Goal: Task Accomplishment & Management: Manage account settings

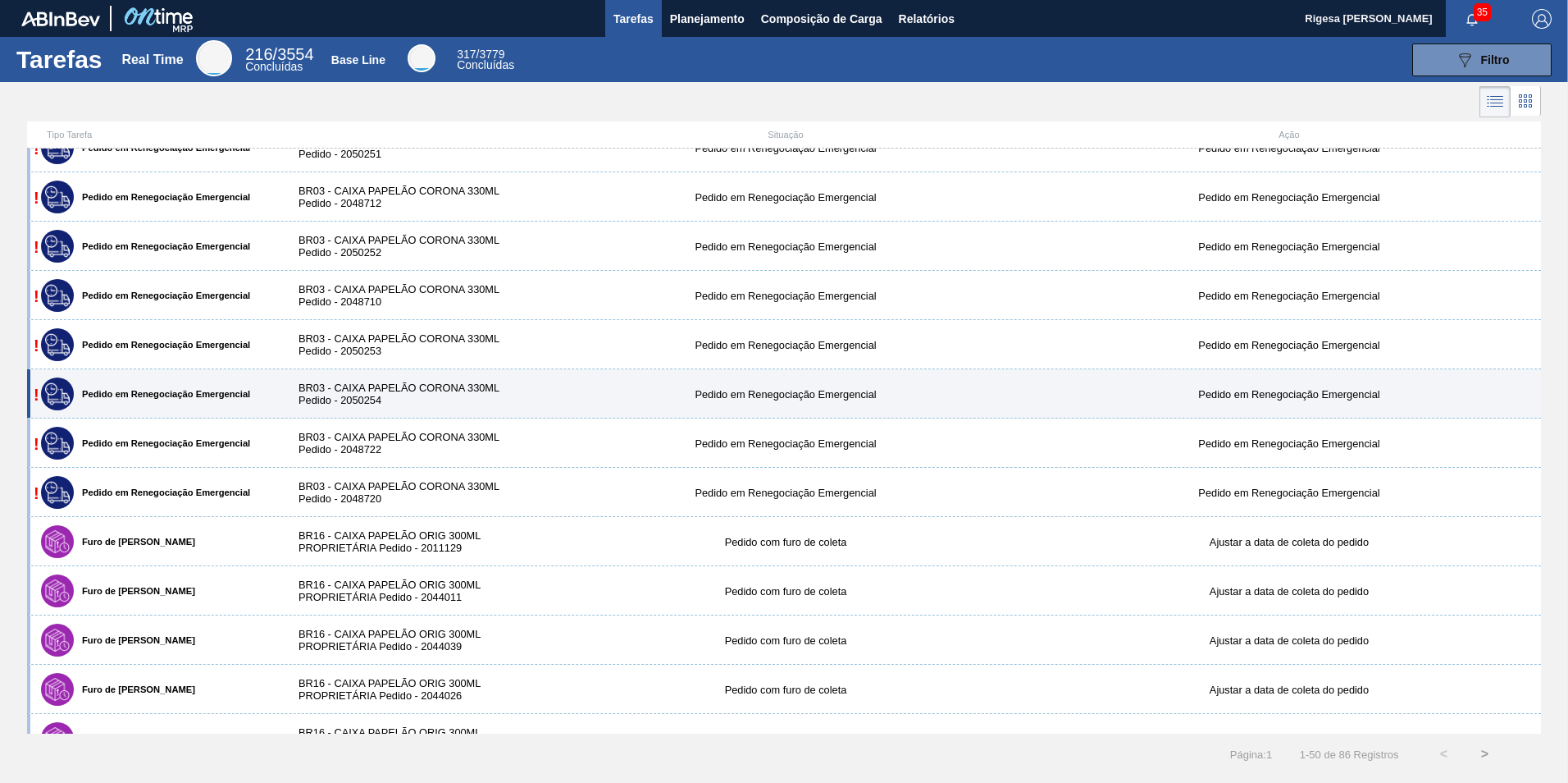
scroll to position [246, 0]
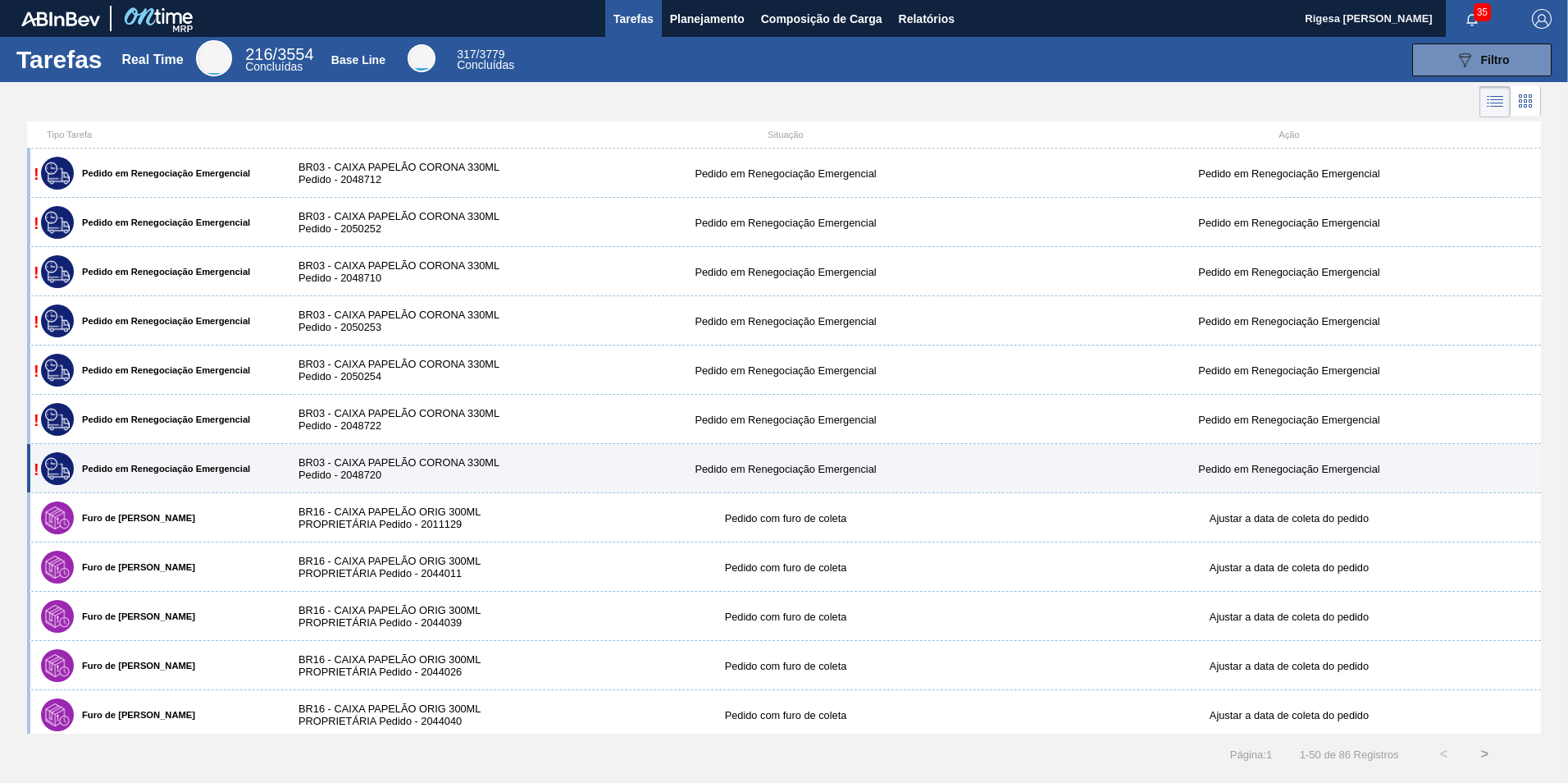
click at [138, 474] on div "! Pedido em Renegociação Emergencial" at bounding box center [156, 468] width 238 height 41
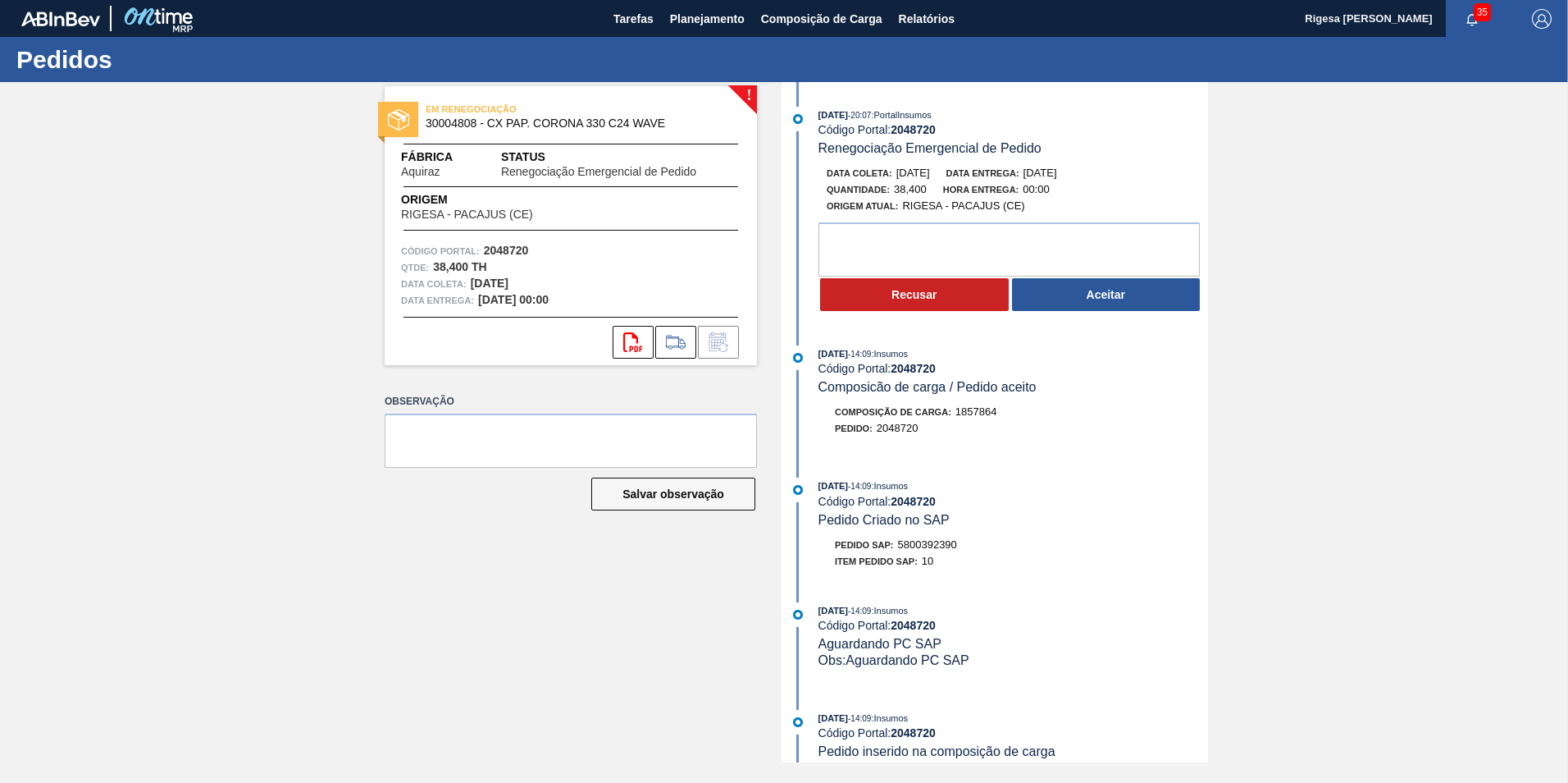
click at [934, 540] on span "5800392390" at bounding box center [927, 544] width 59 height 13
copy span "5800392390"
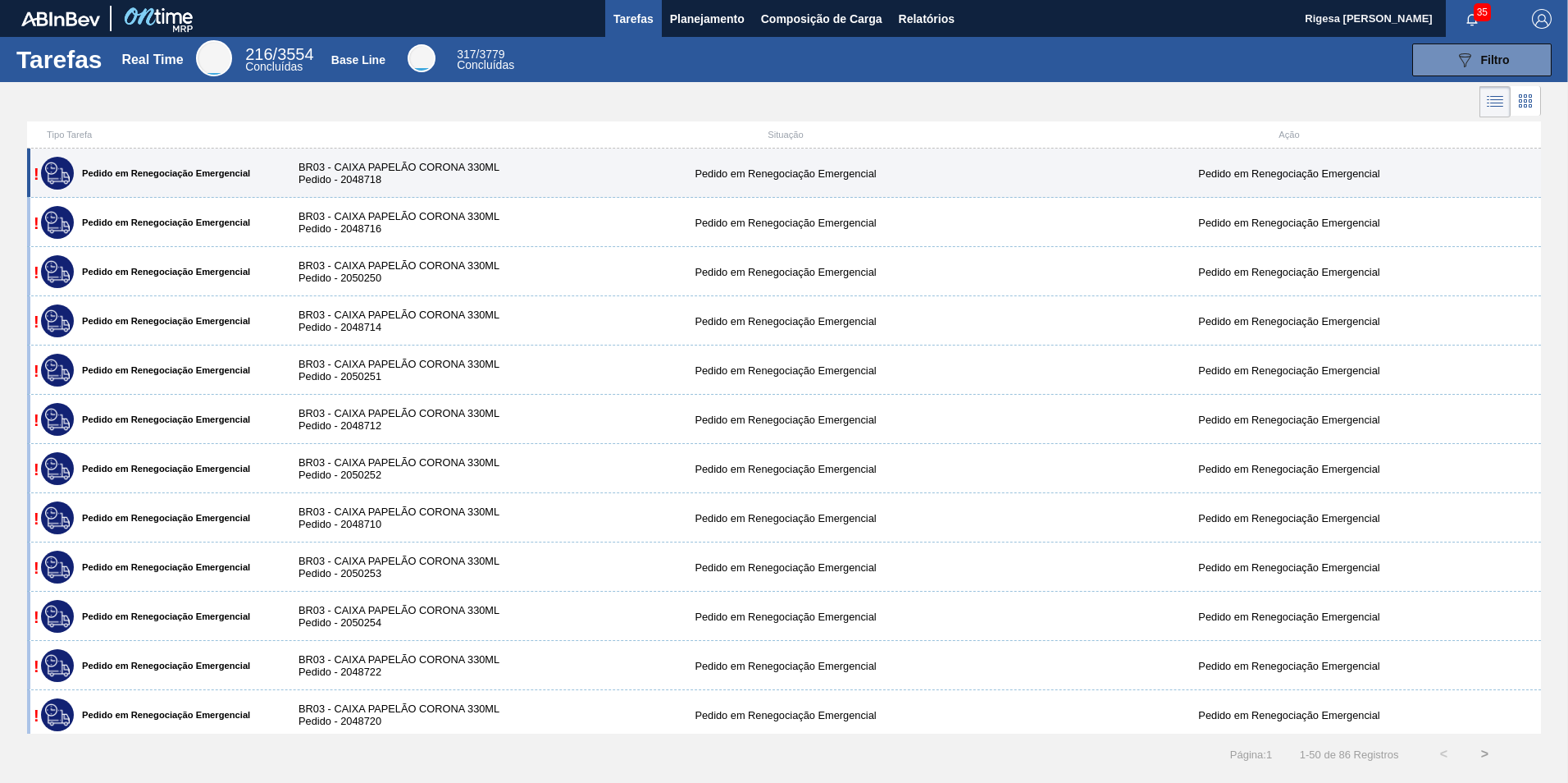
click at [345, 166] on div "BR03 - CAIXA PAPELÃO CORONA 330ML Pedido - 2048718" at bounding box center [407, 172] width 252 height 24
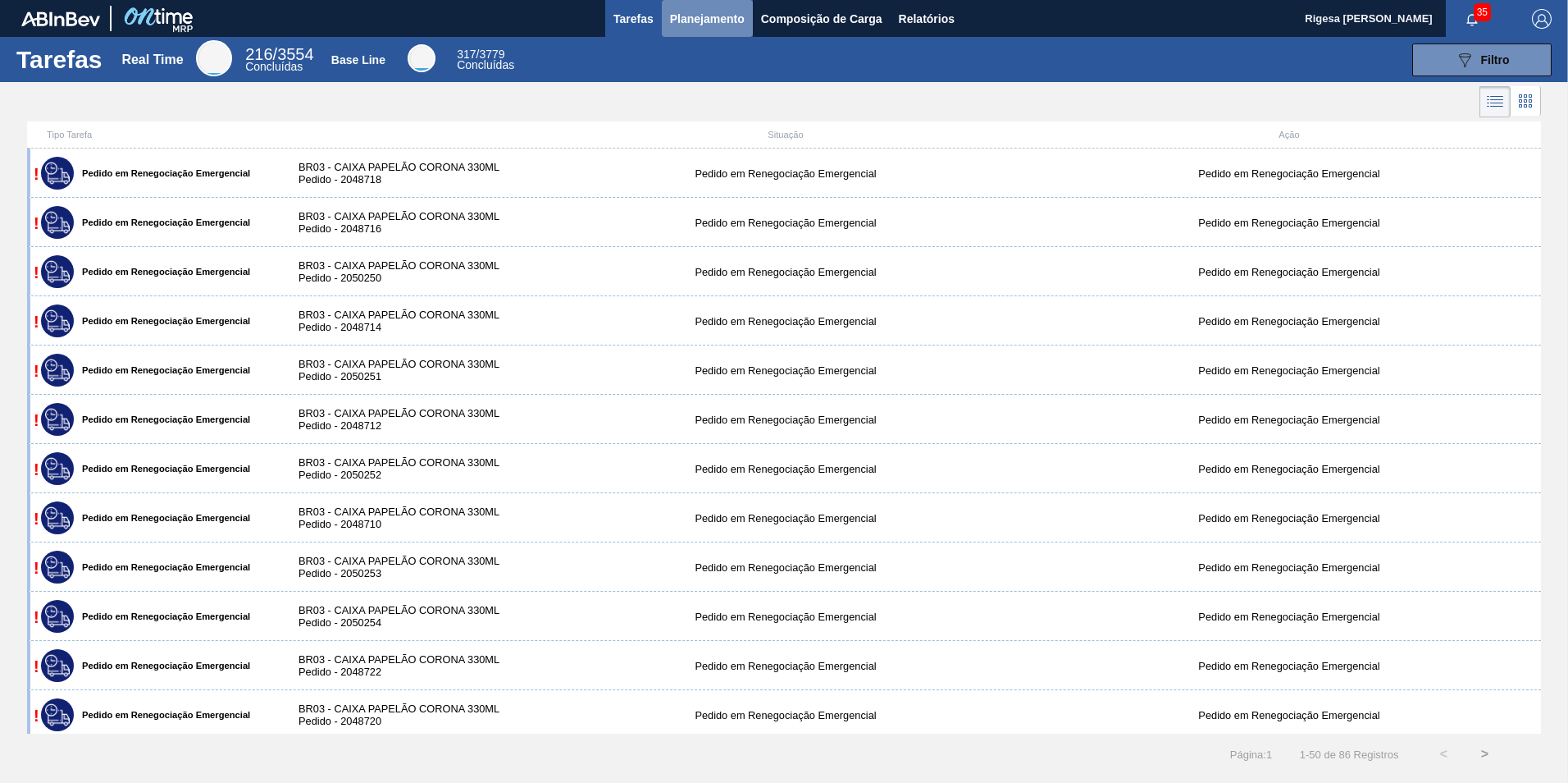
click at [685, 22] on span "Planejamento" at bounding box center [707, 19] width 74 height 20
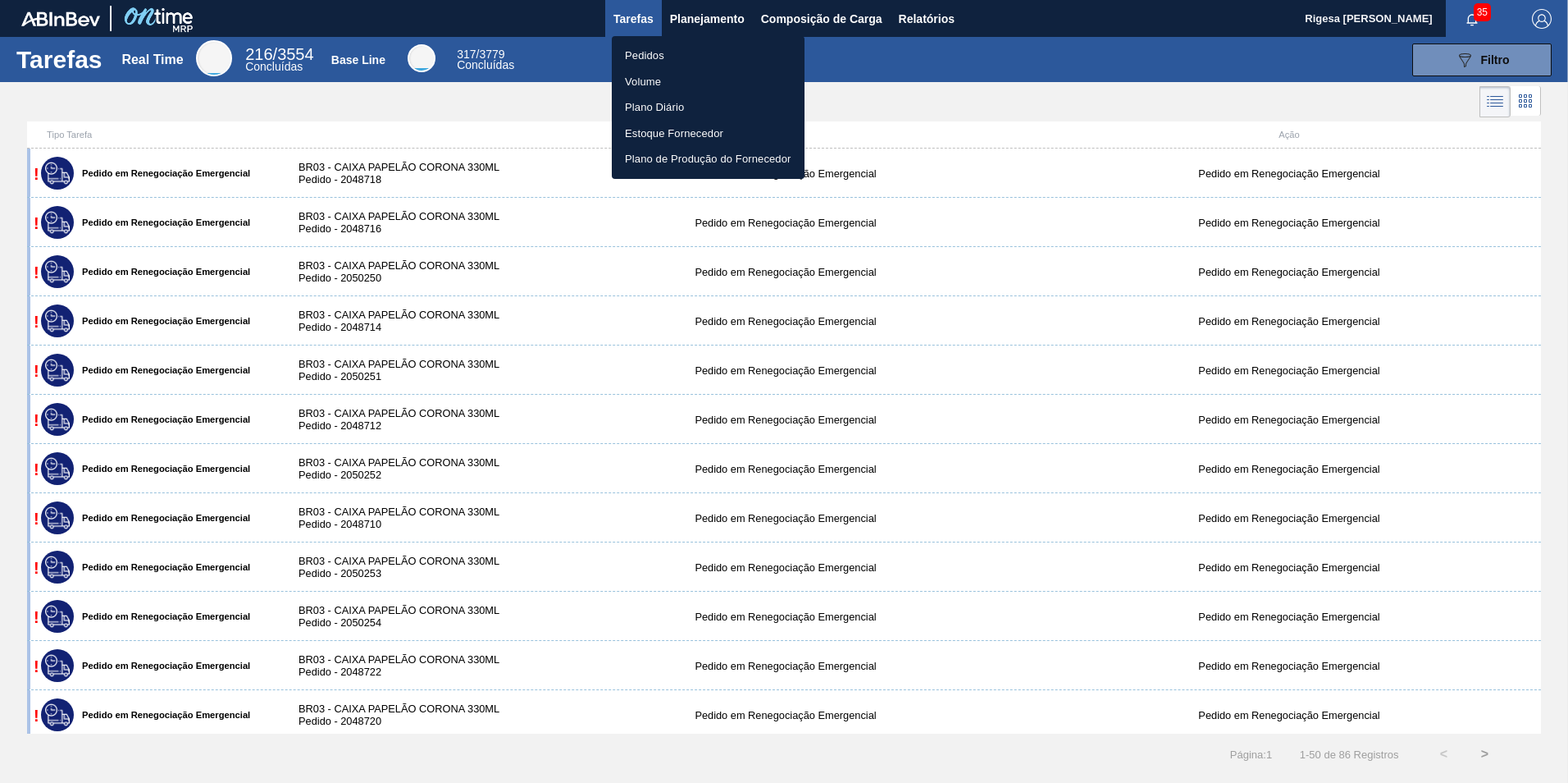
click at [658, 51] on li "Pedidos" at bounding box center [708, 55] width 192 height 26
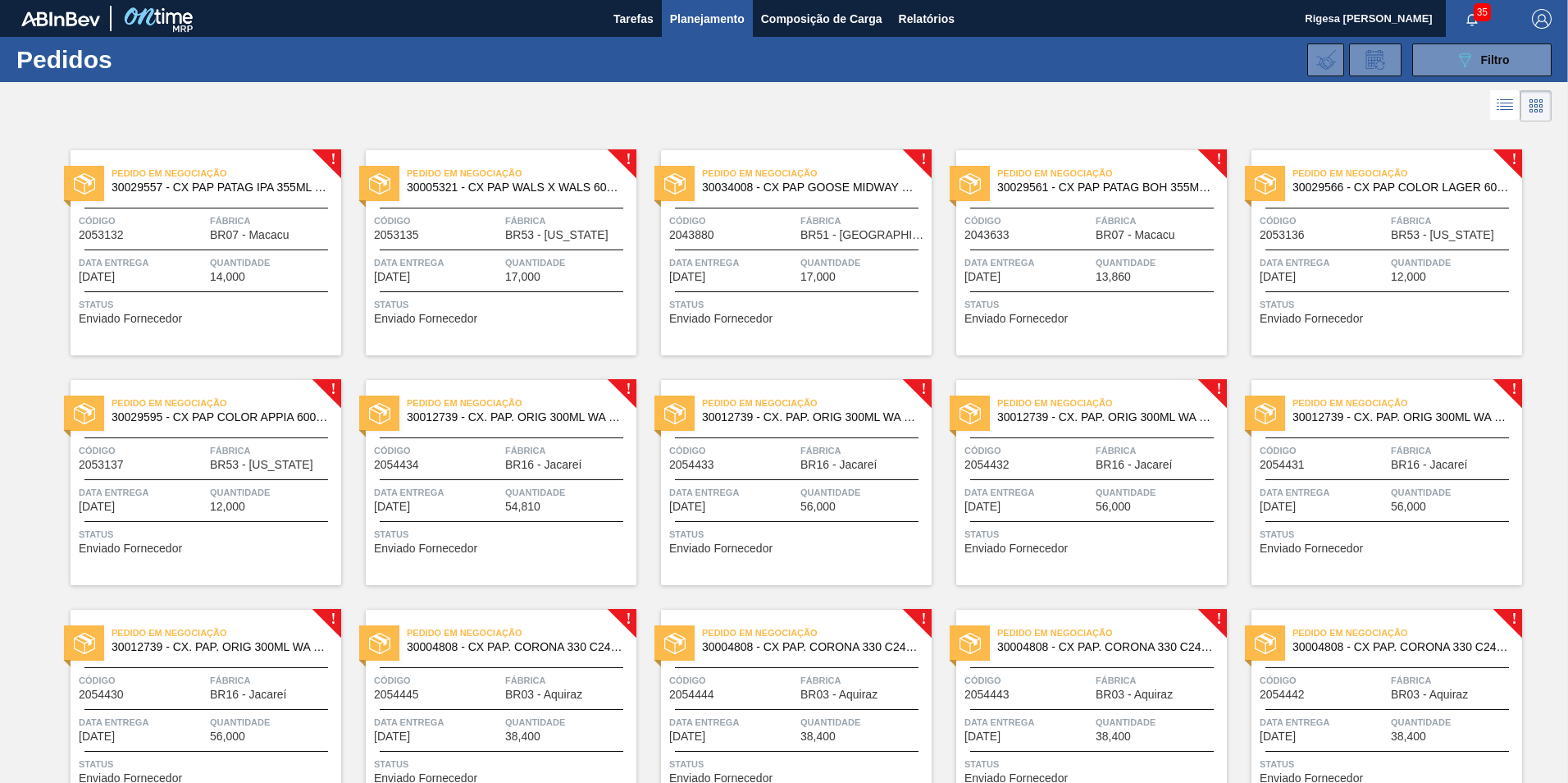
click at [247, 246] on div "Pedido em Negociação 30029557 - CX PAP PATAG IPA 355ML C12 NIV24 Código 2053132…" at bounding box center [206, 252] width 271 height 205
click at [263, 226] on span "Fábrica" at bounding box center [273, 221] width 127 height 17
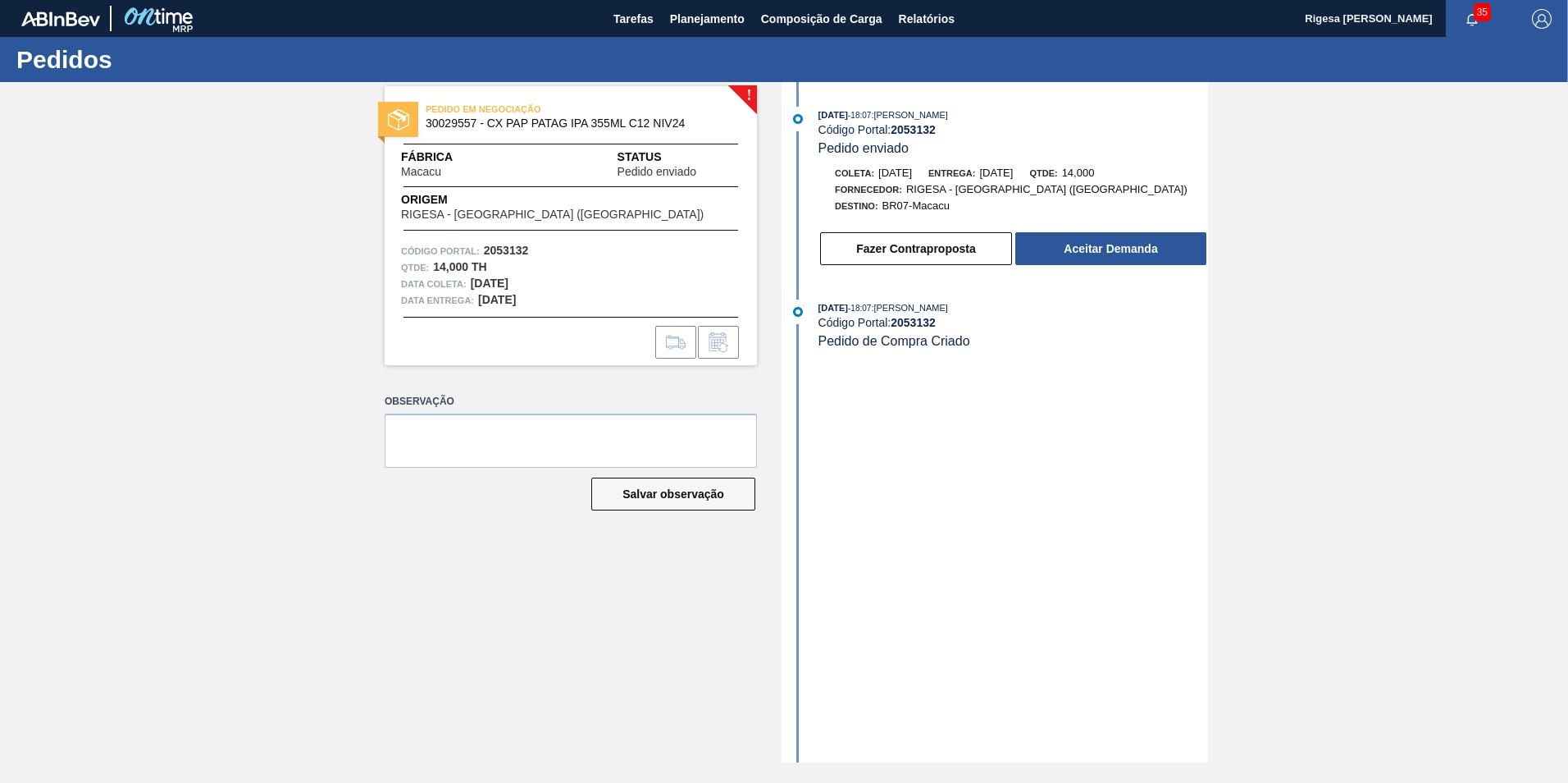
click at [447, 121] on span "30029557 - CX PAP PATAG IPA 355ML C12 NIV24" at bounding box center [575, 123] width 298 height 13
copy span "30029557"
click at [357, 228] on div "! PEDIDO EM NEGOCIAÇÃO 30029557 - CX PAP PATAG IPA 355ML C12 NIV24 Fábrica Maca…" at bounding box center [784, 422] width 1568 height 680
click at [435, 121] on span "30029557 - CX PAP PATAG IPA 355ML C12 NIV24" at bounding box center [575, 123] width 298 height 13
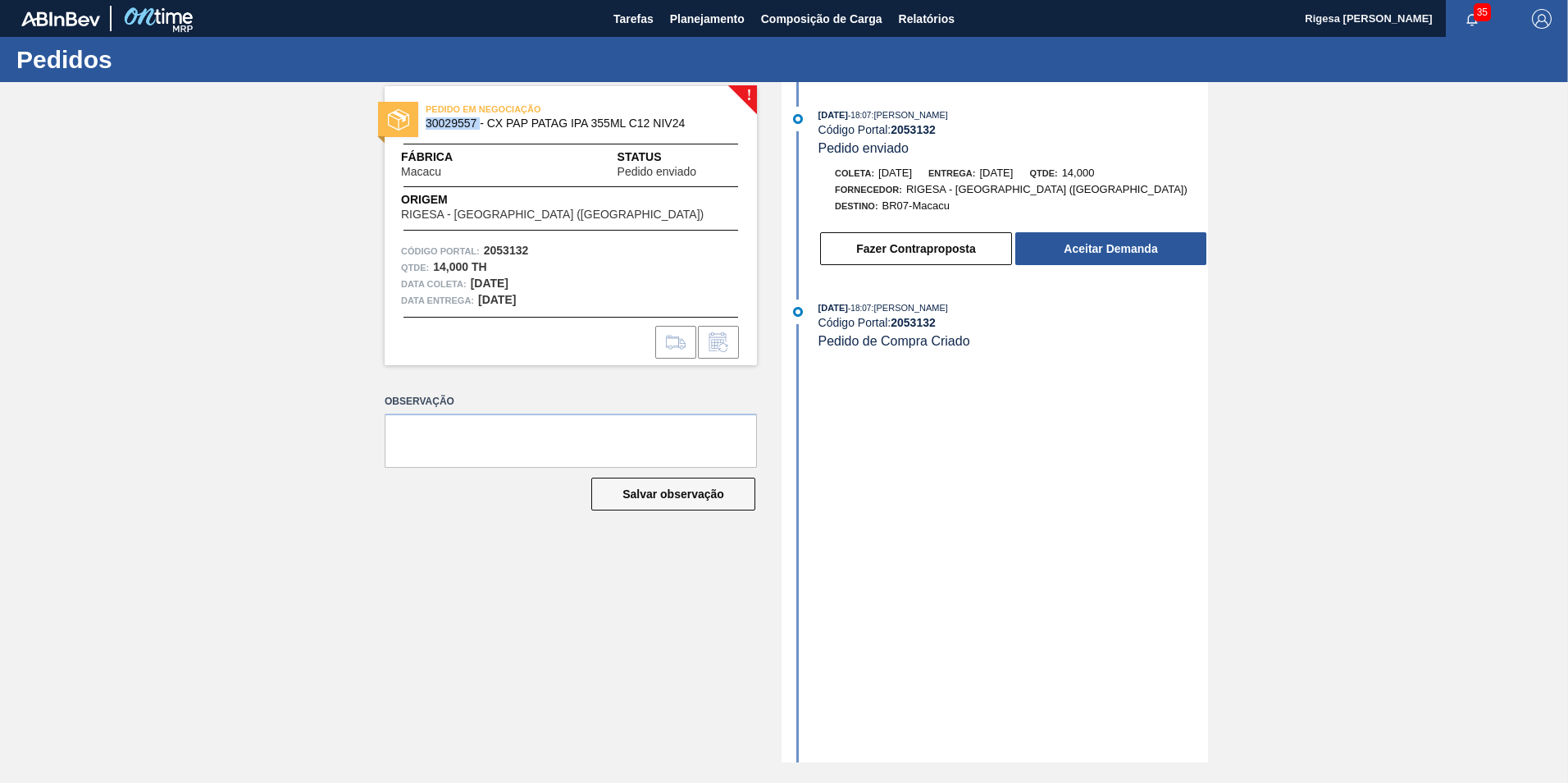
click at [435, 121] on span "30029557 - CX PAP PATAG IPA 355ML C12 NIV24" at bounding box center [575, 123] width 298 height 13
copy span "30029557"
click at [699, 11] on span "Planejamento" at bounding box center [707, 19] width 74 height 20
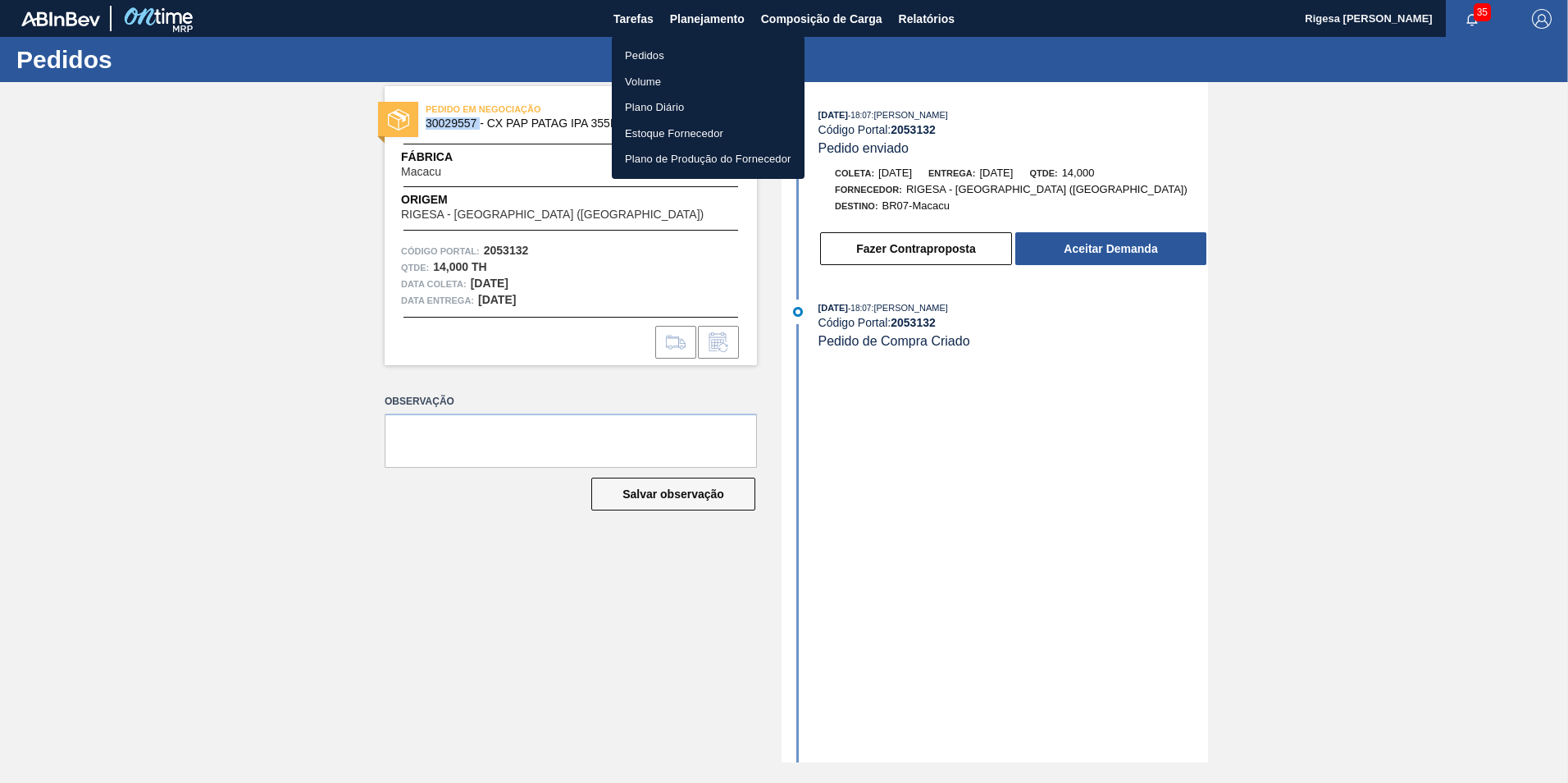
click at [661, 52] on li "Pedidos" at bounding box center [708, 55] width 192 height 26
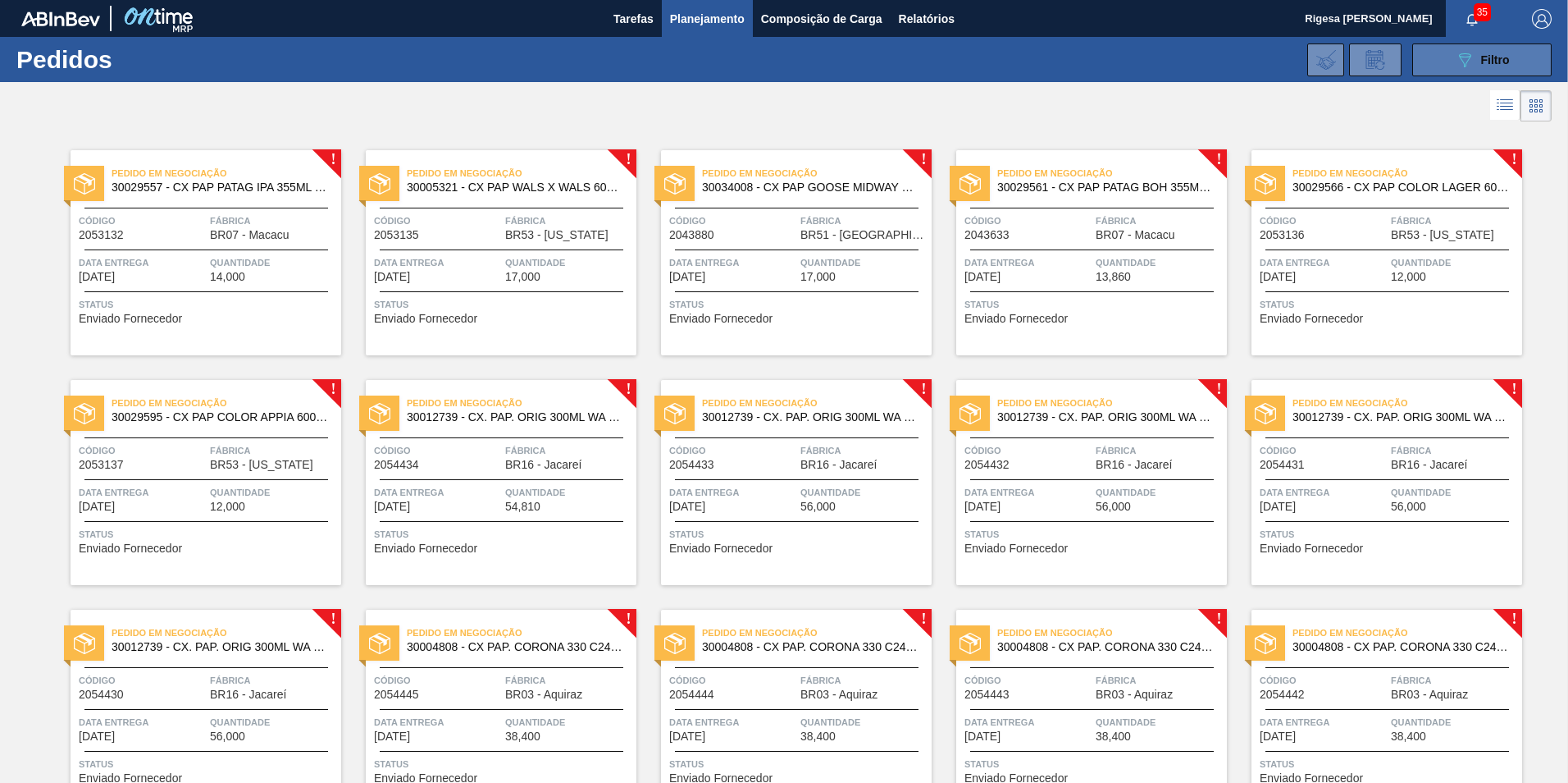
click at [1434, 54] on button "089F7B8B-B2A5-4AFE-B5C0-19BA573D28AC Filtro" at bounding box center [1482, 59] width 140 height 33
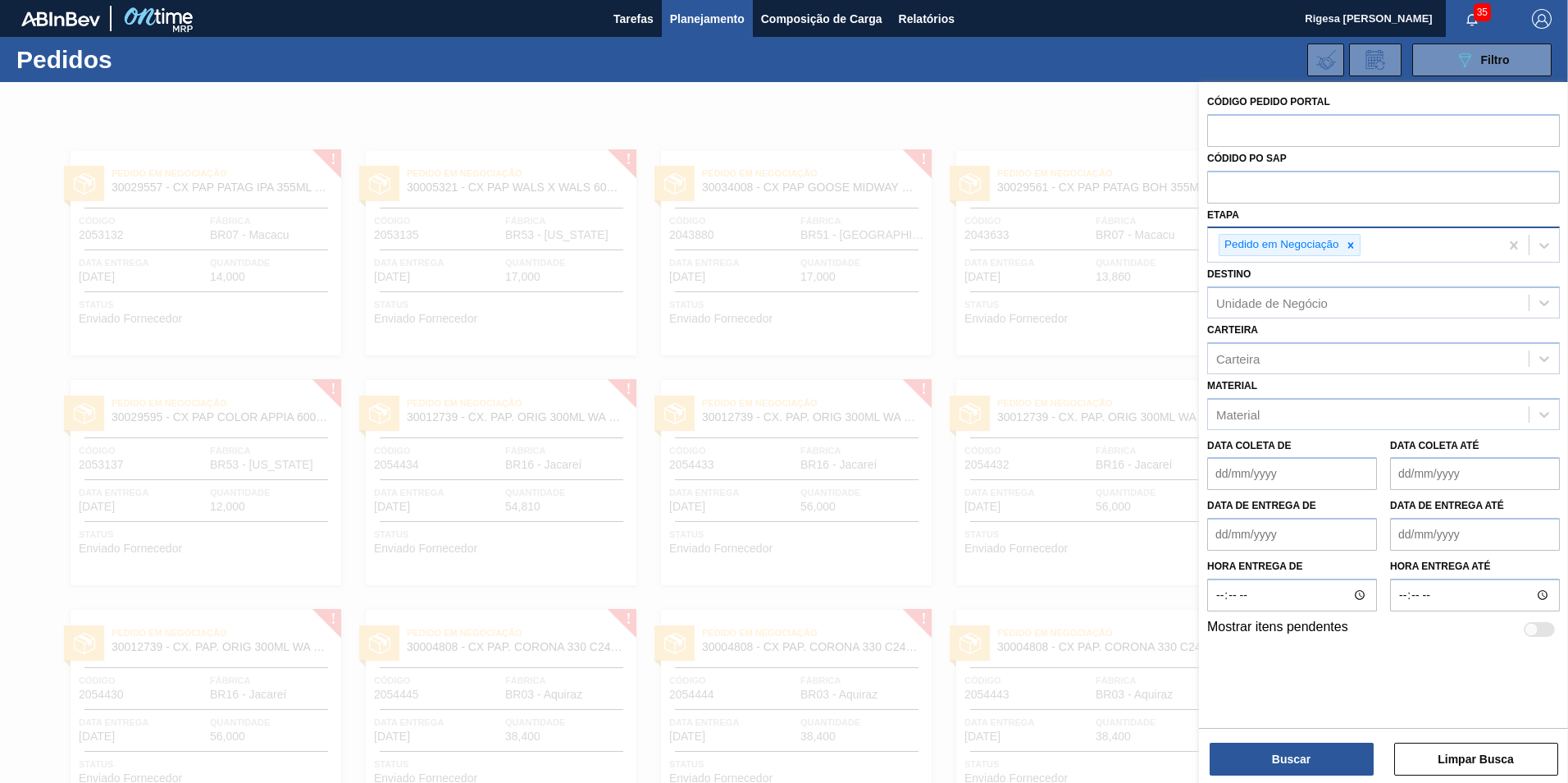
click at [1350, 245] on icon at bounding box center [1350, 244] width 6 height 6
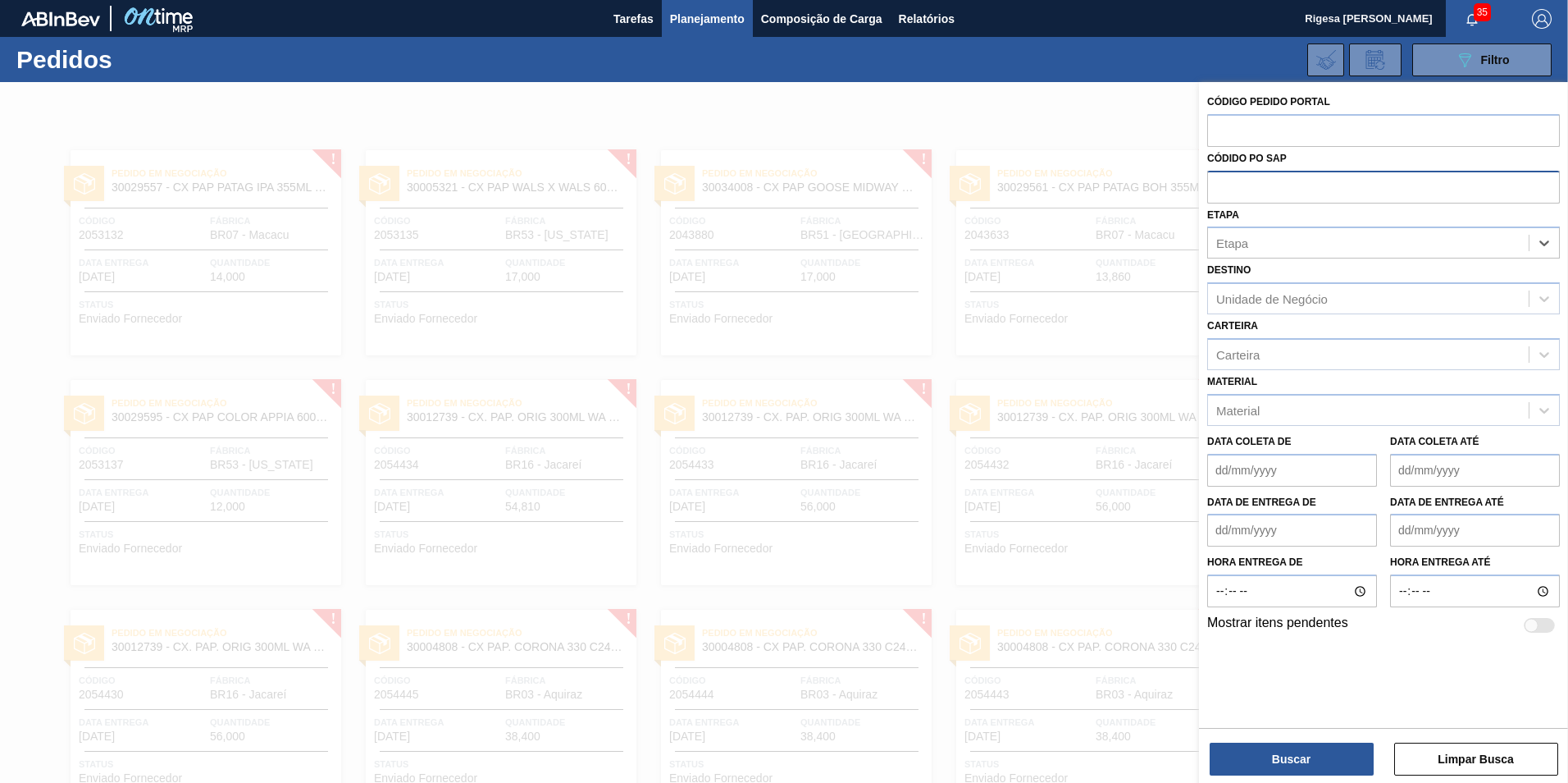
click at [1300, 192] on input "text" at bounding box center [1384, 186] width 353 height 31
paste input "5800378096"
type input "5800378096"
click at [1301, 759] on button "Buscar" at bounding box center [1292, 759] width 164 height 33
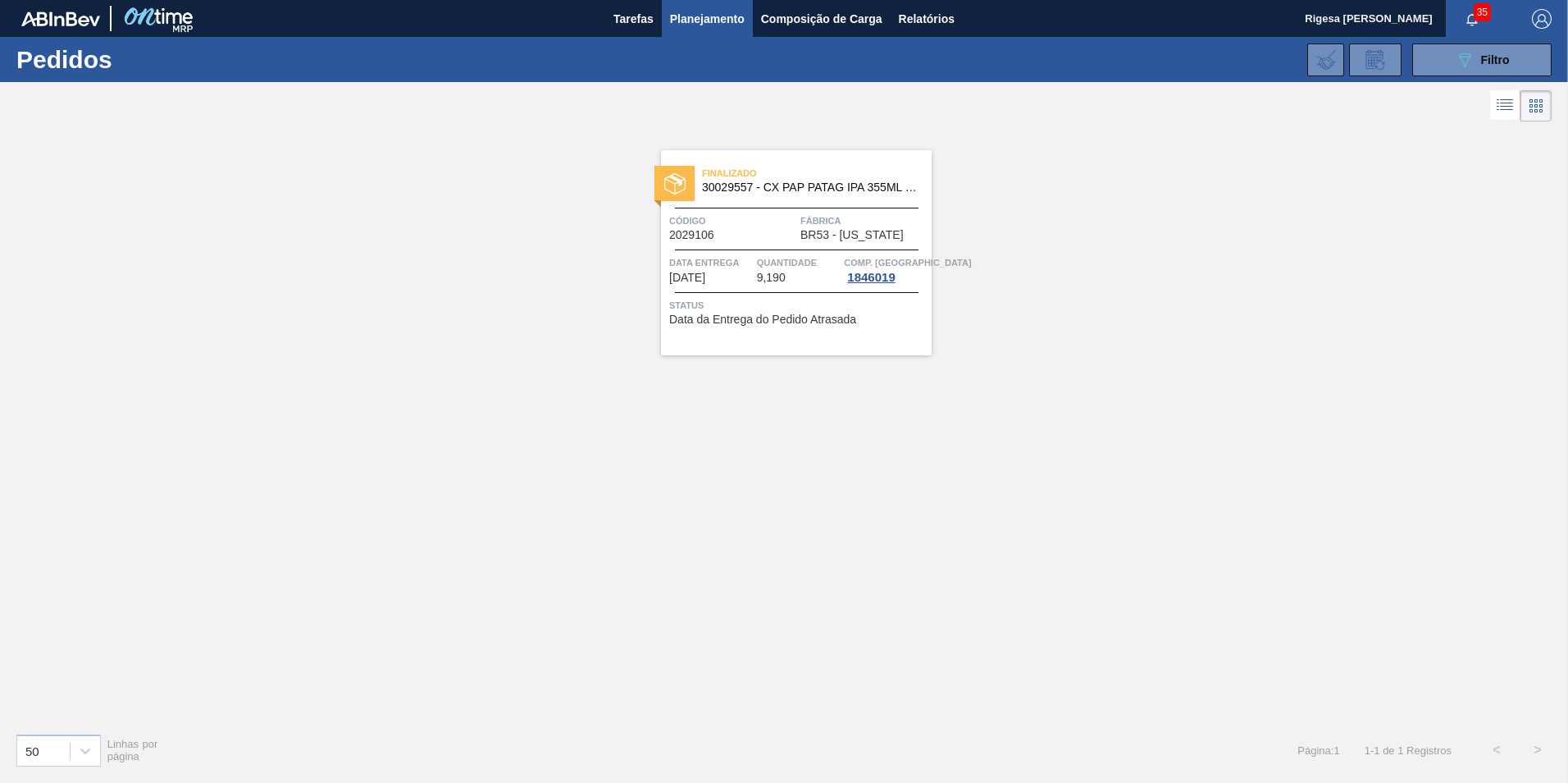
click at [799, 182] on span "30029557 - CX PAP PATAG IPA 355ML C12 NIV24" at bounding box center [810, 187] width 217 height 13
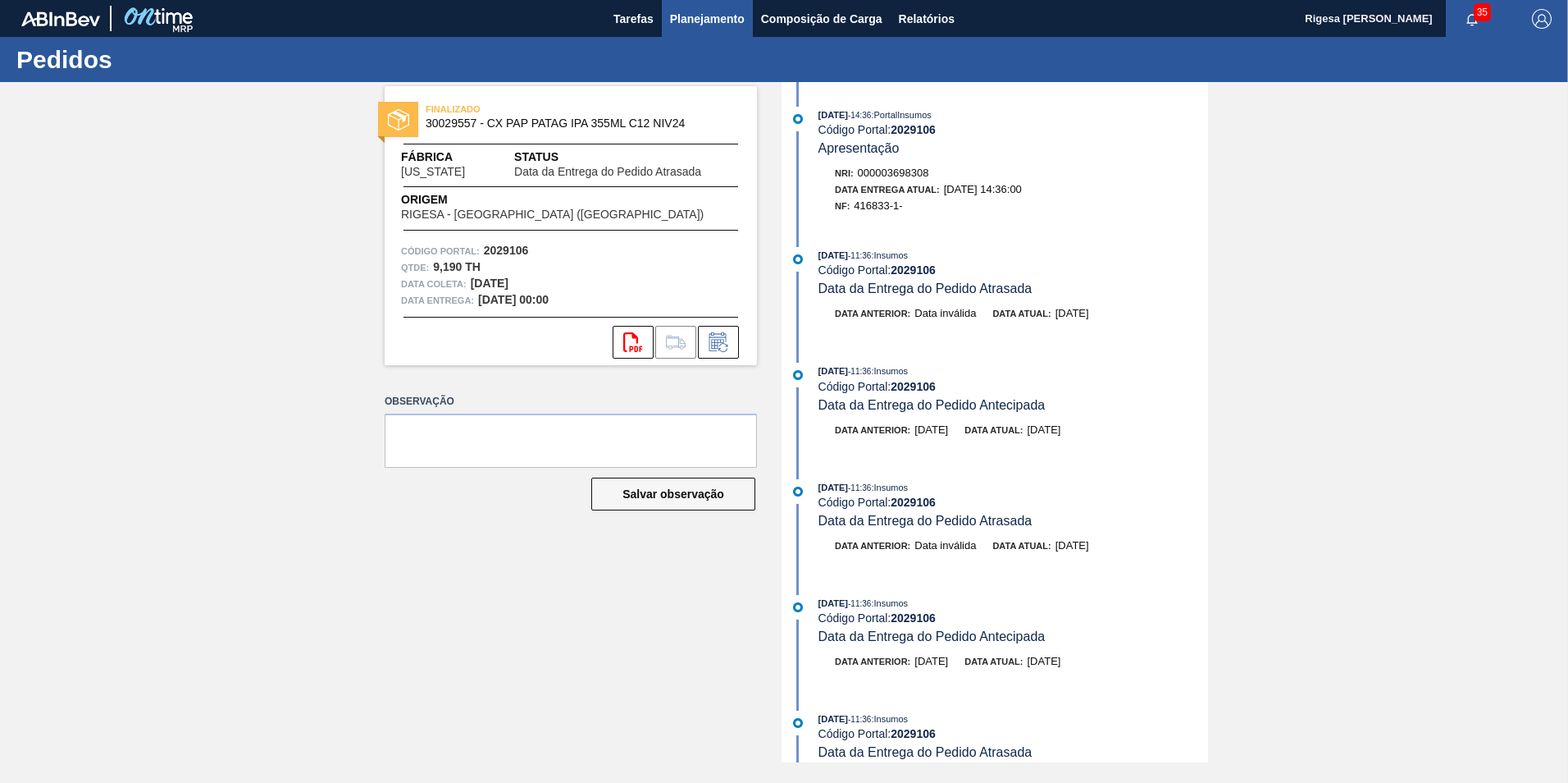
click at [683, 12] on span "Planejamento" at bounding box center [707, 19] width 74 height 20
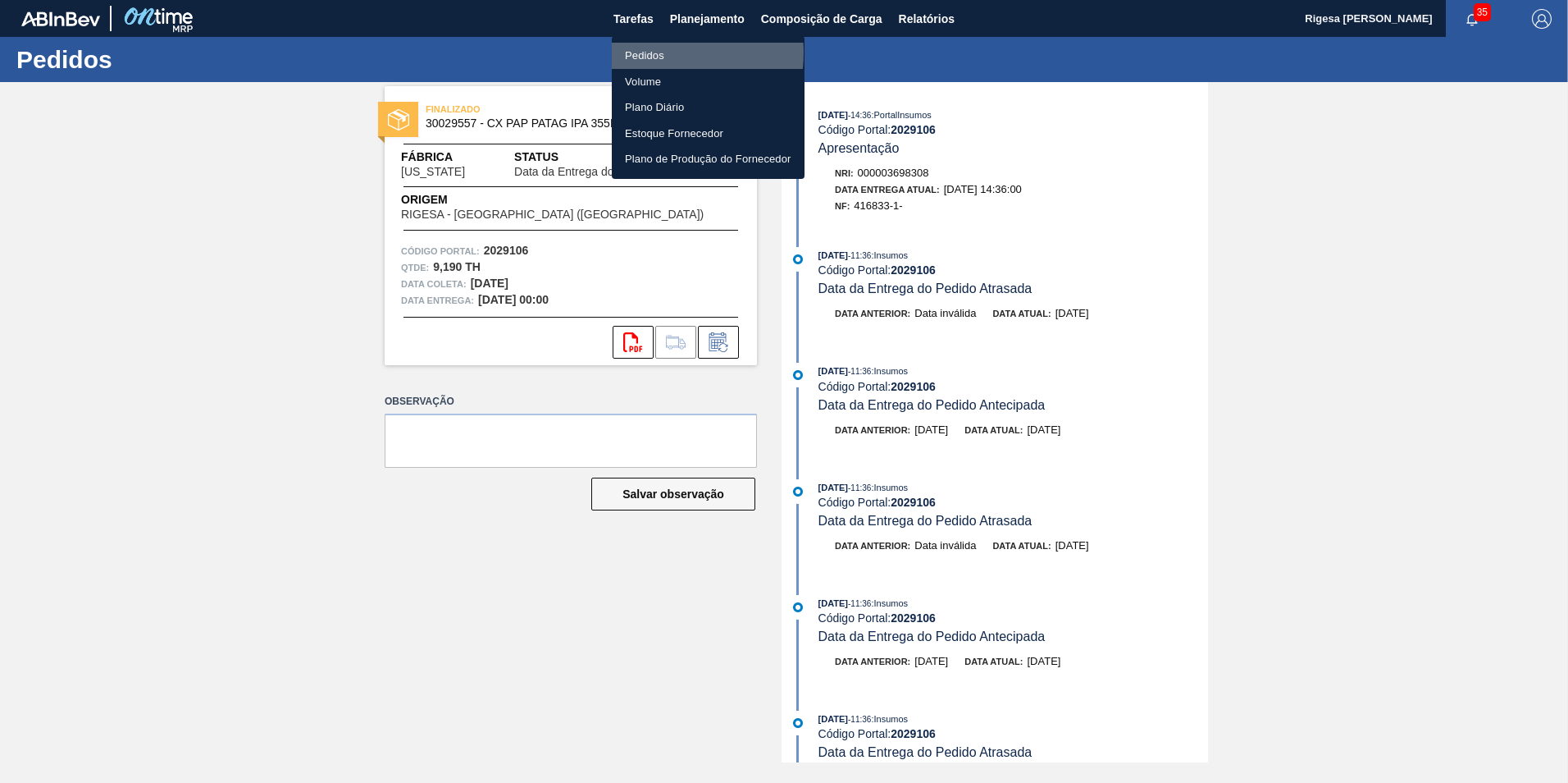
click at [645, 53] on li "Pedidos" at bounding box center [708, 55] width 192 height 26
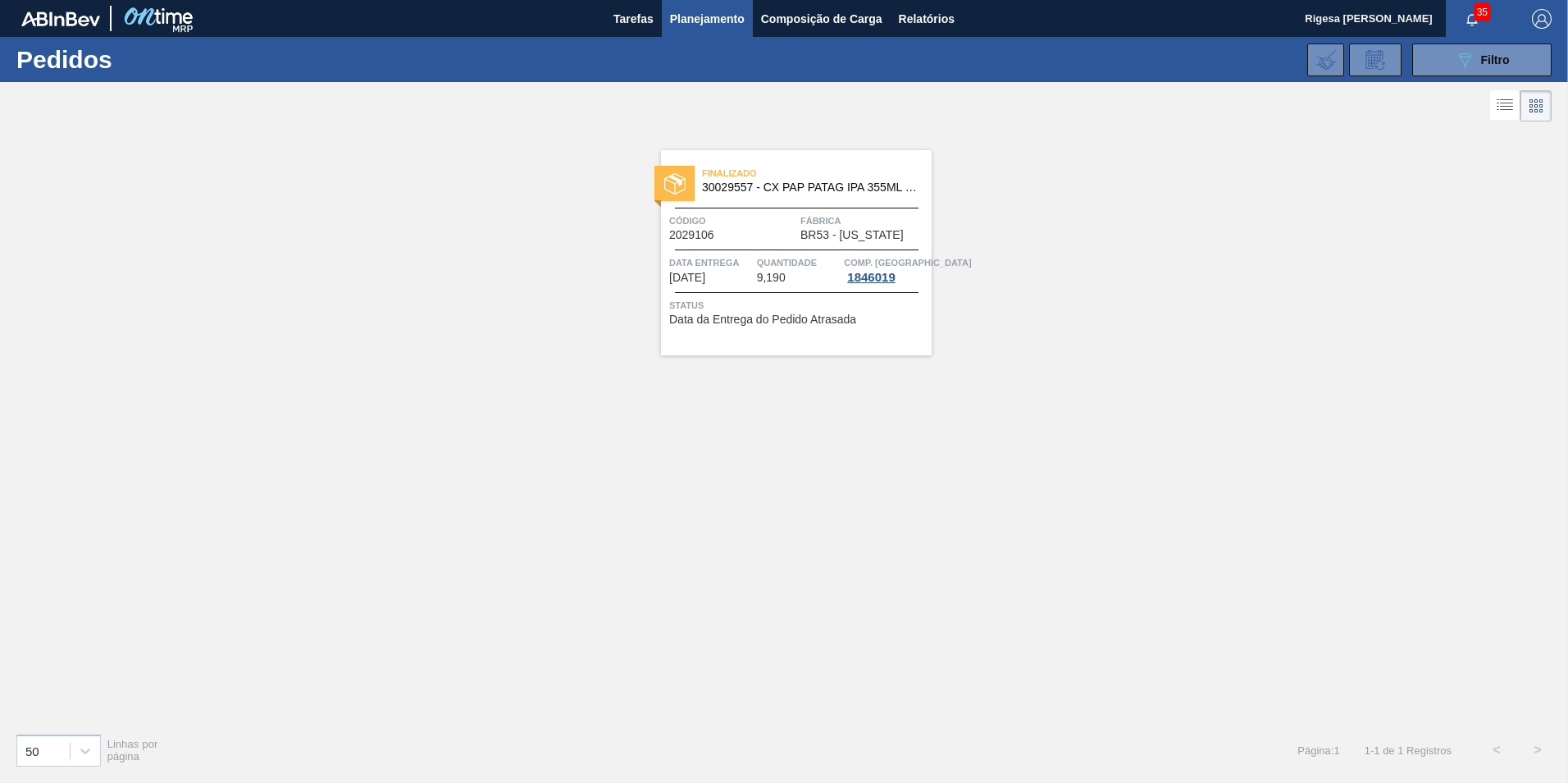
click at [824, 156] on div "Finalizado 30029557 - CX PAP PATAG IPA 355ML C12 NIV24 Código 2029106 Fábrica B…" at bounding box center [797, 252] width 271 height 205
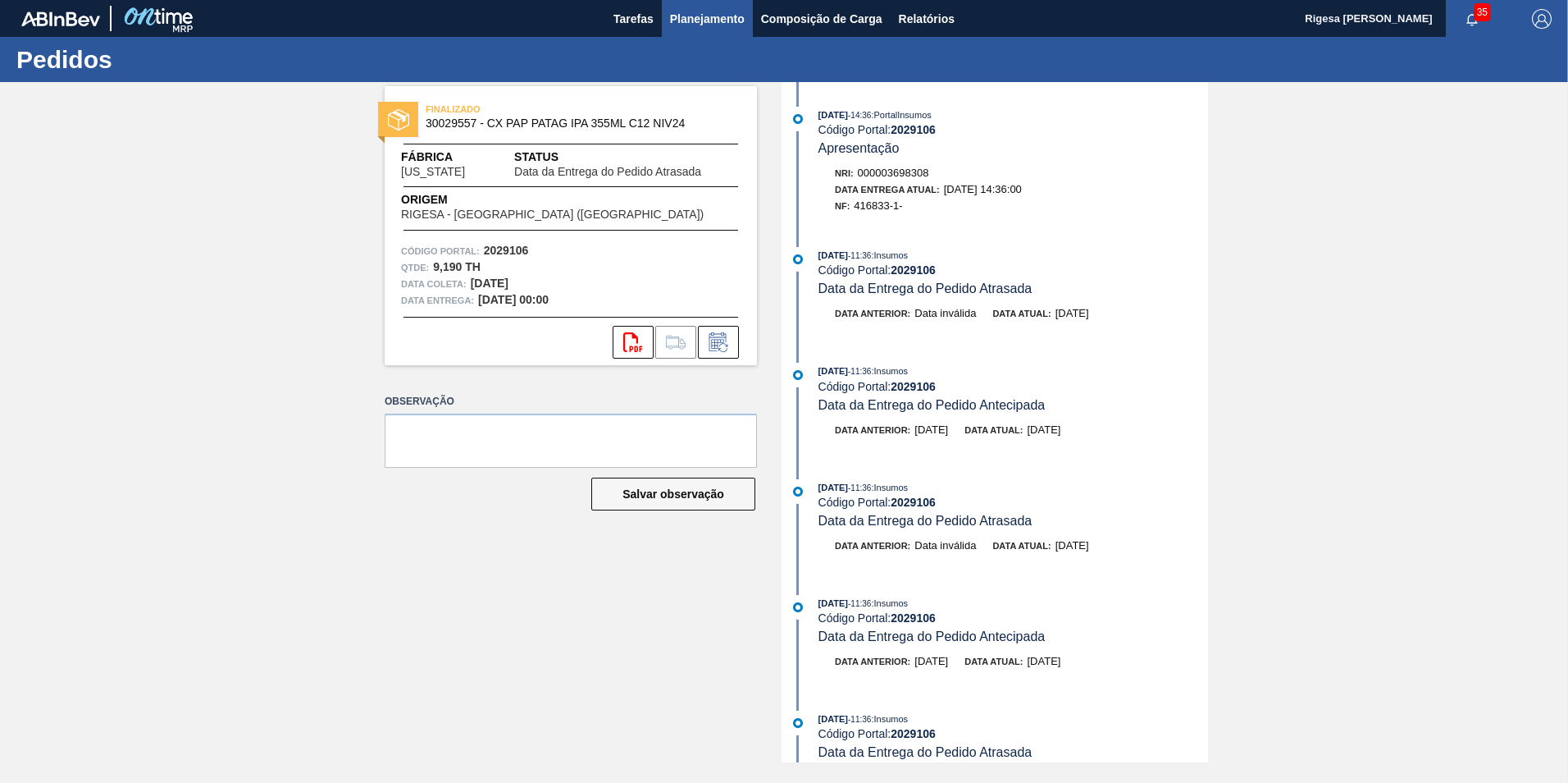
click at [707, 13] on span "Planejamento" at bounding box center [707, 19] width 74 height 20
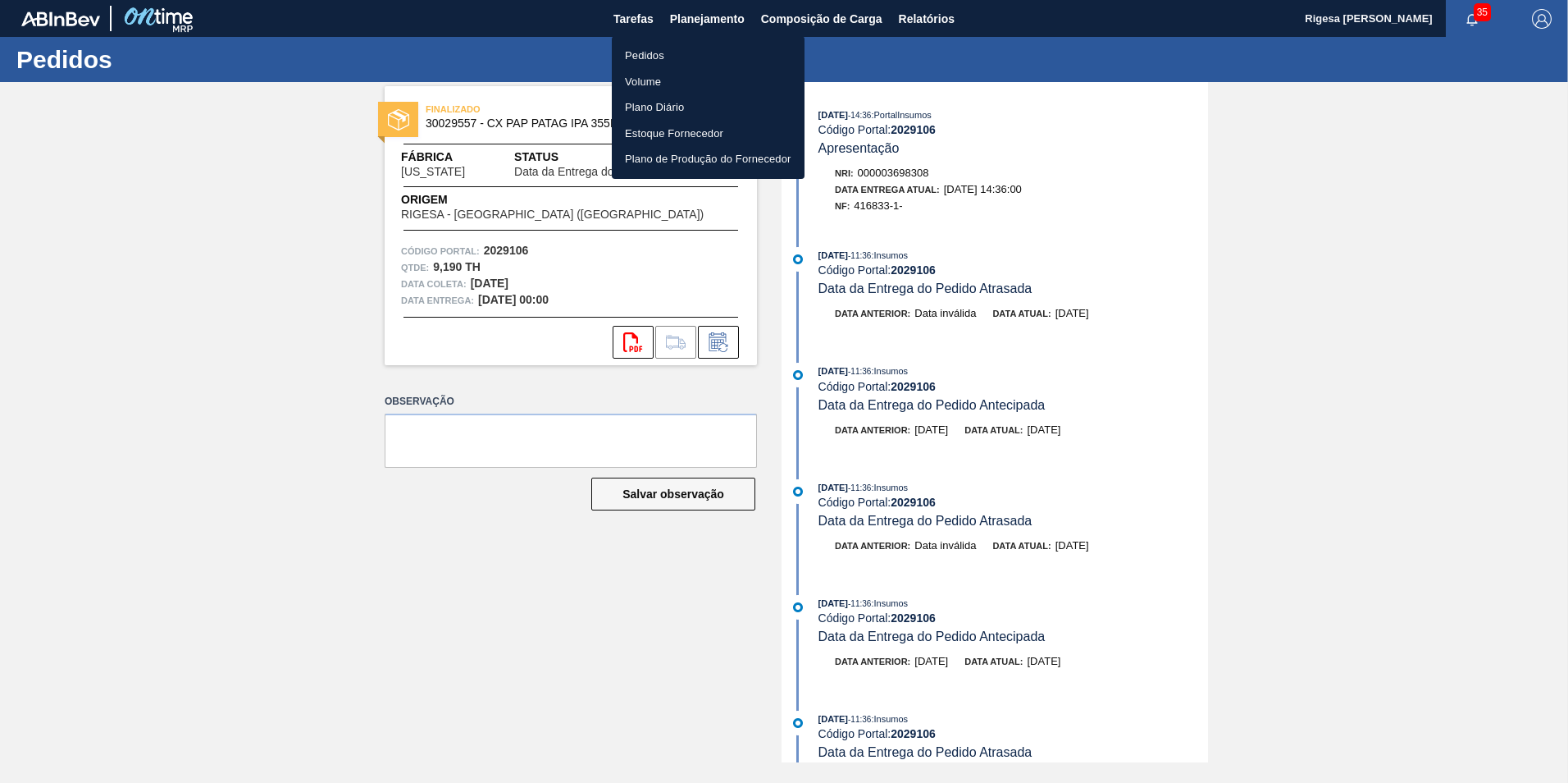
click at [667, 44] on li "Pedidos" at bounding box center [708, 55] width 192 height 26
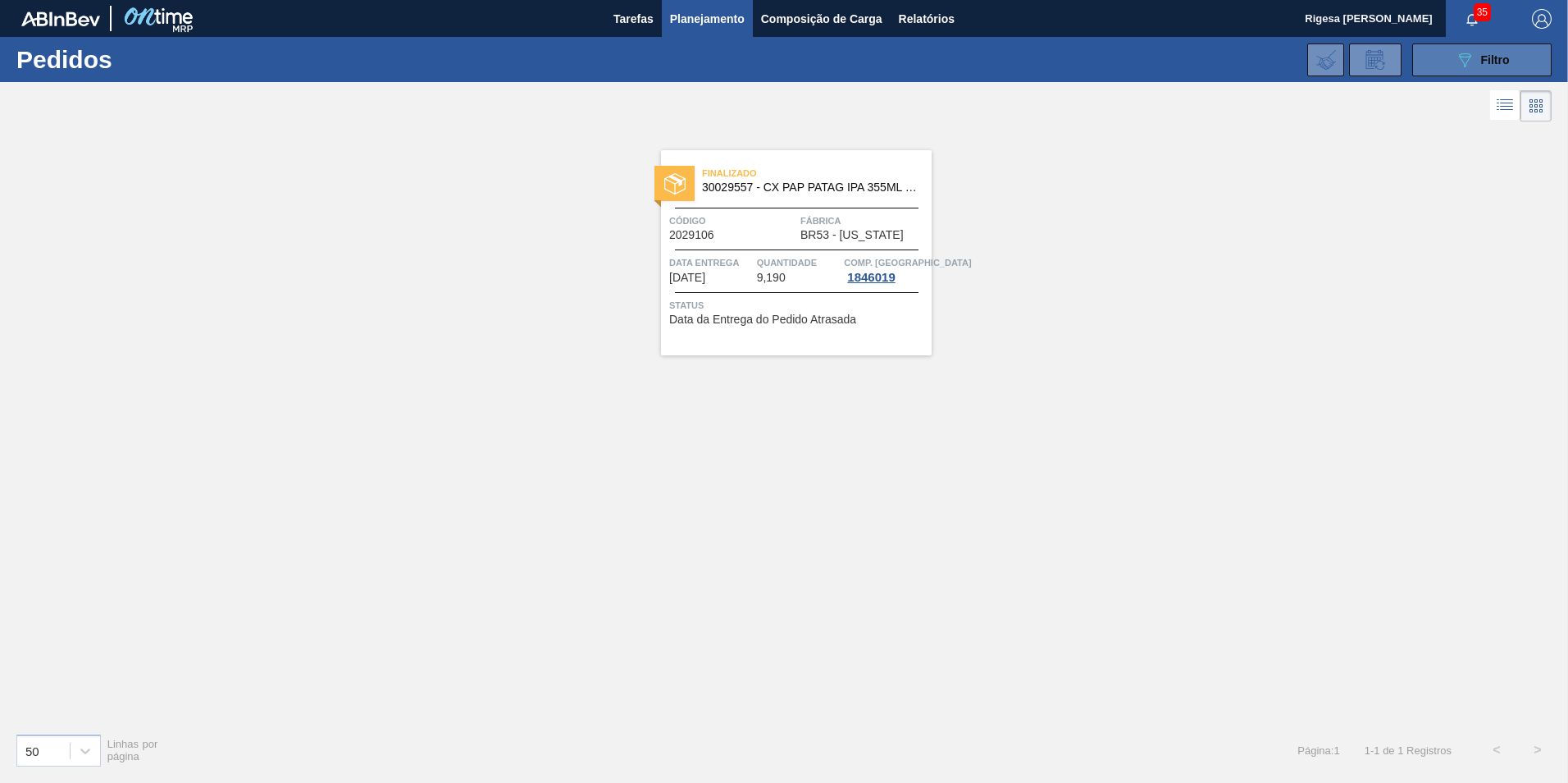
click at [1446, 59] on button "089F7B8B-B2A5-4AFE-B5C0-19BA573D28AC Filtro" at bounding box center [1482, 59] width 140 height 33
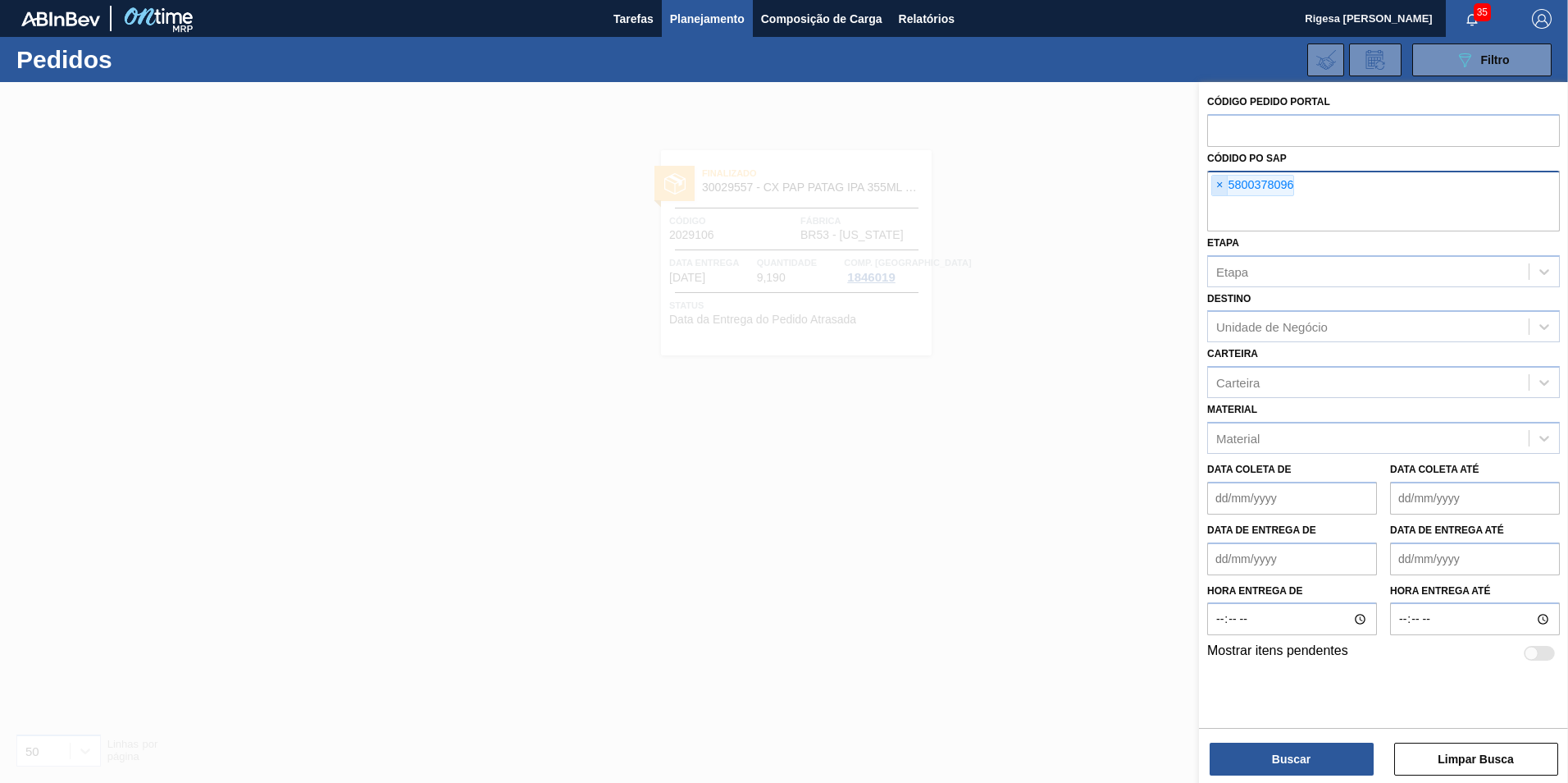
click at [1219, 181] on span "×" at bounding box center [1220, 186] width 16 height 20
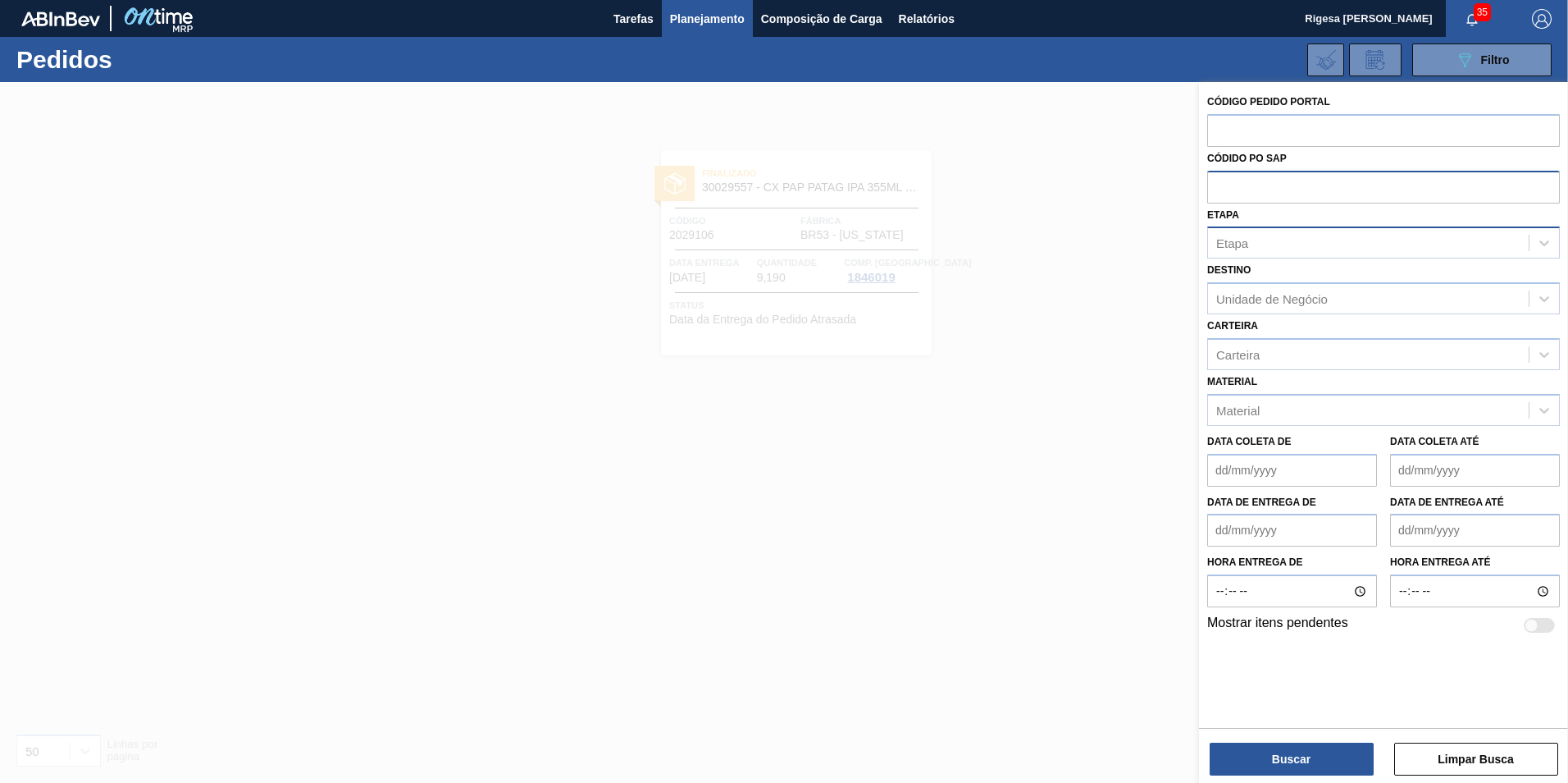
click at [1264, 234] on div "Etapa" at bounding box center [1369, 243] width 321 height 23
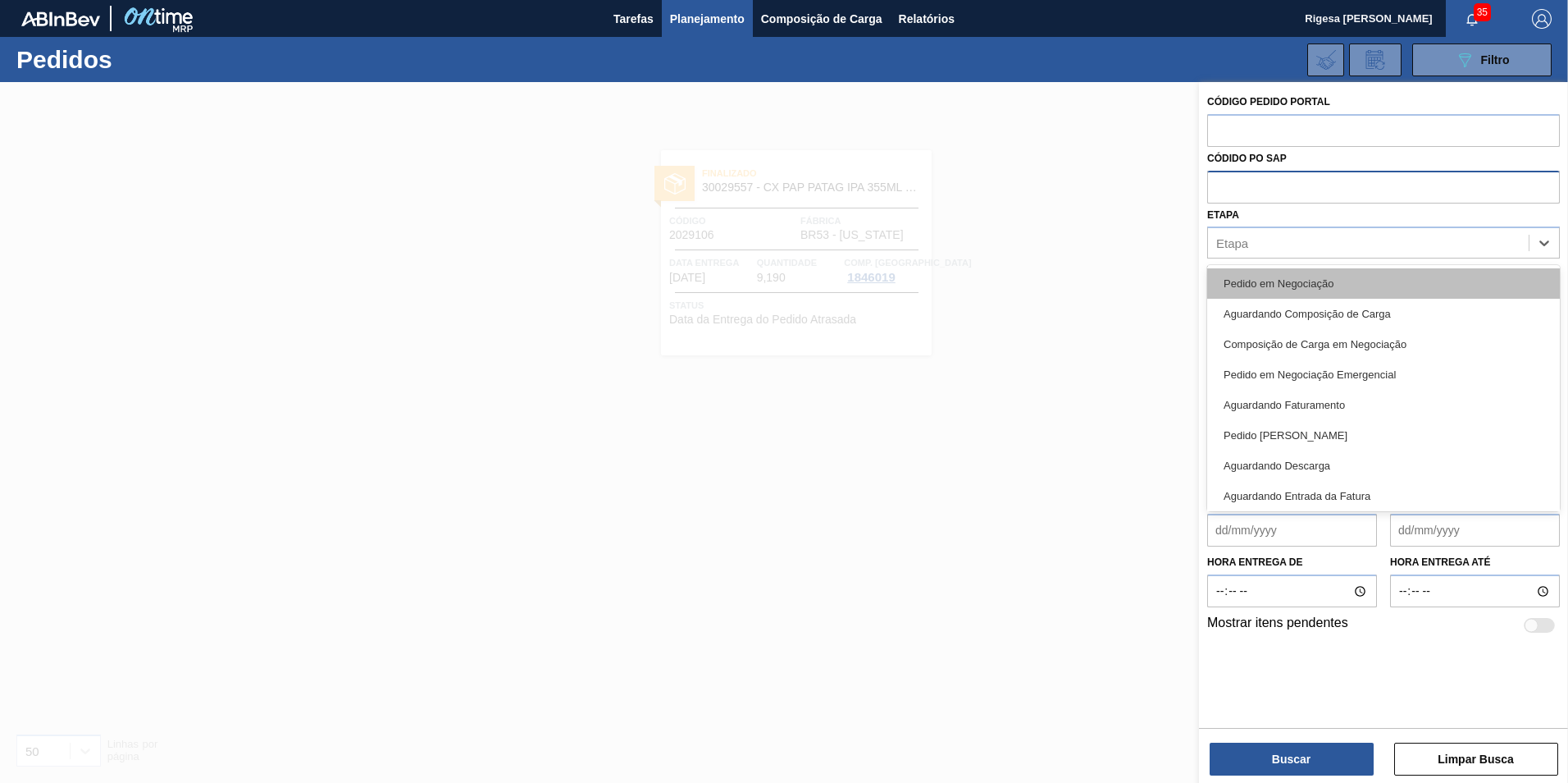
click at [1277, 280] on div "Pedido em Negociação" at bounding box center [1384, 284] width 353 height 30
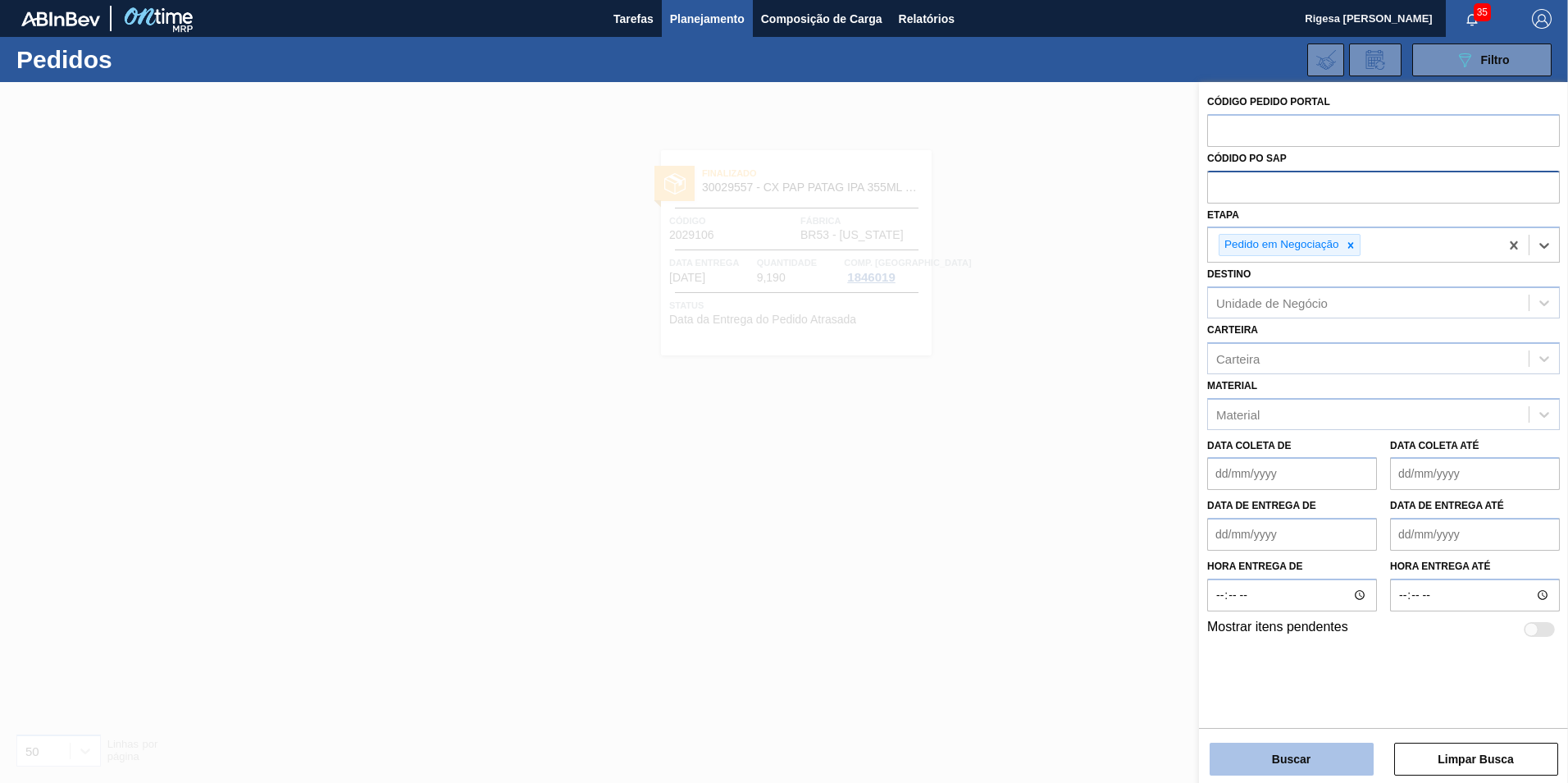
click at [1290, 765] on button "Buscar" at bounding box center [1292, 759] width 164 height 33
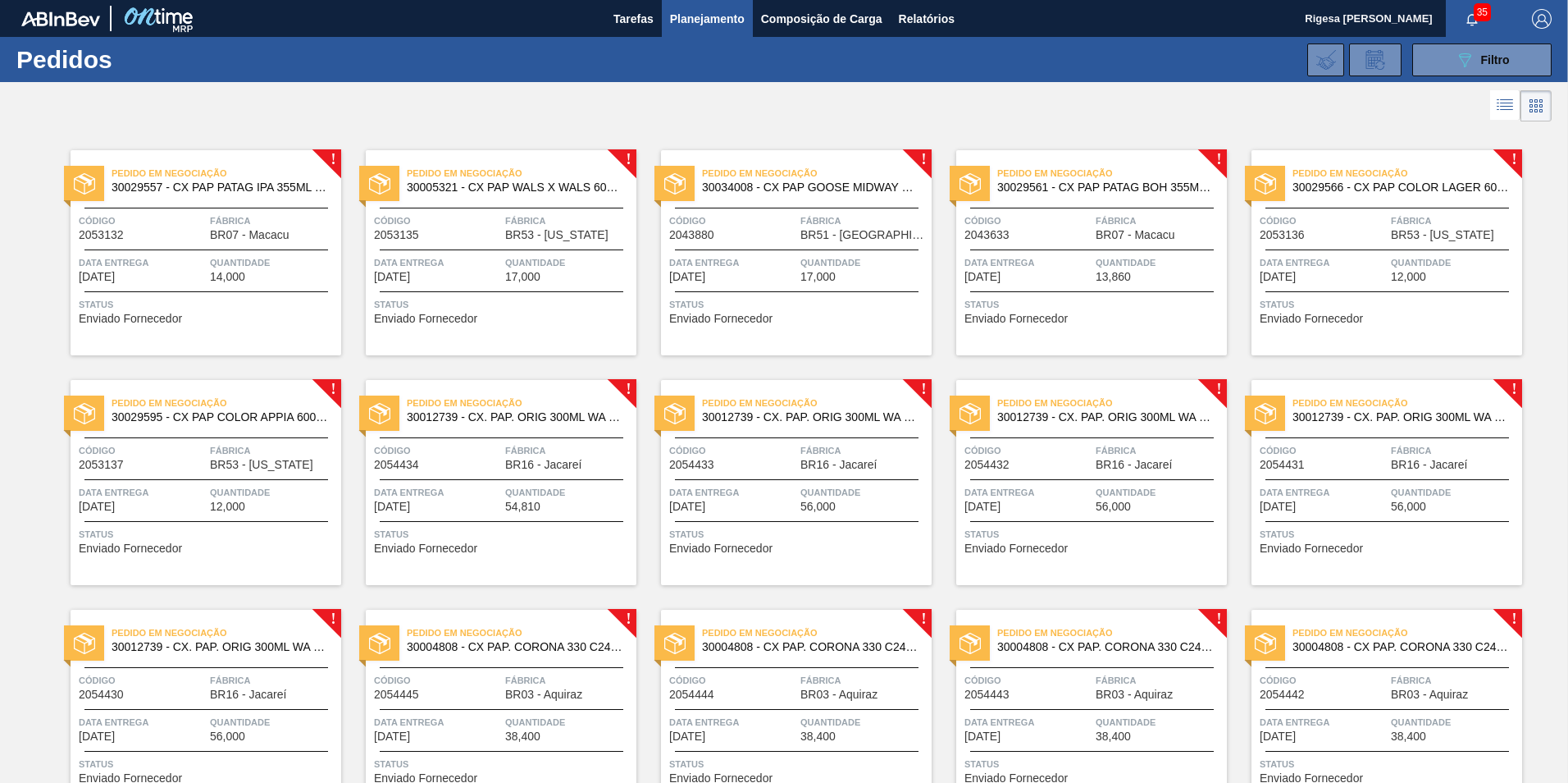
click at [237, 215] on span "Fábrica" at bounding box center [273, 221] width 127 height 17
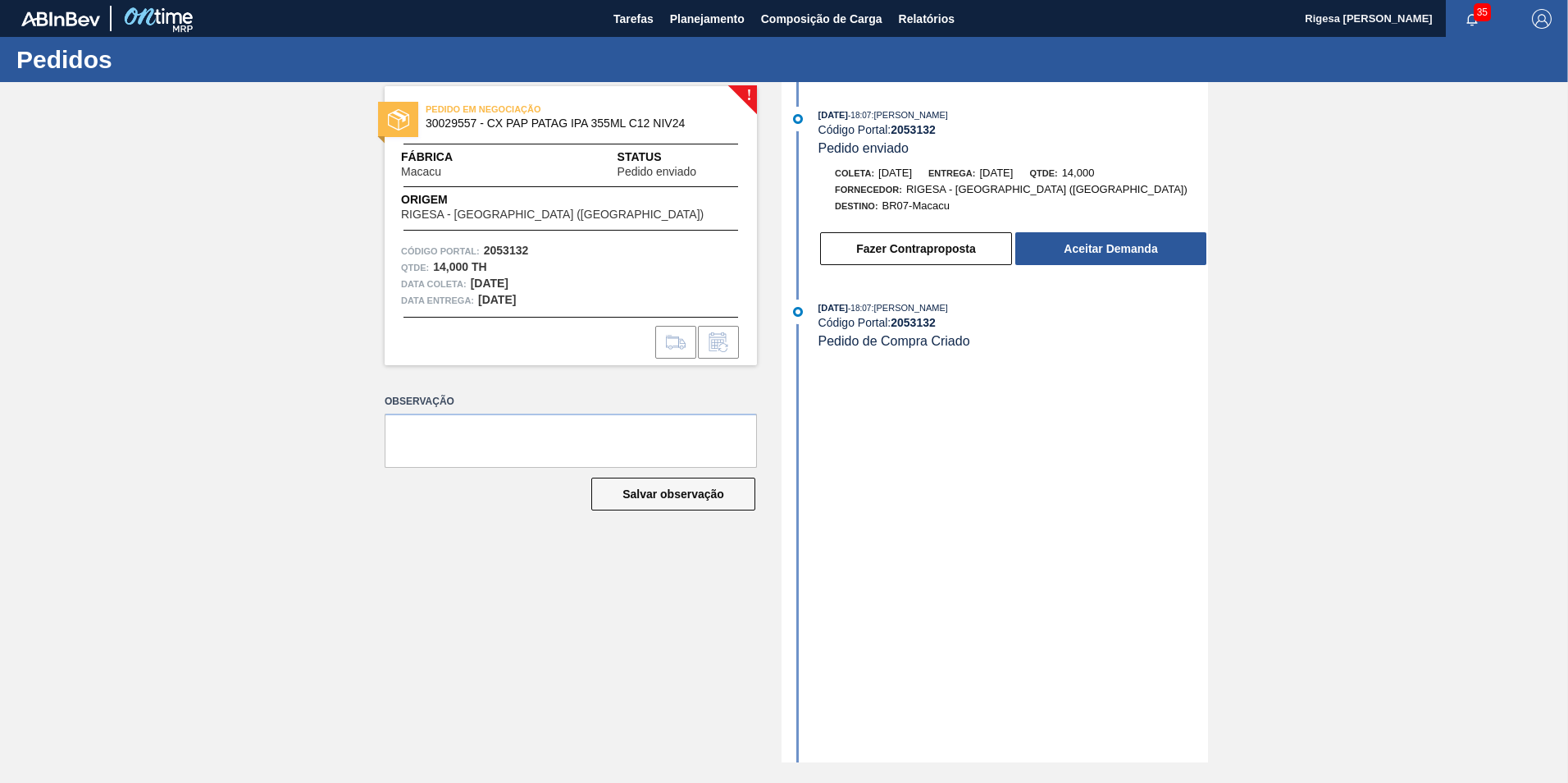
click at [452, 121] on span "30029557 - CX PAP PATAG IPA 355ML C12 NIV24" at bounding box center [575, 123] width 298 height 13
copy span "30029557"
click at [1061, 252] on button "Aceitar Demanda" at bounding box center [1111, 248] width 192 height 33
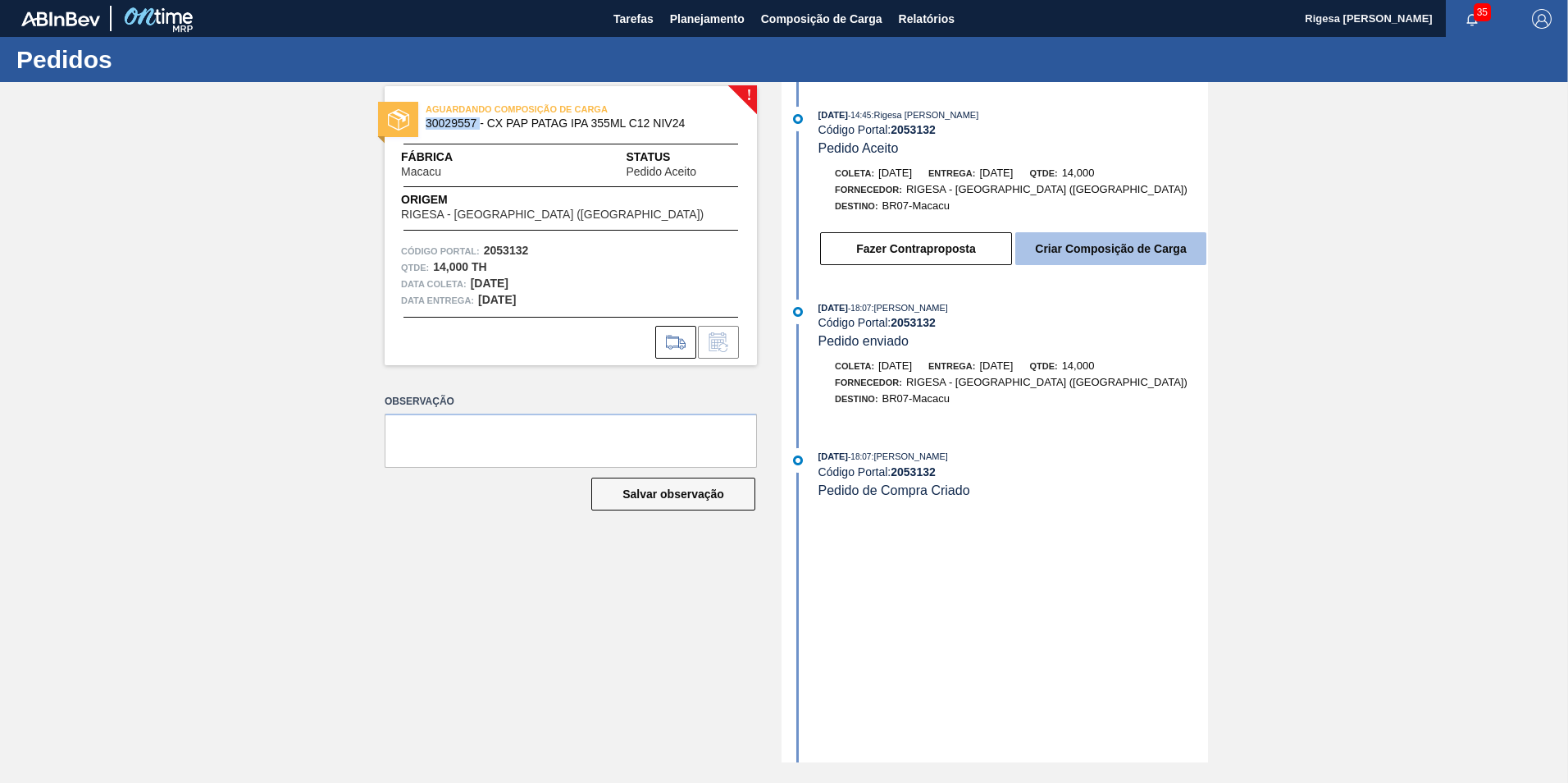
click at [1077, 248] on button "Criar Composição de Carga" at bounding box center [1111, 248] width 192 height 33
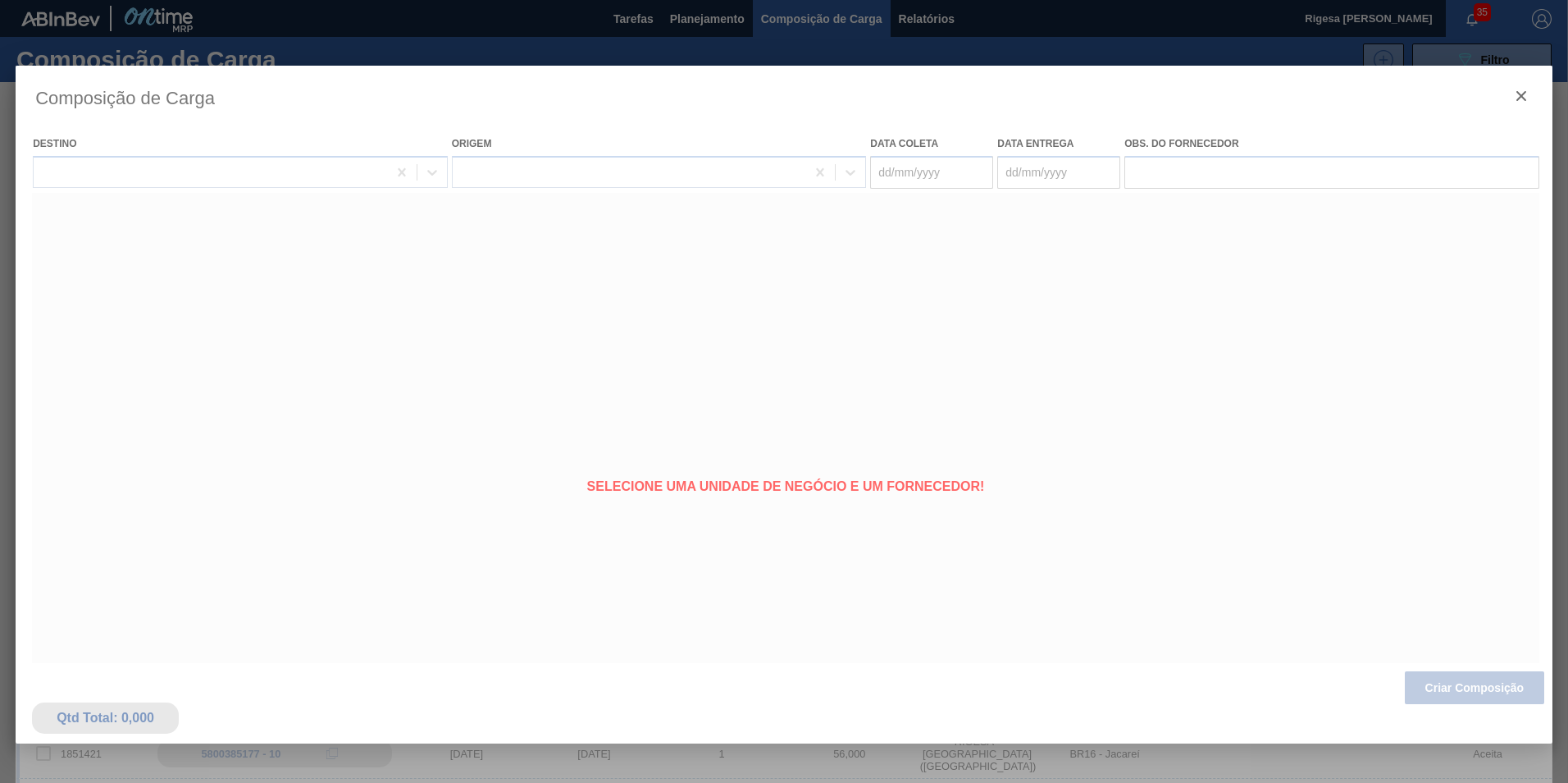
type coleta "20/10/2025"
type Entrega "23/10/2025"
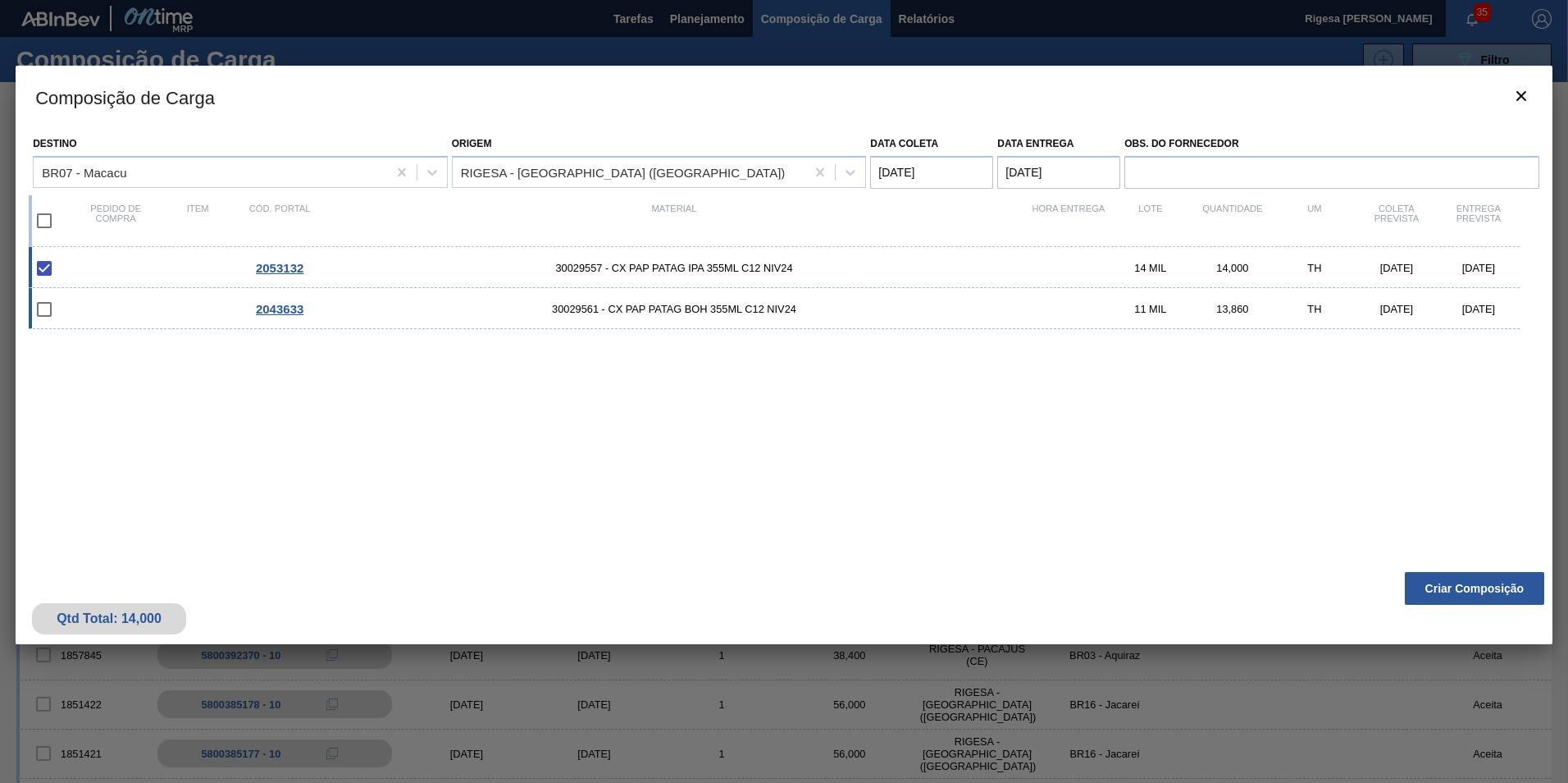
click at [45, 308] on input "checkbox" at bounding box center [43, 309] width 34 height 34
click at [46, 314] on input "checkbox" at bounding box center [43, 309] width 34 height 34
checkbox input "false"
drag, startPoint x: 305, startPoint y: 269, endPoint x: 256, endPoint y: 272, distance: 49.1
click at [256, 272] on div "2053132" at bounding box center [279, 268] width 82 height 14
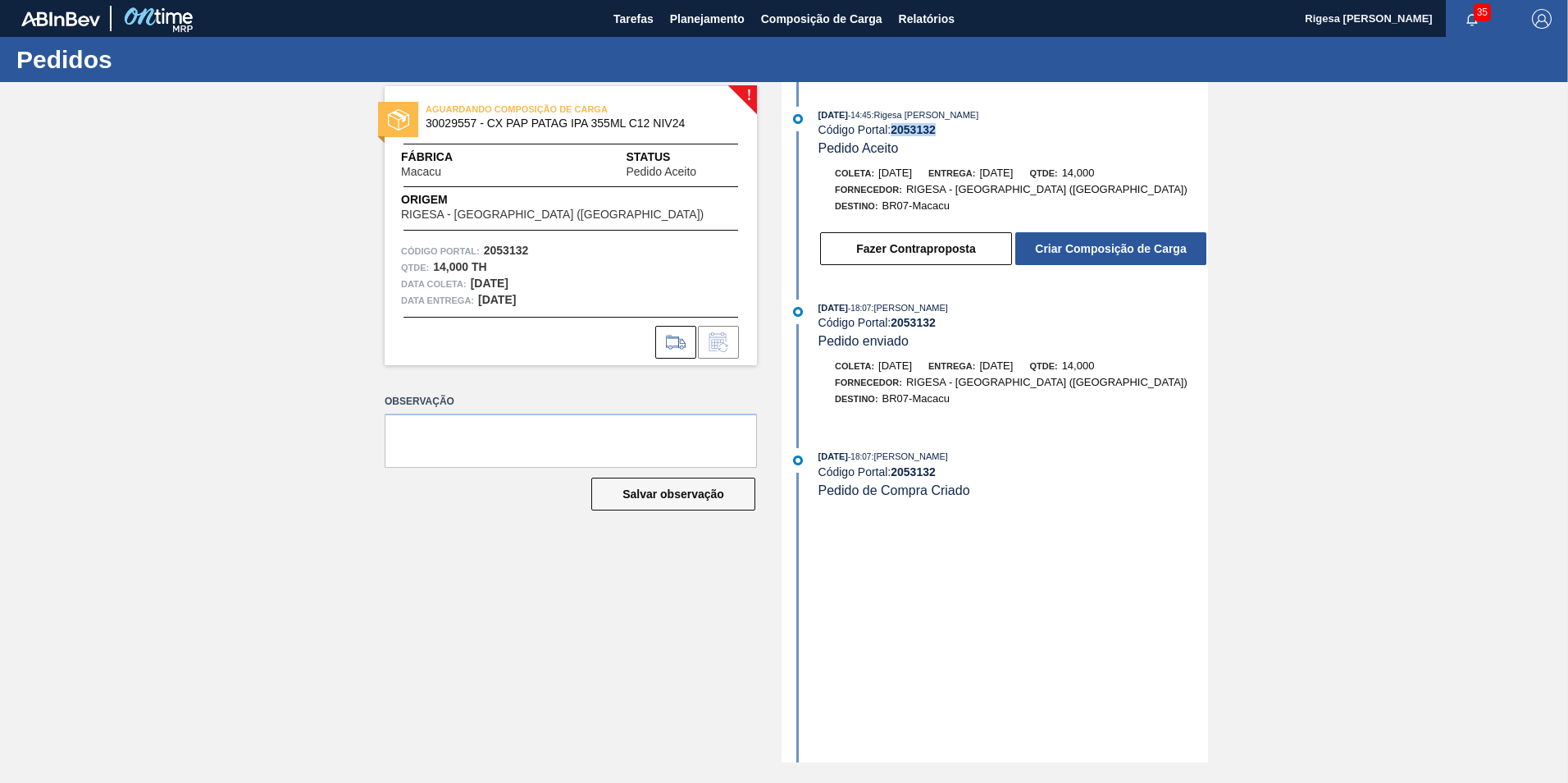
drag, startPoint x: 945, startPoint y: 131, endPoint x: 895, endPoint y: 133, distance: 50.0
click at [895, 133] on div "Código Portal: 2053132" at bounding box center [1014, 130] width 390 height 13
copy strong "2053132"
click at [1059, 245] on button "Criar Composição de Carga" at bounding box center [1111, 248] width 192 height 33
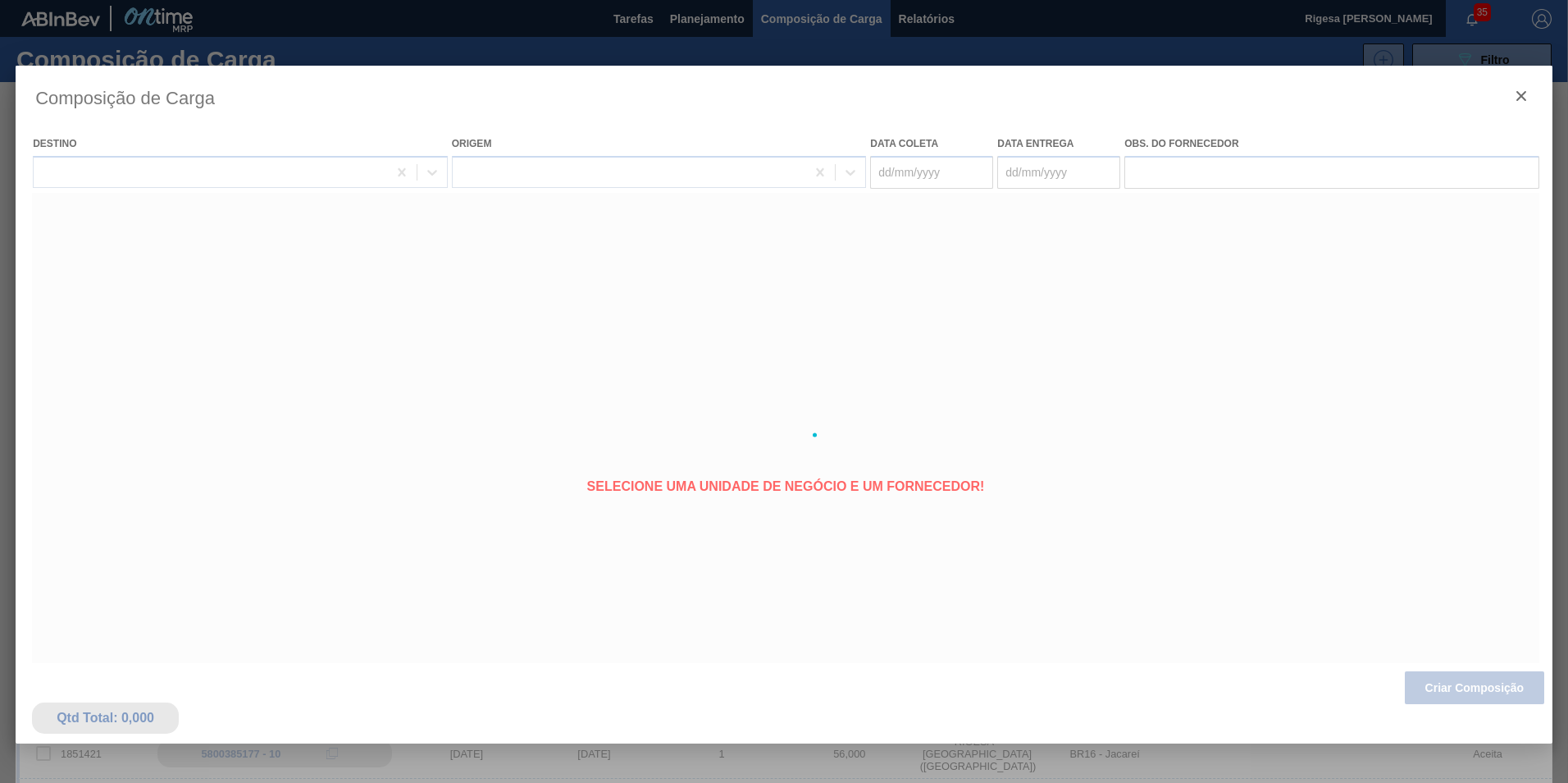
type coleta "20/10/2025"
type Entrega "23/10/2025"
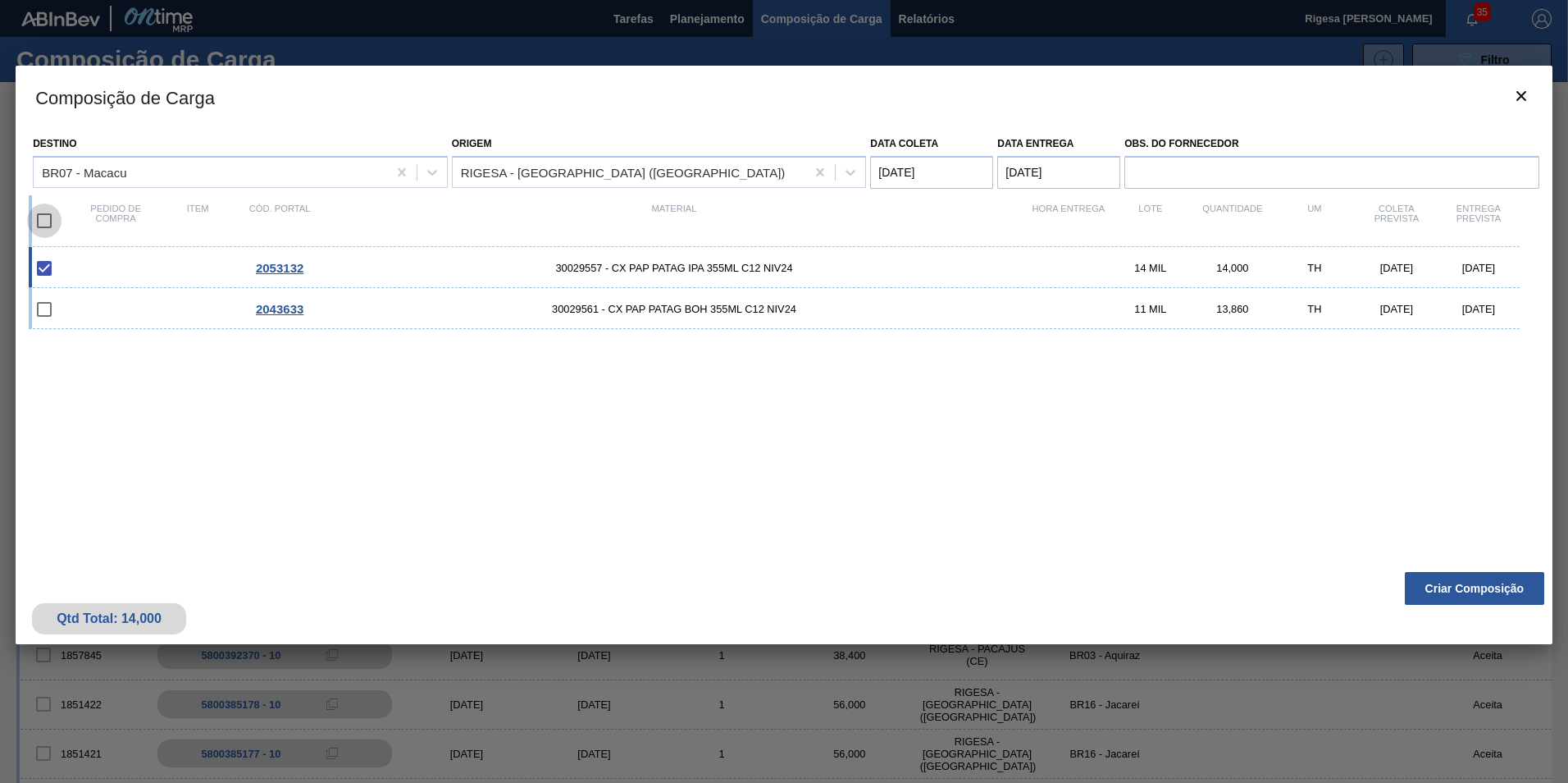
click at [49, 214] on input "checkbox" at bounding box center [43, 220] width 34 height 34
checkbox input "true"
click at [1444, 577] on button "Criar Composição" at bounding box center [1474, 588] width 140 height 33
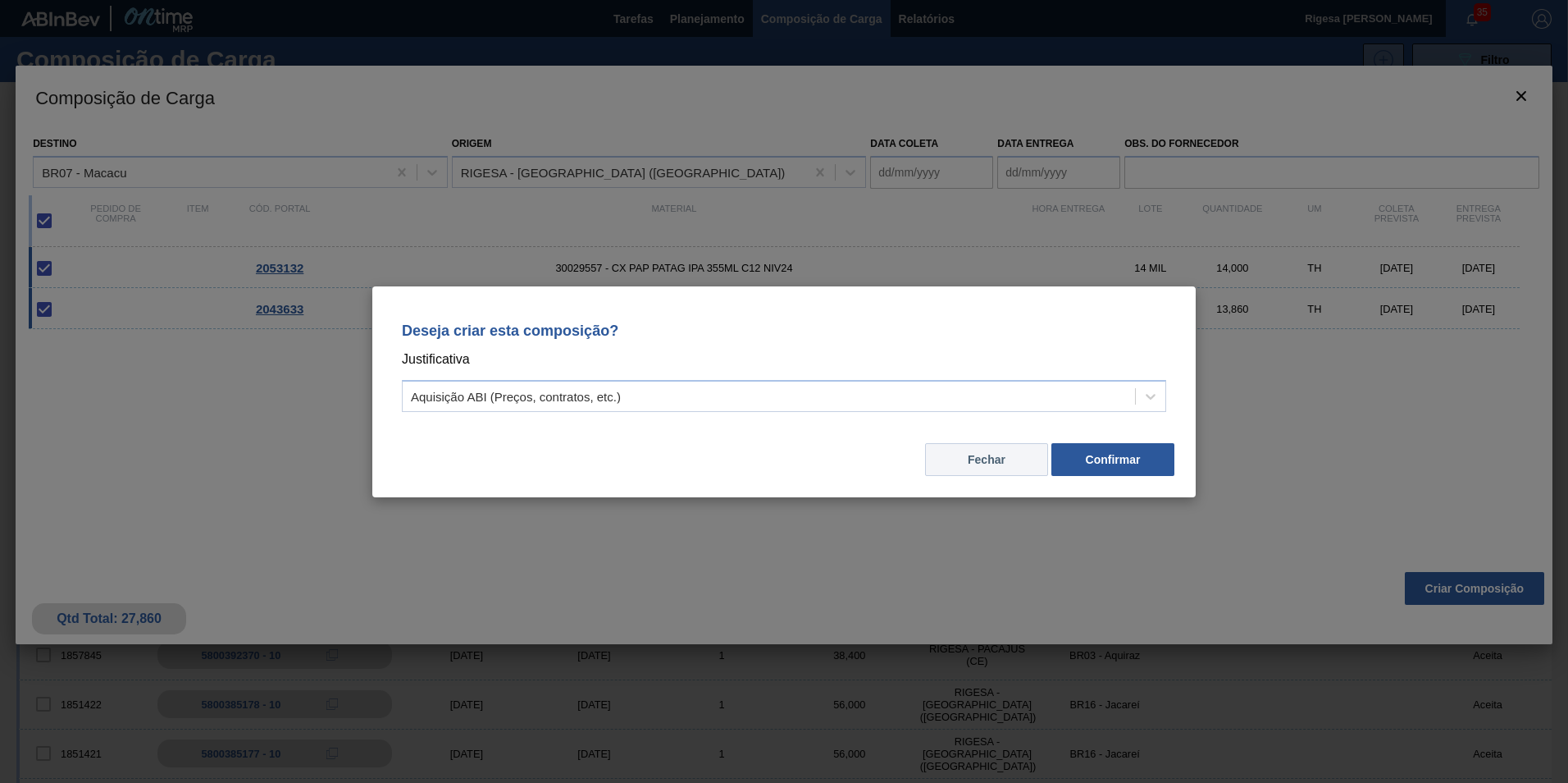
click at [1019, 457] on button "Fechar" at bounding box center [986, 459] width 123 height 33
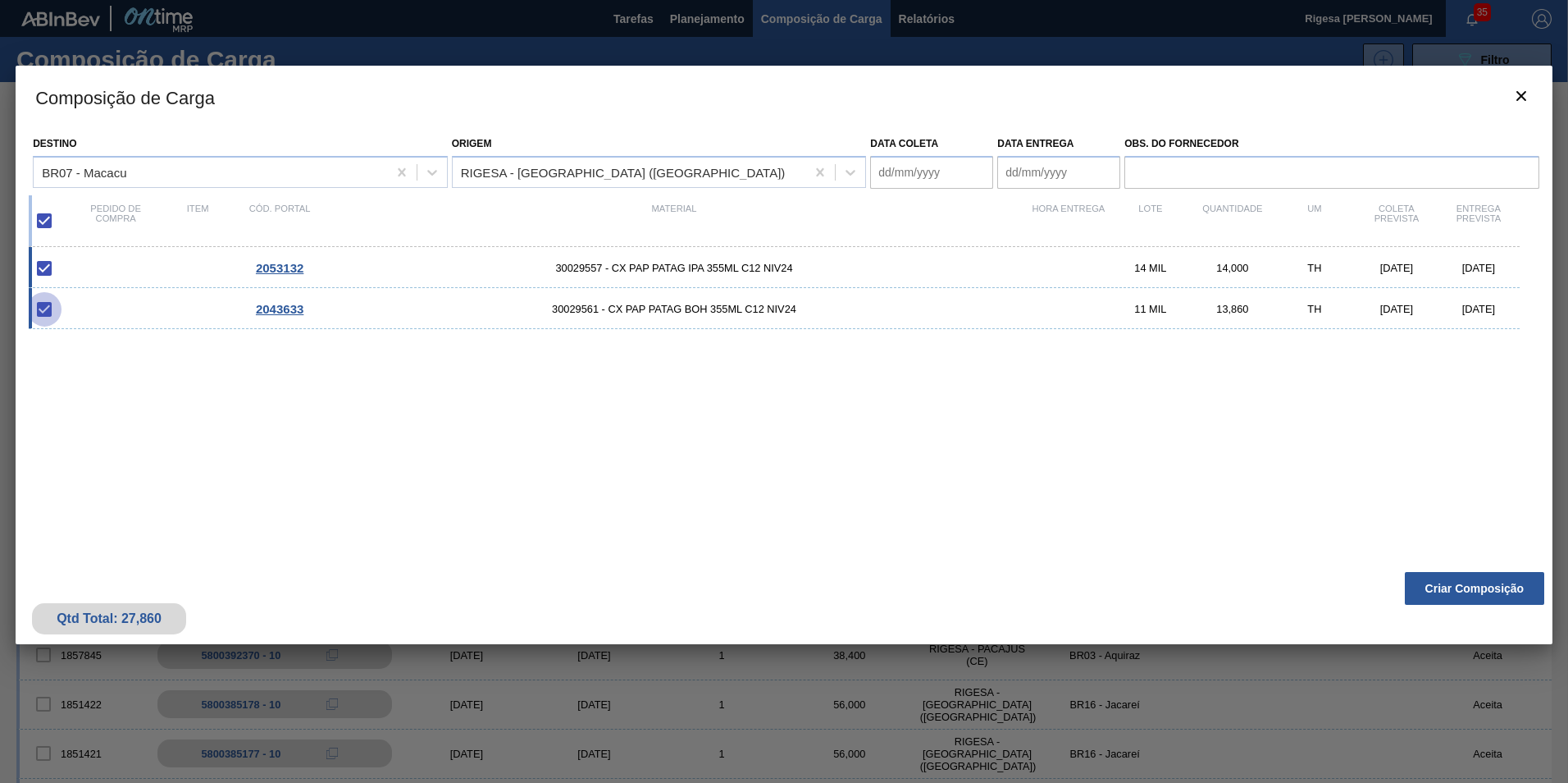
click at [40, 312] on input "checkbox" at bounding box center [43, 309] width 34 height 34
checkbox input "true"
click at [41, 214] on input "checkbox" at bounding box center [43, 220] width 34 height 34
checkbox input "false"
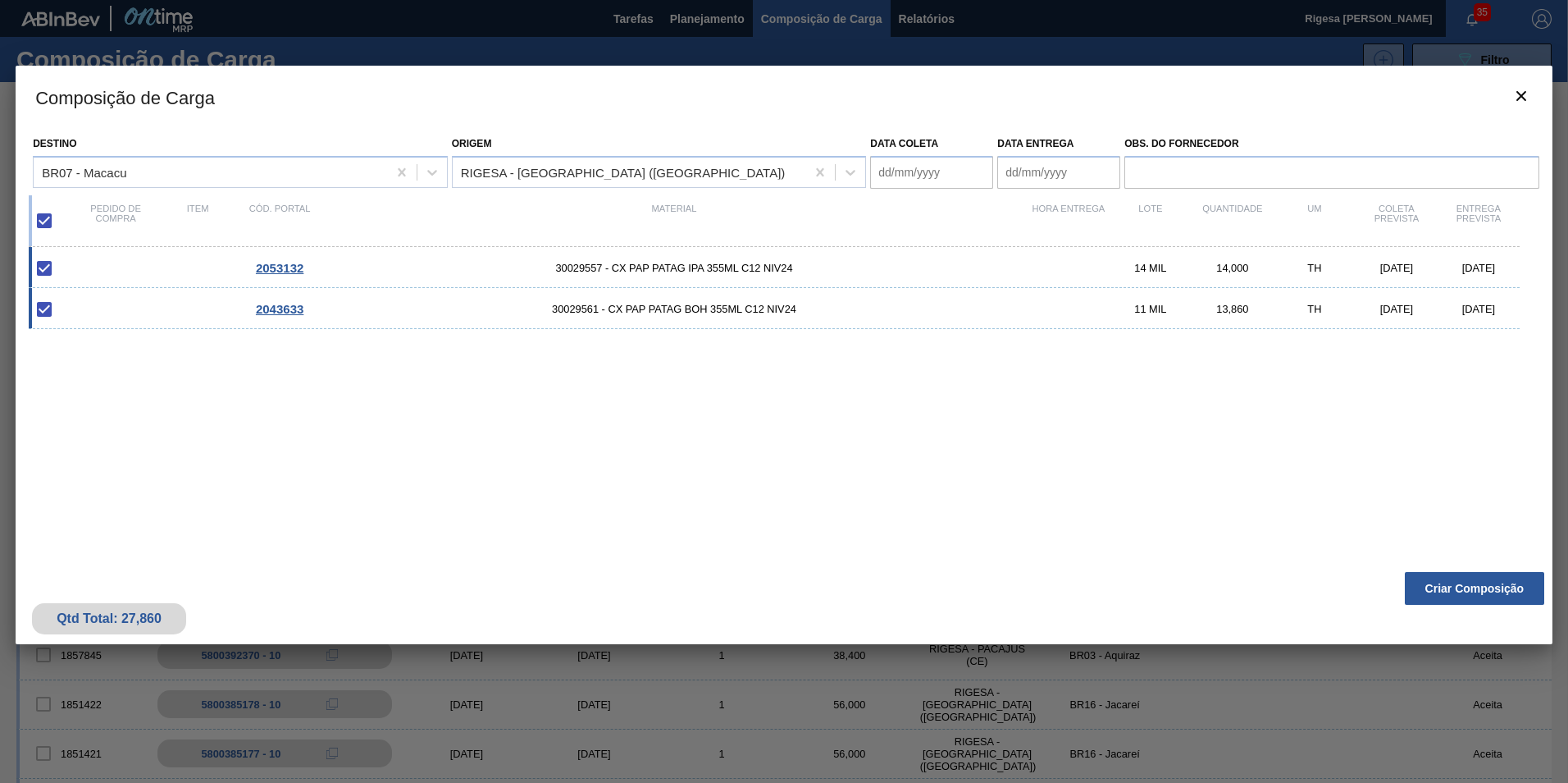
checkbox input "false"
click at [40, 266] on input "checkbox" at bounding box center [43, 268] width 34 height 34
click at [43, 264] on input "checkbox" at bounding box center [43, 268] width 34 height 34
checkbox input "false"
click at [48, 223] on input "checkbox" at bounding box center [43, 220] width 34 height 34
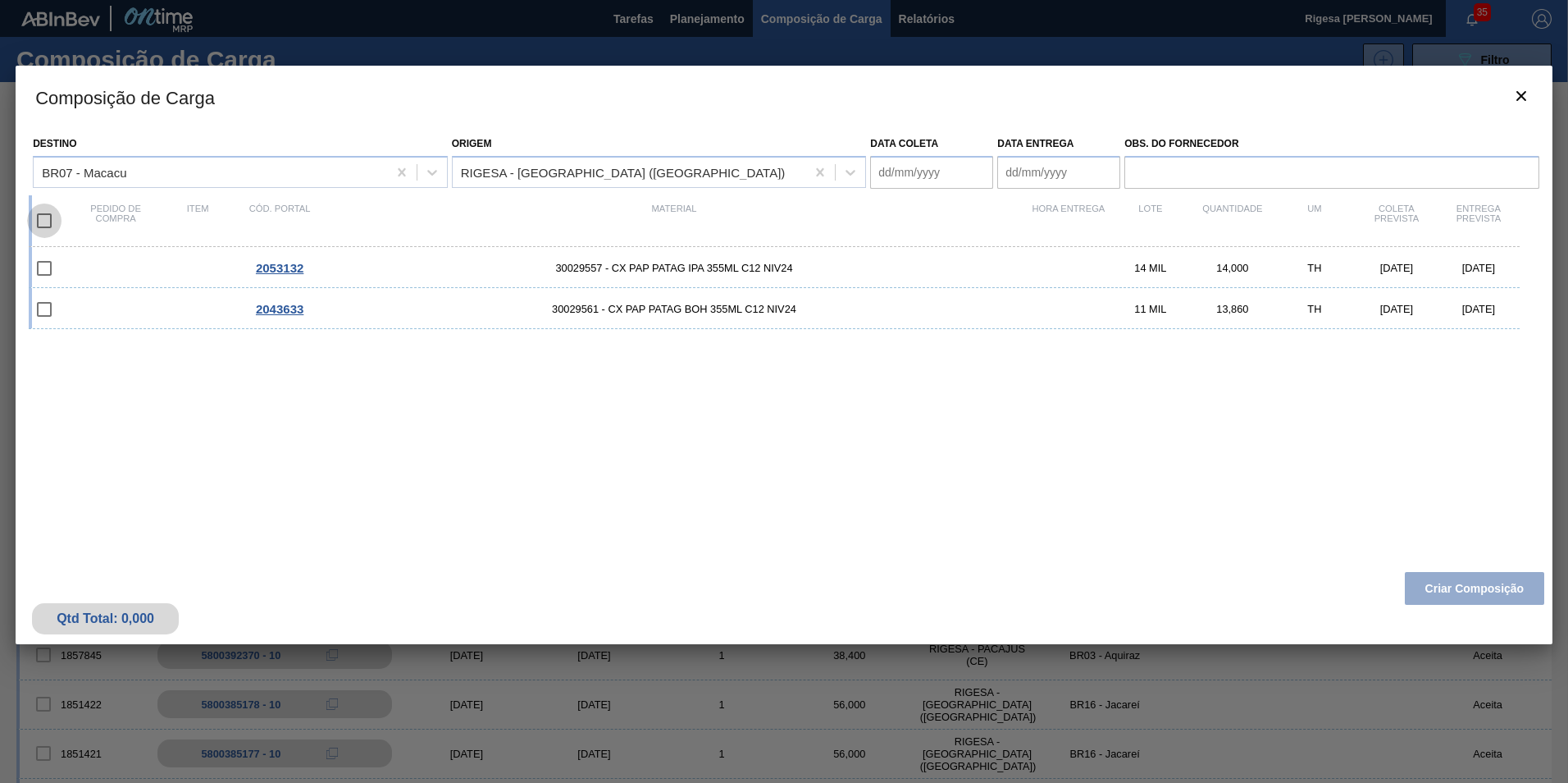
checkbox input "true"
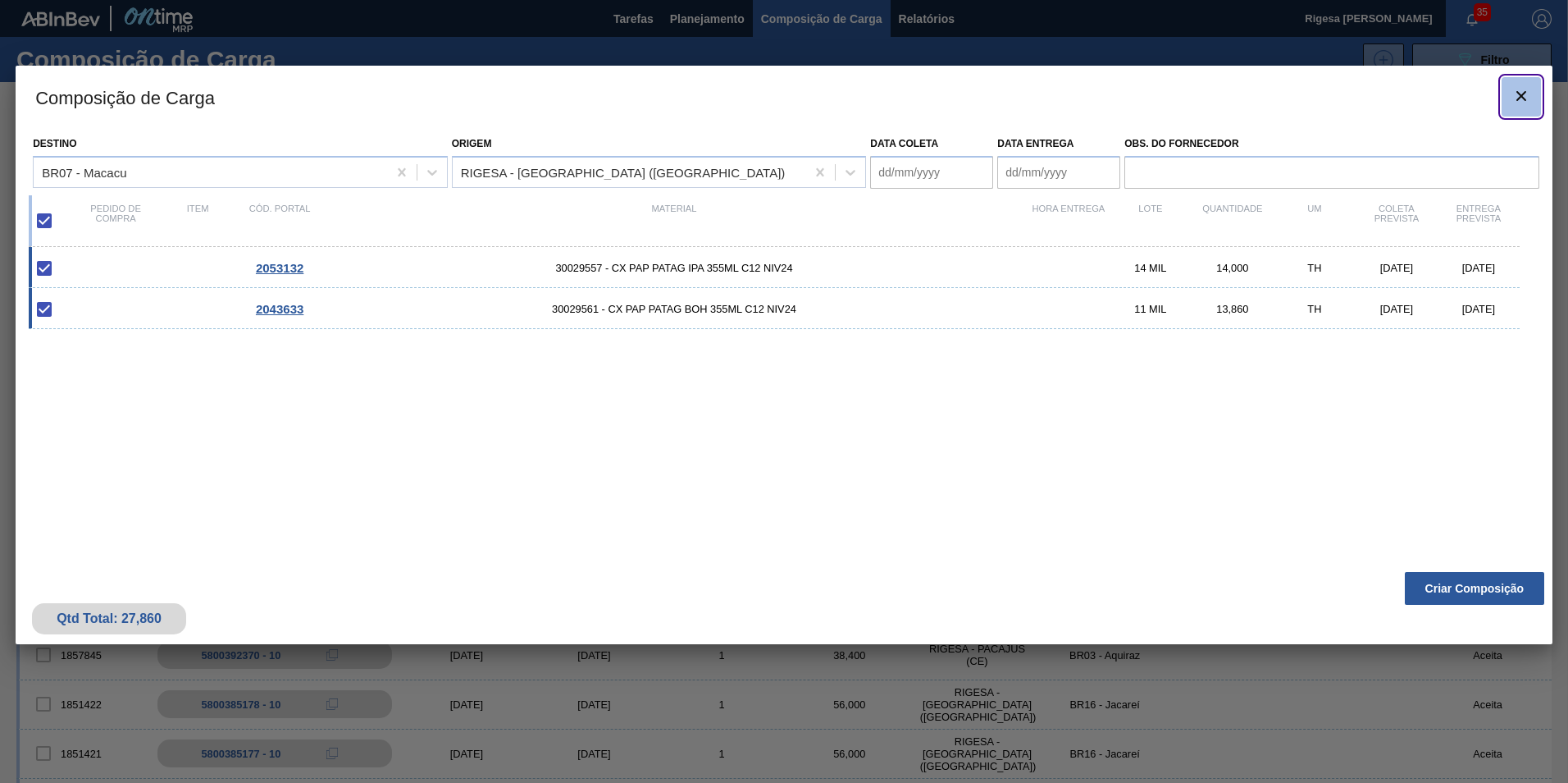
click at [1516, 98] on icon "botão de ícone" at bounding box center [1522, 96] width 20 height 20
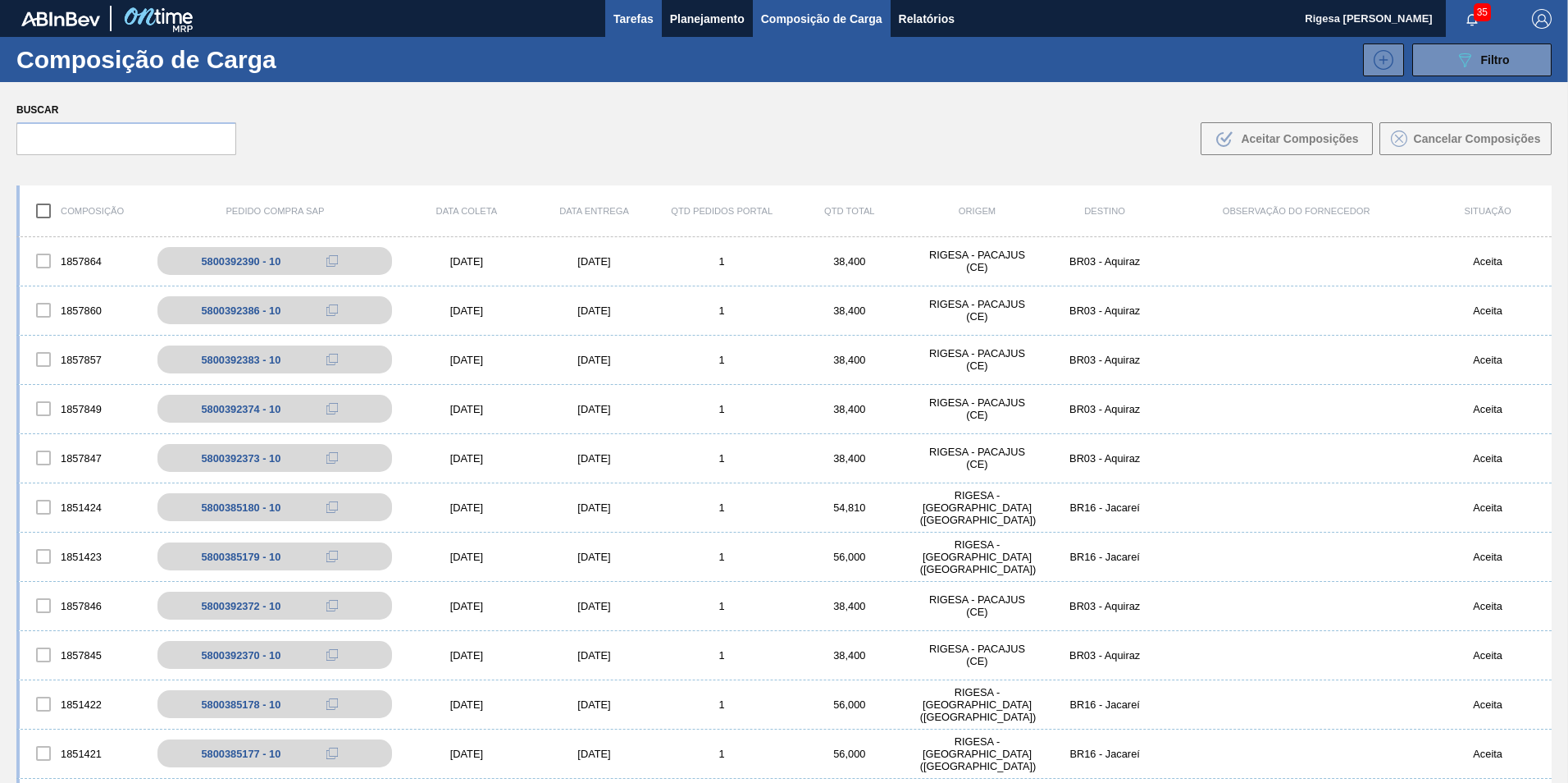
click at [605, 14] on button "Tarefas" at bounding box center [634, 18] width 57 height 37
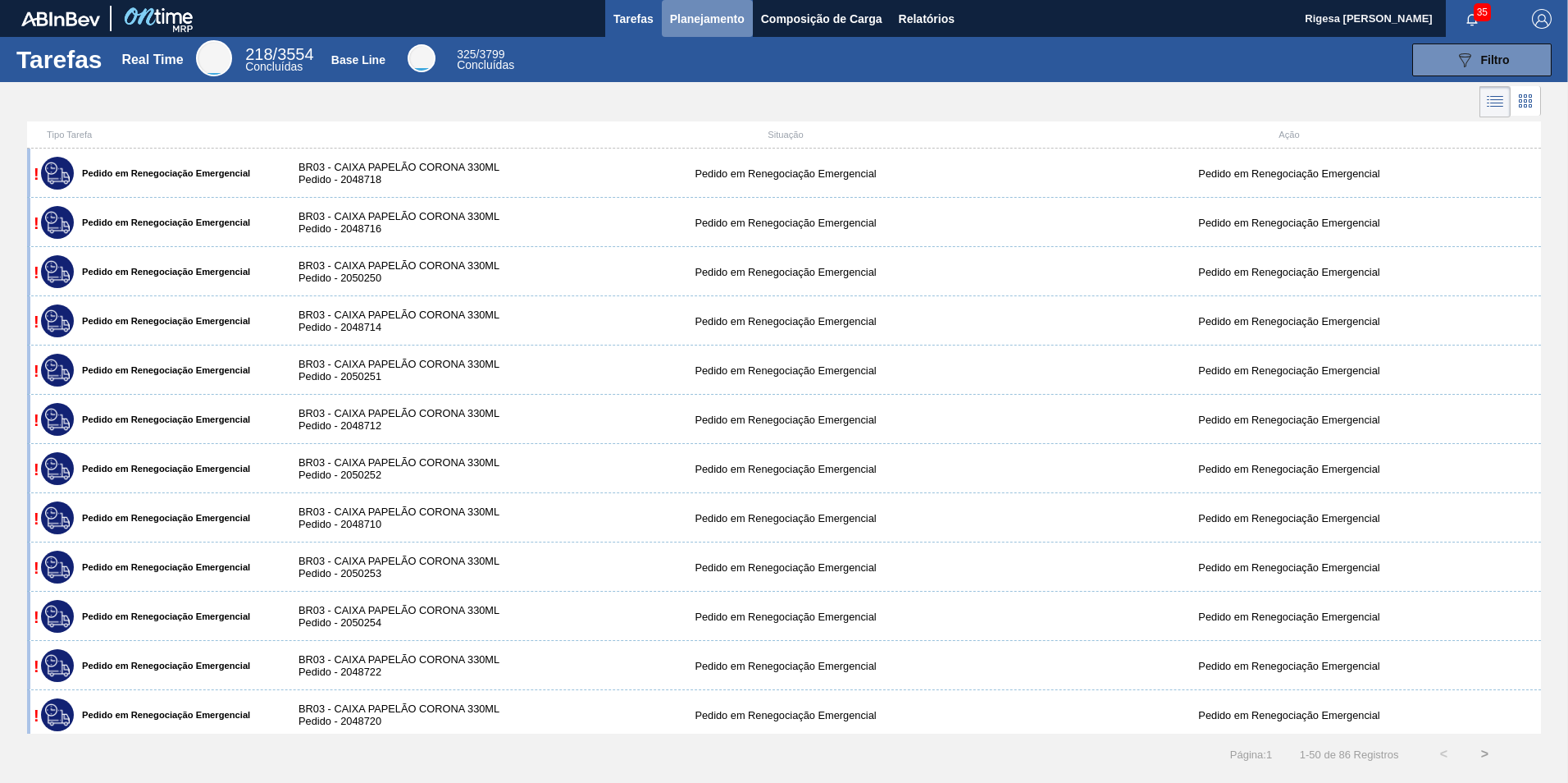
click at [683, 13] on span "Planejamento" at bounding box center [707, 19] width 74 height 20
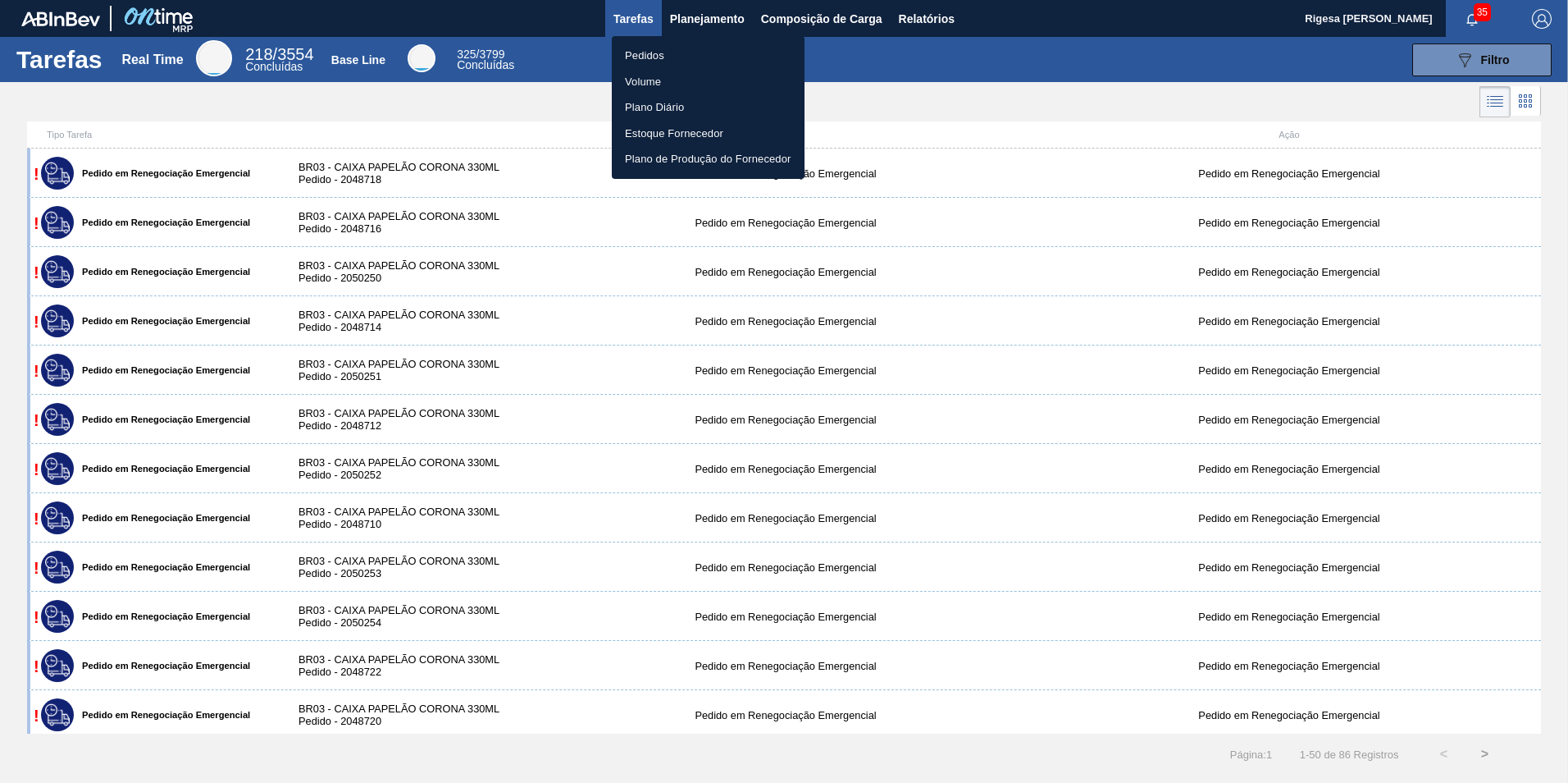
click at [659, 53] on li "Pedidos" at bounding box center [708, 55] width 192 height 26
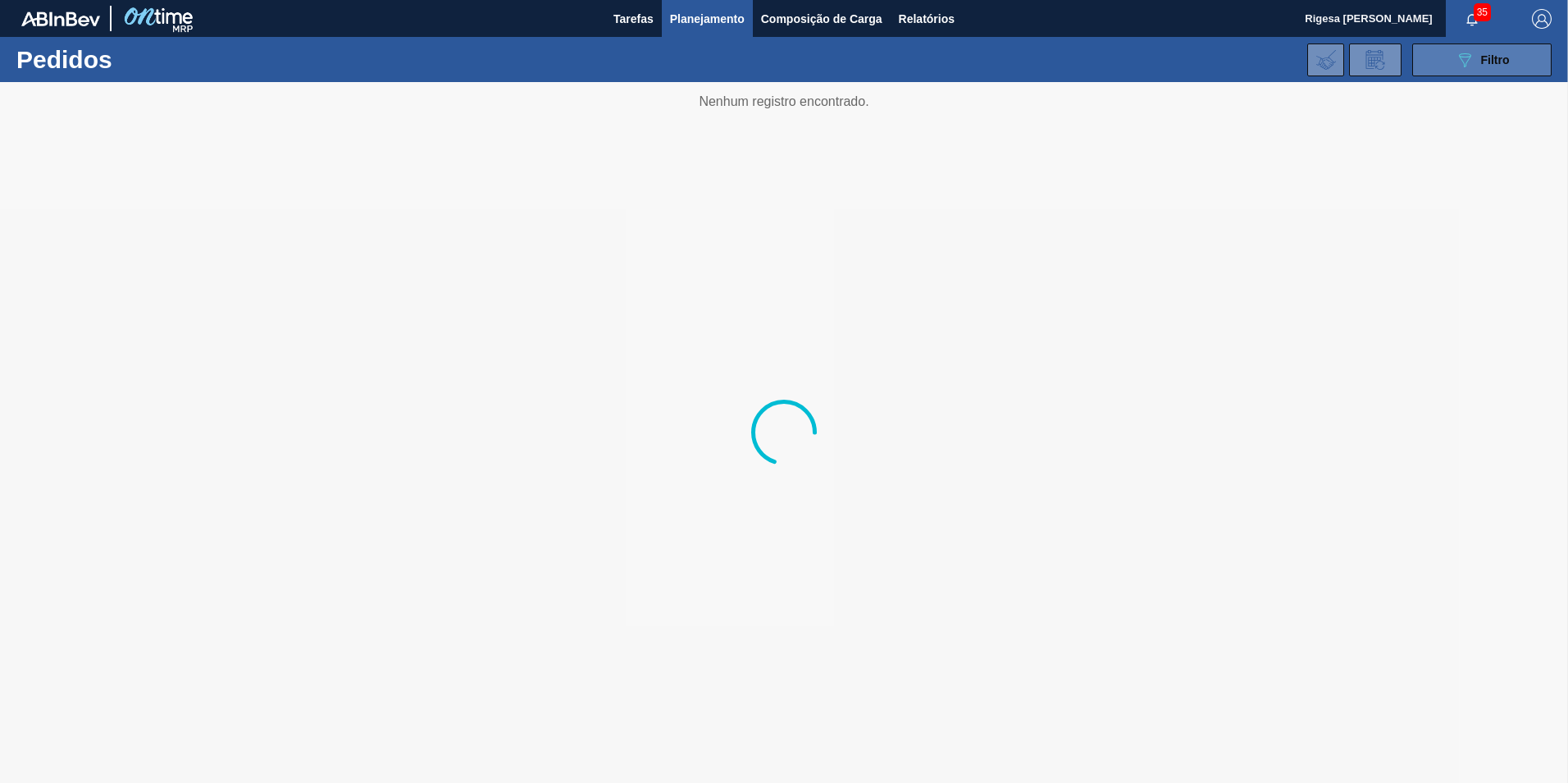
click at [1469, 61] on icon "089F7B8B-B2A5-4AFE-B5C0-19BA573D28AC" at bounding box center [1465, 60] width 20 height 20
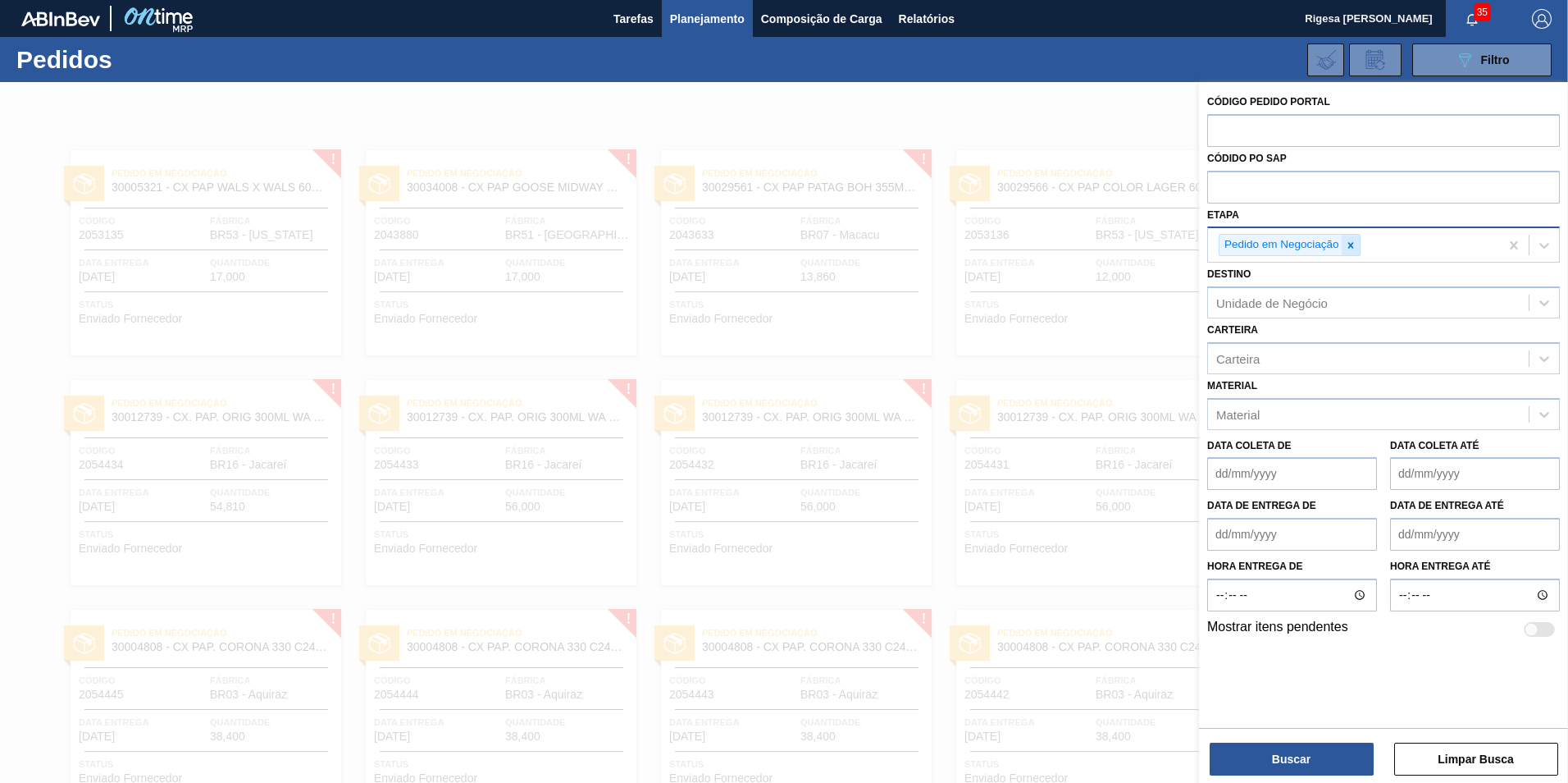
click at [1353, 243] on icon at bounding box center [1351, 245] width 12 height 12
click at [1317, 124] on input "text" at bounding box center [1384, 129] width 353 height 31
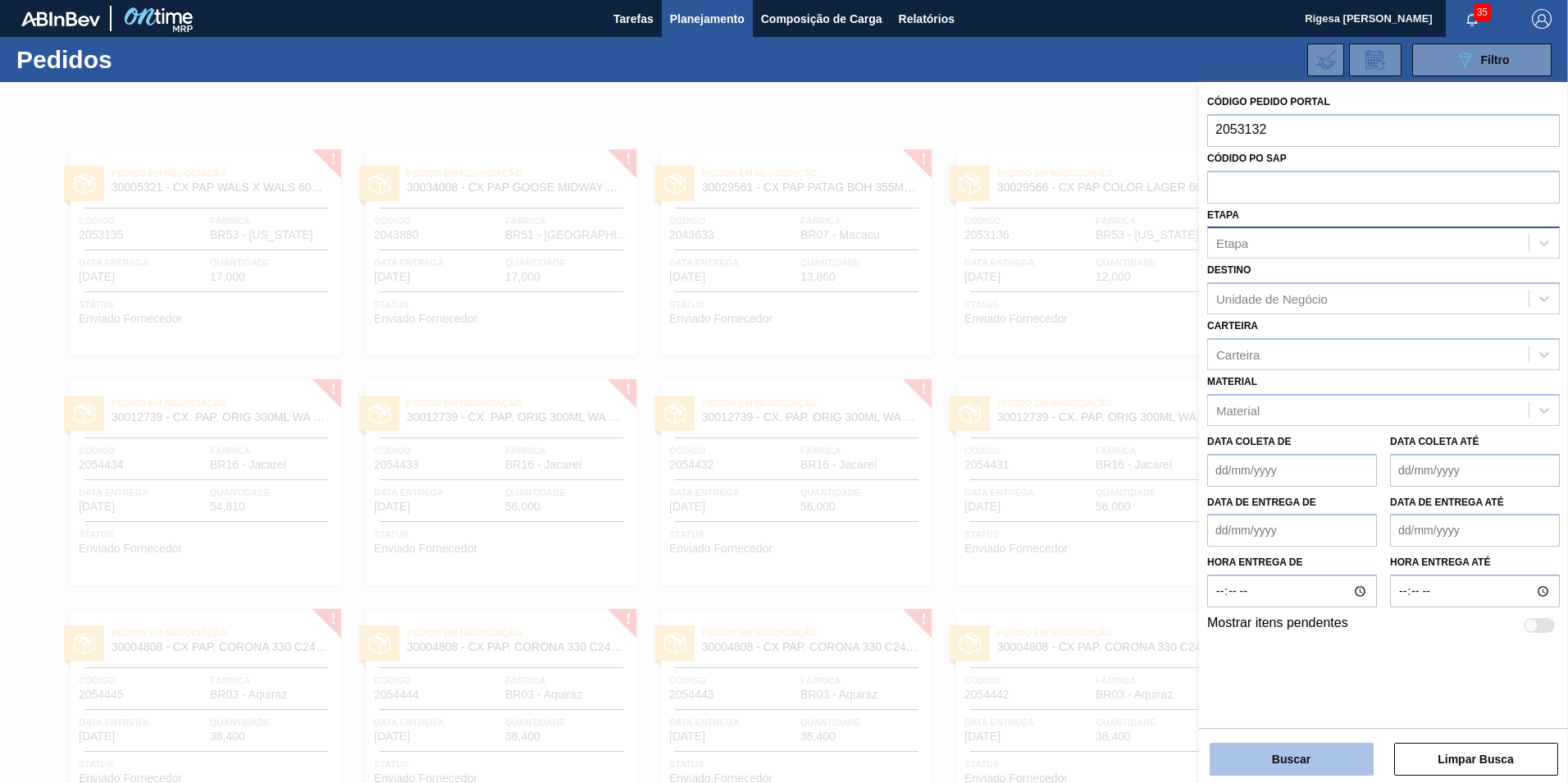
type input "2053132"
click at [1285, 762] on button "Buscar" at bounding box center [1292, 759] width 164 height 33
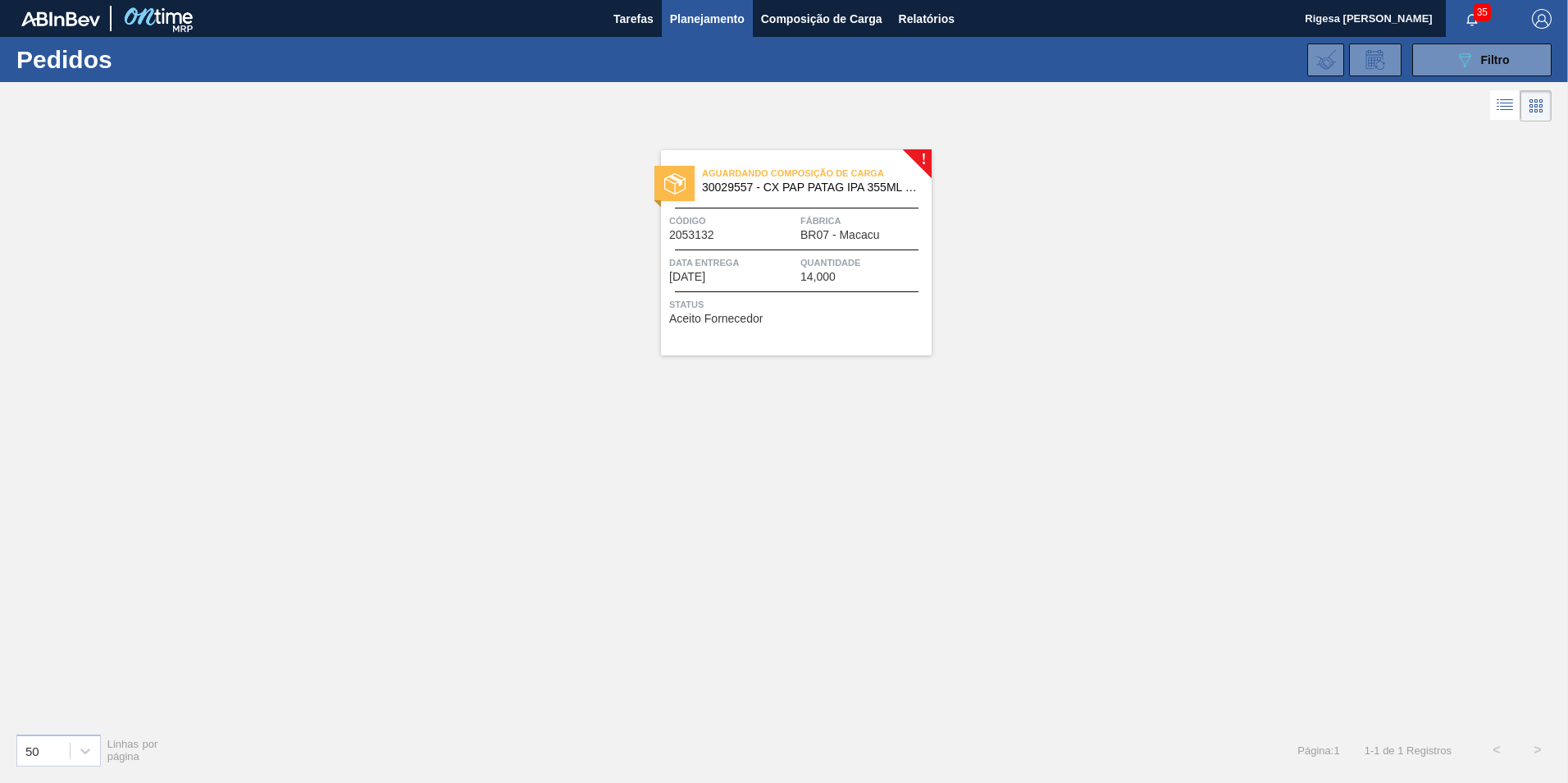
click at [826, 184] on span "30029557 - CX PAP PATAG IPA 355ML C12 NIV24" at bounding box center [810, 187] width 217 height 13
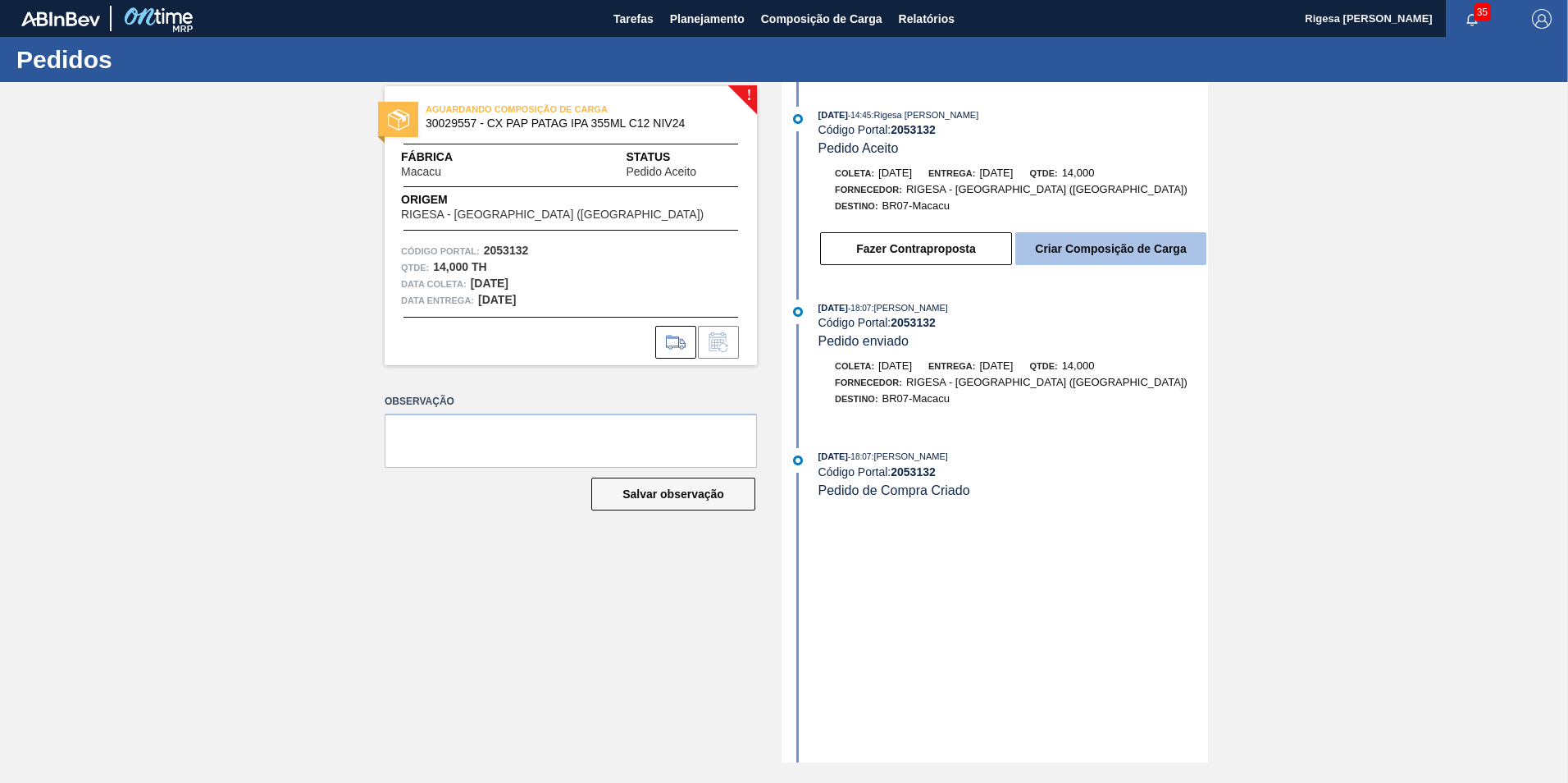
click at [1040, 246] on button "Criar Composição de Carga" at bounding box center [1111, 248] width 192 height 33
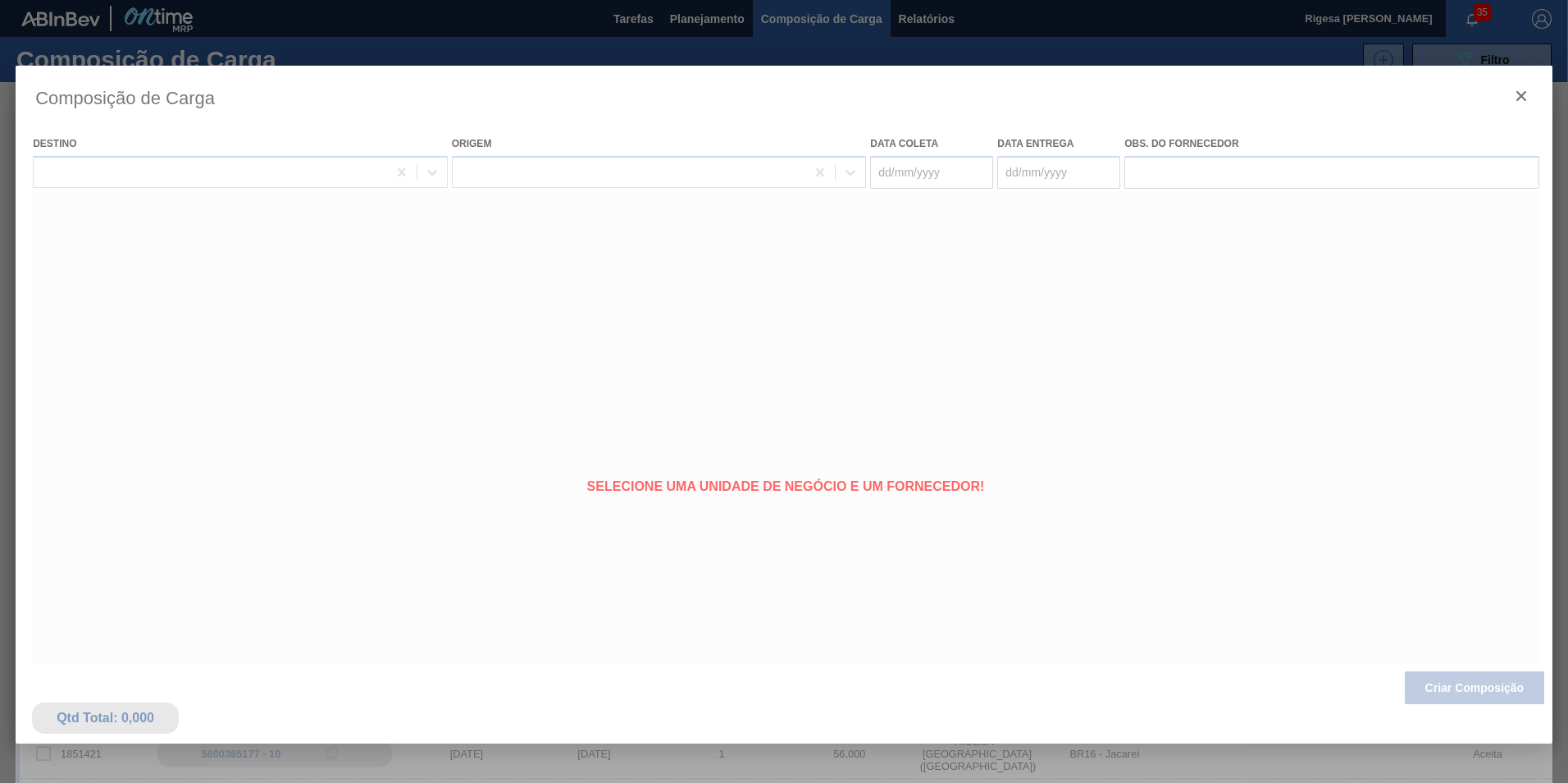
type coleta "20/10/2025"
type Entrega "23/10/2025"
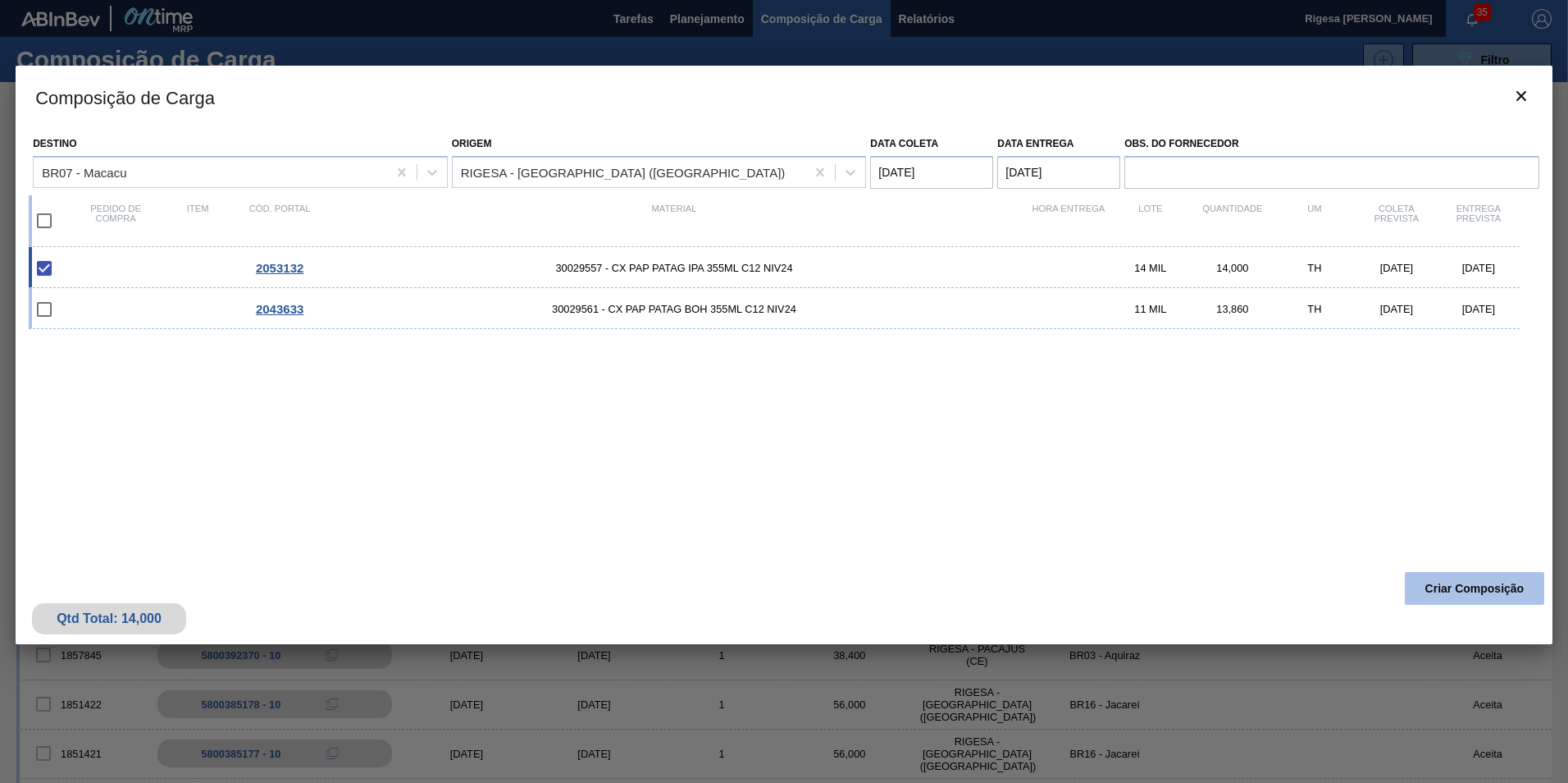
click at [1473, 584] on button "Criar Composição" at bounding box center [1474, 588] width 140 height 33
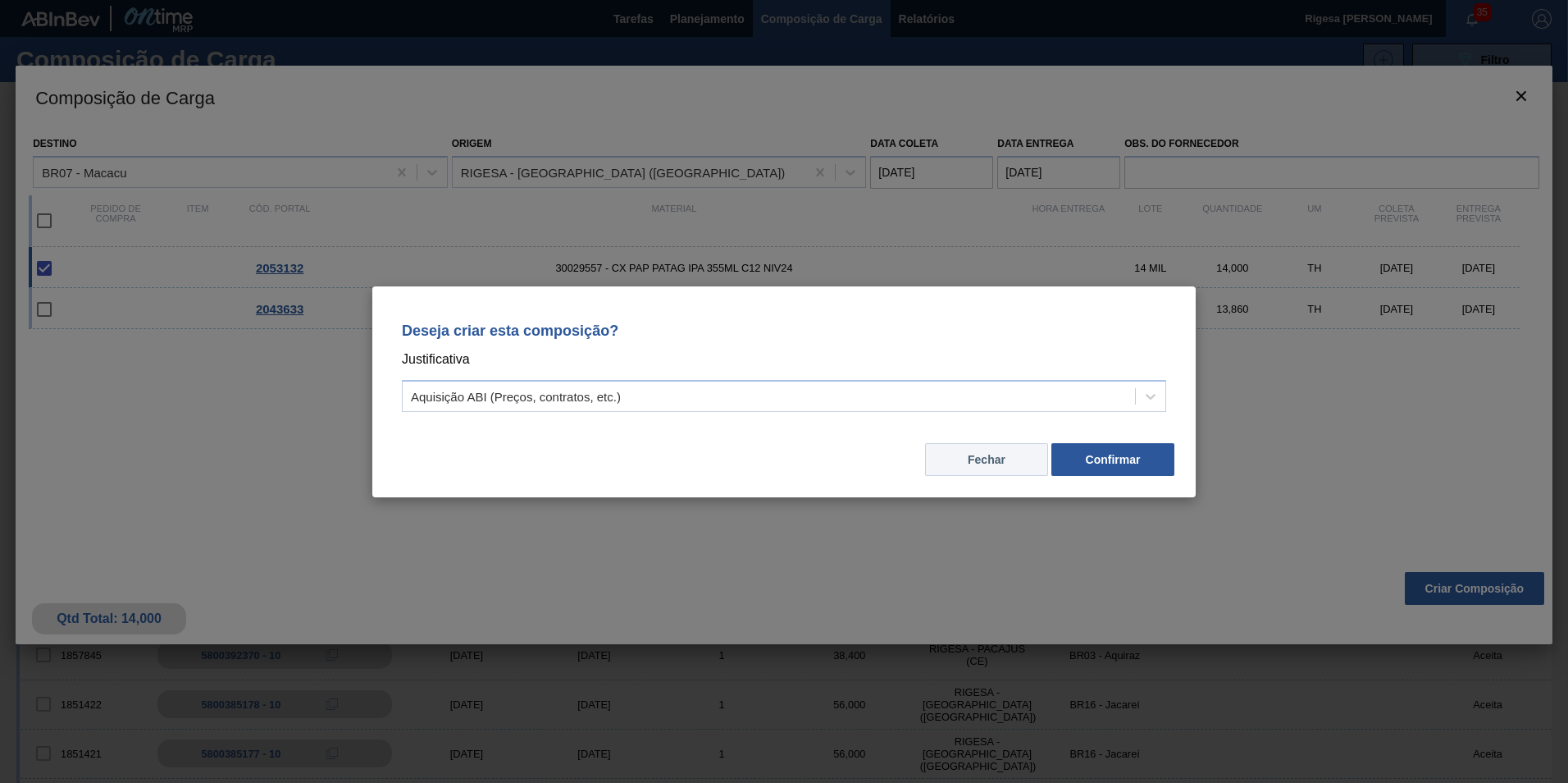
drag, startPoint x: 959, startPoint y: 457, endPoint x: 521, endPoint y: 358, distance: 449.0
click at [959, 456] on button "Fechar" at bounding box center [986, 459] width 123 height 33
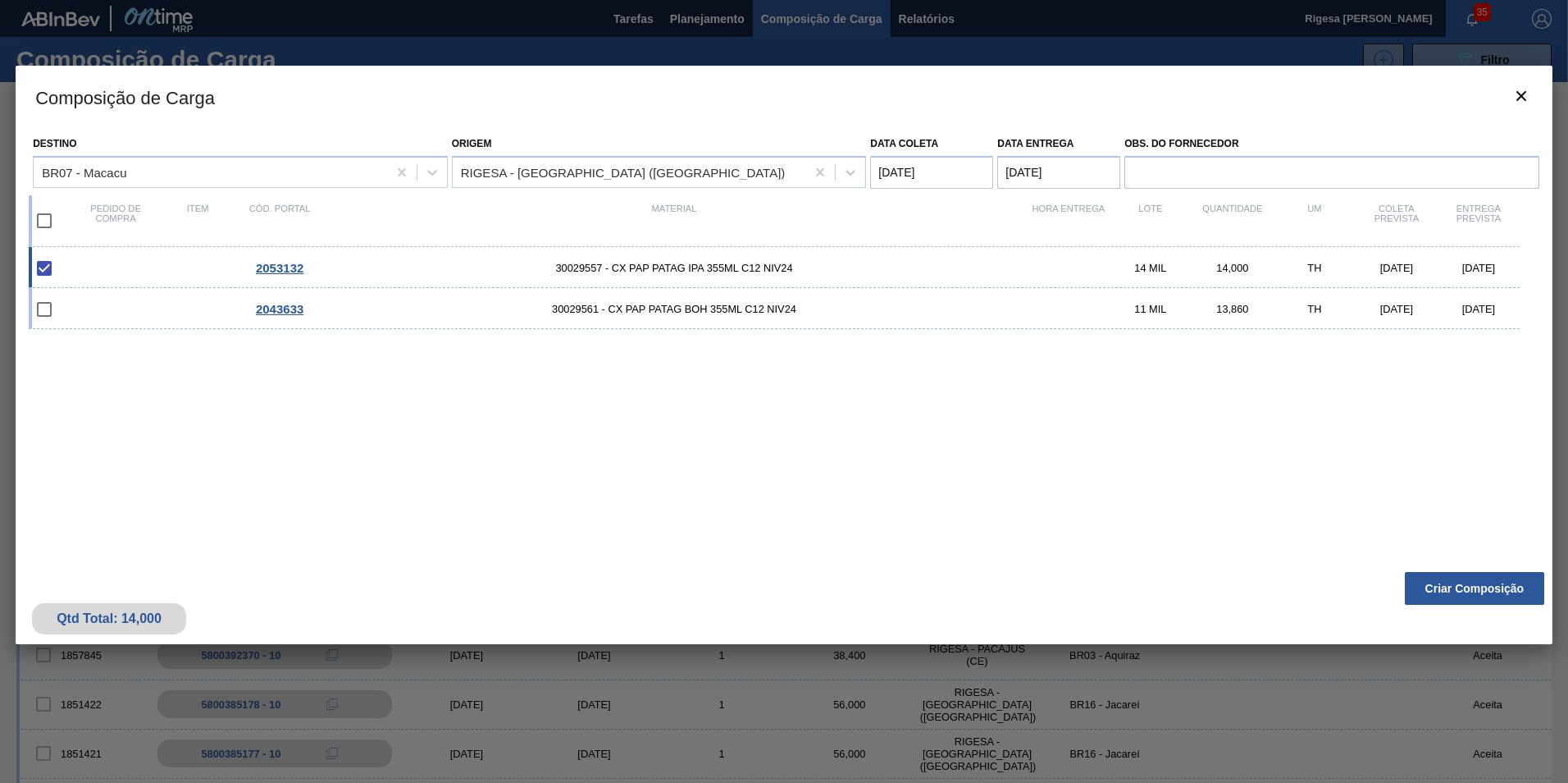
click at [54, 219] on input "checkbox" at bounding box center [43, 220] width 34 height 34
checkbox input "true"
click at [1449, 583] on button "Criar Composição" at bounding box center [1474, 588] width 140 height 33
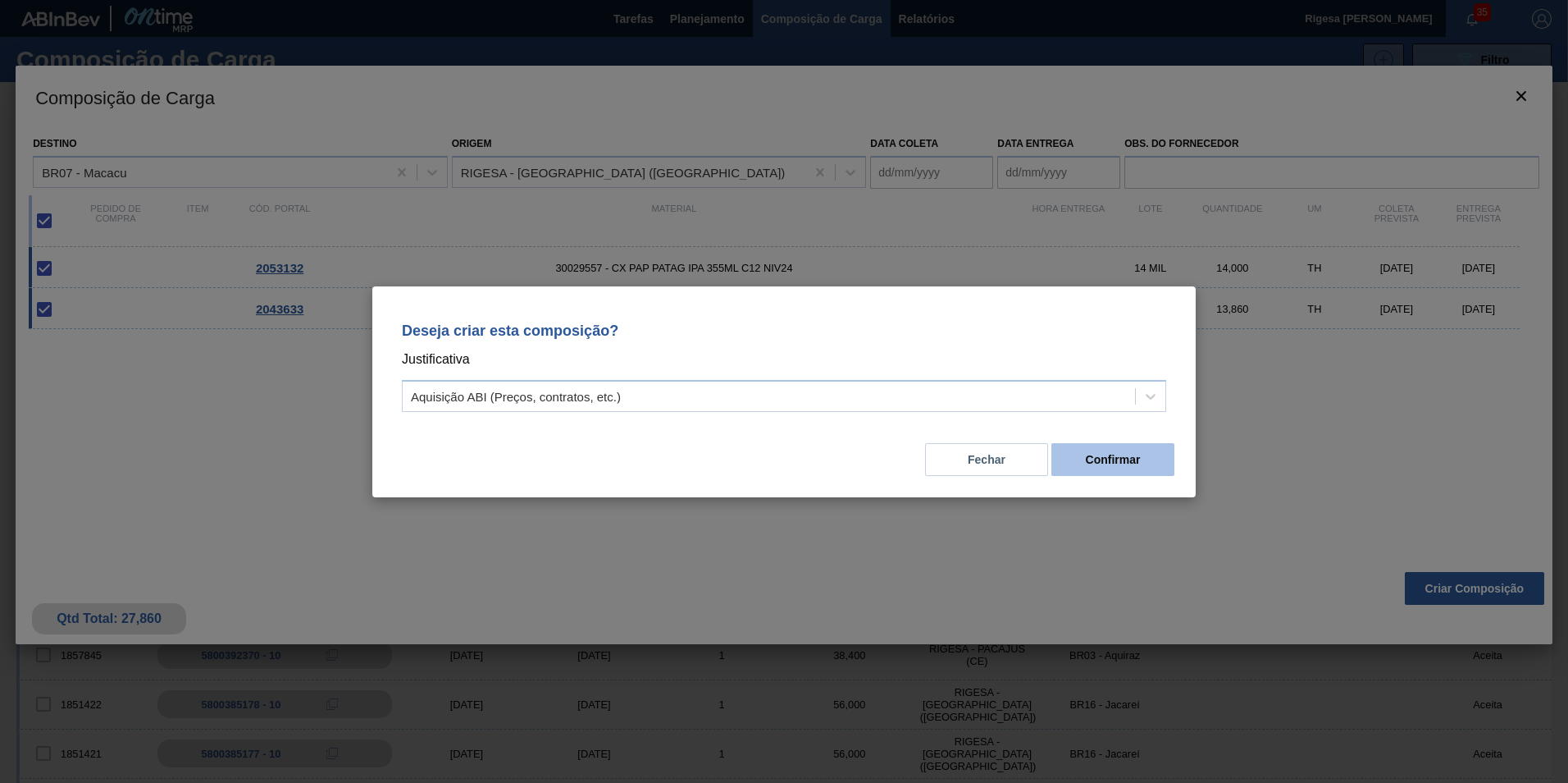
click at [1102, 460] on button "Confirmar" at bounding box center [1112, 459] width 123 height 33
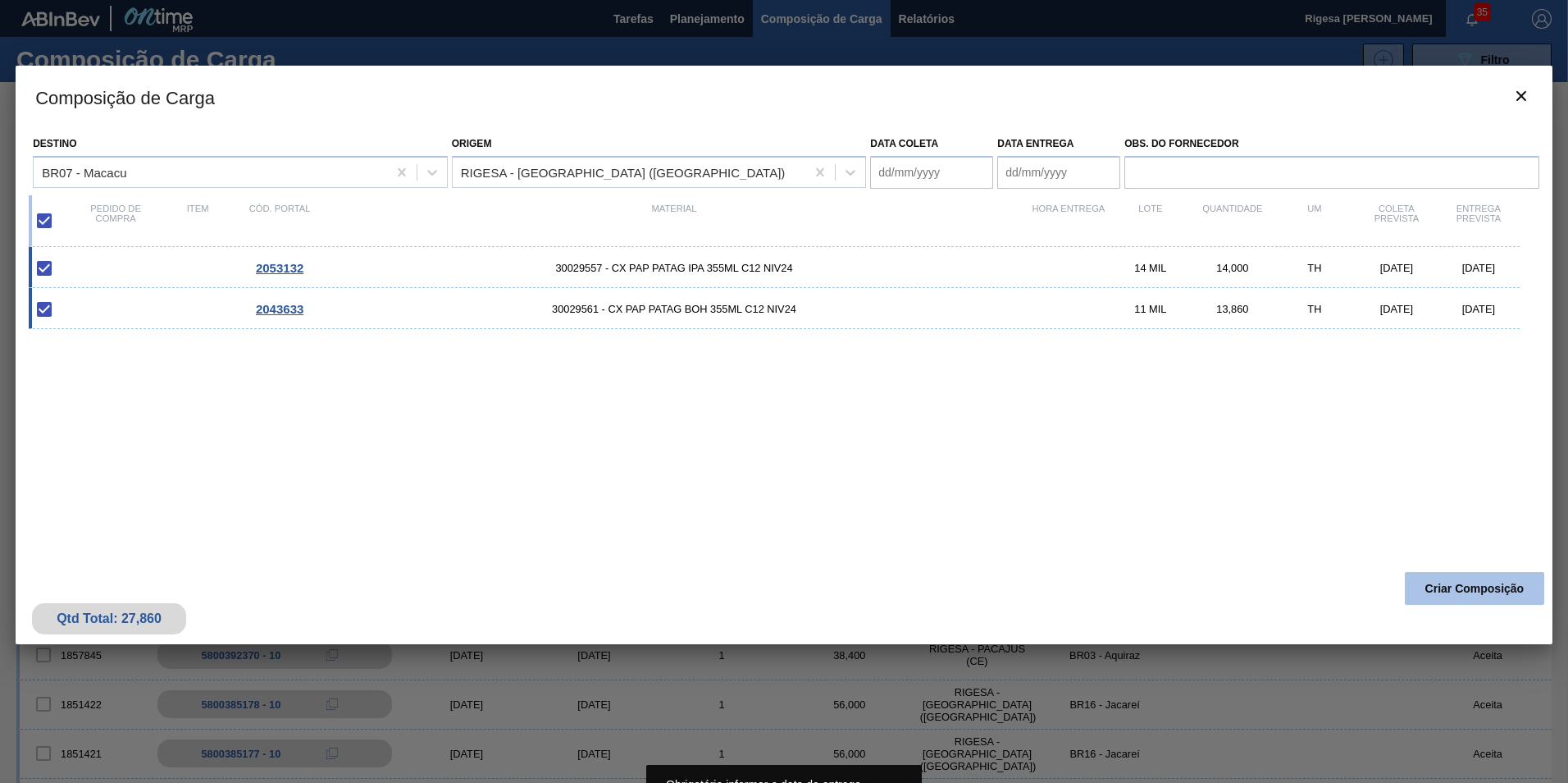
click at [1426, 587] on button "Criar Composição" at bounding box center [1474, 588] width 140 height 33
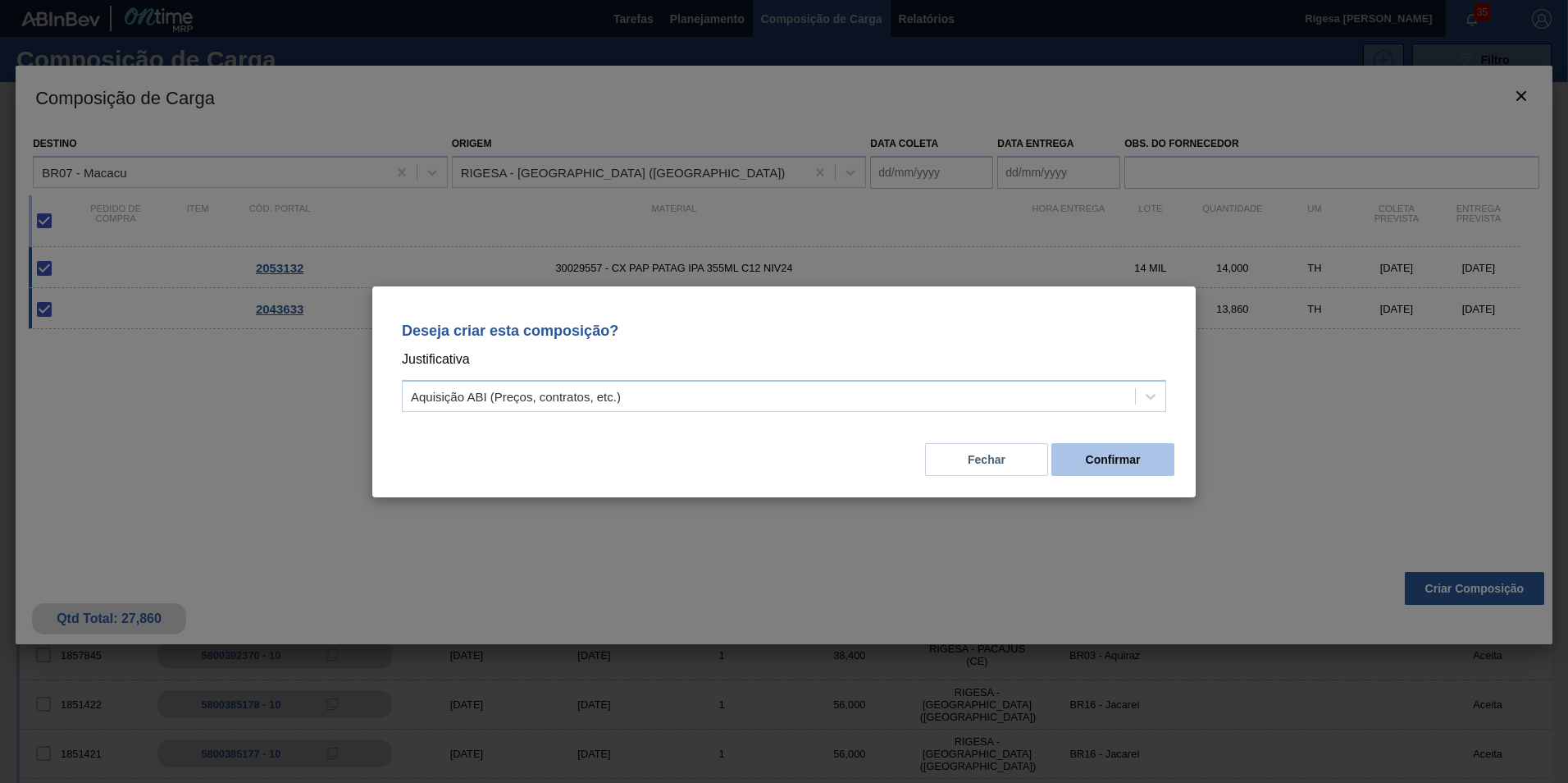
click at [1073, 466] on button "Confirmar" at bounding box center [1112, 459] width 123 height 33
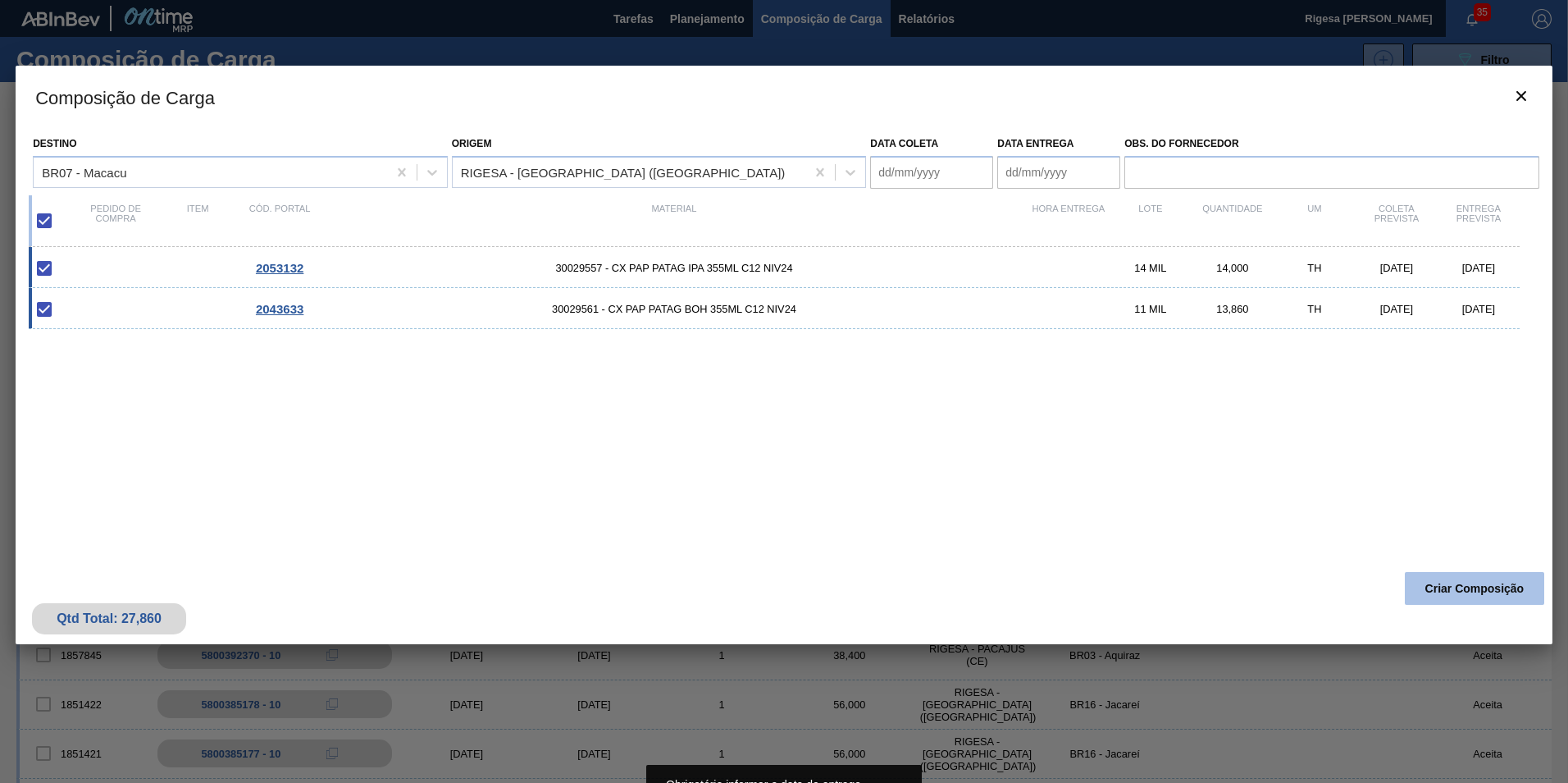
click at [1436, 580] on button "Criar Composição" at bounding box center [1474, 588] width 140 height 33
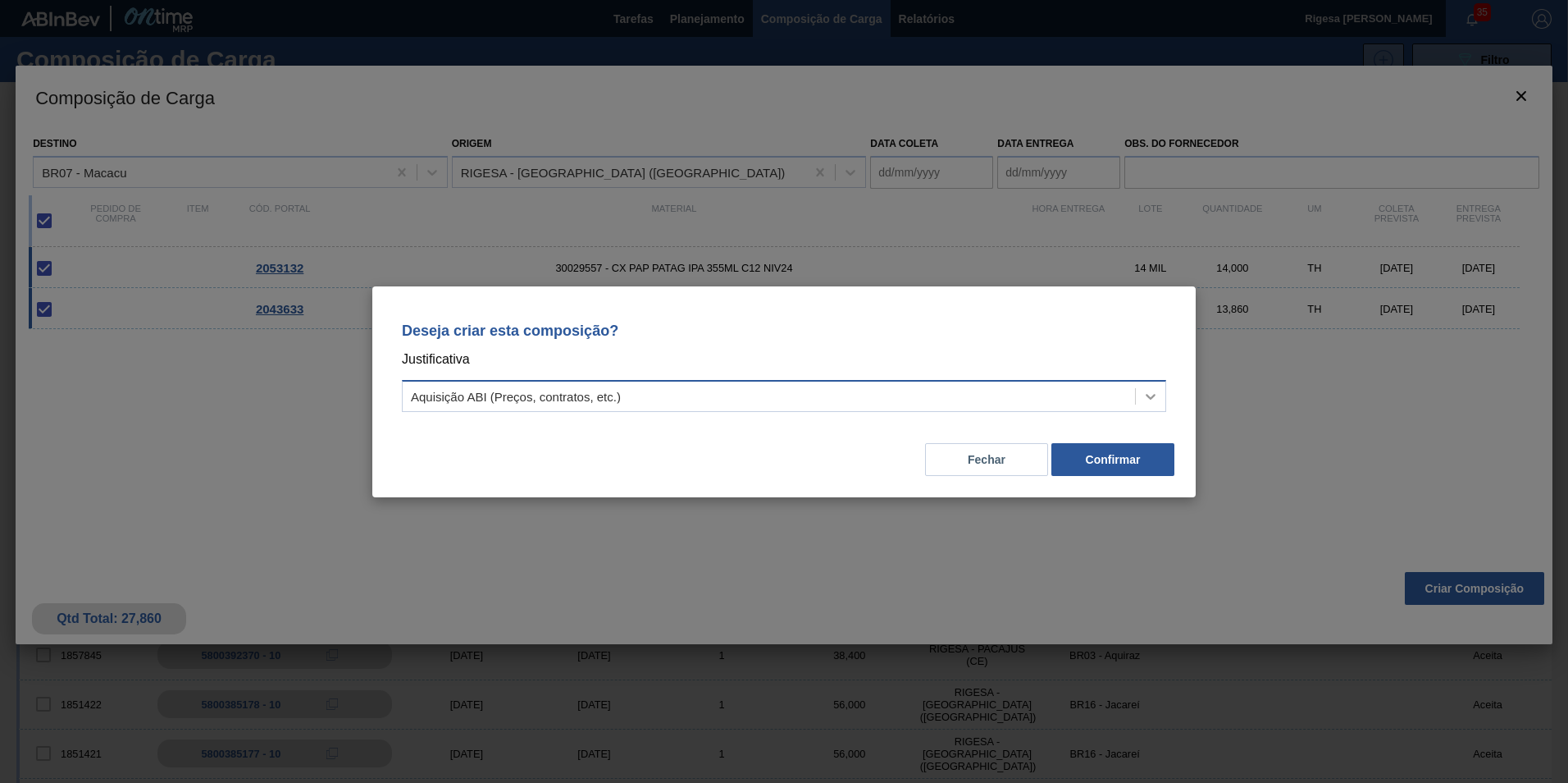
click at [1139, 392] on div at bounding box center [1150, 396] width 29 height 29
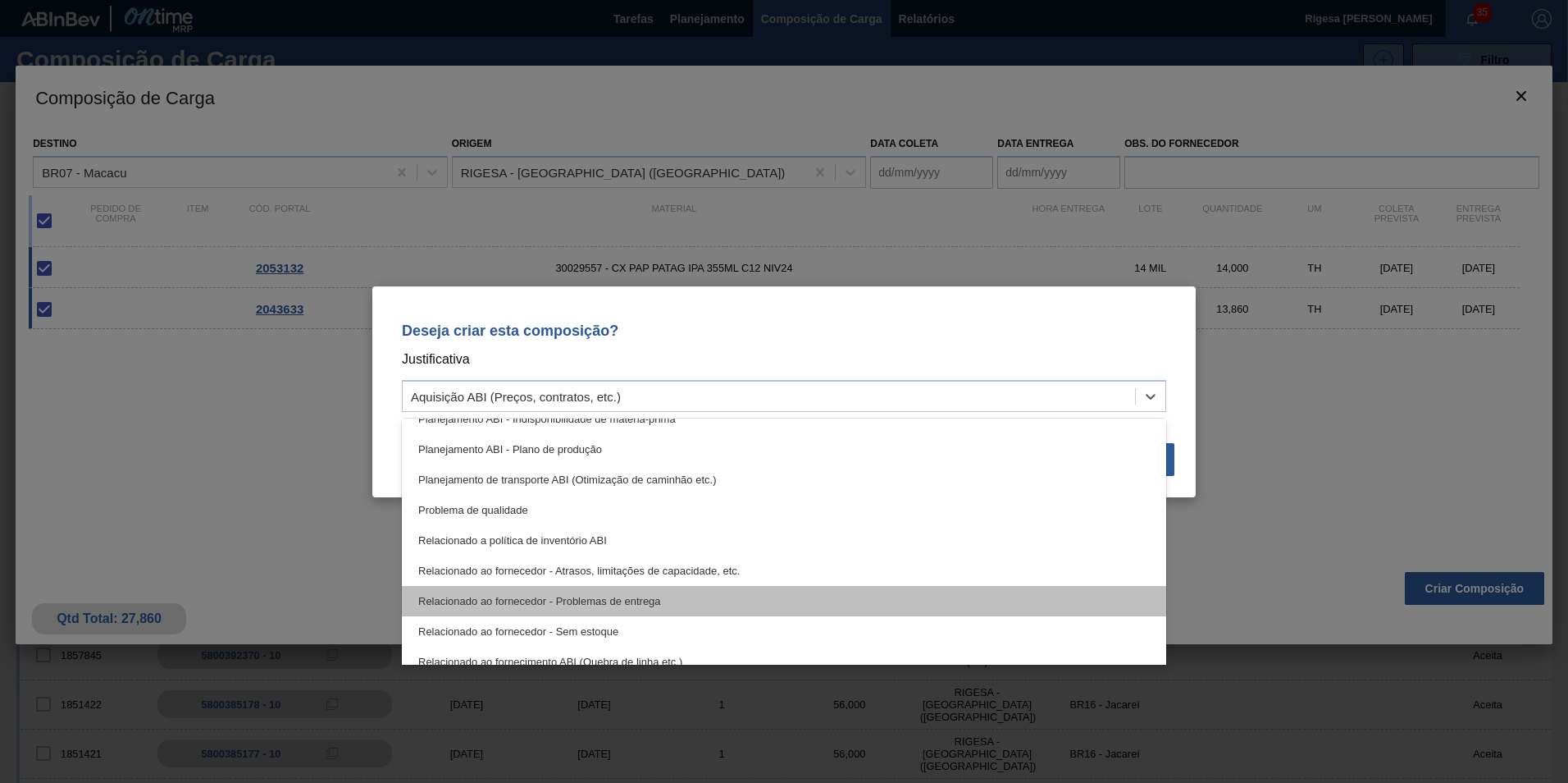
scroll to position [225, 0]
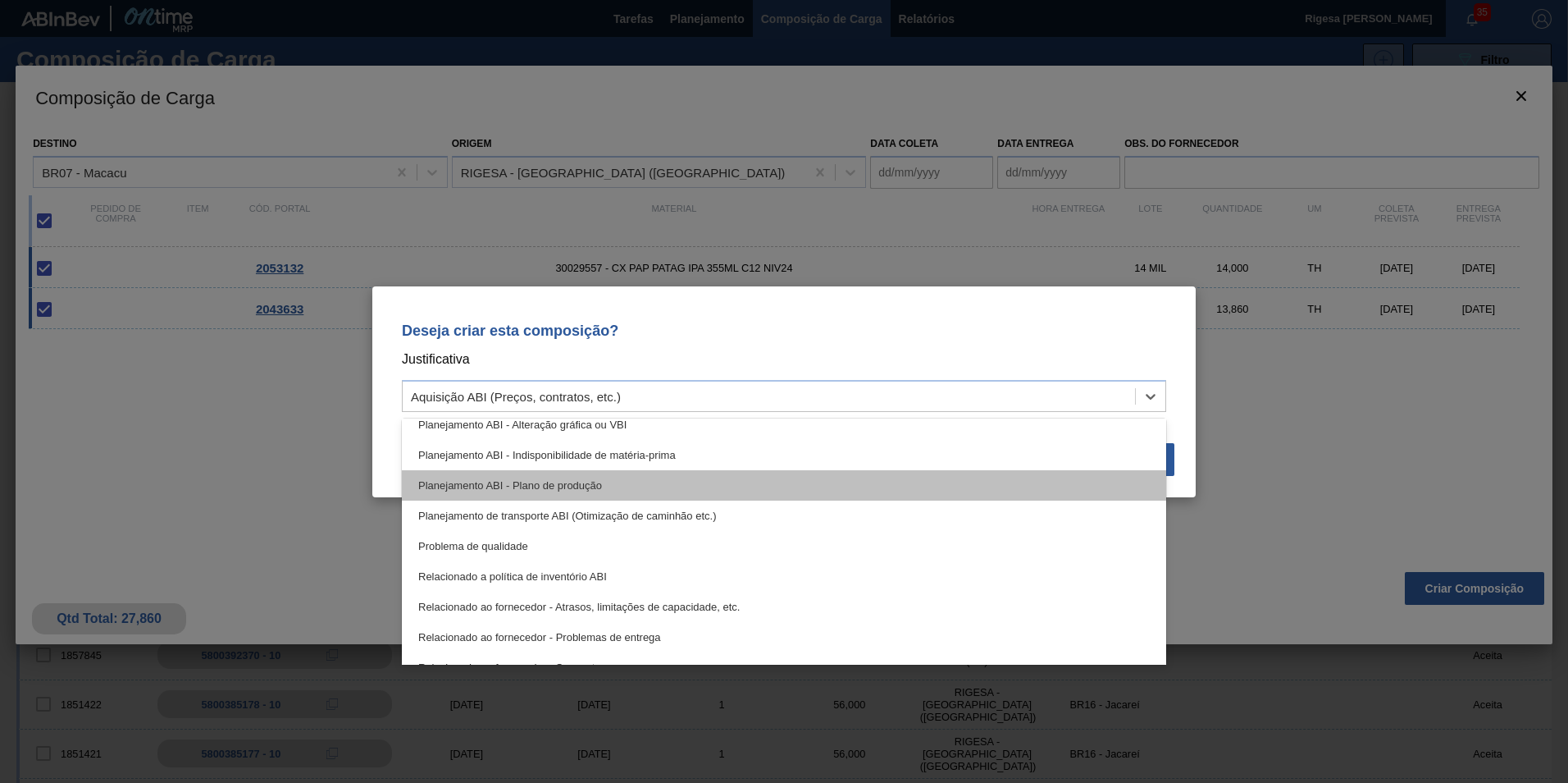
click at [572, 483] on div "Planejamento ABI - Plano de produção" at bounding box center [784, 485] width 764 height 30
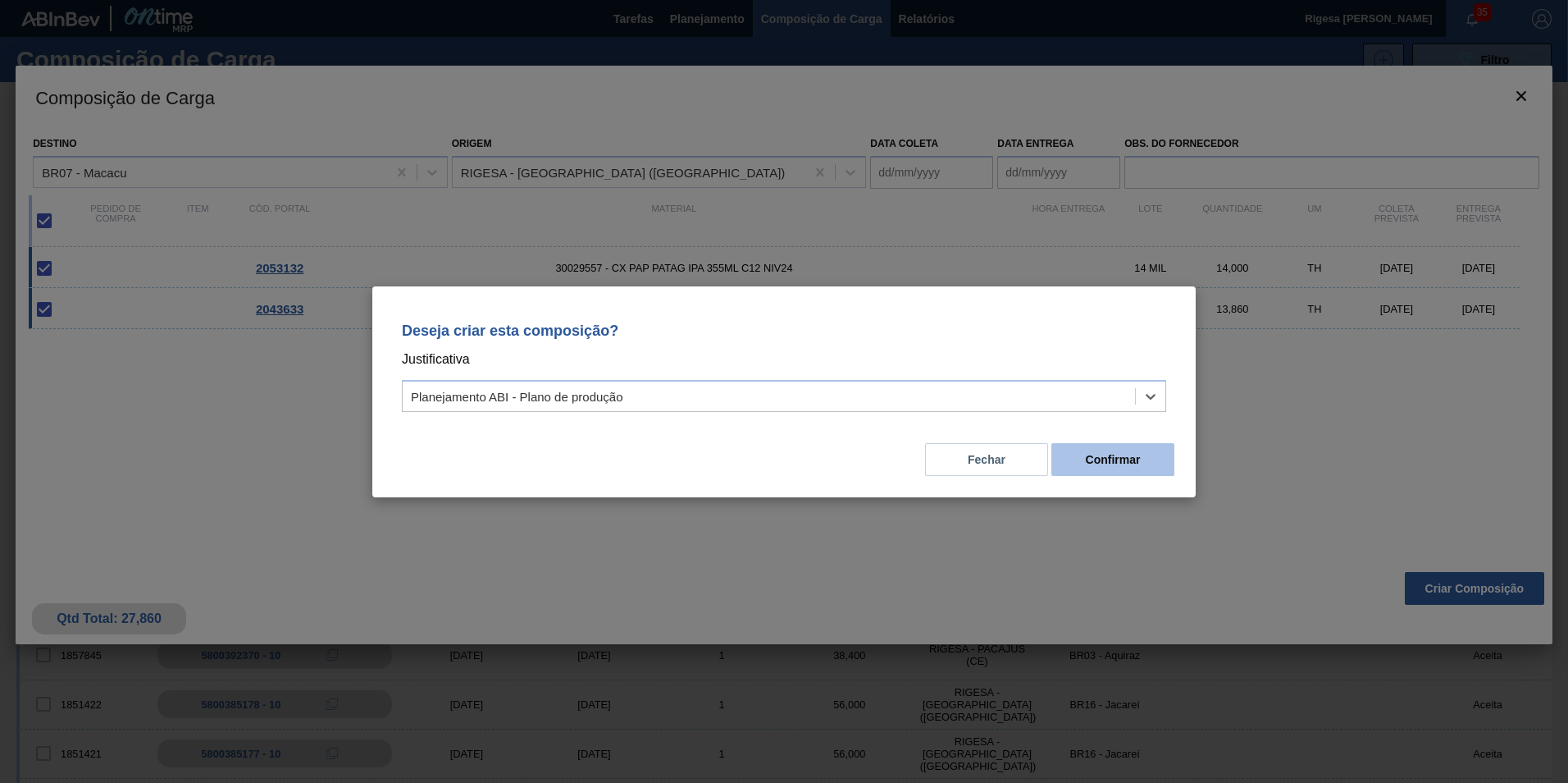
click at [1111, 459] on button "Confirmar" at bounding box center [1112, 459] width 123 height 33
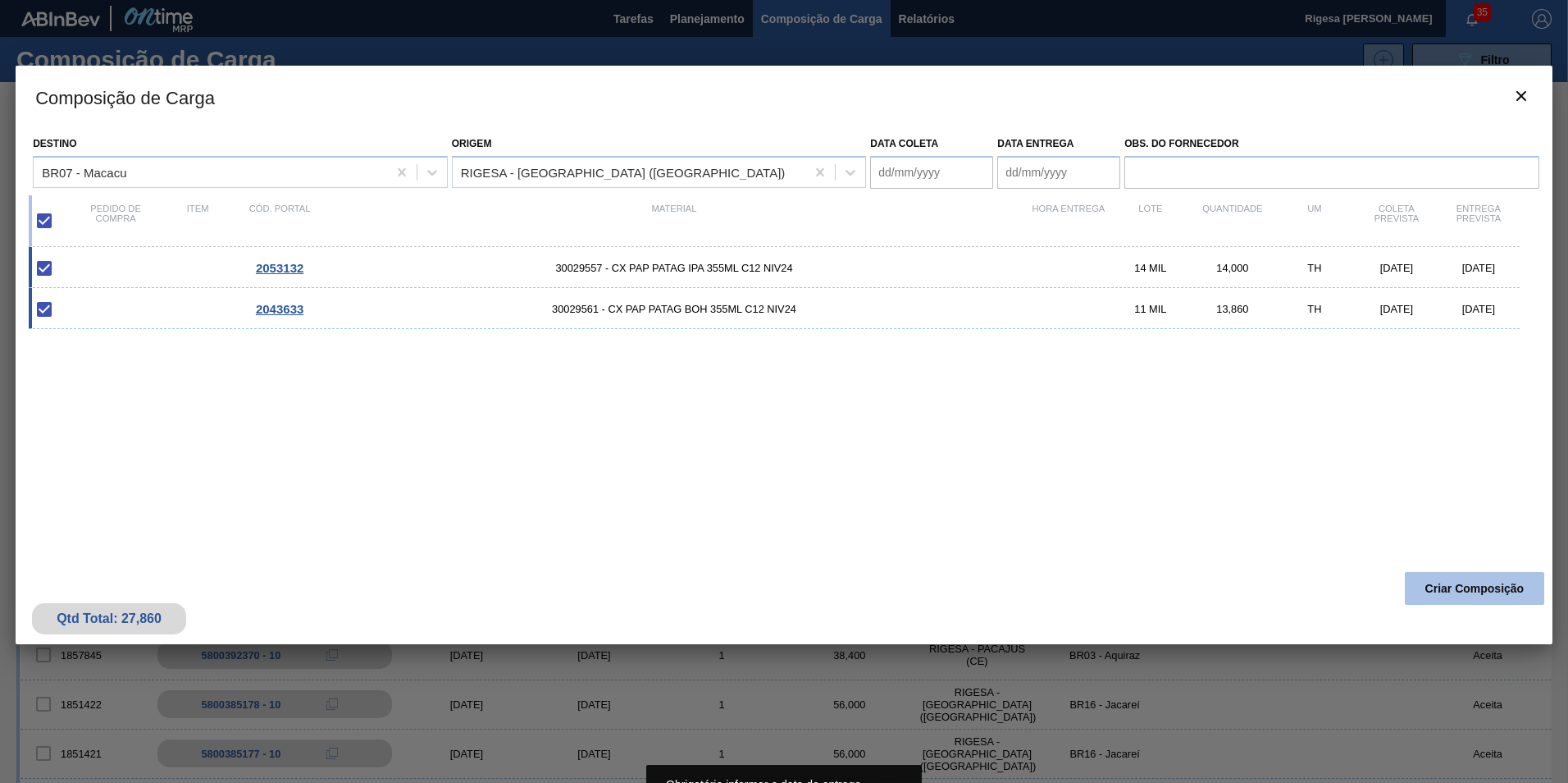
click at [1449, 591] on button "Criar Composição" at bounding box center [1474, 588] width 140 height 33
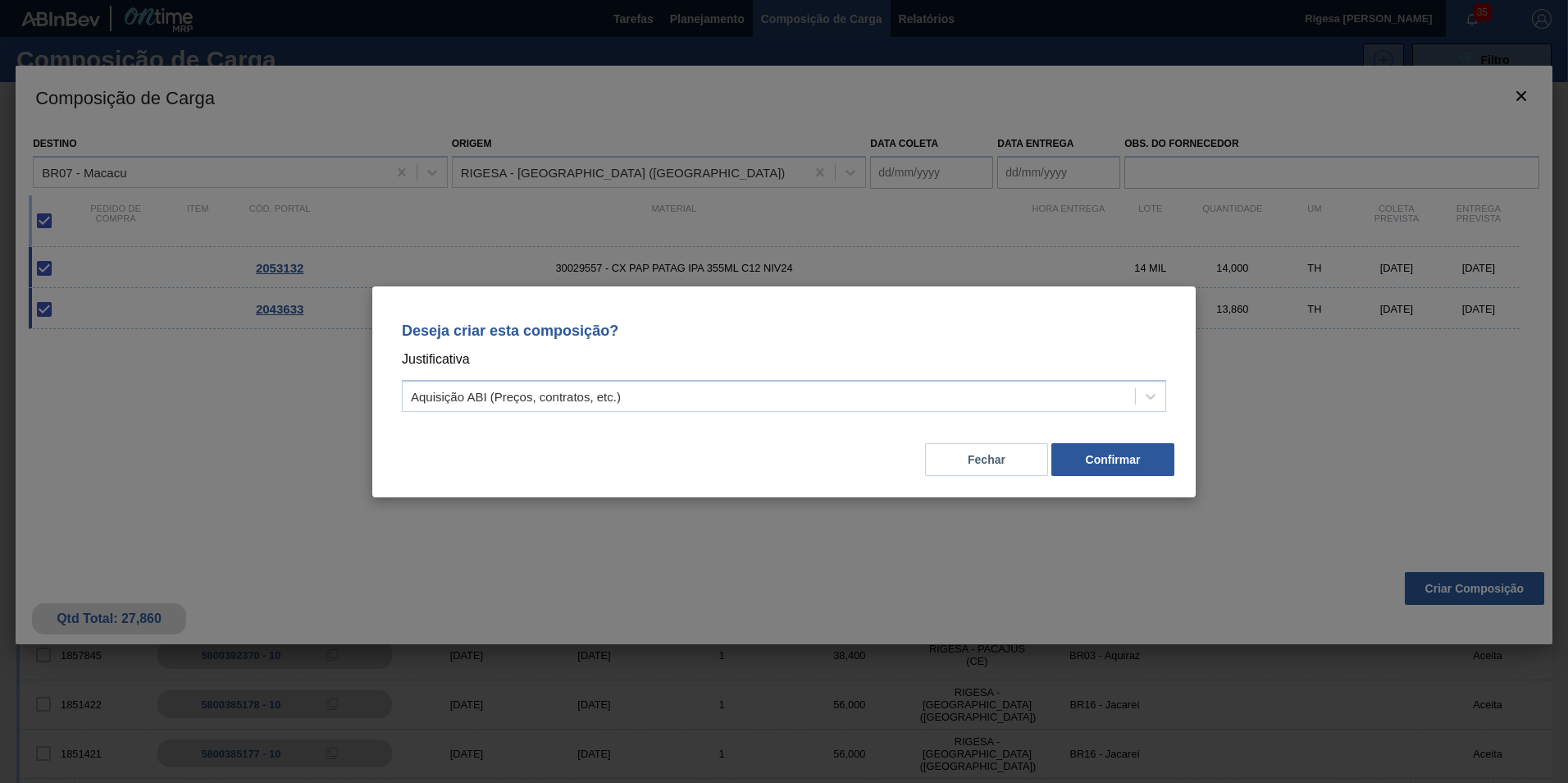
click at [1084, 459] on button "Confirmar" at bounding box center [1112, 459] width 123 height 33
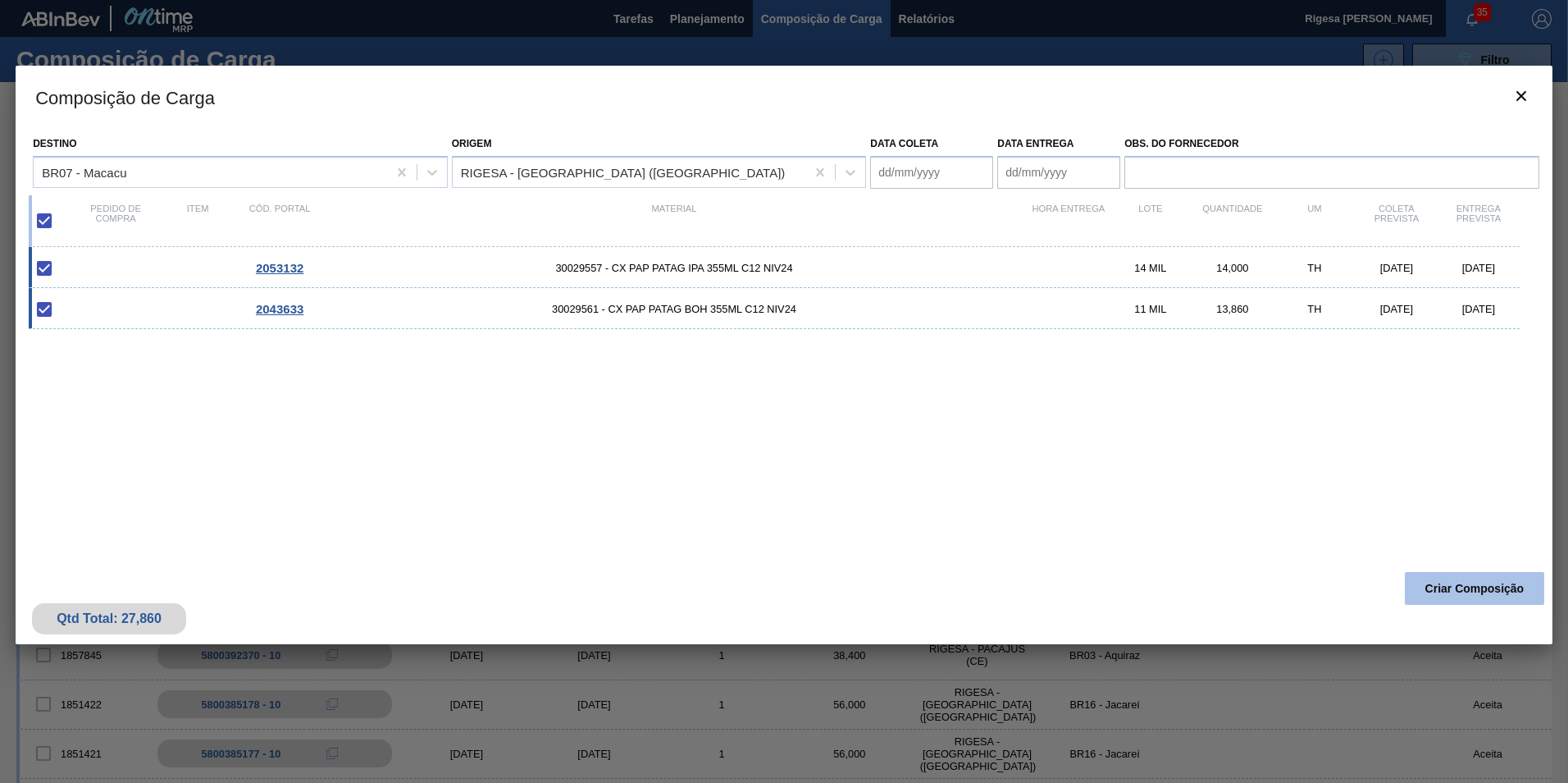
click at [1444, 580] on button "Criar Composição" at bounding box center [1474, 588] width 140 height 33
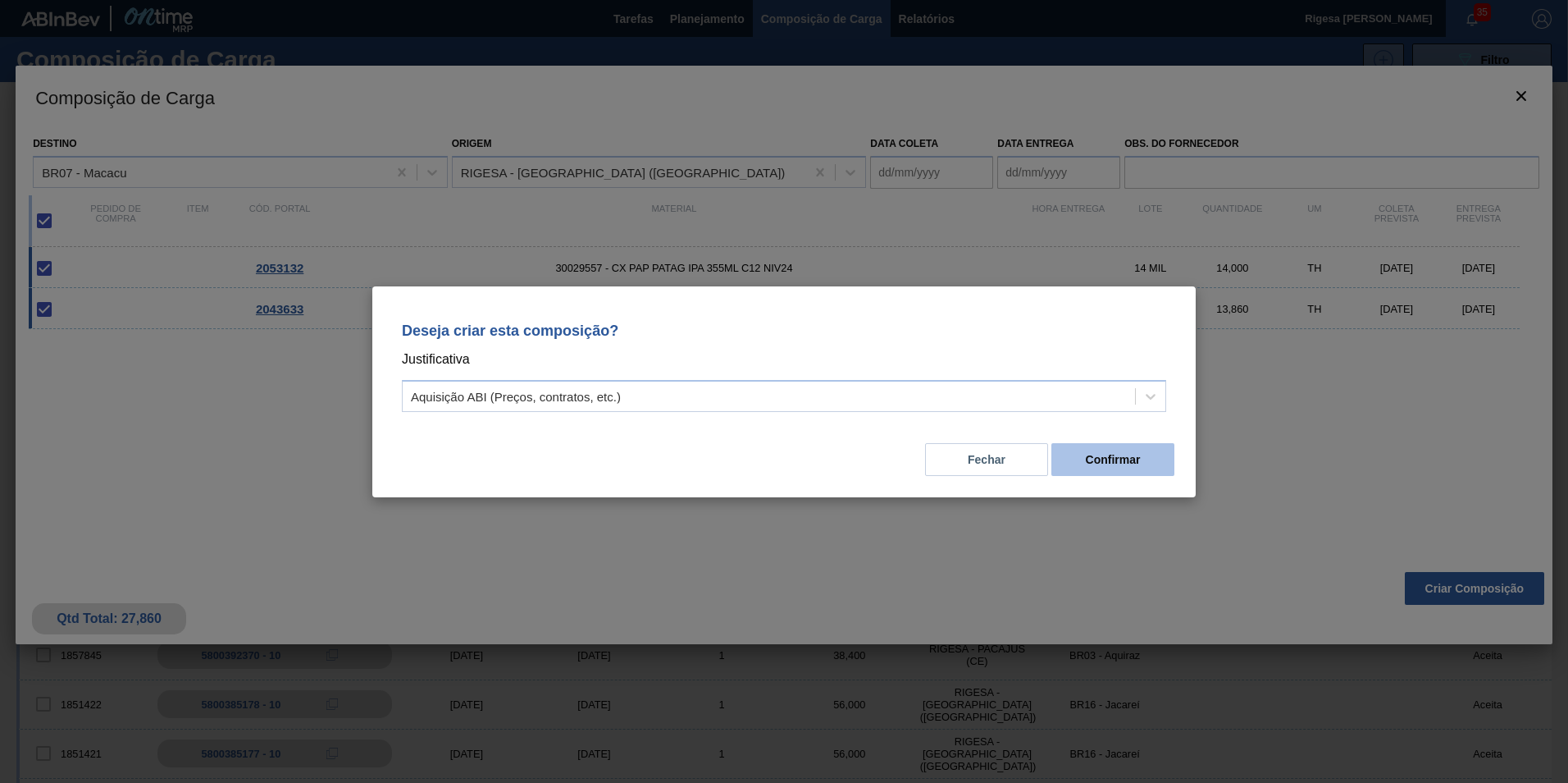
click at [1093, 464] on button "Confirmar" at bounding box center [1112, 459] width 123 height 33
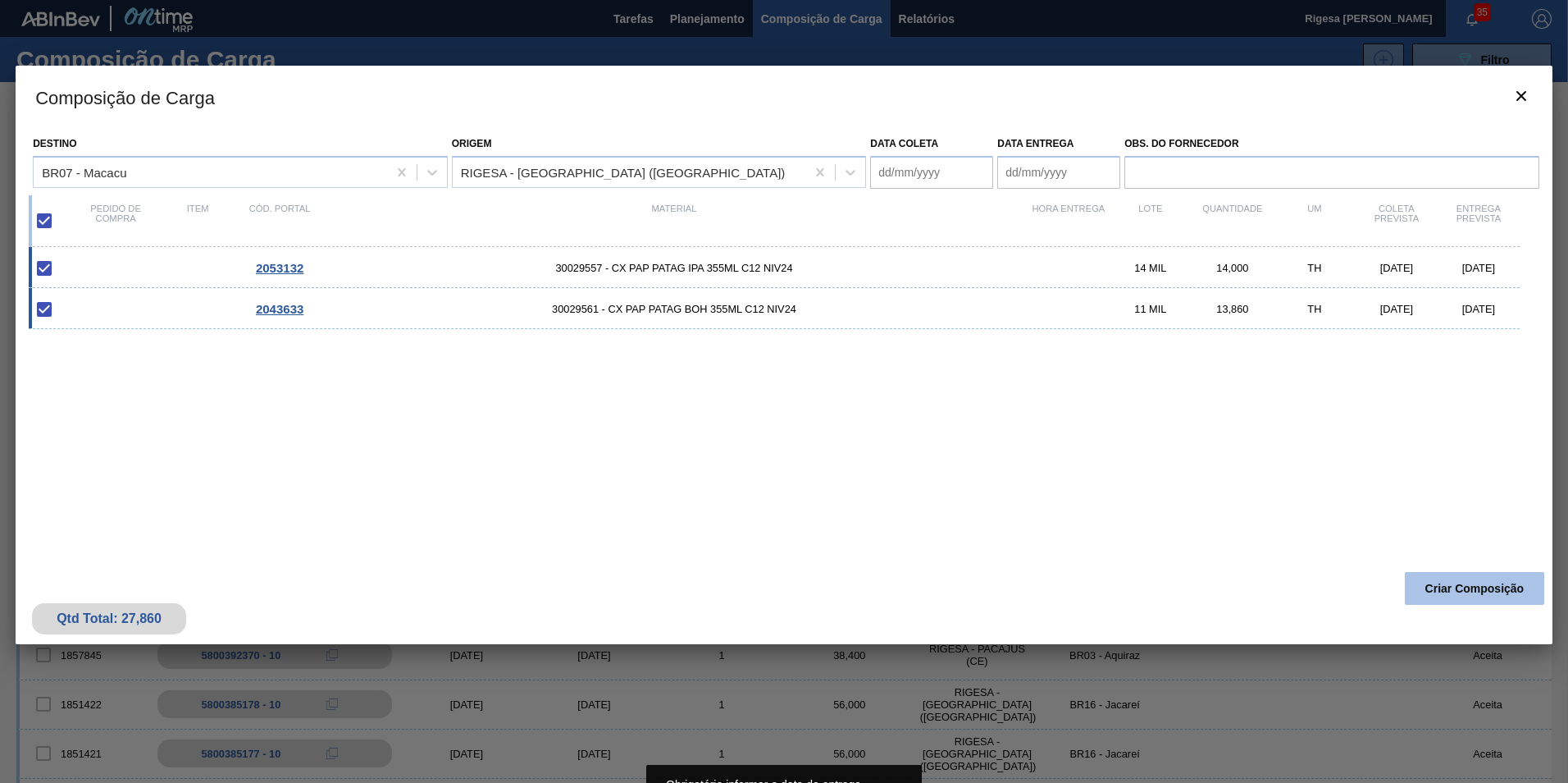
click at [1471, 585] on button "Criar Composição" at bounding box center [1474, 588] width 140 height 33
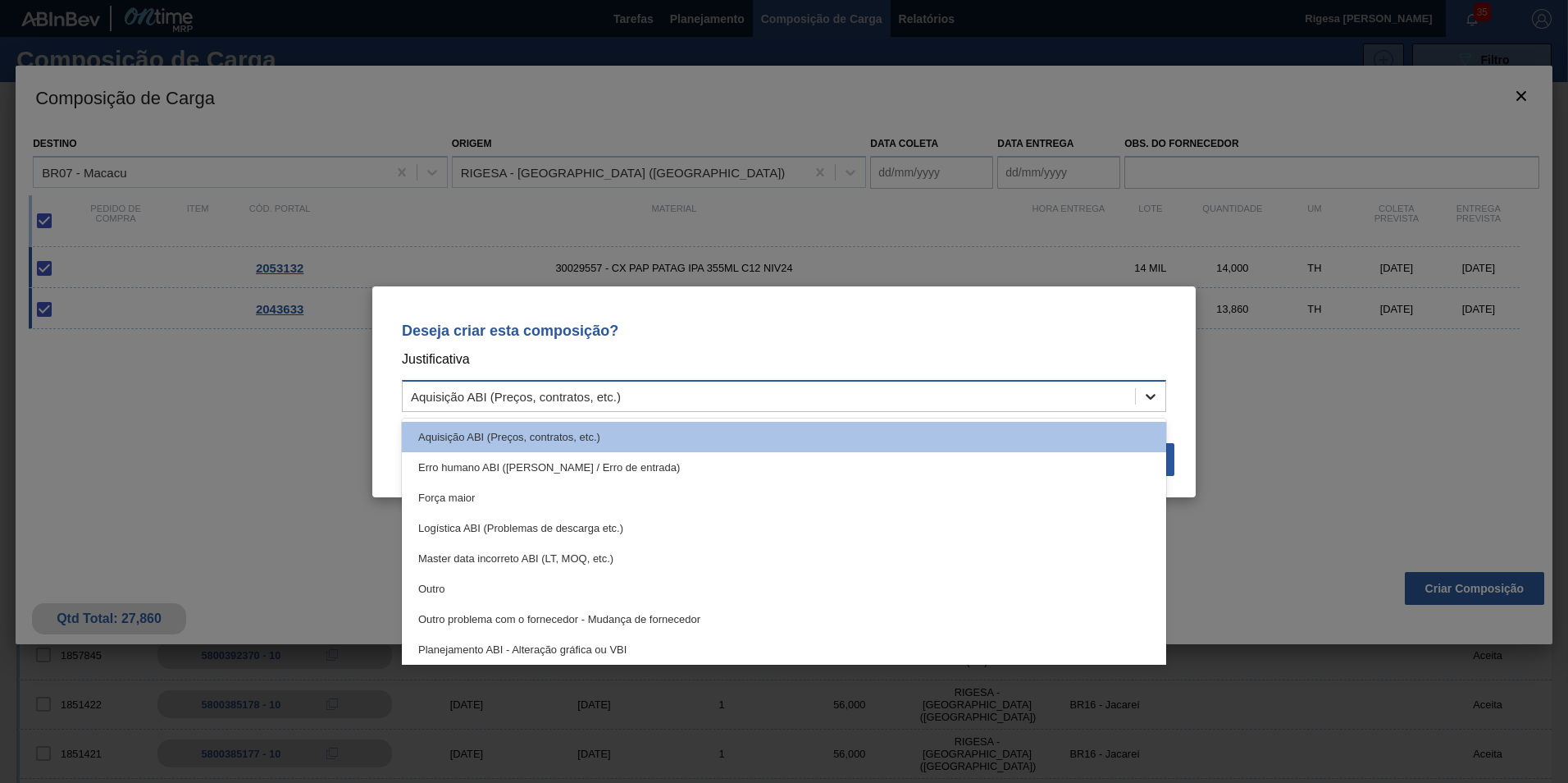
click at [1148, 396] on icon at bounding box center [1151, 397] width 10 height 6
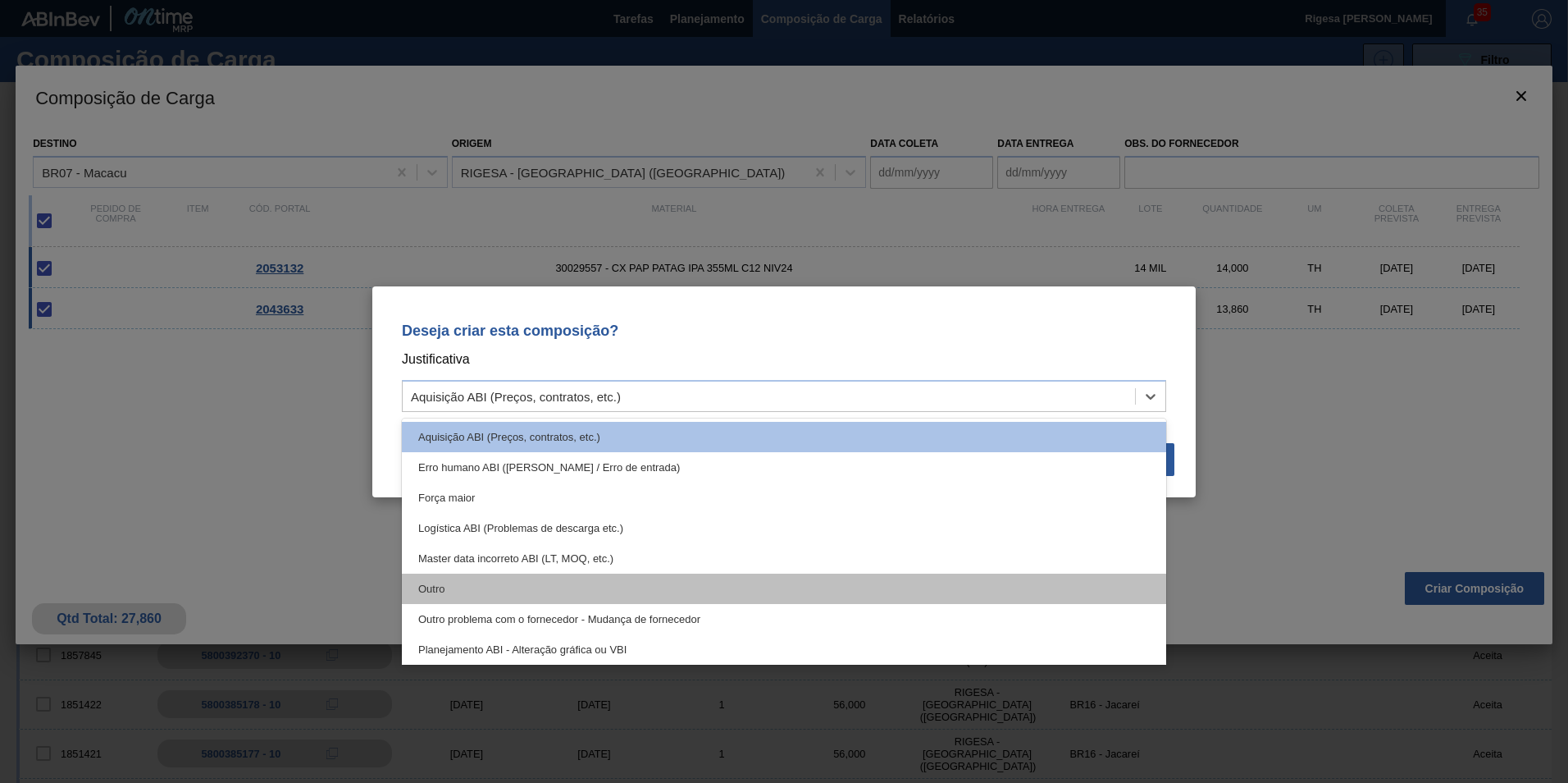
click at [447, 588] on div "Outro" at bounding box center [784, 589] width 764 height 30
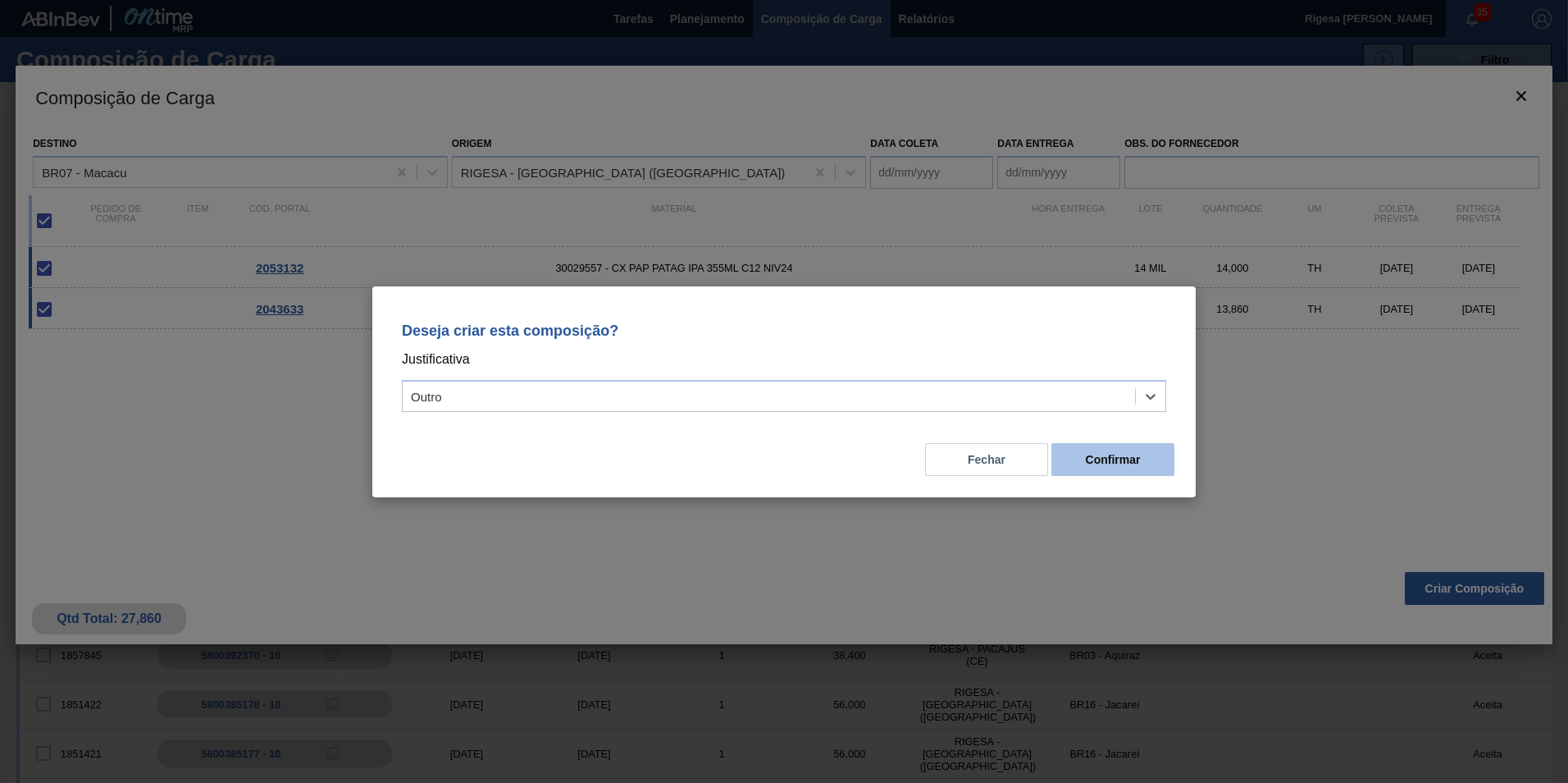
click at [1071, 458] on button "Confirmar" at bounding box center [1112, 459] width 123 height 33
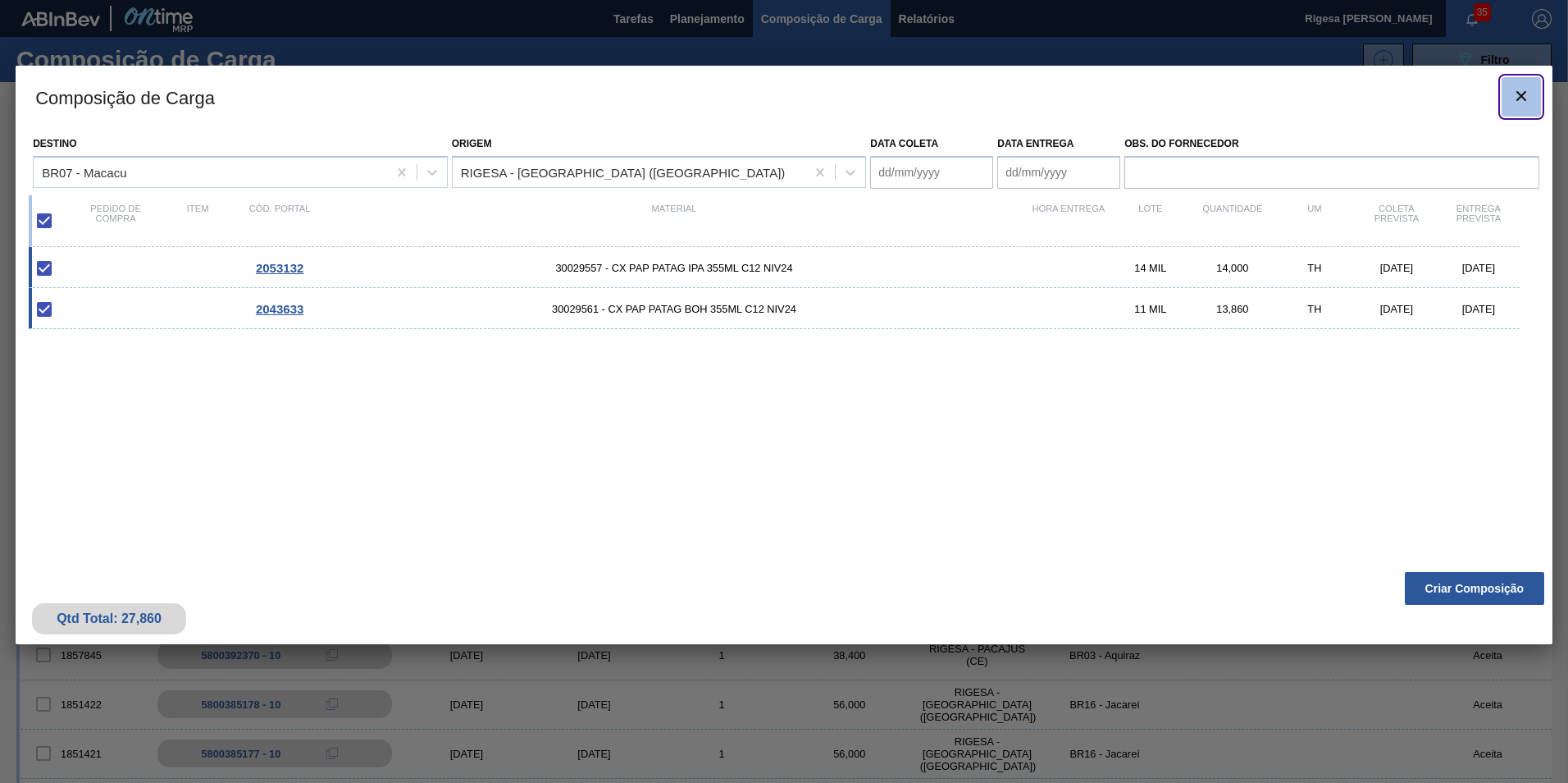
click at [1519, 97] on icon "botão de ícone" at bounding box center [1522, 96] width 10 height 10
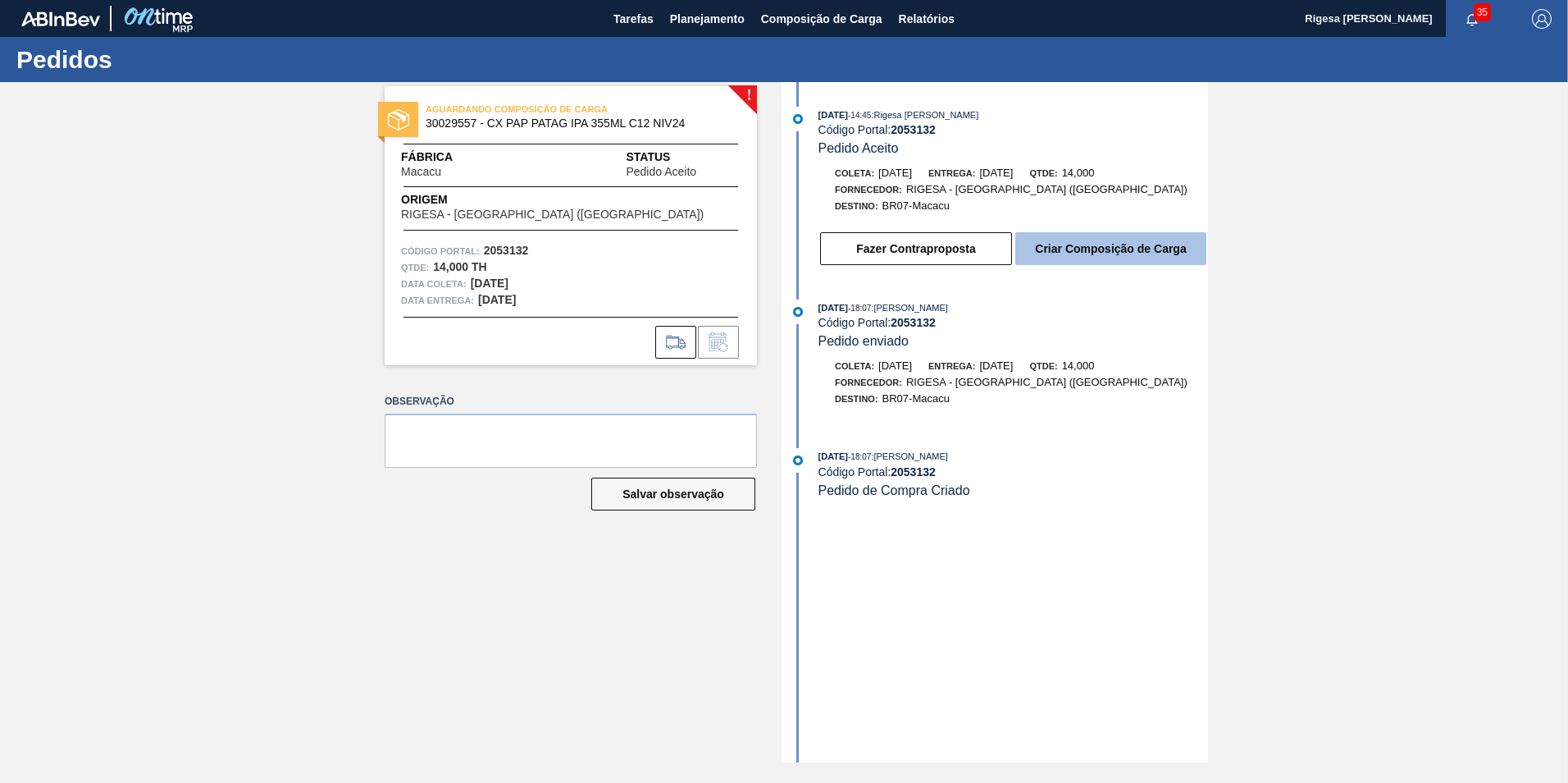
click at [1082, 253] on button "Criar Composição de Carga" at bounding box center [1111, 248] width 192 height 33
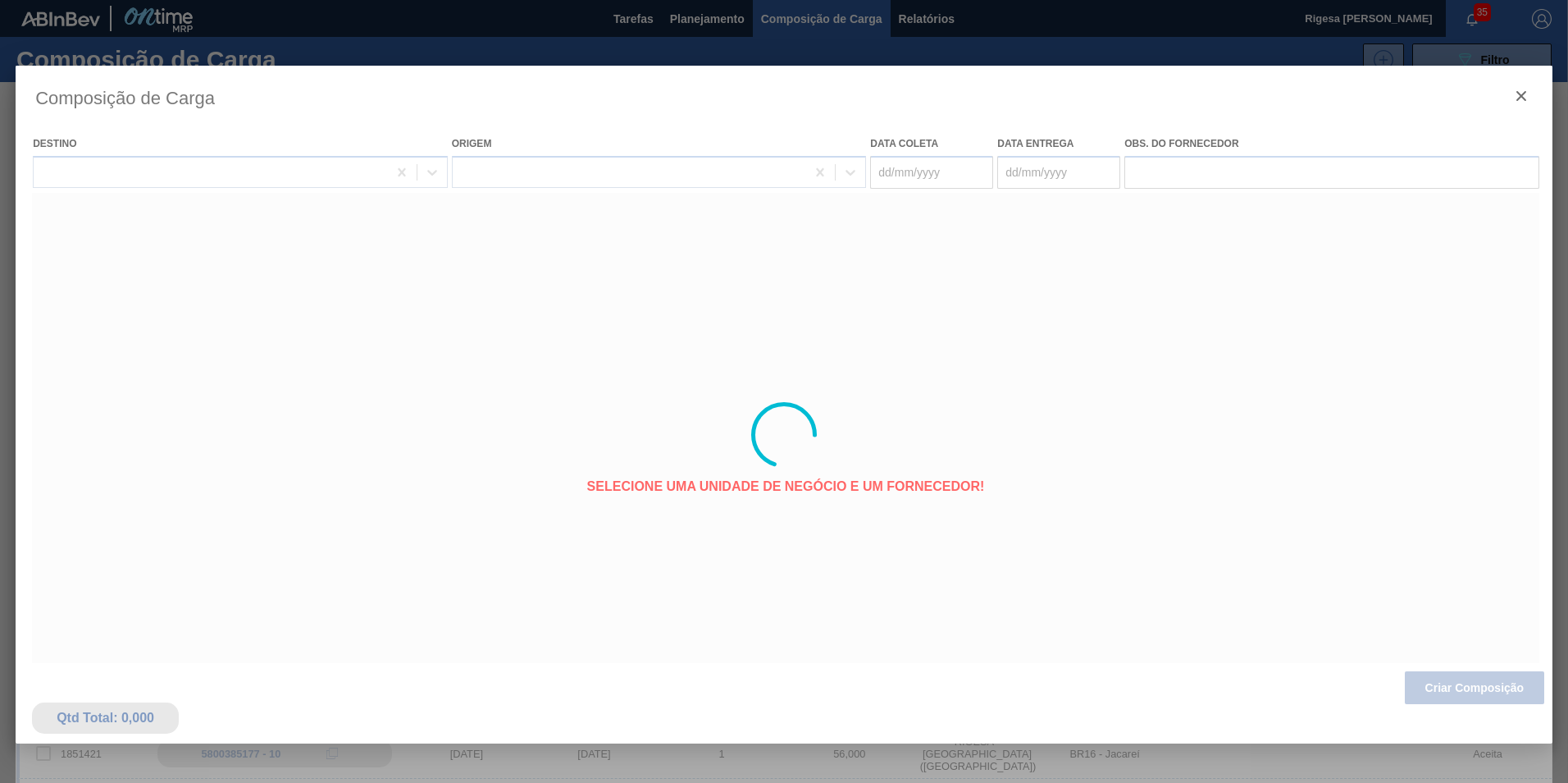
type coleta "[DATE]"
type Entrega "[DATE]"
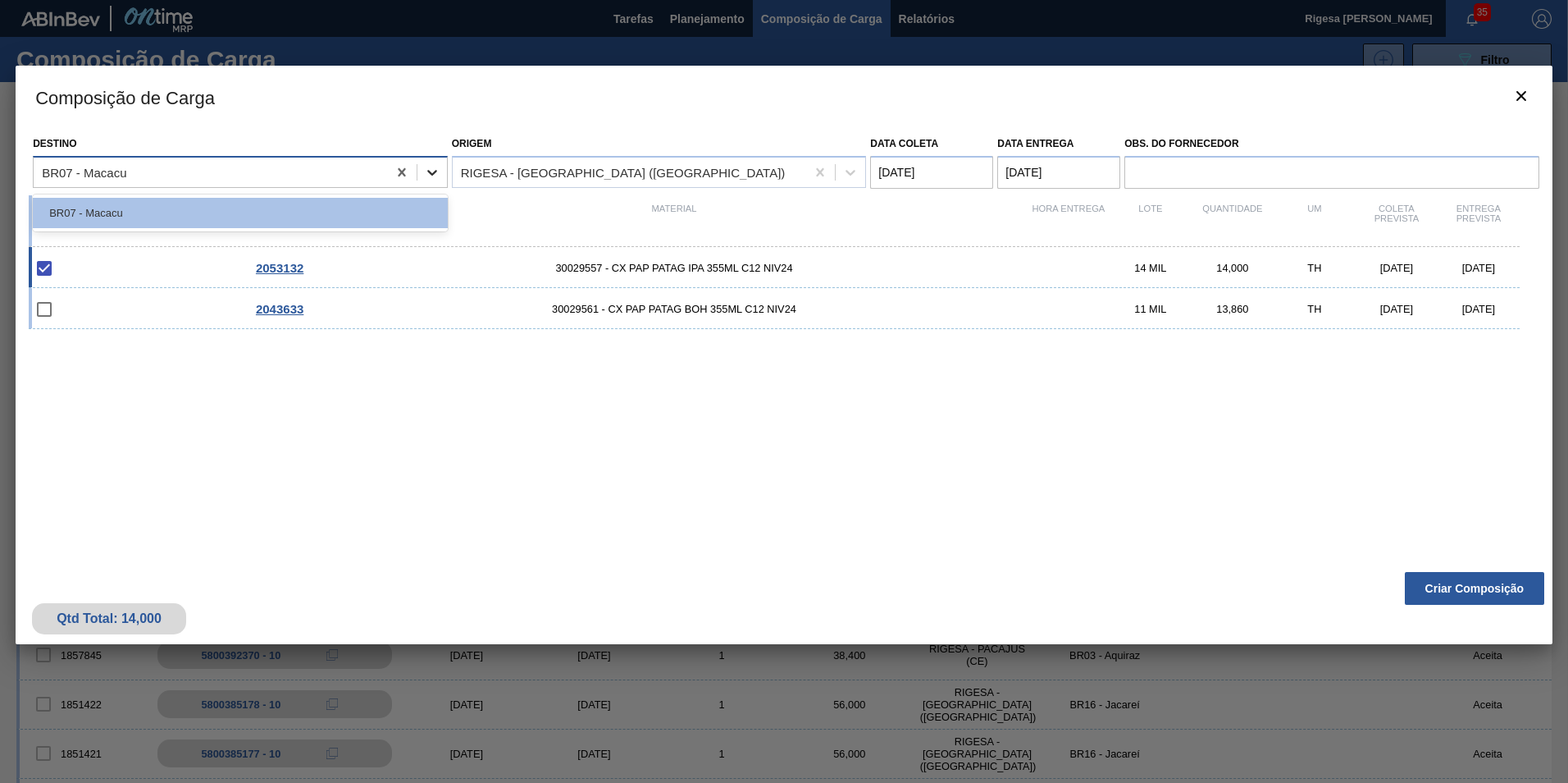
click at [432, 169] on icon at bounding box center [432, 172] width 17 height 17
click at [429, 169] on icon at bounding box center [432, 172] width 17 height 17
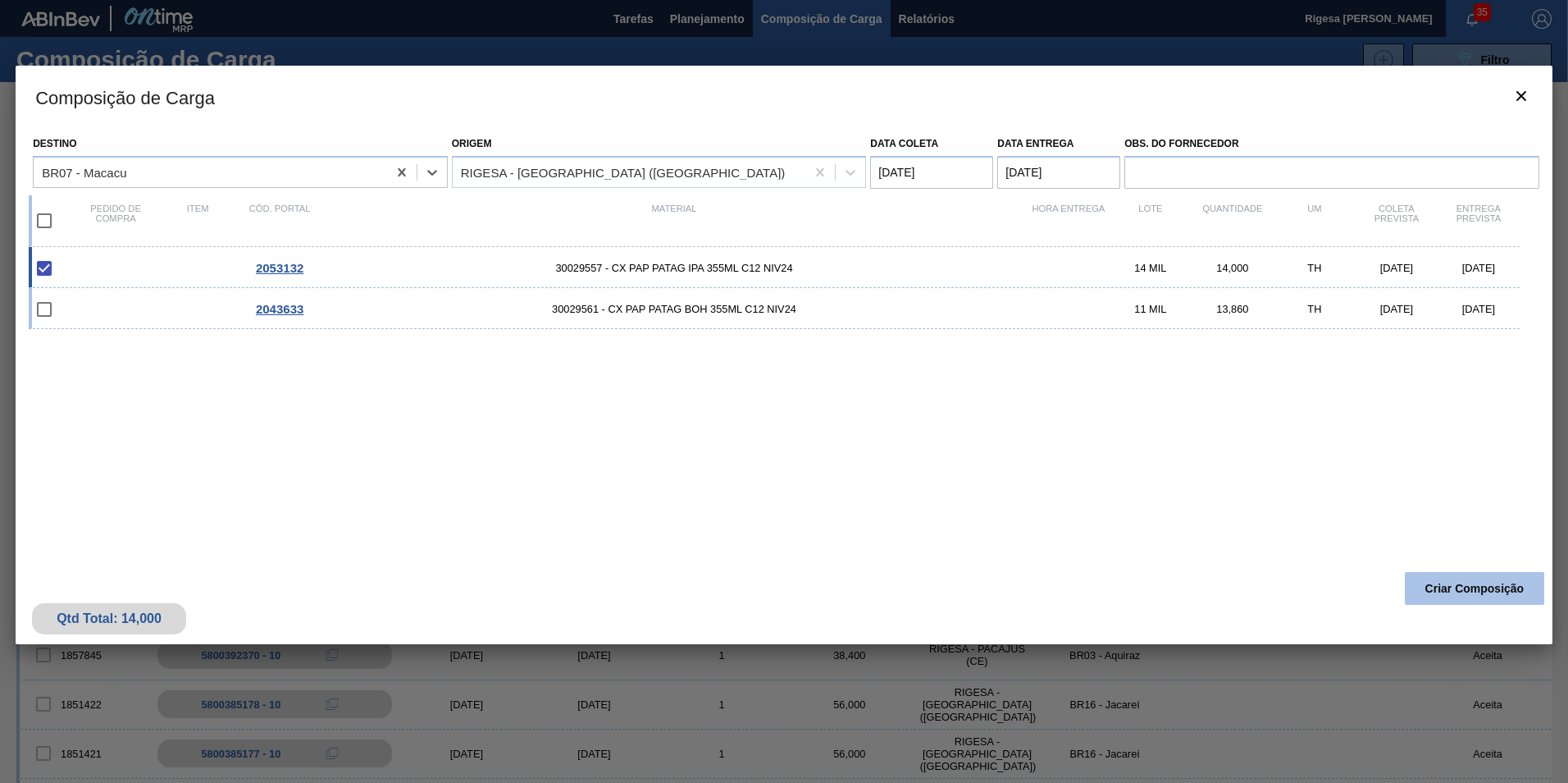
click at [1484, 592] on button "Criar Composição" at bounding box center [1474, 588] width 140 height 33
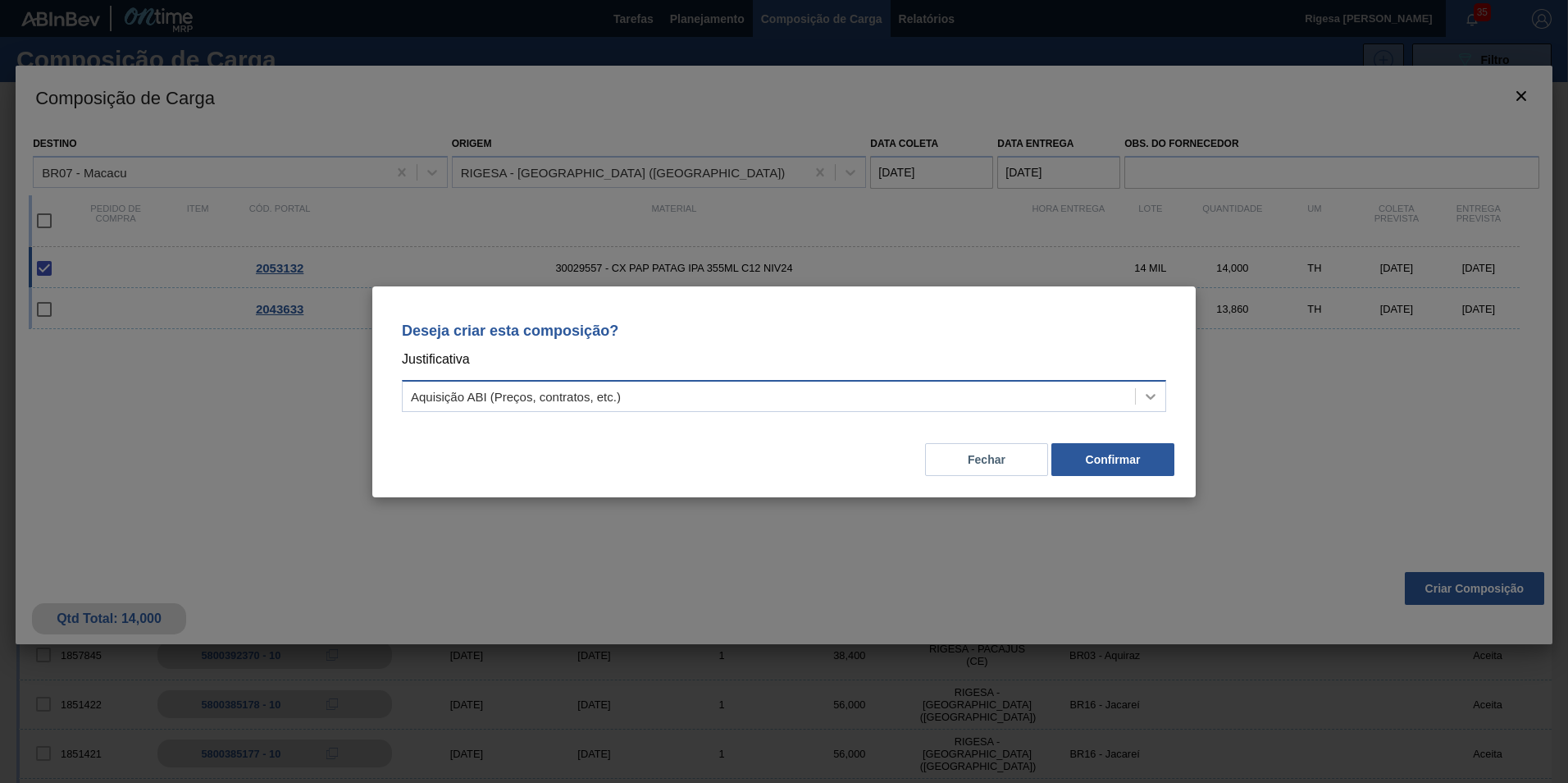
click at [1147, 394] on icon at bounding box center [1151, 397] width 10 height 6
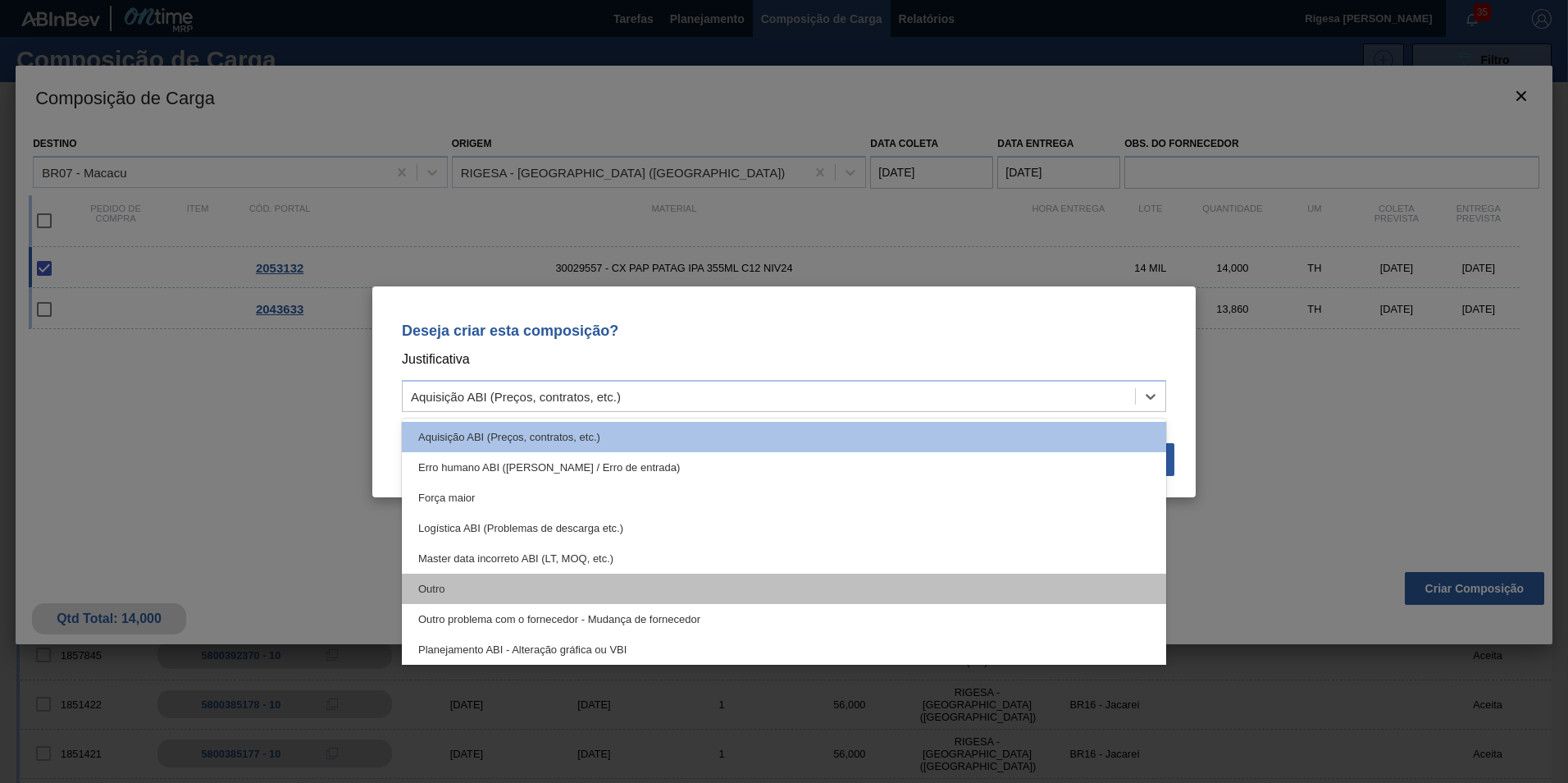
click at [466, 582] on div "Outro" at bounding box center [784, 589] width 764 height 30
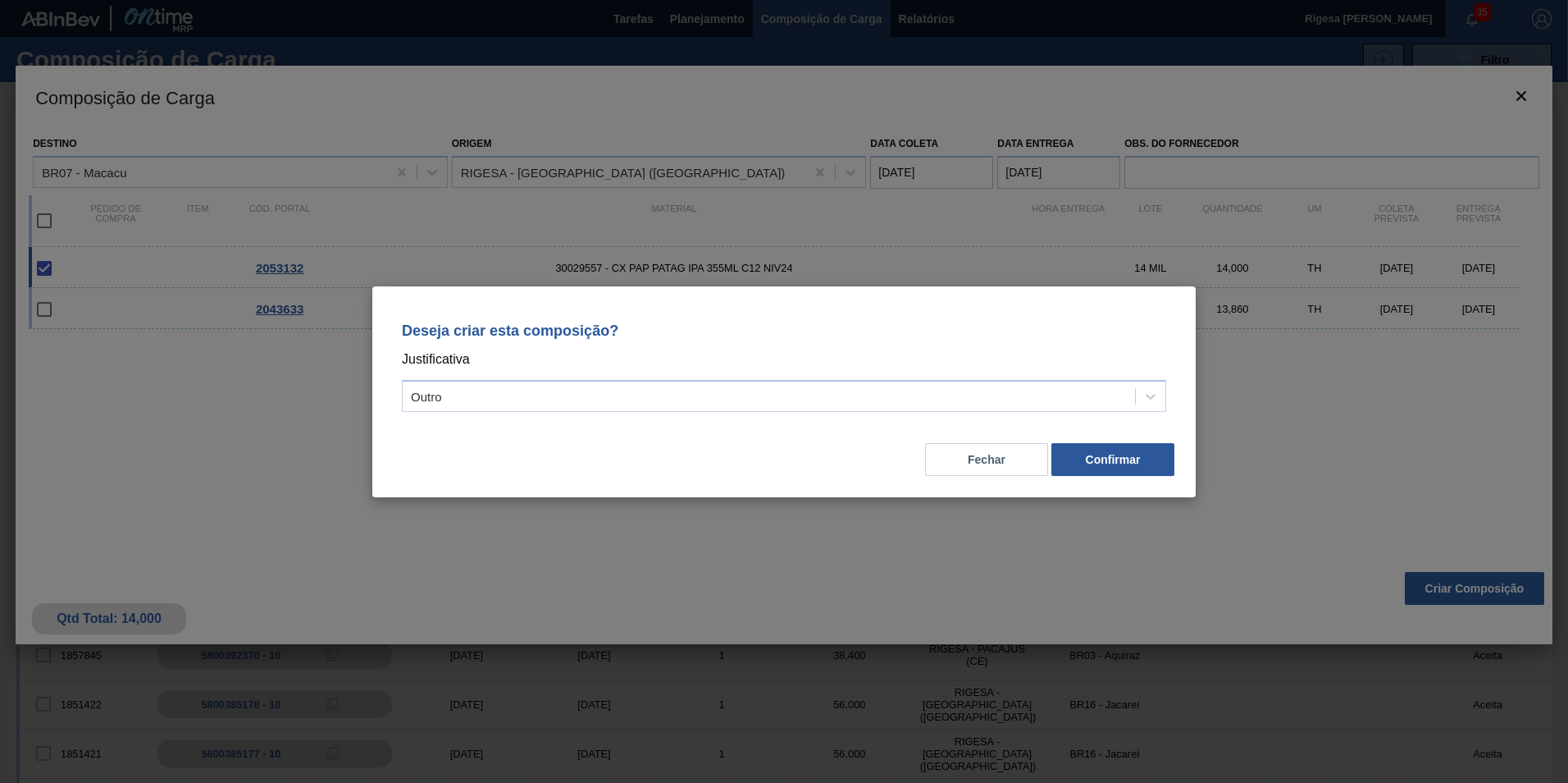
click at [565, 428] on div "Fechar Confirmar" at bounding box center [784, 449] width 784 height 56
click at [1091, 454] on button "Confirmar" at bounding box center [1112, 459] width 123 height 33
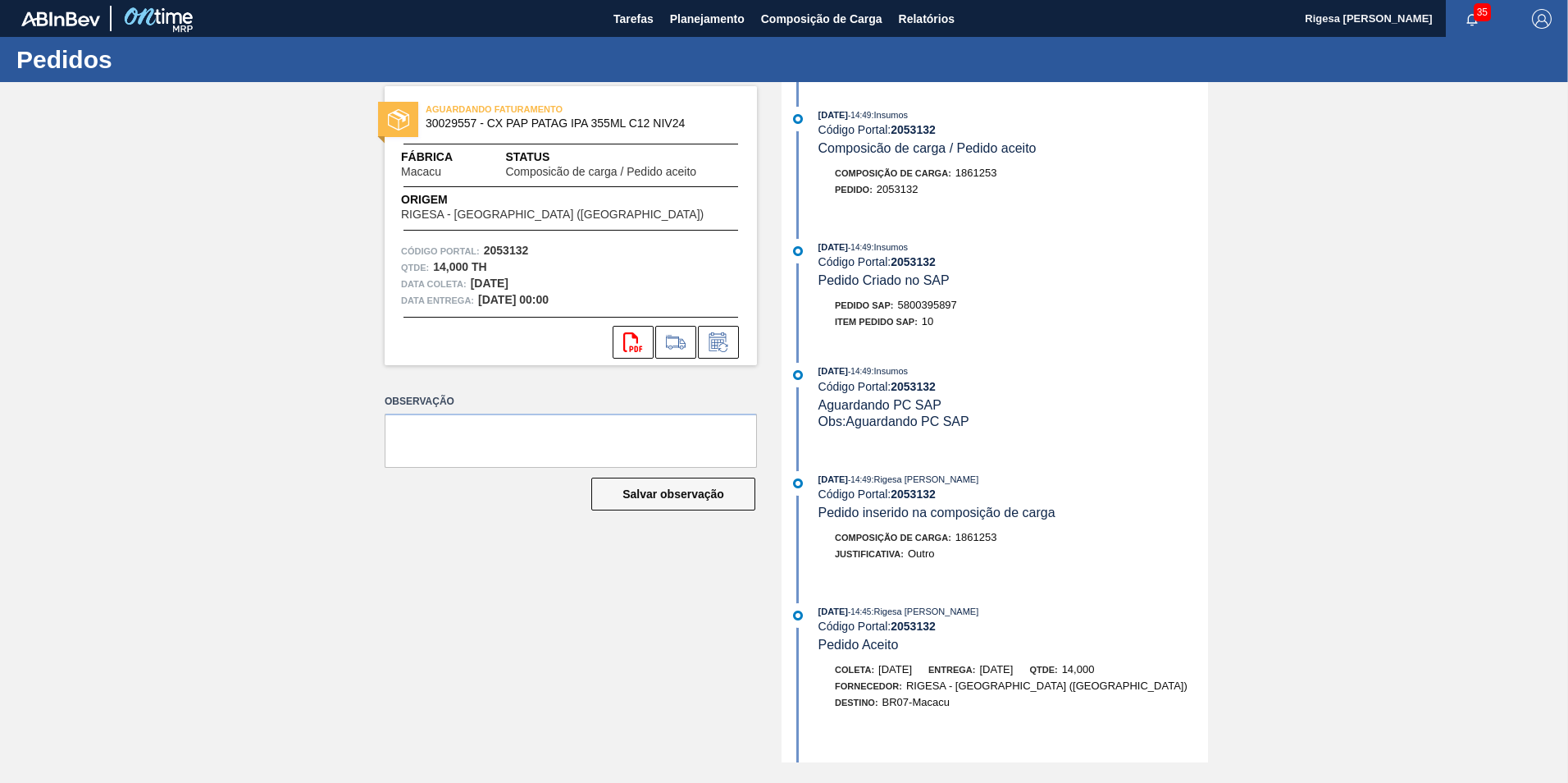
click at [927, 305] on span "5800395897" at bounding box center [927, 304] width 59 height 13
copy span "5800395897"
click at [705, 10] on span "Planejamento" at bounding box center [707, 19] width 74 height 20
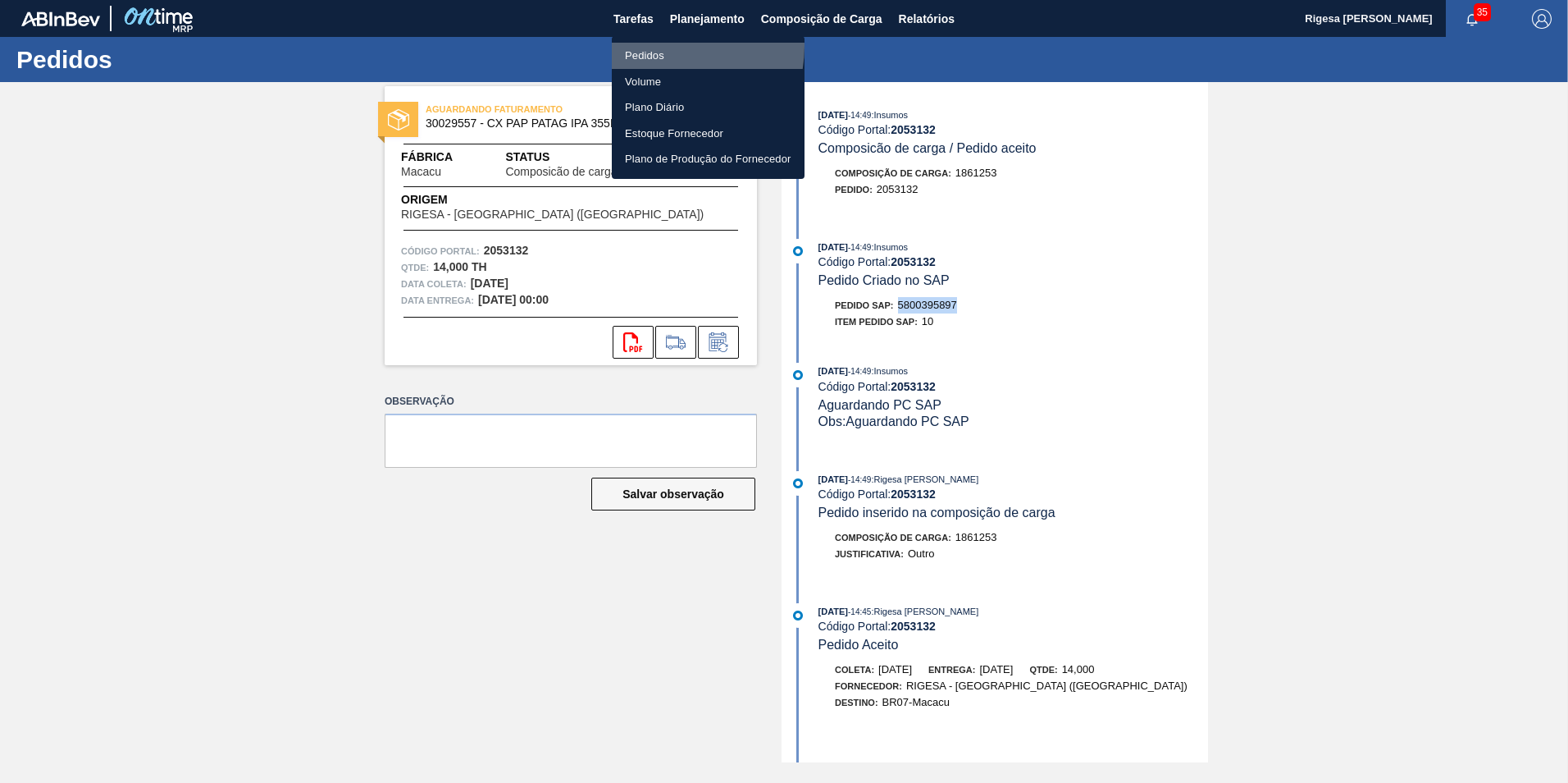
click at [659, 46] on li "Pedidos" at bounding box center [708, 55] width 192 height 26
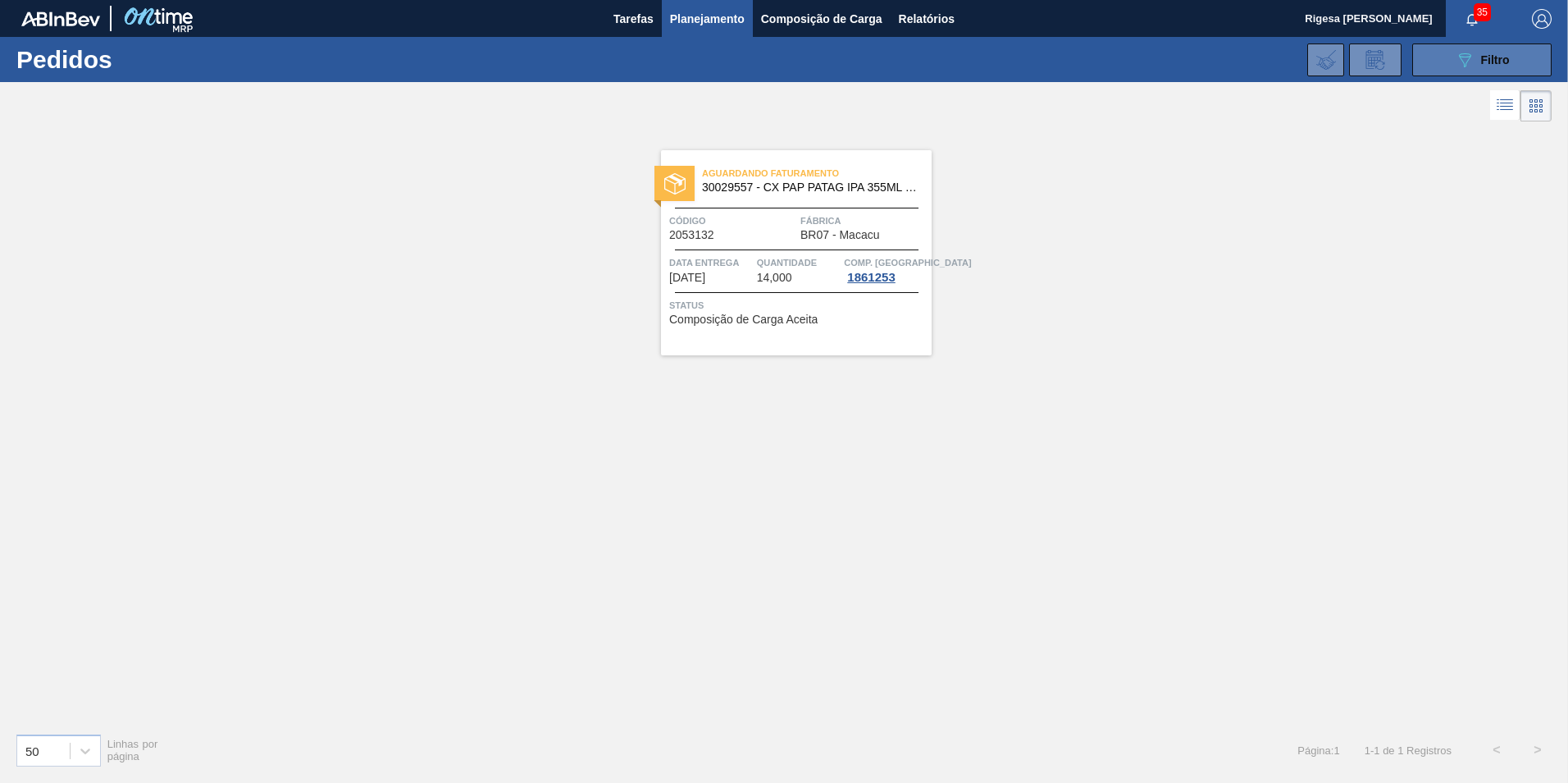
click at [1443, 61] on button "089F7B8B-B2A5-4AFE-B5C0-19BA573D28AC Filtro" at bounding box center [1482, 59] width 140 height 33
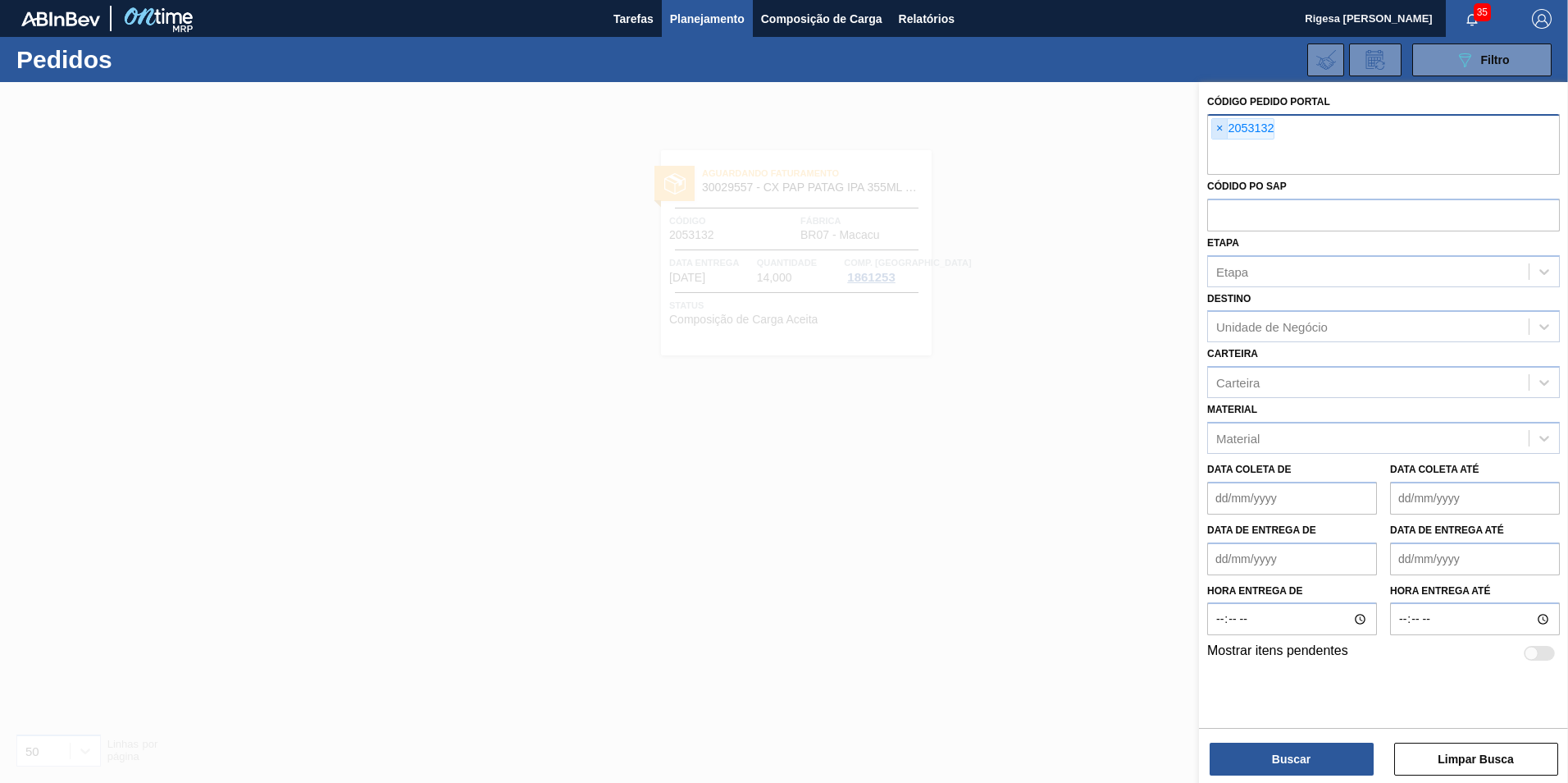
click at [1218, 125] on span "×" at bounding box center [1220, 129] width 16 height 20
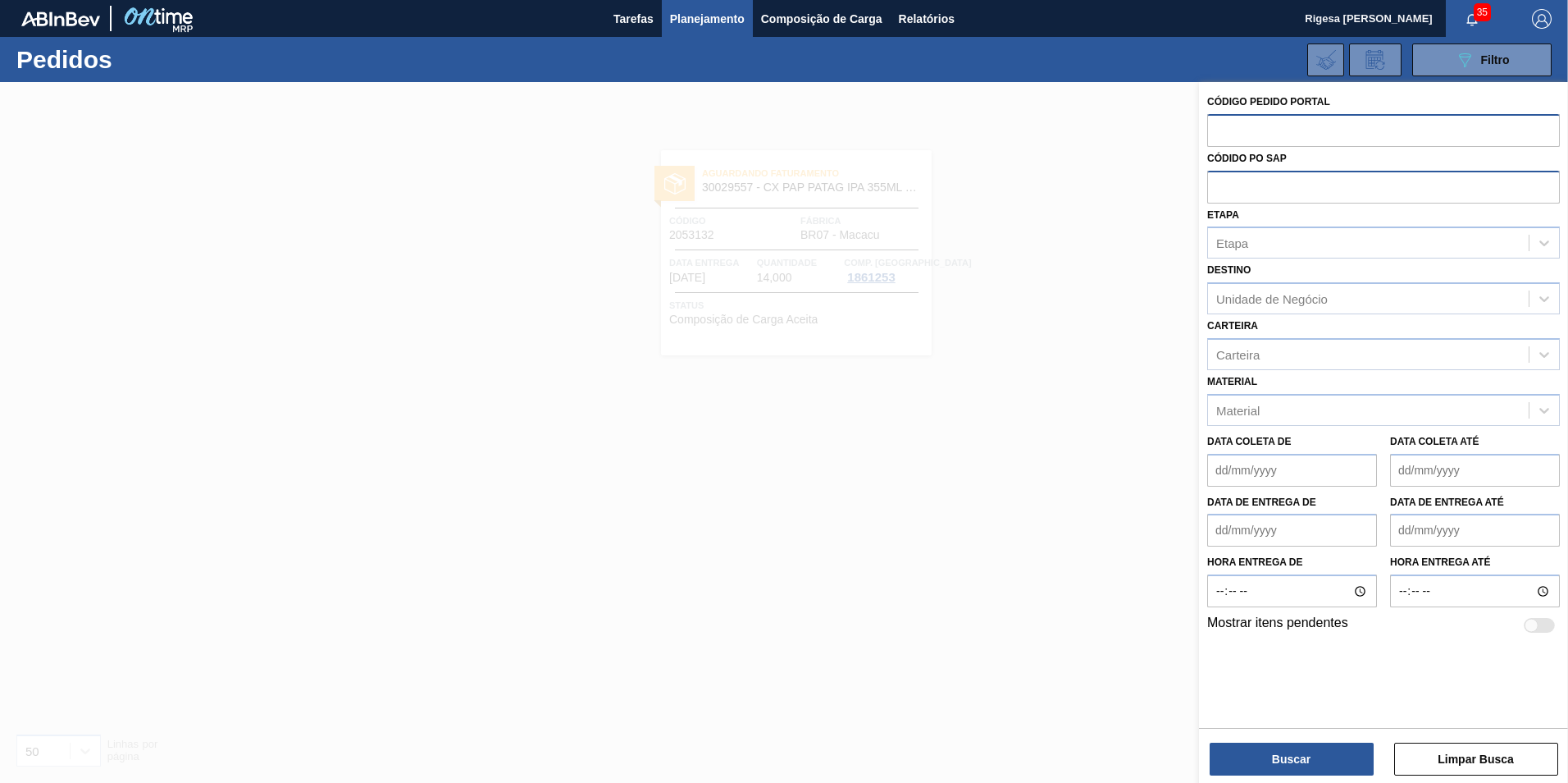
click at [1259, 186] on input "text" at bounding box center [1384, 186] width 353 height 31
click at [1247, 242] on div "Etapa" at bounding box center [1233, 243] width 32 height 14
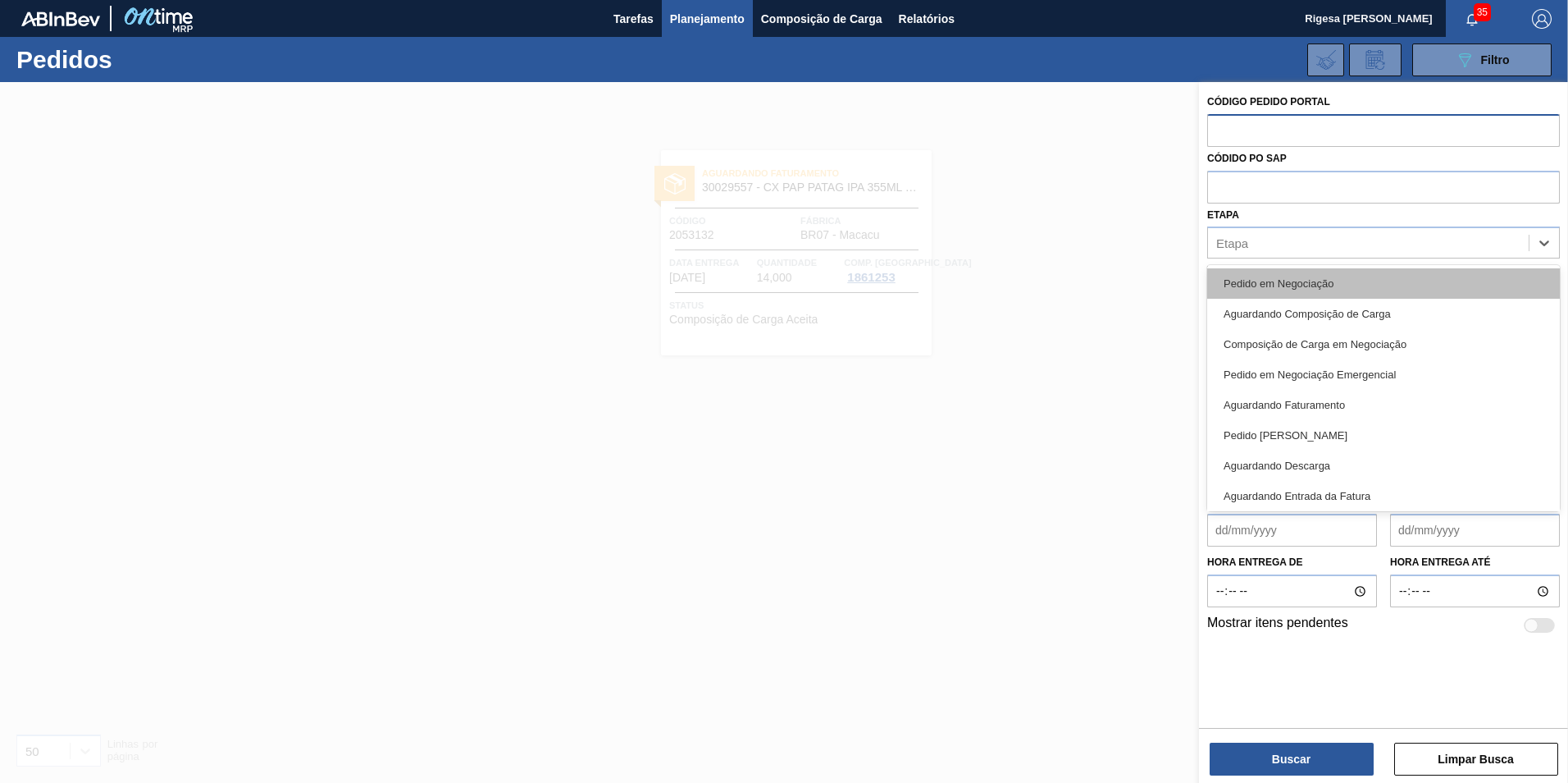
click at [1272, 275] on div "Pedido em Negociação" at bounding box center [1384, 284] width 353 height 30
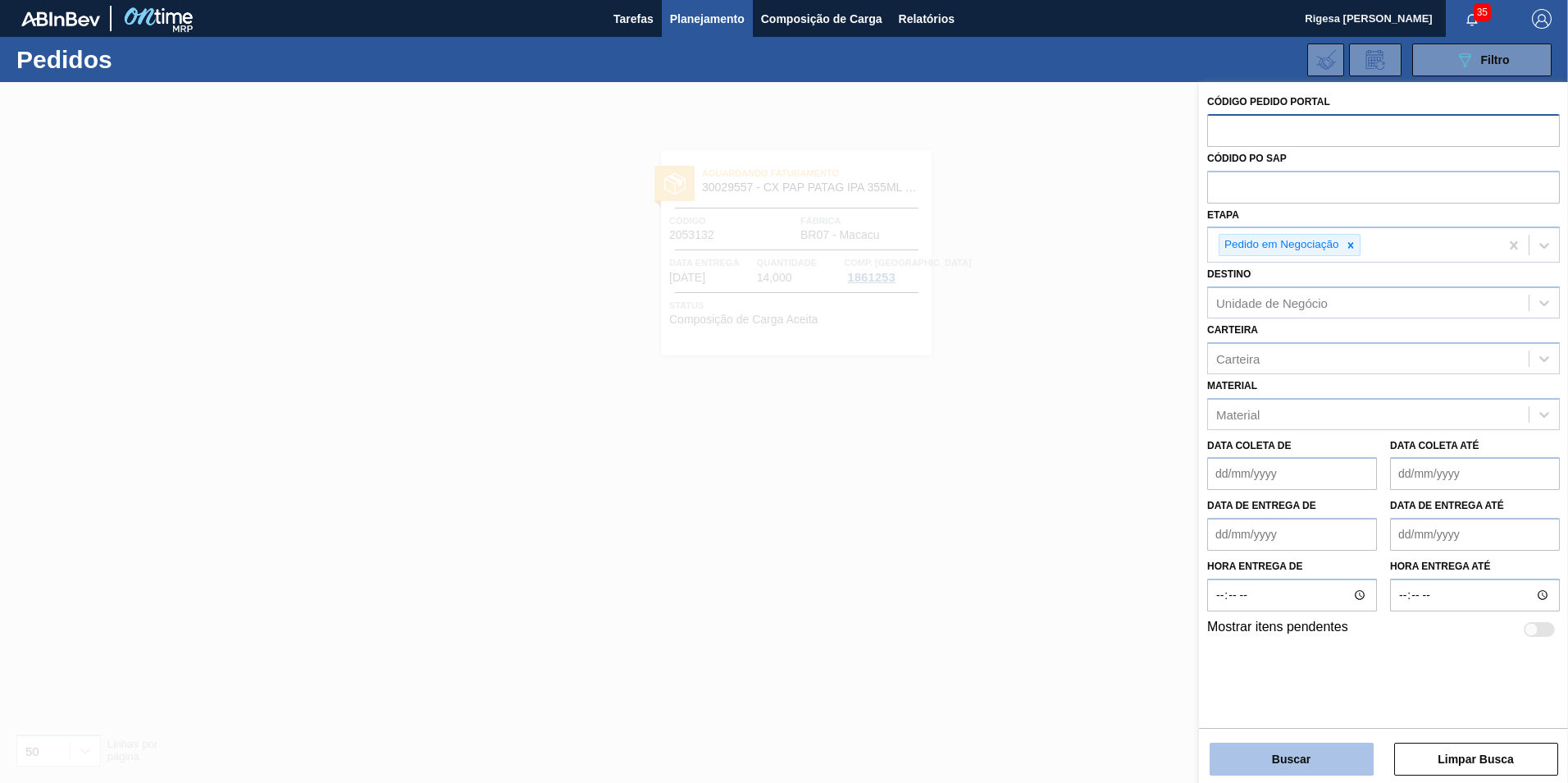
click at [1276, 758] on button "Buscar" at bounding box center [1292, 759] width 164 height 33
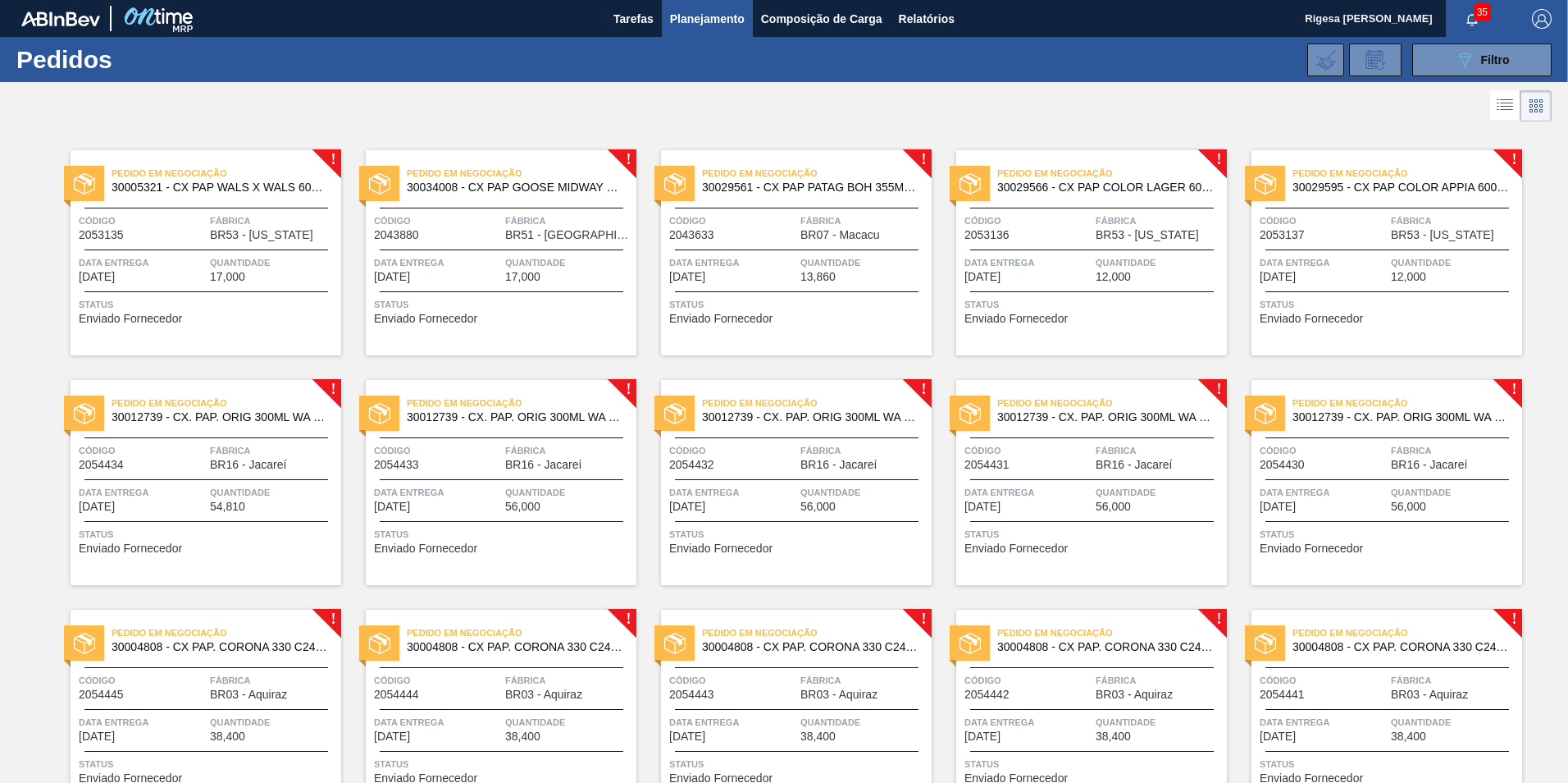
click at [164, 187] on span "30005321 - CX PAP WALS X WALS 600ML C12 IN65" at bounding box center [219, 187] width 217 height 13
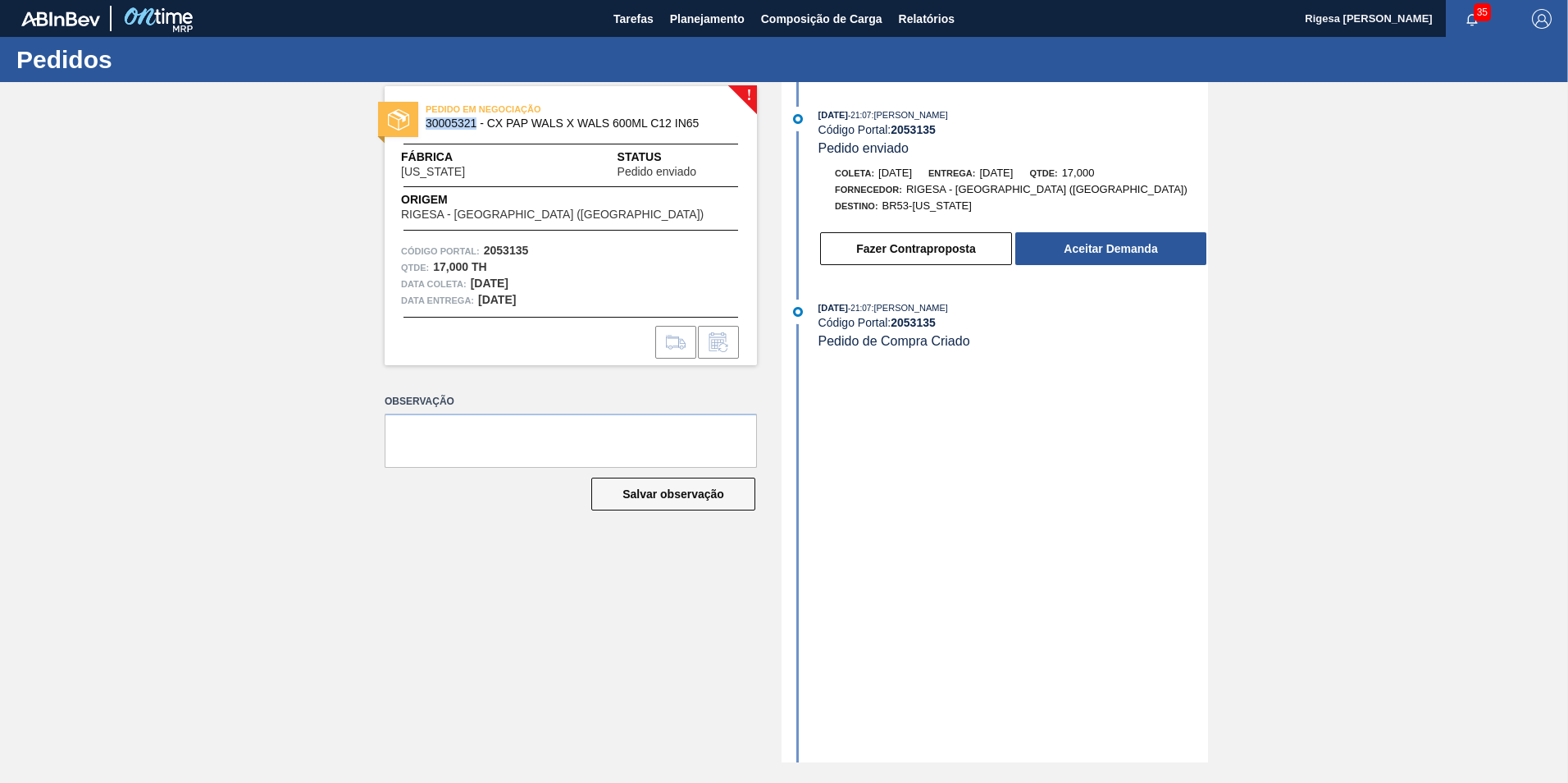
drag, startPoint x: 478, startPoint y: 124, endPoint x: 422, endPoint y: 125, distance: 56.0
click at [422, 125] on div "PEDIDO EM NEGOCIAÇÃO 30005321 - CX PAP WALS X WALS 600ML C12 IN65" at bounding box center [570, 117] width 372 height 37
drag, startPoint x: 488, startPoint y: 121, endPoint x: 698, endPoint y: 126, distance: 210.1
click at [698, 126] on span "30005321 - CX PAP WALS X WALS 600ML C12 IN65" at bounding box center [575, 123] width 298 height 13
copy span "CX PAP WALS X WALS 600ML C12 IN65"
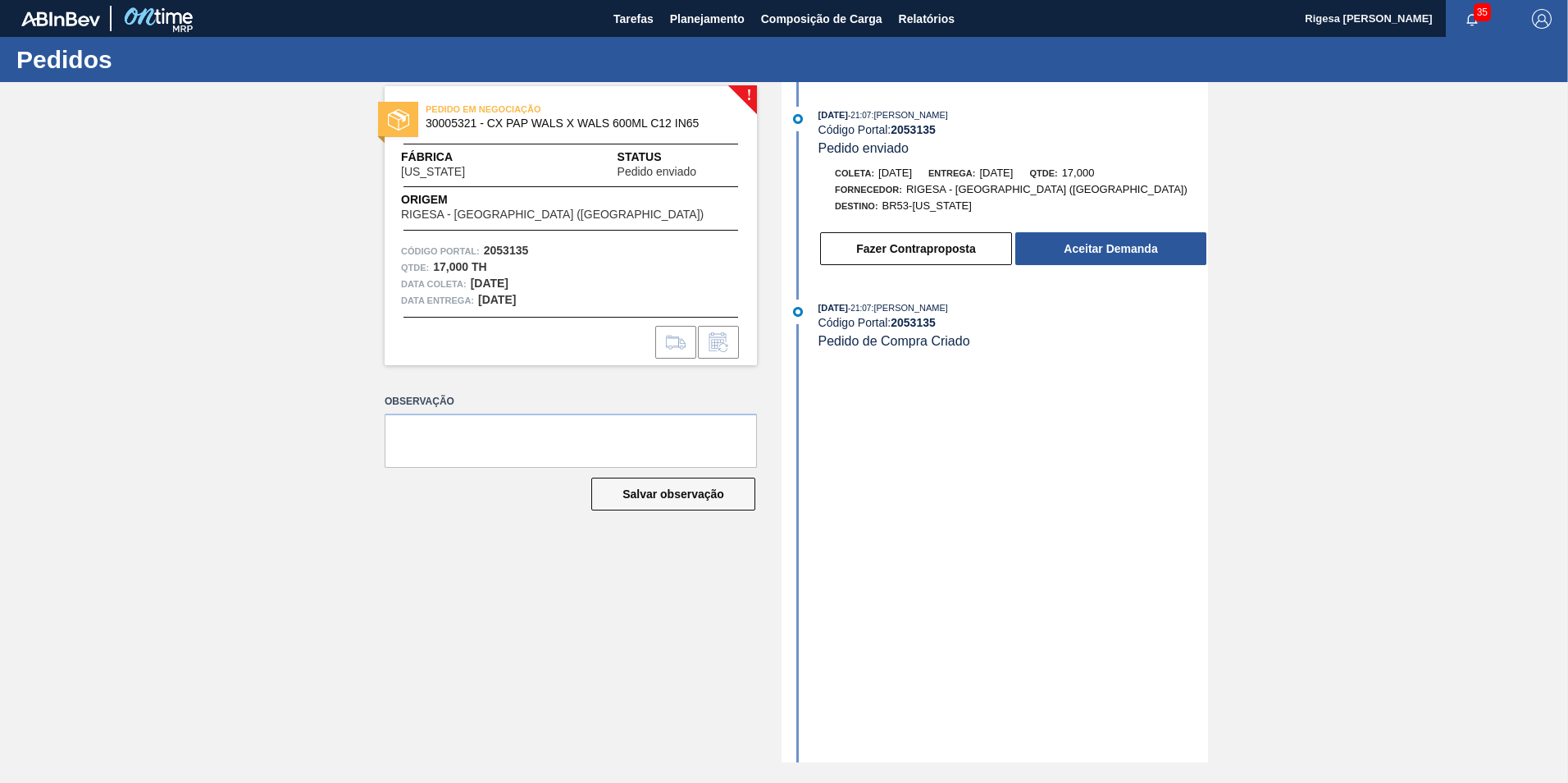
click at [687, 79] on div "Pedidos" at bounding box center [784, 59] width 1568 height 45
click at [448, 123] on span "30005321 - CX PAP WALS X WALS 600ML C12 IN65" at bounding box center [575, 123] width 298 height 13
copy span "30005321"
click at [457, 126] on span "30005321 - CX PAP WALS X WALS 600ML C12 IN65" at bounding box center [575, 123] width 298 height 13
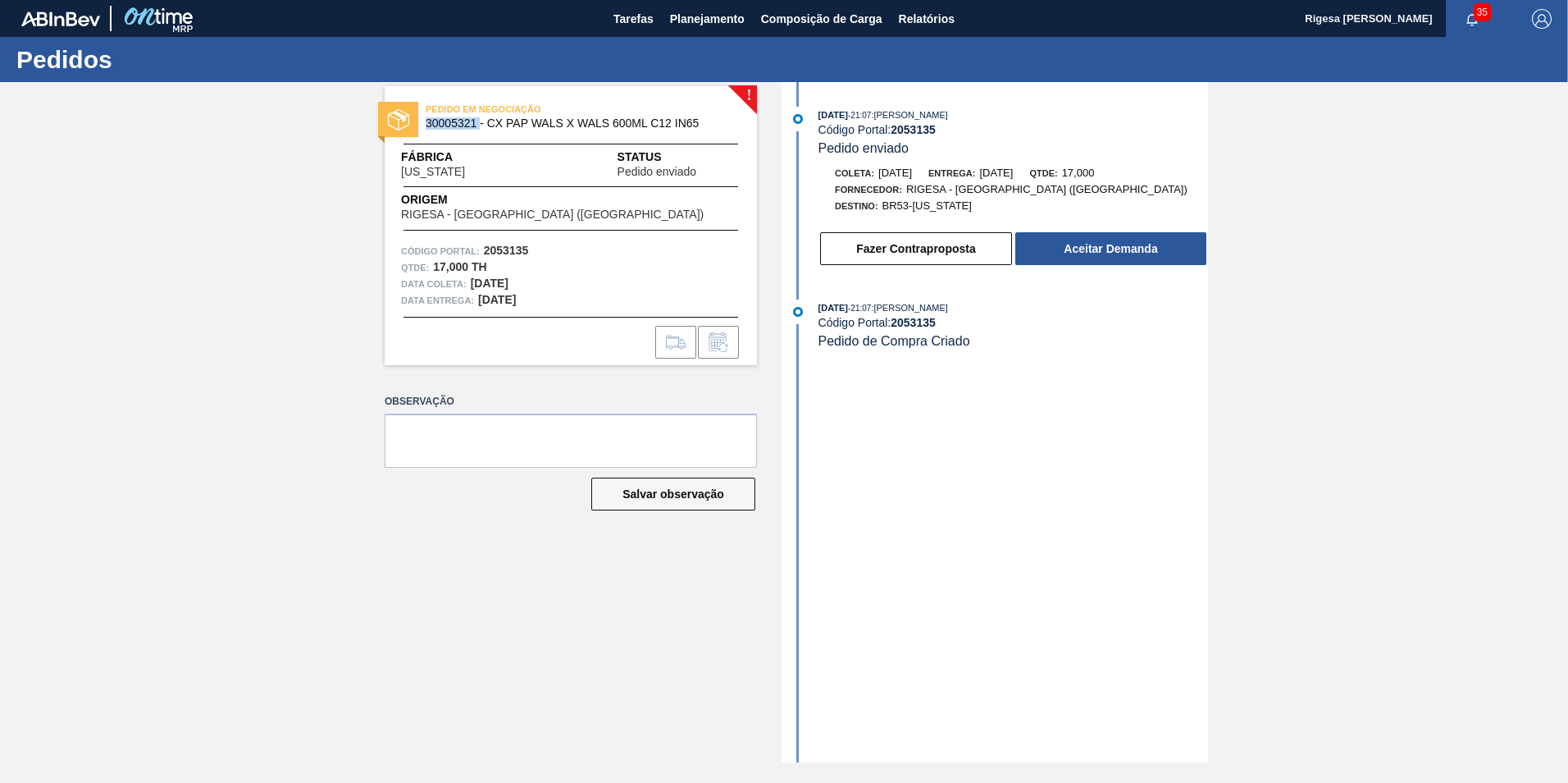
click at [457, 126] on span "30005321 - CX PAP WALS X WALS 600ML C12 IN65" at bounding box center [575, 123] width 298 height 13
click at [454, 119] on span "30005321 - CX PAP WALS X WALS 600ML C12 IN65" at bounding box center [575, 123] width 298 height 13
click at [534, 625] on div "! PEDIDO EM NEGOCIAÇÃO 30005321 - CX PAP WALS X WALS 600ML C12 IN65 Fábrica Col…" at bounding box center [559, 422] width 397 height 680
click at [600, 583] on div "! PEDIDO EM NEGOCIAÇÃO 30005321 - CX PAP WALS X WALS 600ML C12 IN65 Fábrica Col…" at bounding box center [559, 422] width 397 height 680
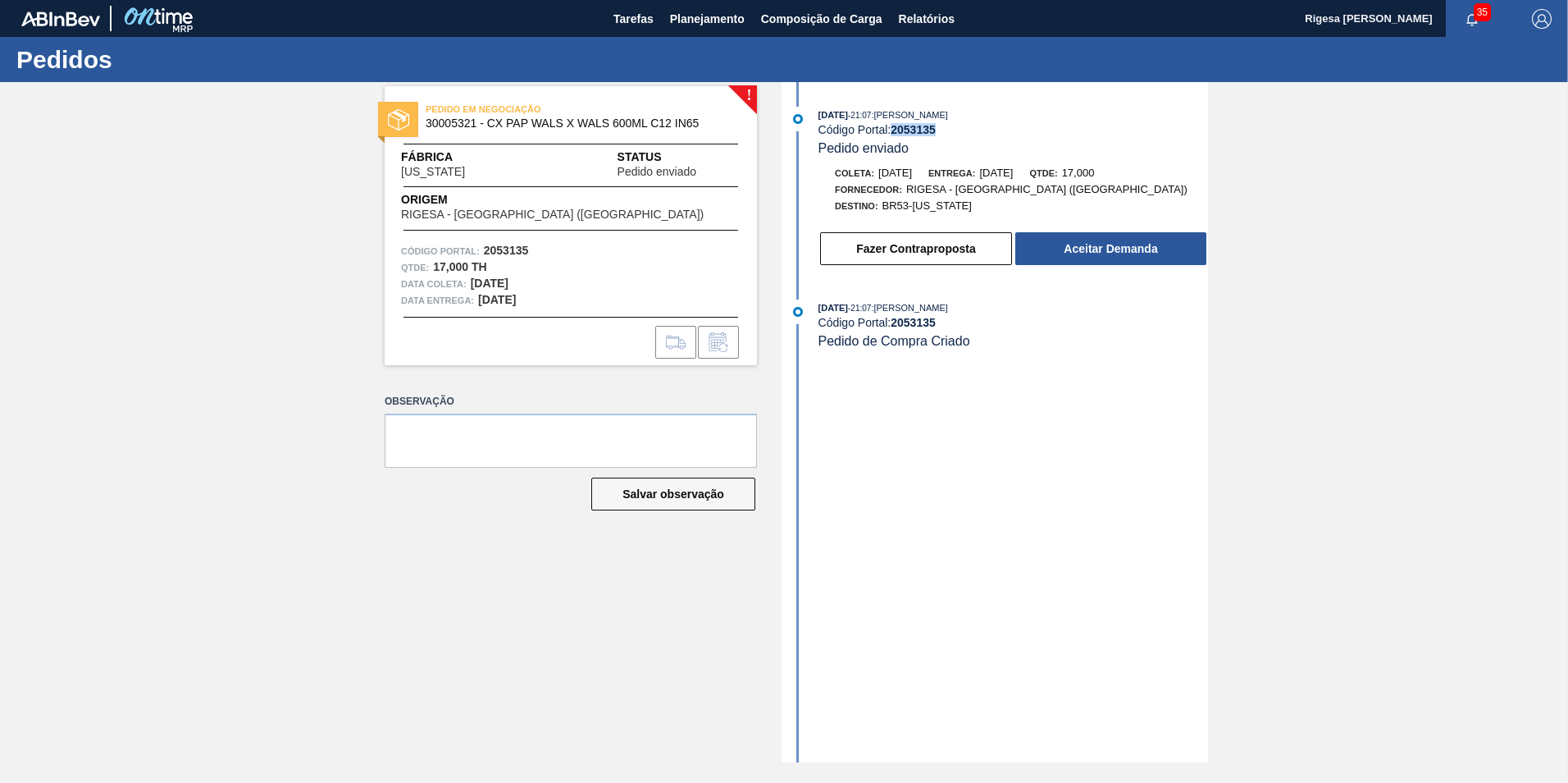
drag, startPoint x: 942, startPoint y: 128, endPoint x: 896, endPoint y: 128, distance: 46.0
click at [896, 128] on div "Código Portal: 2053135" at bounding box center [1014, 130] width 390 height 13
copy strong "2053135"
click at [1076, 238] on button "Aceitar Demanda" at bounding box center [1111, 248] width 192 height 33
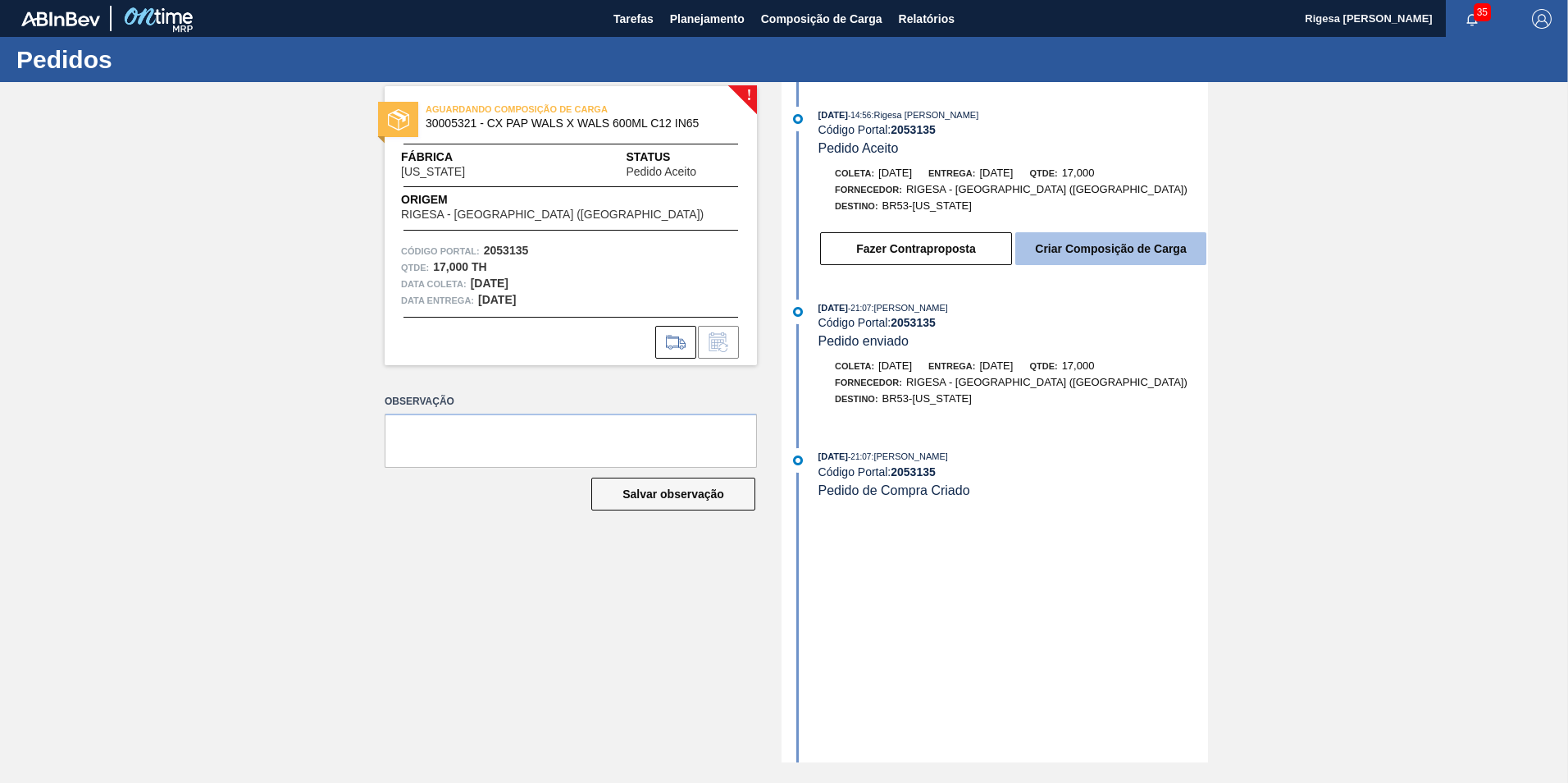
click at [1042, 248] on button "Criar Composição de Carga" at bounding box center [1111, 248] width 192 height 33
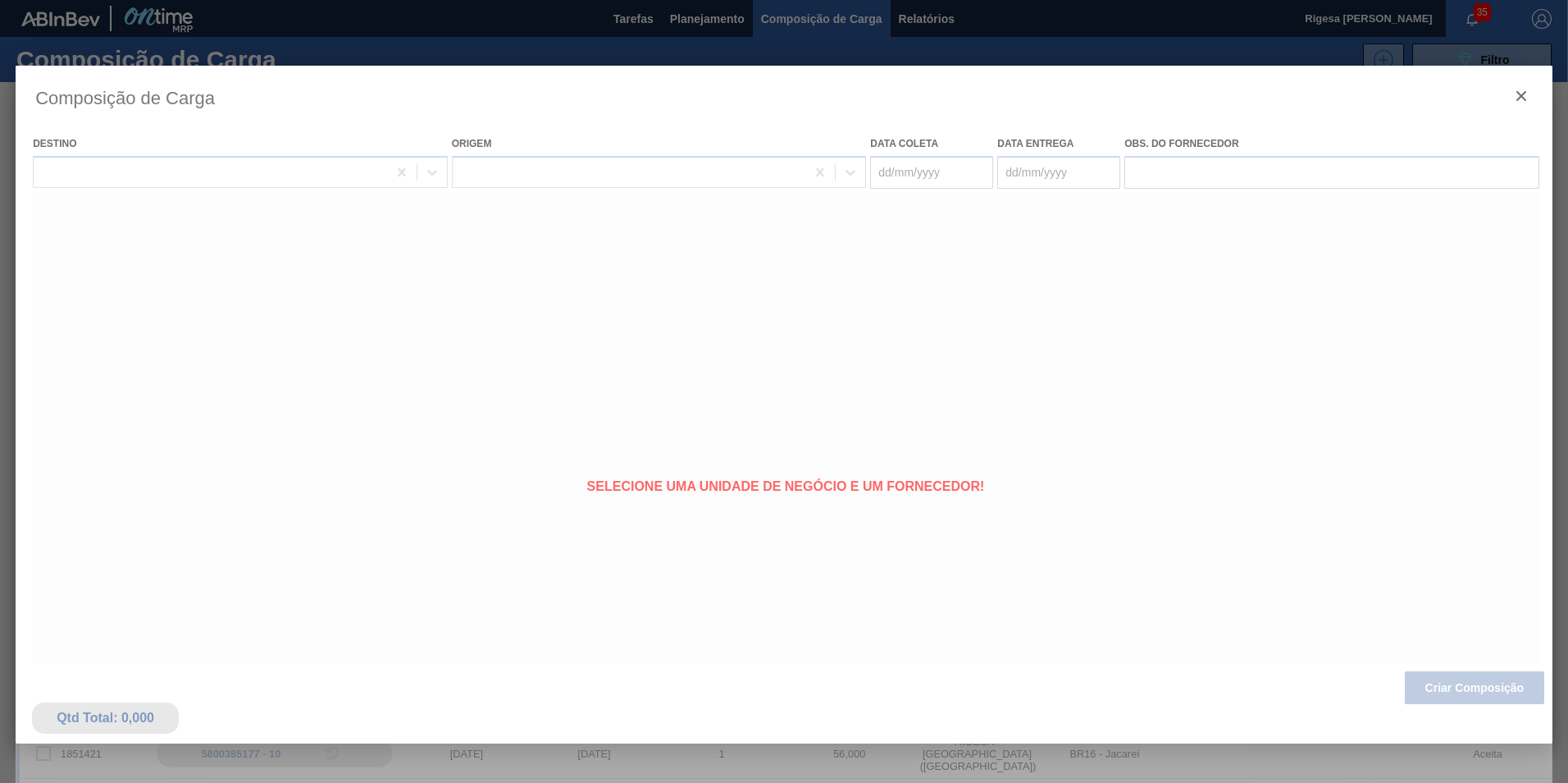
type coleta "[DATE]"
type Entrega "[DATE]"
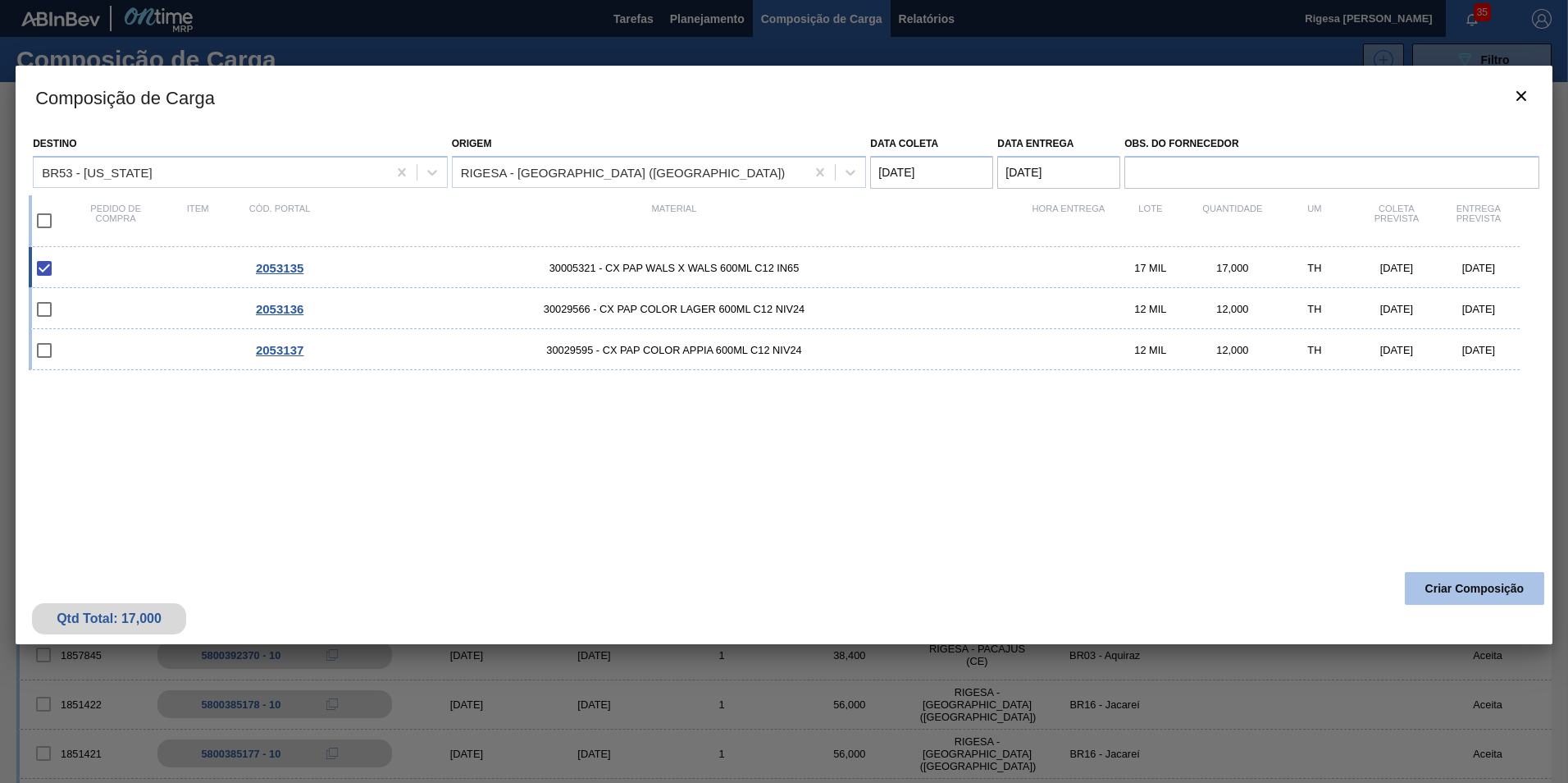
click at [1473, 591] on button "Criar Composição" at bounding box center [1474, 588] width 140 height 33
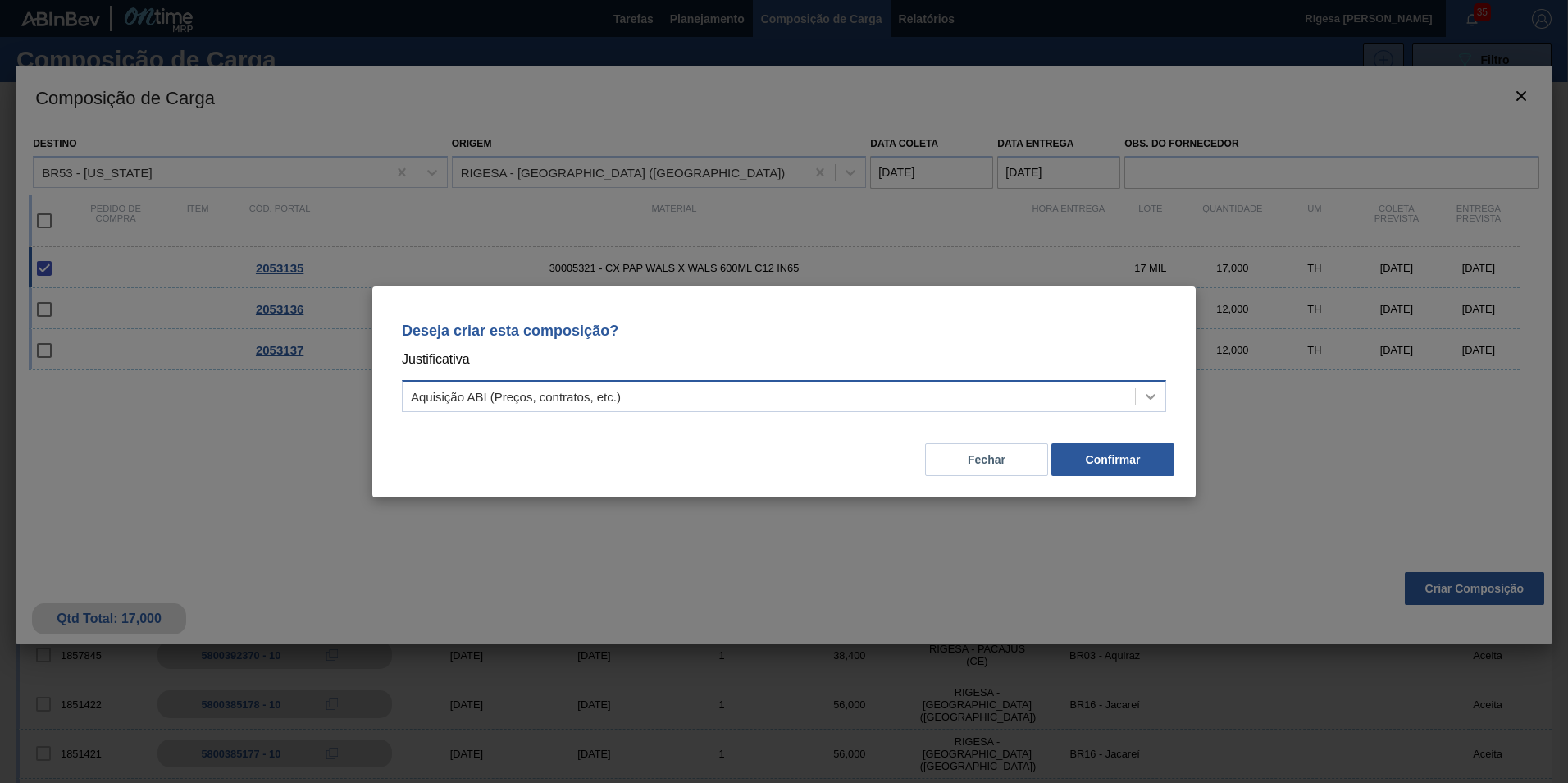
click at [1146, 390] on icon at bounding box center [1151, 397] width 17 height 17
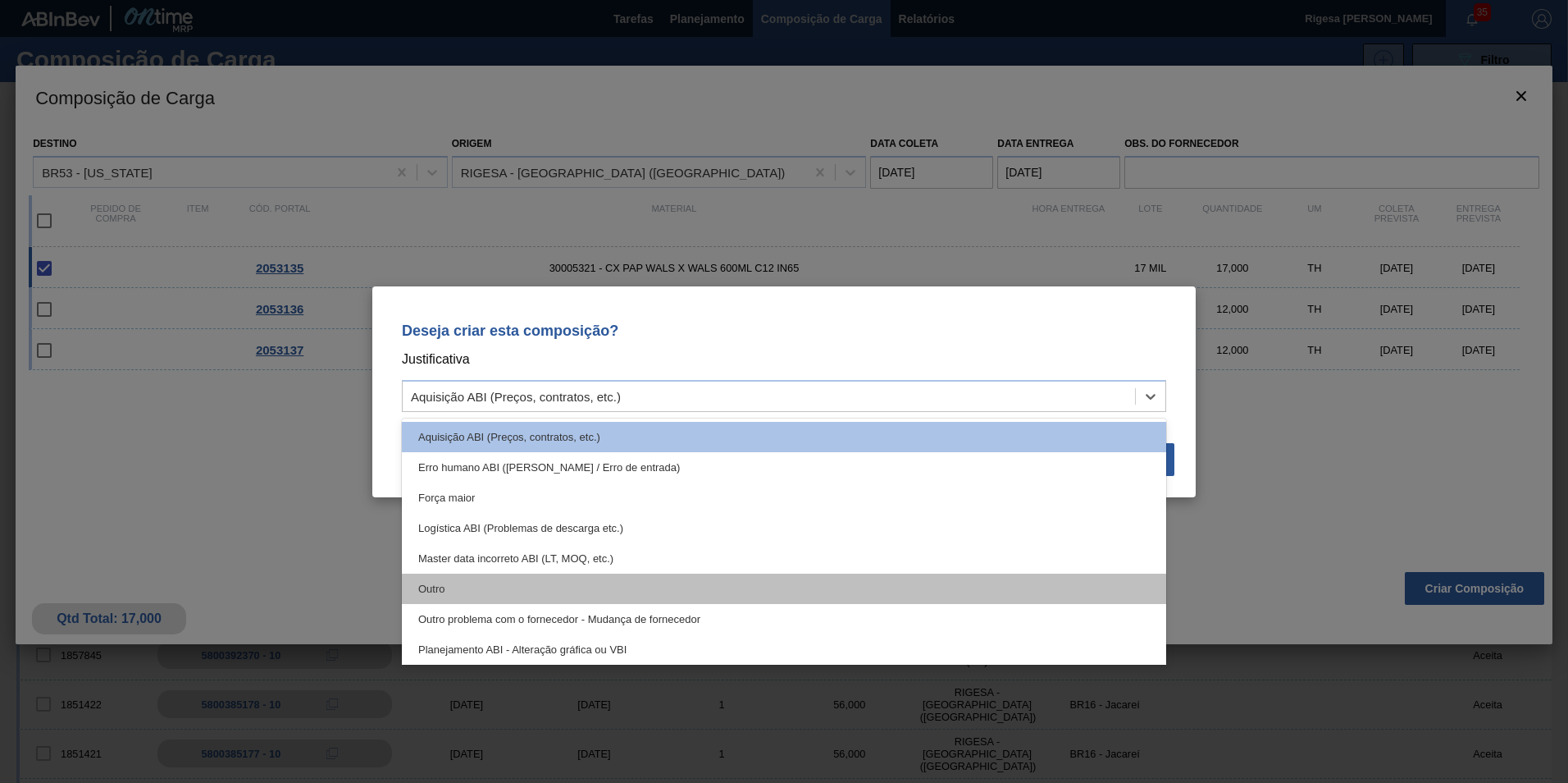
click at [425, 579] on div "Outro" at bounding box center [784, 589] width 764 height 30
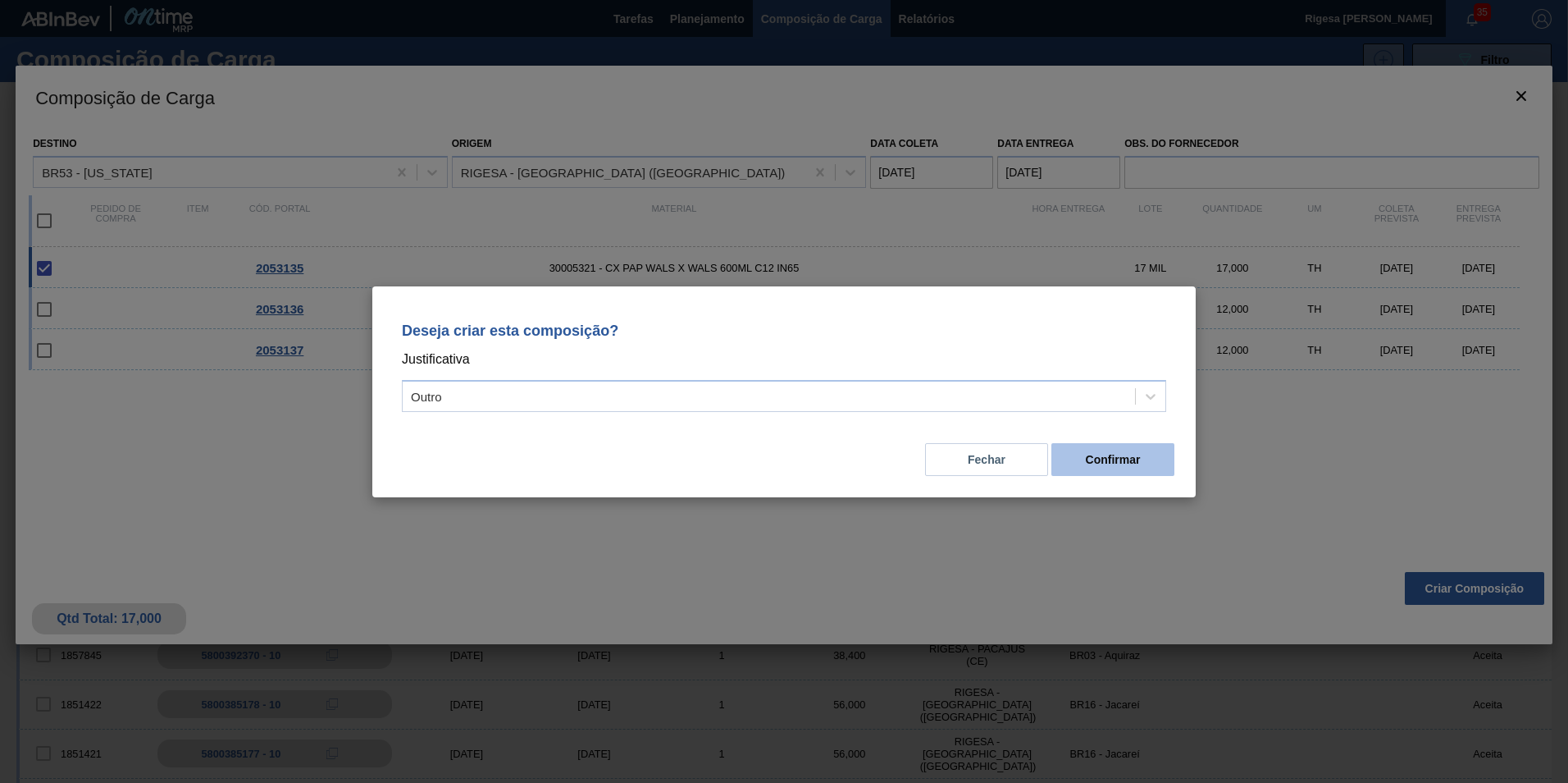
click at [1095, 459] on button "Confirmar" at bounding box center [1112, 459] width 123 height 33
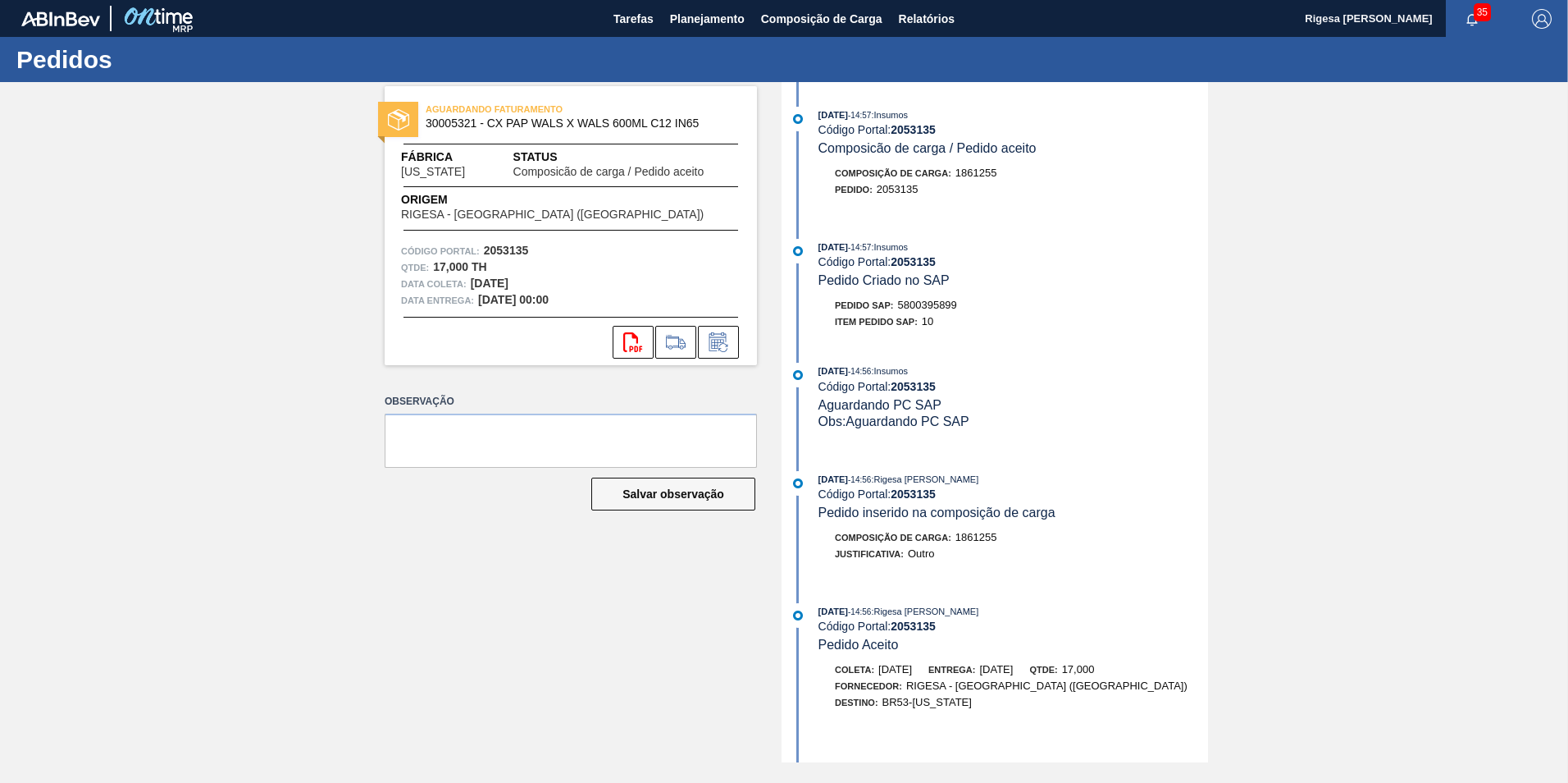
click at [940, 302] on span "5800395899" at bounding box center [927, 304] width 59 height 13
copy span "5800395899"
click at [689, 14] on span "Planejamento" at bounding box center [707, 19] width 74 height 20
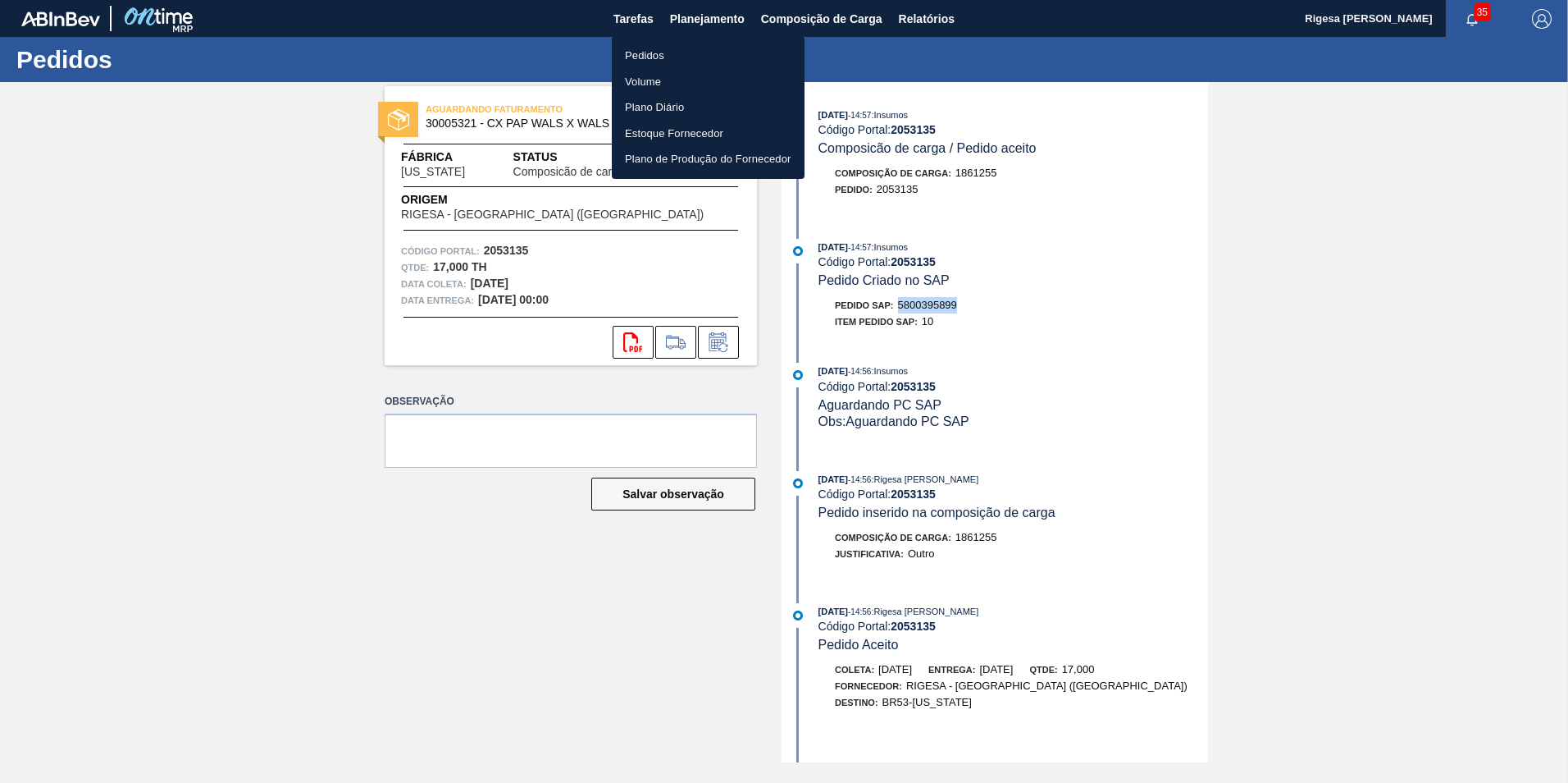
click at [646, 48] on li "Pedidos" at bounding box center [708, 55] width 192 height 26
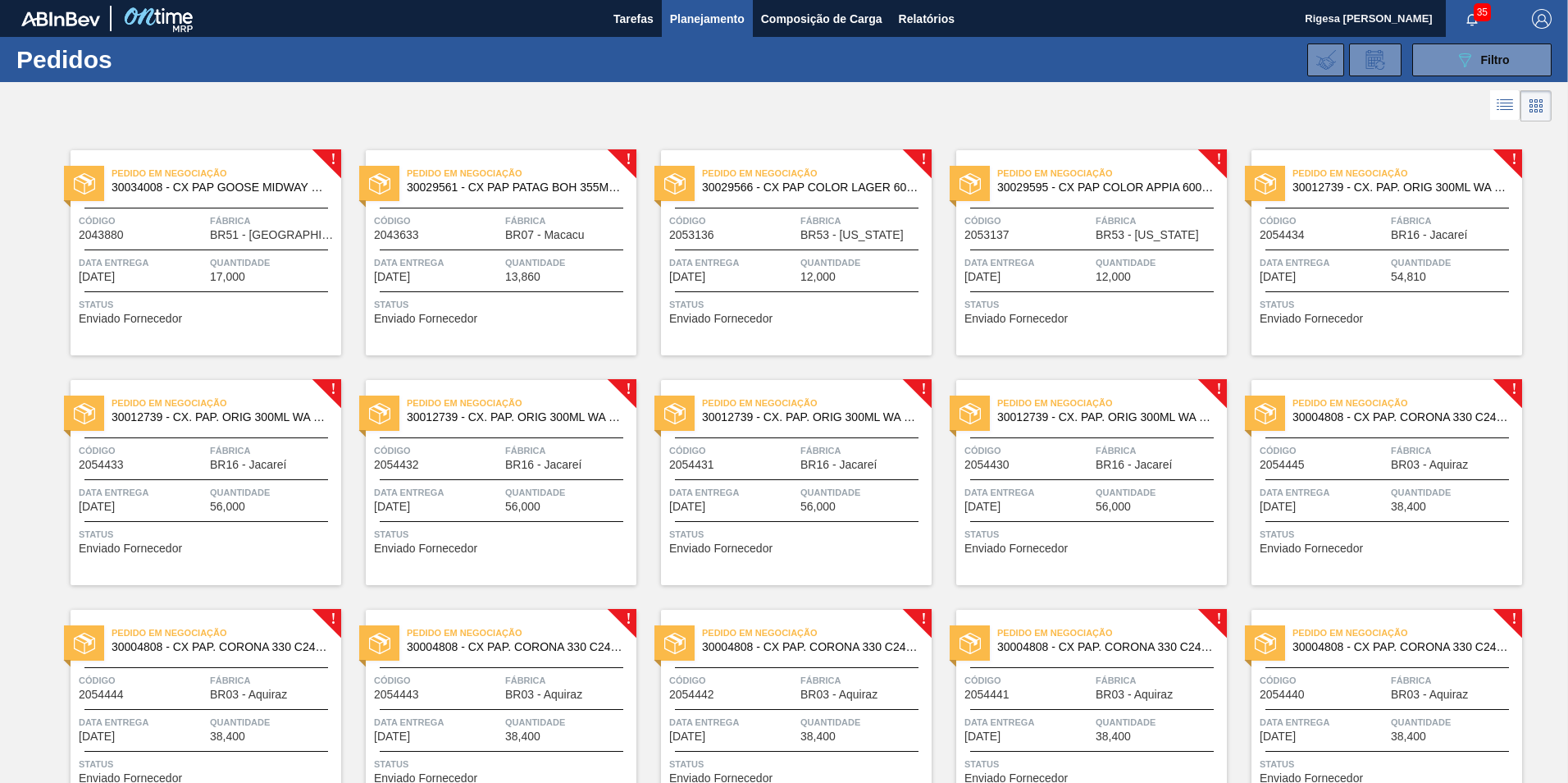
click at [215, 236] on span "BR51 - [GEOGRAPHIC_DATA]" at bounding box center [273, 235] width 127 height 13
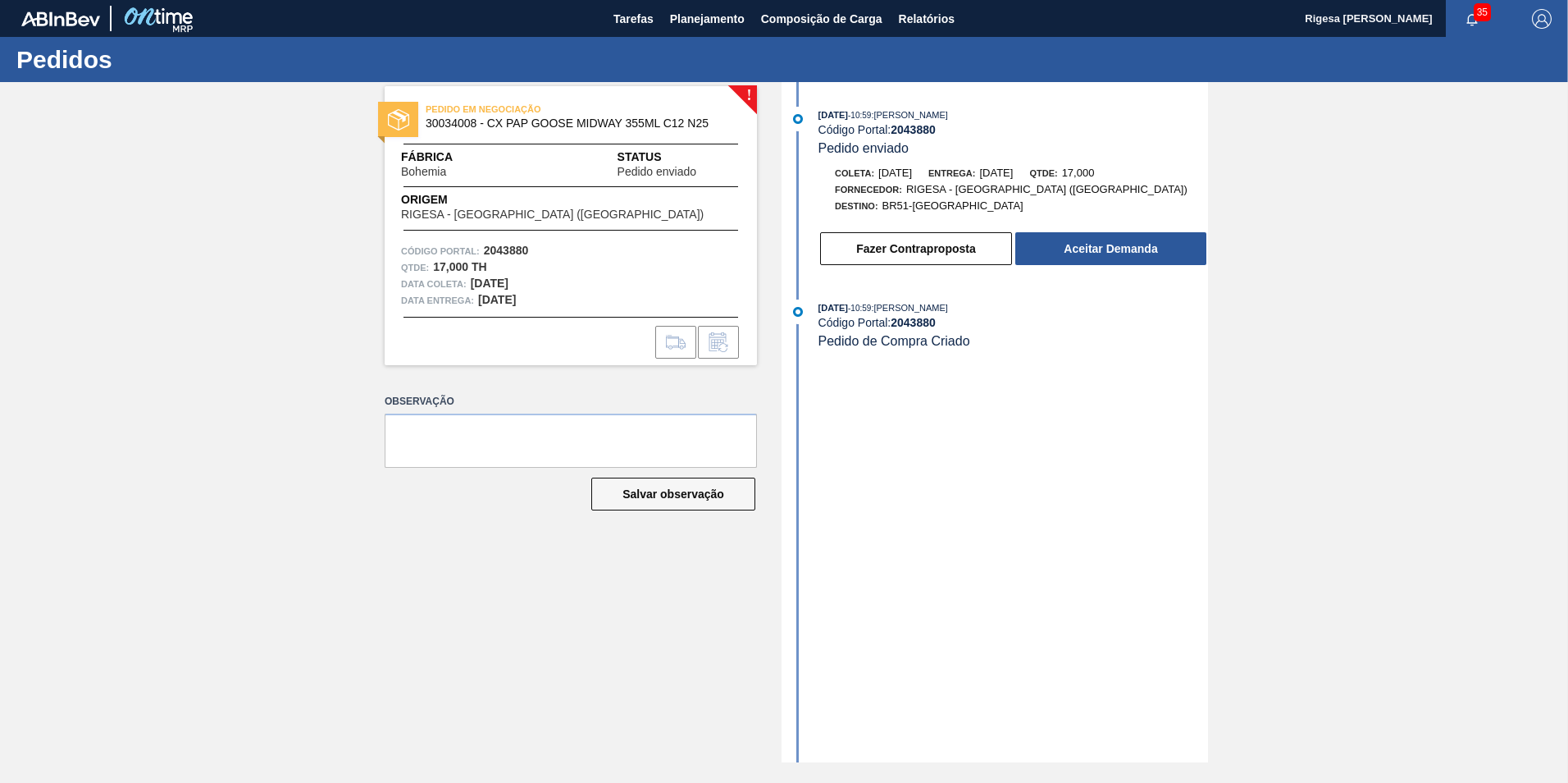
click at [442, 119] on span "30034008 - CX PAP GOOSE MIDWAY 355ML C12 N25" at bounding box center [575, 123] width 298 height 13
copy span "30034008"
drag, startPoint x: 488, startPoint y: 119, endPoint x: 707, endPoint y: 125, distance: 219.1
click at [707, 125] on span "30034008 - CX PAP GOOSE MIDWAY 355ML C12 N25" at bounding box center [575, 123] width 298 height 13
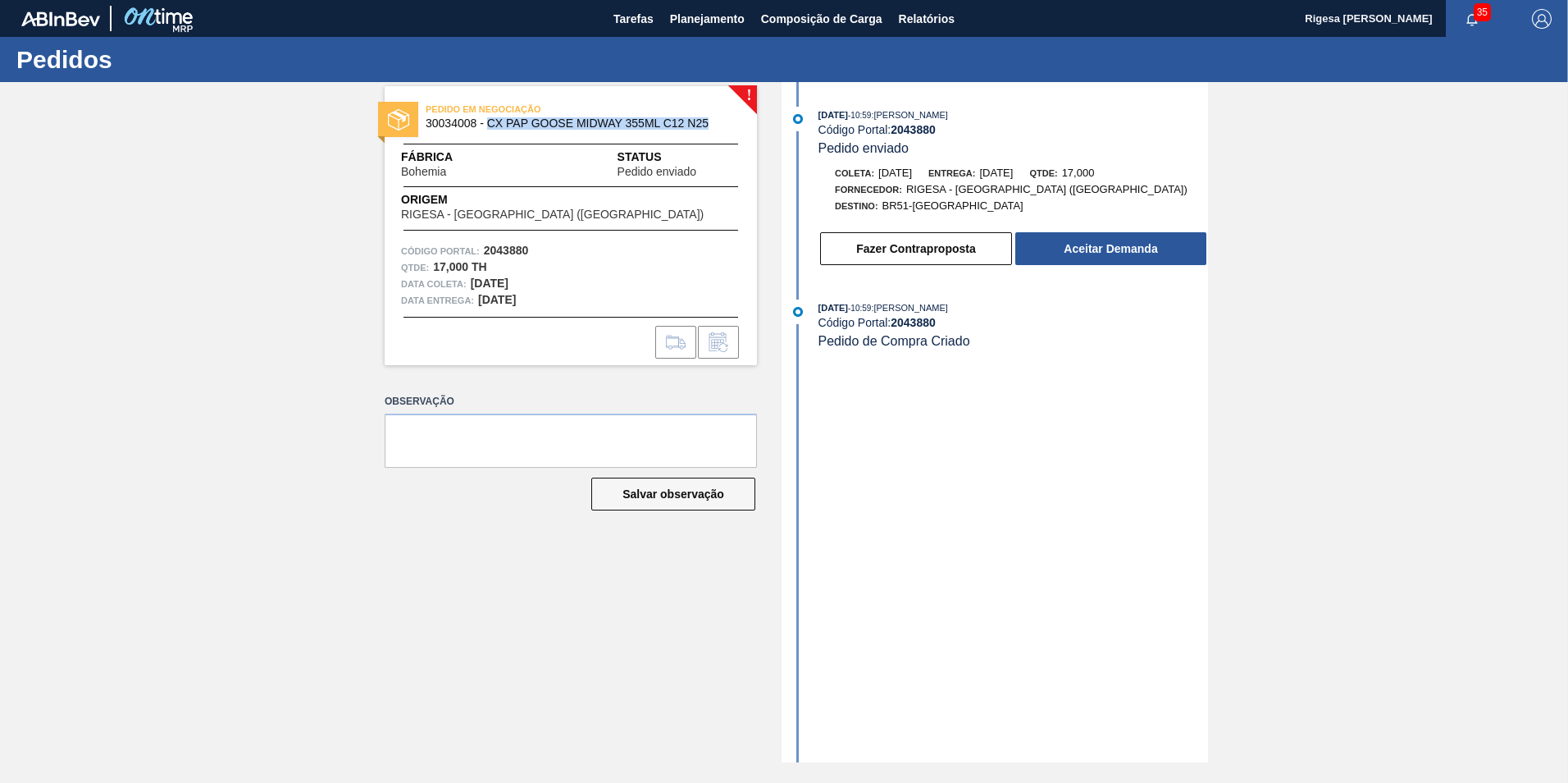
copy span "CX PAP GOOSE MIDWAY 355ML C12 N25"
click at [252, 239] on div "! PEDIDO EM NEGOCIAÇÃO 30034008 - CX PAP GOOSE MIDWAY 355ML C12 N25 Fábrica Boh…" at bounding box center [784, 422] width 1568 height 680
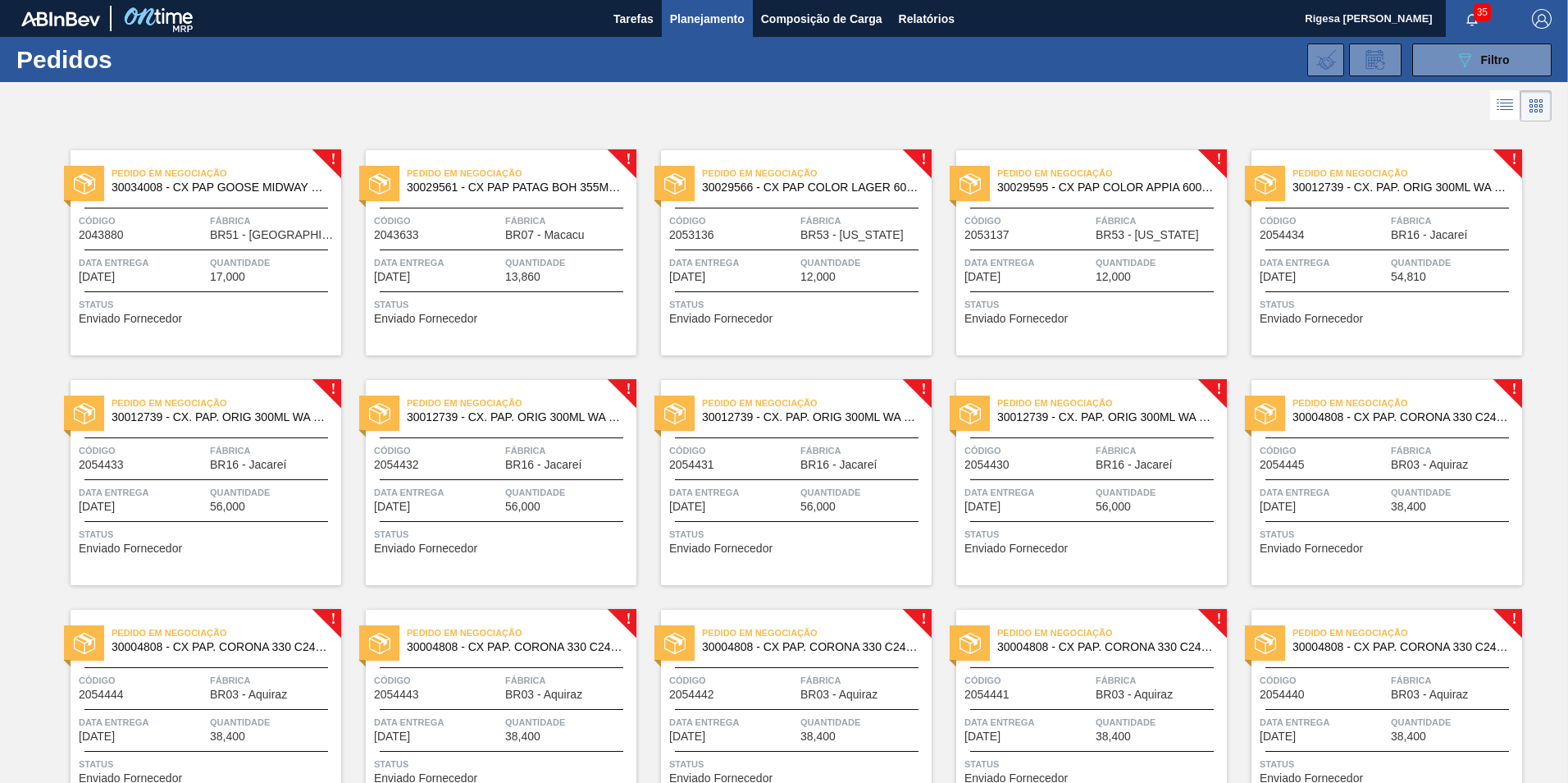
click at [803, 252] on div "Pedido em Negociação 30029566 - CX PAP COLOR LAGER 600ML C12 NIV24 Código 20531…" at bounding box center [797, 252] width 271 height 205
click at [789, 199] on div "Pedido em Negociação 30029566 - CX PAP COLOR LAGER 600ML C12 NIV24 Código 20531…" at bounding box center [797, 252] width 271 height 205
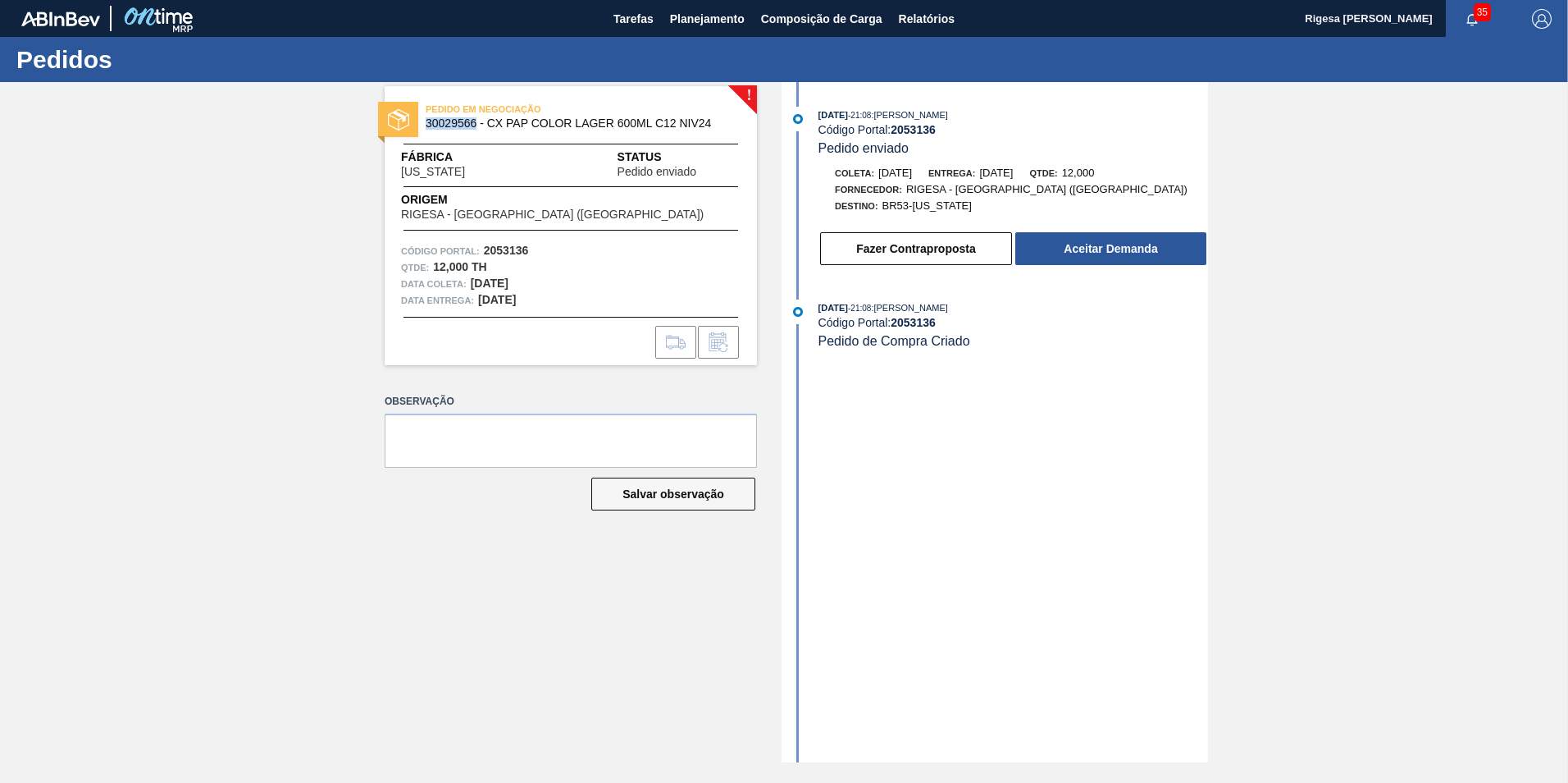
drag, startPoint x: 476, startPoint y: 120, endPoint x: 426, endPoint y: 125, distance: 50.2
click at [426, 125] on span "30029566 - CX PAP COLOR LAGER 600ML C12 NIV24" at bounding box center [575, 123] width 298 height 13
copy span "30029566"
drag, startPoint x: 488, startPoint y: 121, endPoint x: 713, endPoint y: 126, distance: 225.1
click at [713, 126] on span "30029566 - CX PAP COLOR LAGER 600ML C12 NIV24" at bounding box center [575, 123] width 298 height 13
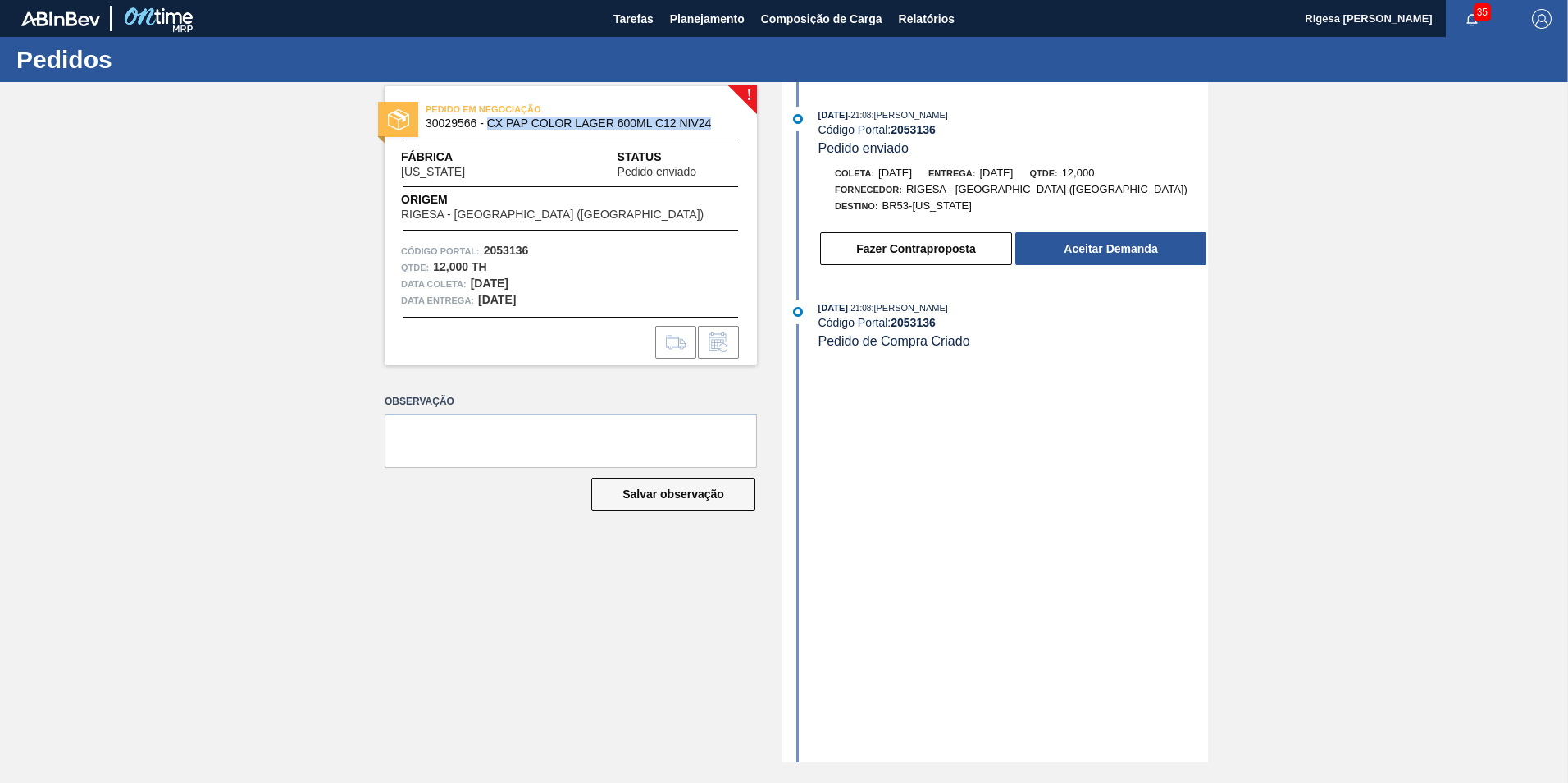
copy span "CX PAP COLOR LAGER 600ML C12 NIV24"
click at [598, 555] on div "! PEDIDO EM NEGOCIAÇÃO 30029566 - CX PAP COLOR LAGER 600ML C12 NIV24 Fábrica Co…" at bounding box center [559, 422] width 397 height 680
click at [958, 458] on div "12/10/2025 - 21:08 : JULIA SILVA DE ALMEIDA Código Portal: 2053136 Pedido envia…" at bounding box center [997, 422] width 422 height 680
click at [444, 119] on span "30029566 - CX PAP COLOR LAGER 600ML C12 NIV24" at bounding box center [575, 123] width 298 height 13
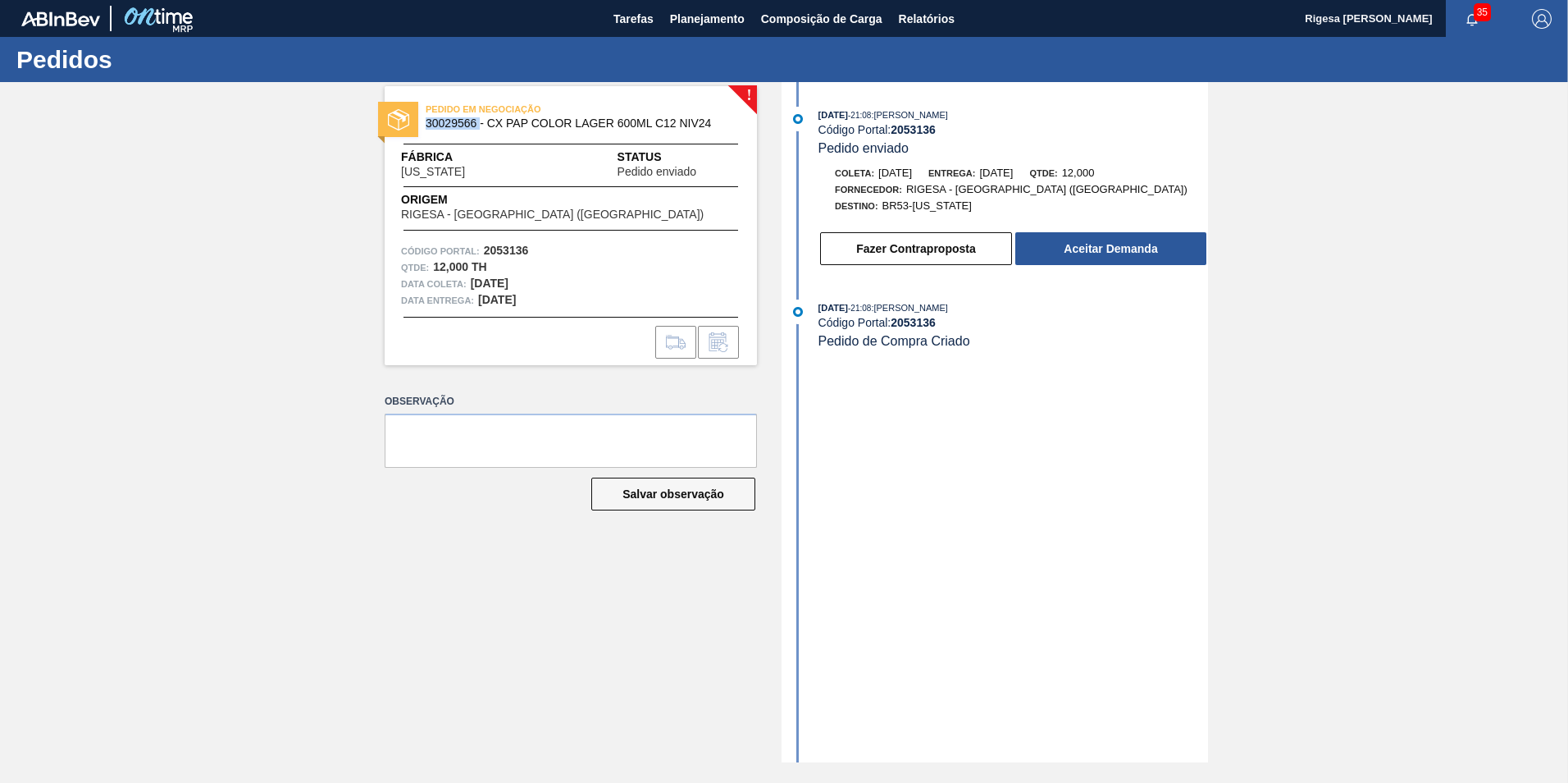
copy span "30029566"
click at [1129, 249] on button "Aceitar Demanda" at bounding box center [1111, 248] width 192 height 33
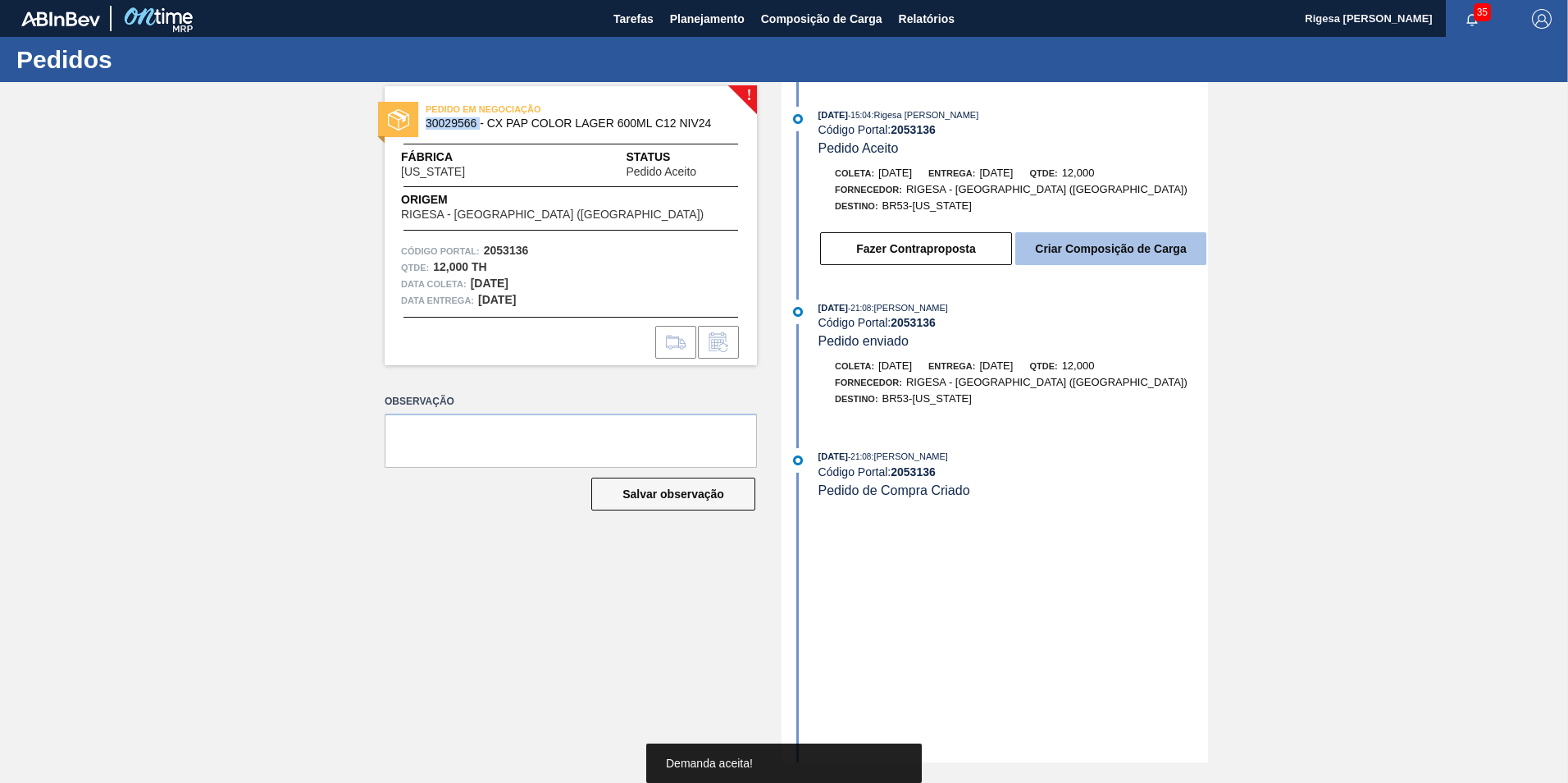
click at [1057, 248] on button "Criar Composição de Carga" at bounding box center [1111, 248] width 192 height 33
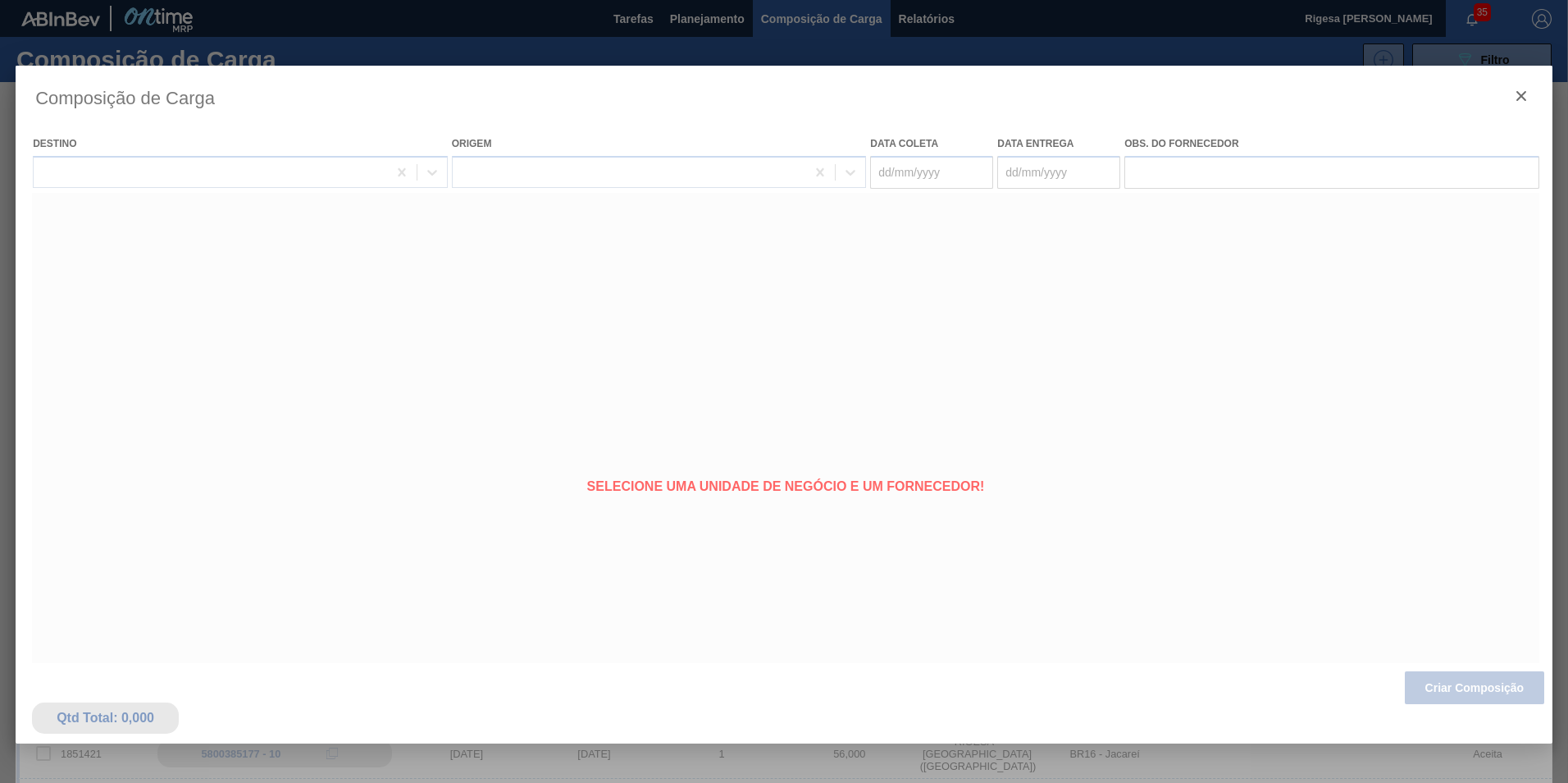
type coleta "07/11/2025"
type Entrega "10/11/2025"
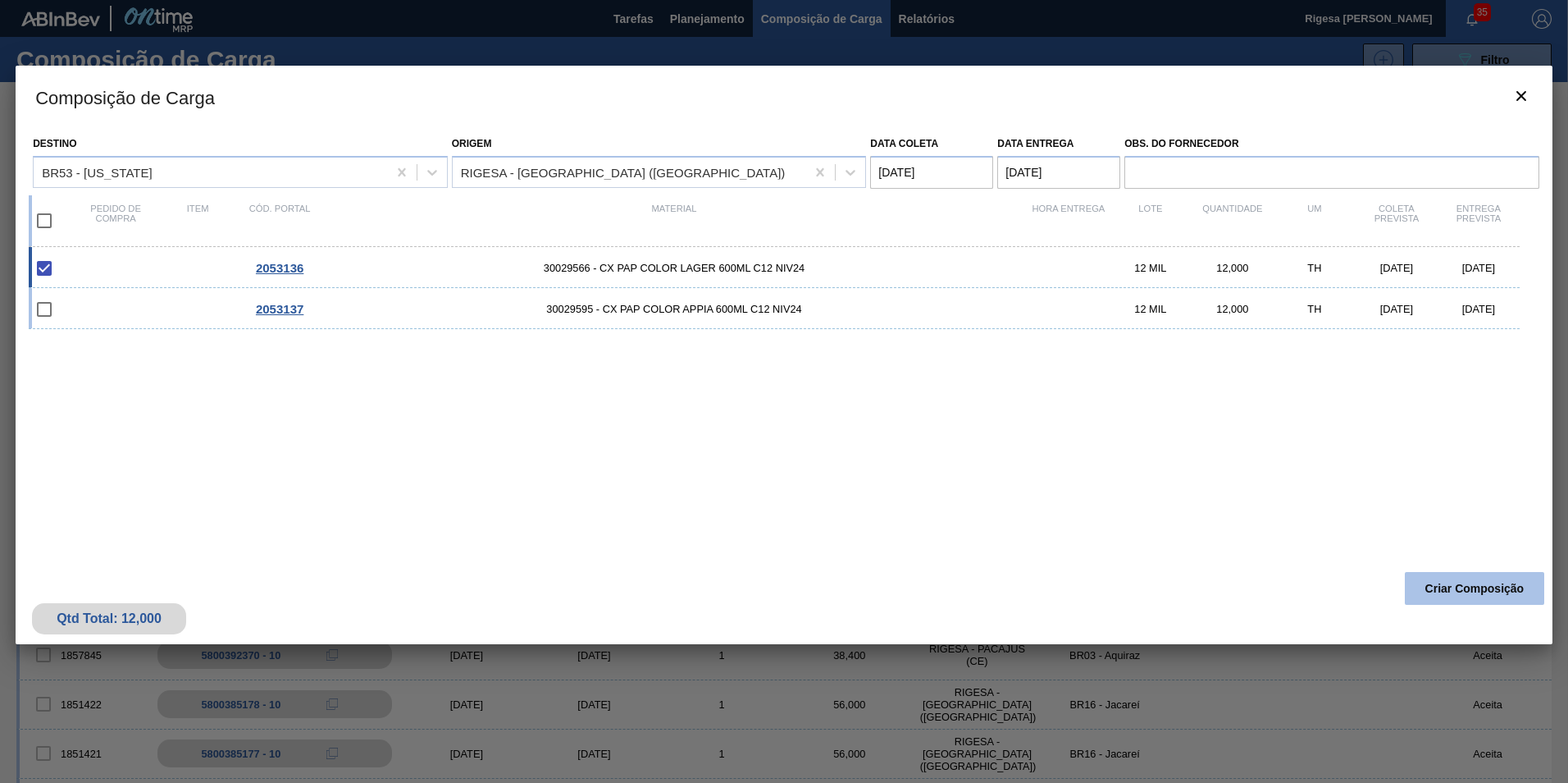
click at [1484, 591] on button "Criar Composição" at bounding box center [1474, 588] width 140 height 33
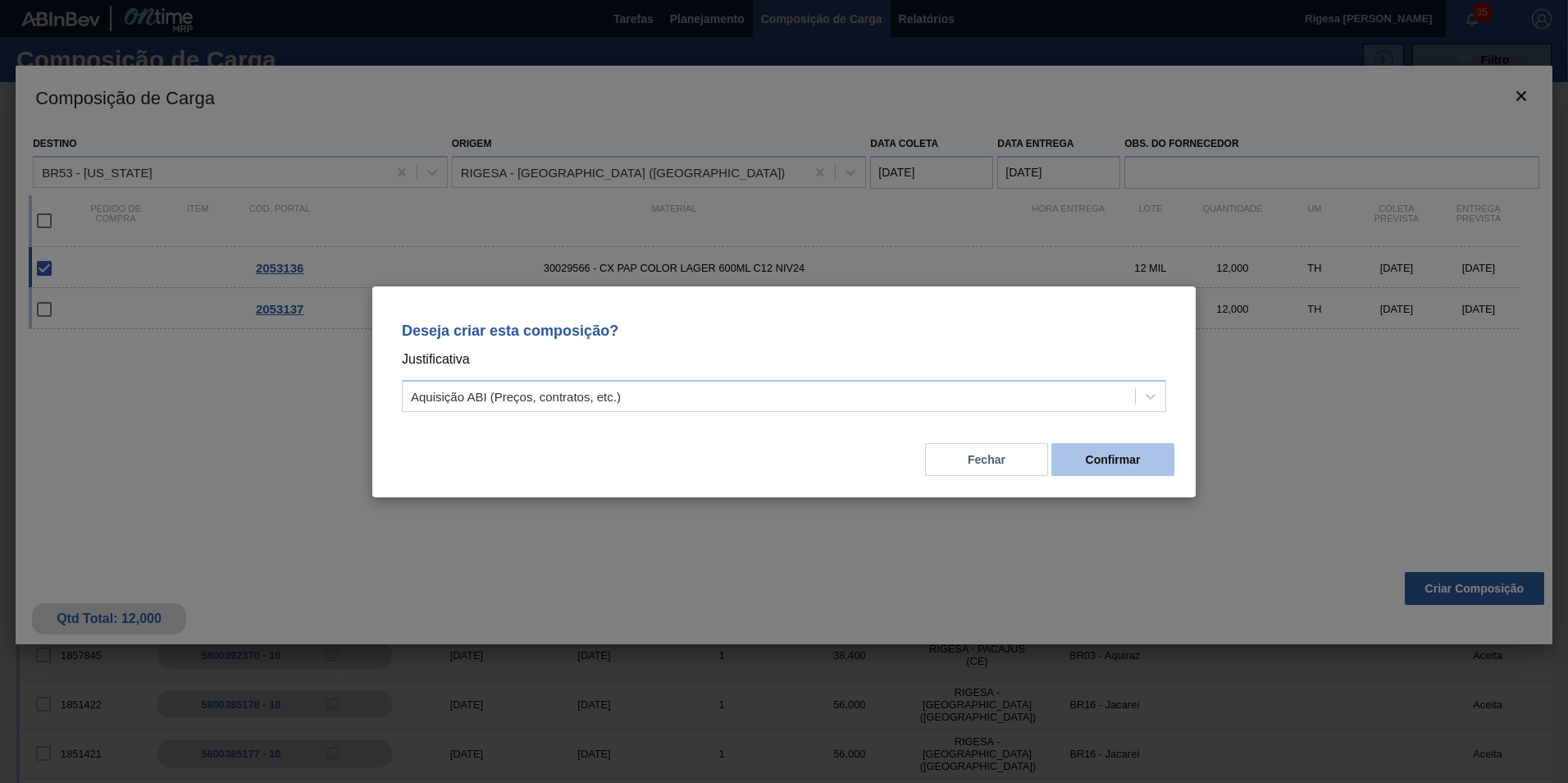
click at [1105, 458] on button "Confirmar" at bounding box center [1112, 459] width 123 height 33
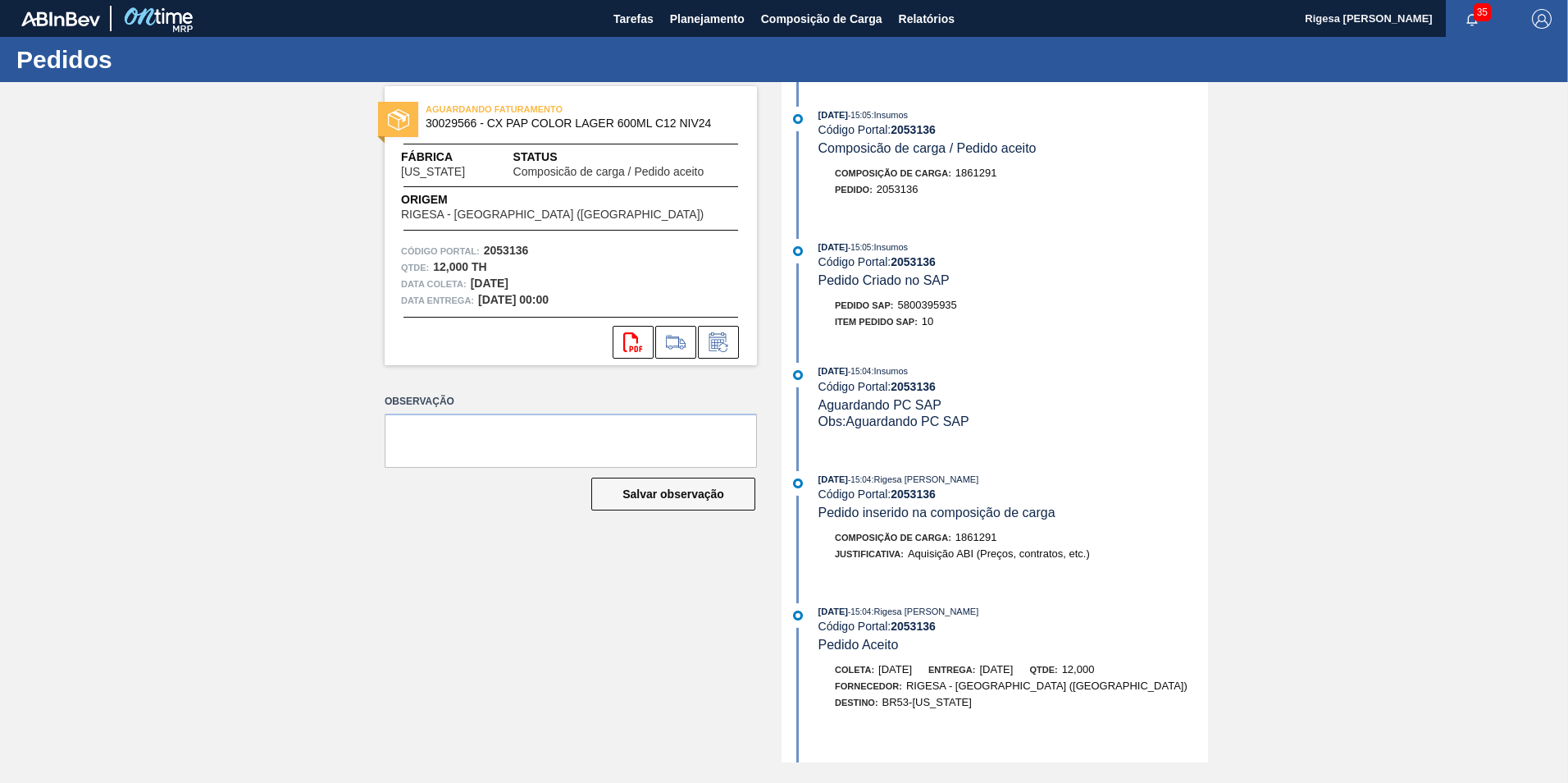
click at [927, 304] on span "5800395935" at bounding box center [927, 304] width 59 height 13
click at [927, 304] on span "5800395935" at bounding box center [927, 304] width 59 height 13
copy span "5800395935"
click at [711, 13] on span "Planejamento" at bounding box center [707, 19] width 74 height 20
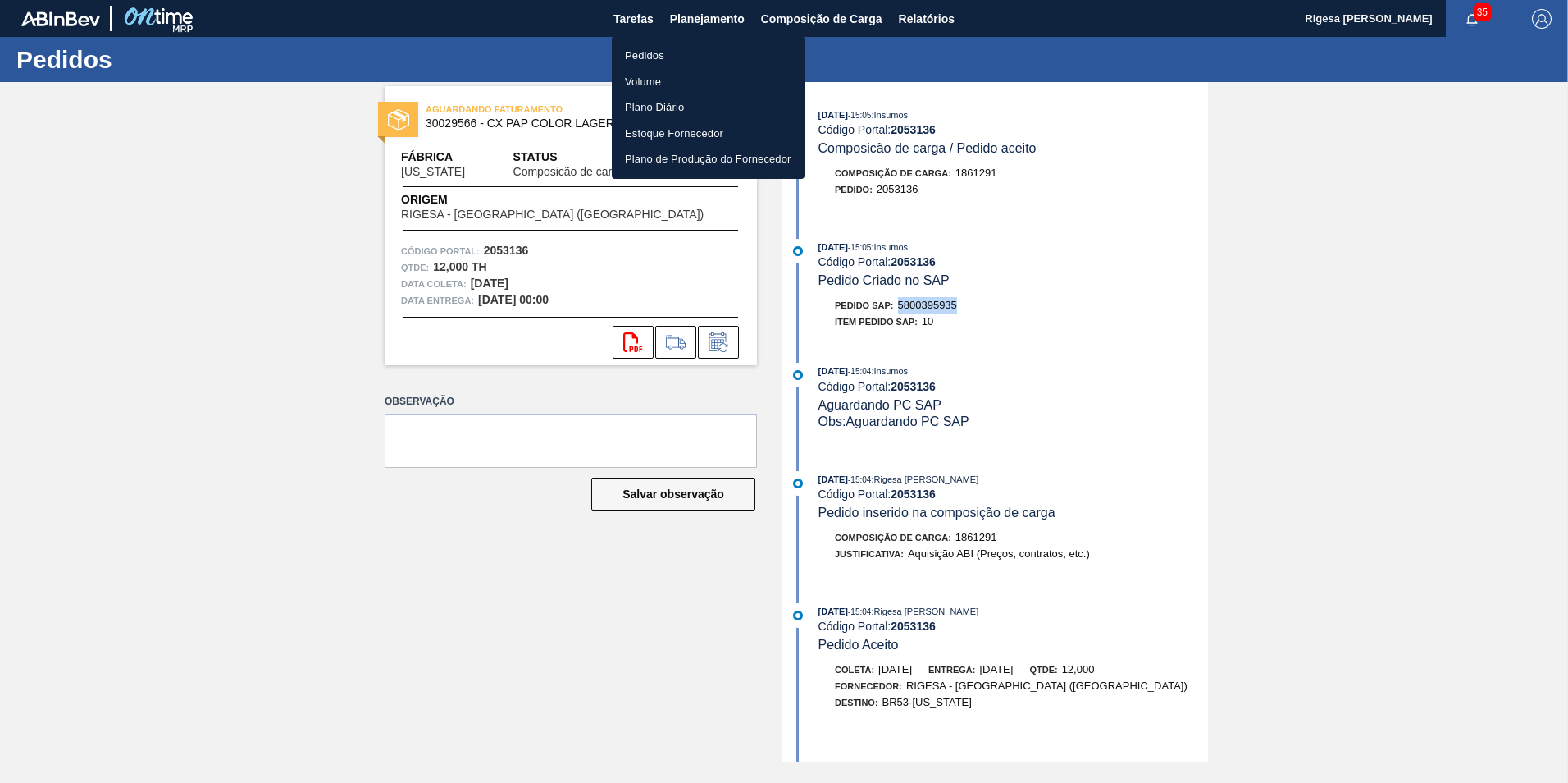
click at [651, 49] on li "Pedidos" at bounding box center [708, 55] width 192 height 26
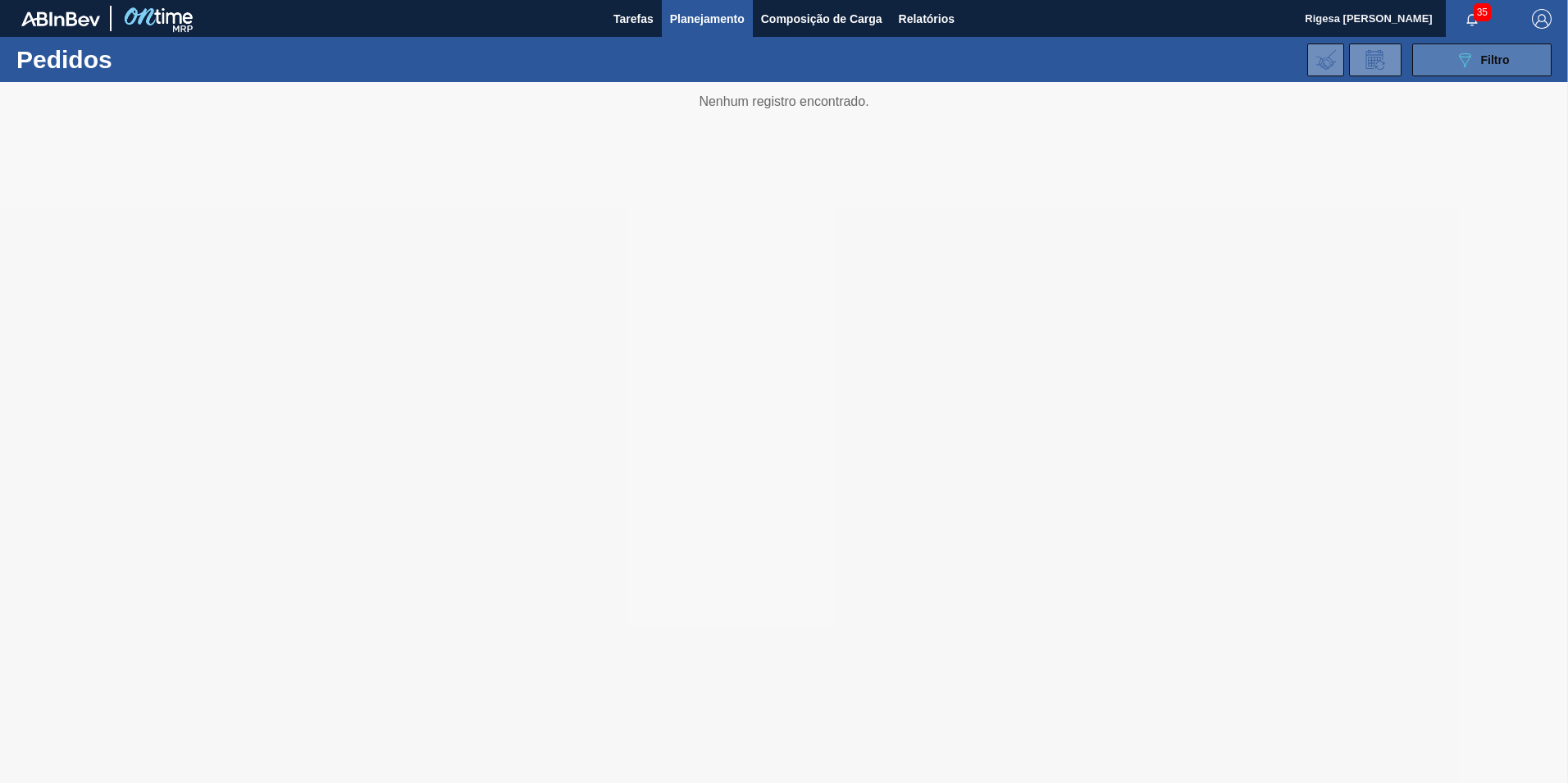
click at [1447, 59] on button "089F7B8B-B2A5-4AFE-B5C0-19BA573D28AC Filtro" at bounding box center [1482, 59] width 140 height 33
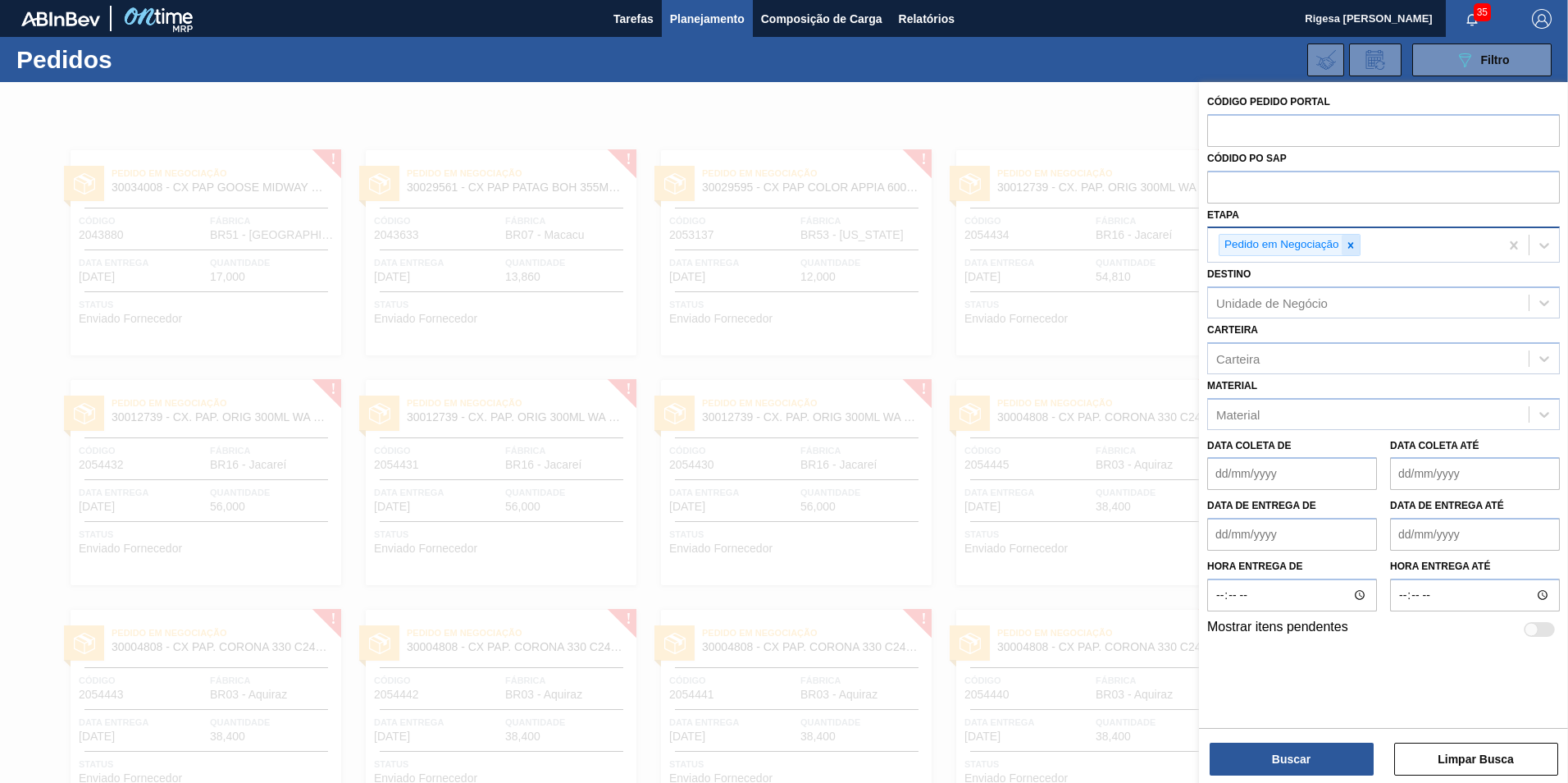
click at [1349, 245] on icon at bounding box center [1351, 245] width 12 height 12
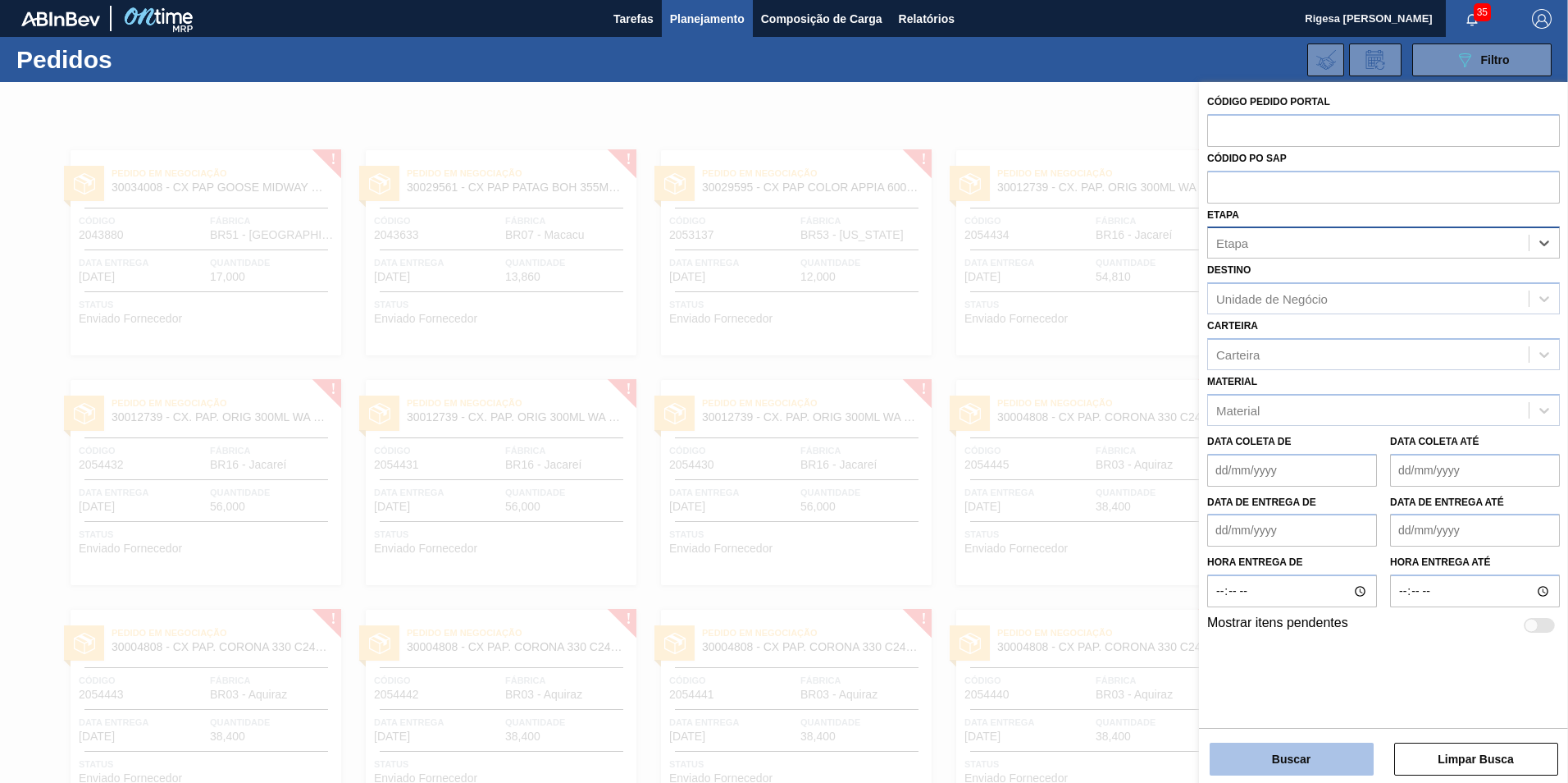
click at [1290, 750] on button "Buscar" at bounding box center [1292, 759] width 164 height 33
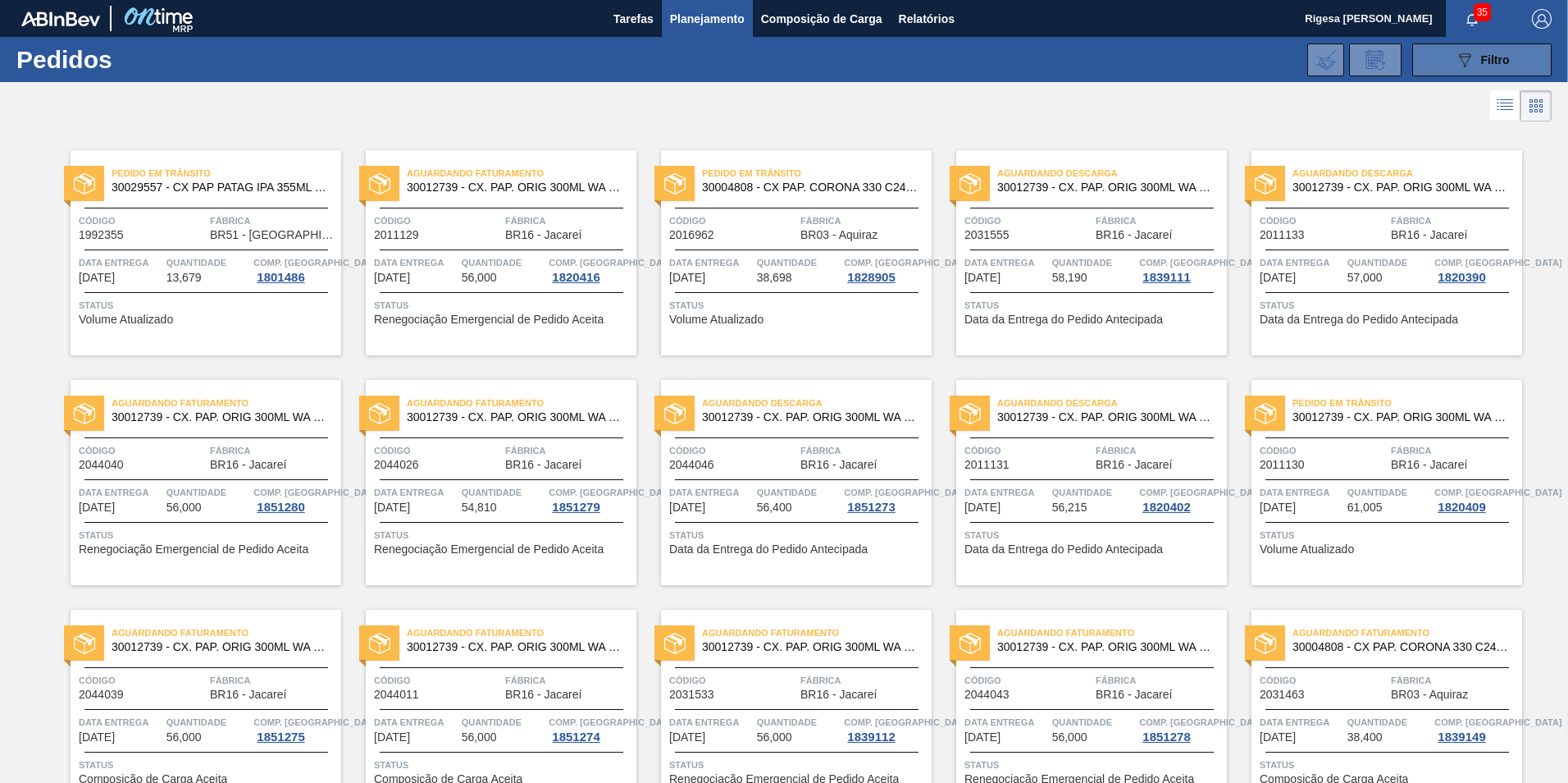
click at [1449, 48] on button "089F7B8B-B2A5-4AFE-B5C0-19BA573D28AC Filtro" at bounding box center [1482, 59] width 140 height 33
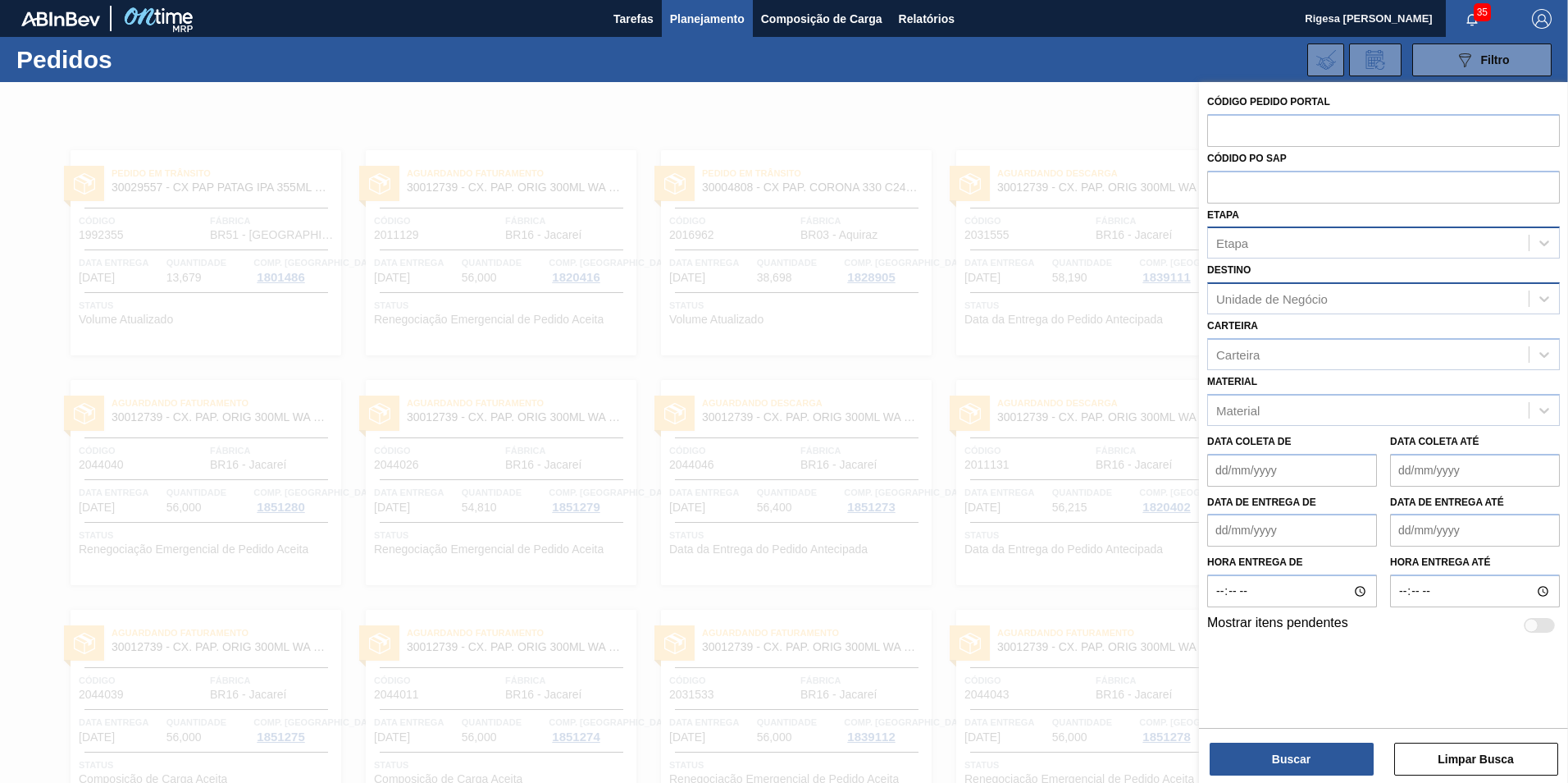
click at [1305, 294] on div "Unidade de Negócio" at bounding box center [1272, 299] width 111 height 14
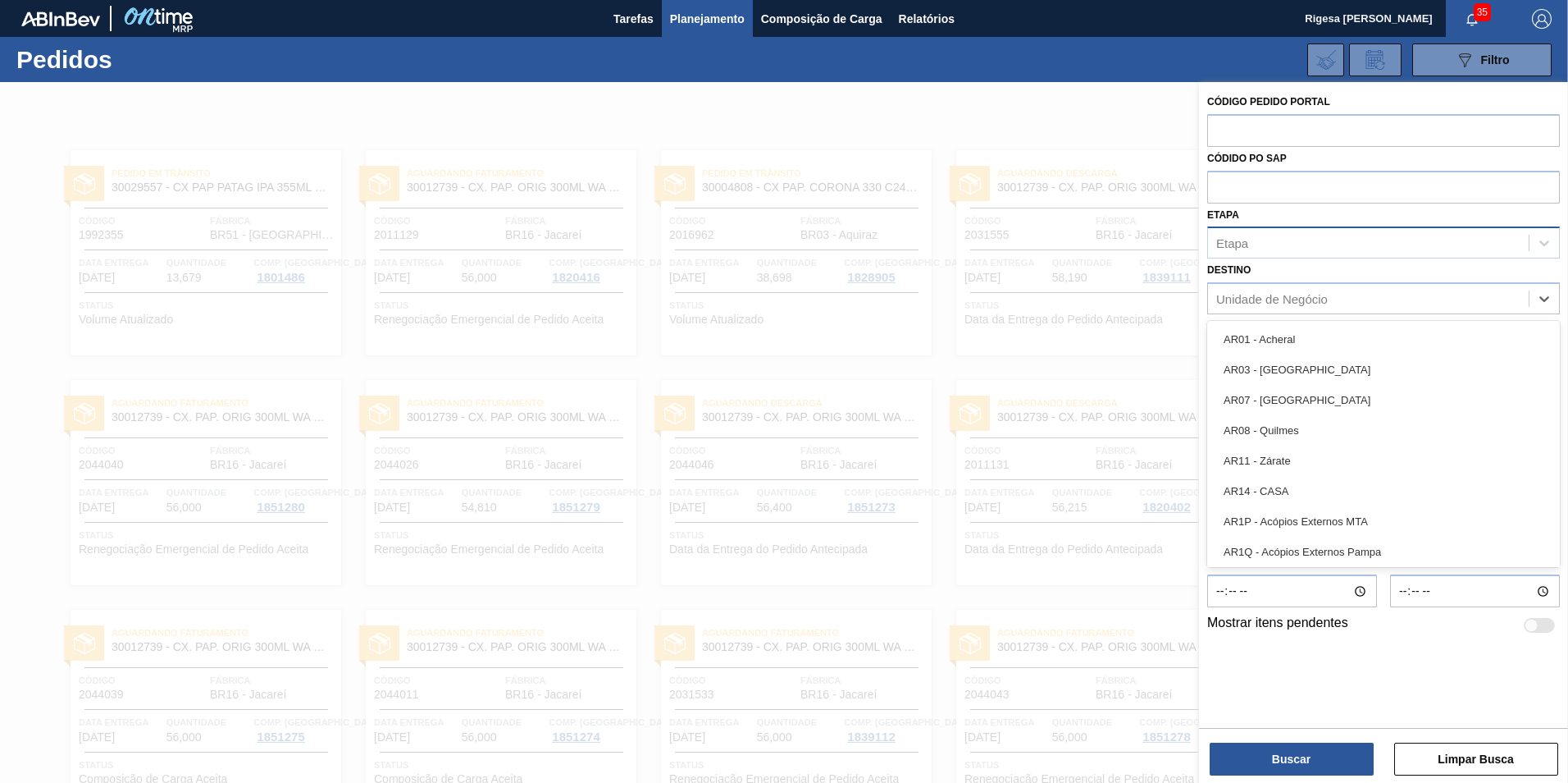
click at [1267, 241] on div "Etapa" at bounding box center [1369, 243] width 321 height 23
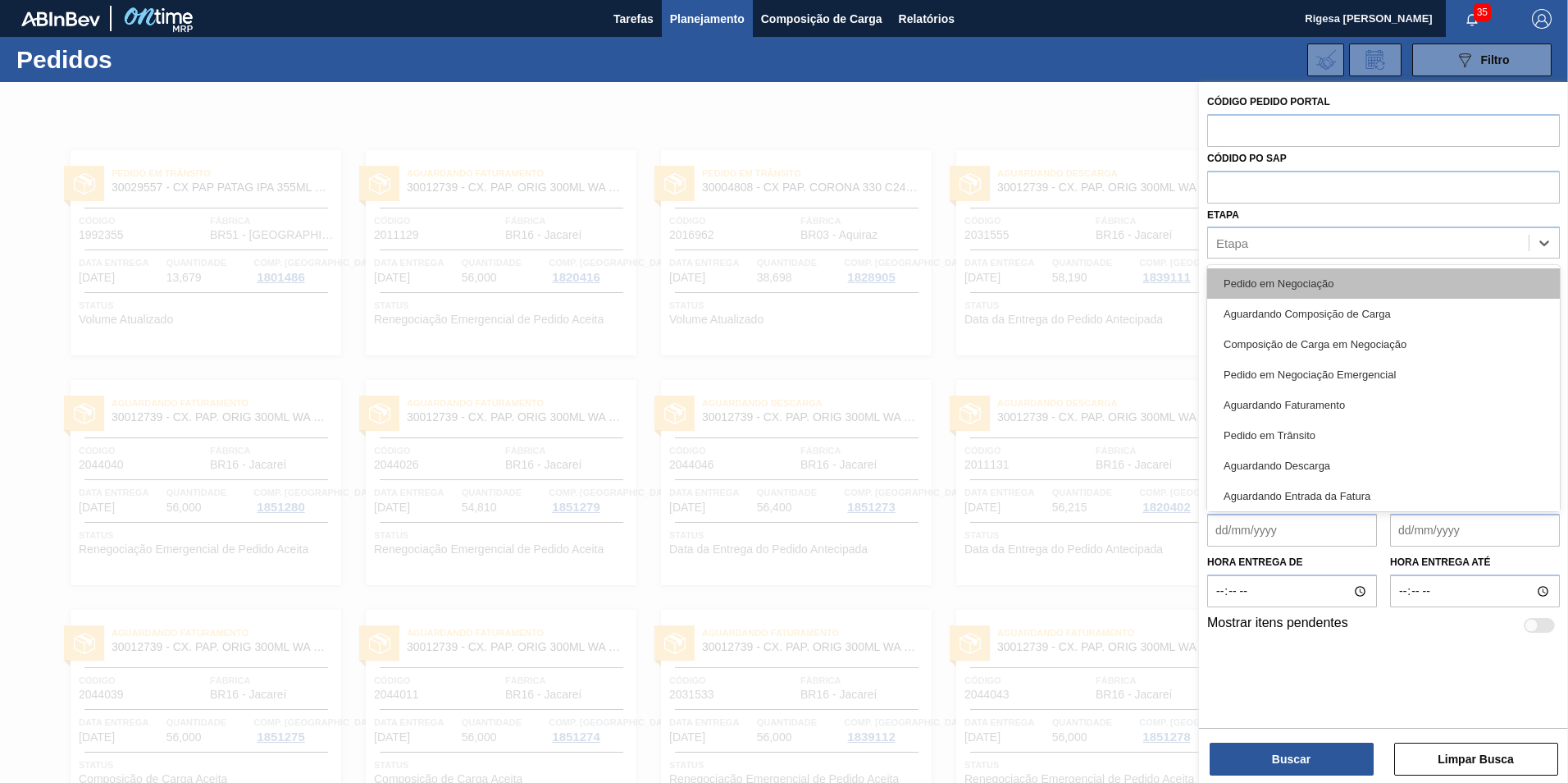
click at [1276, 285] on div "Pedido em Negociação" at bounding box center [1384, 284] width 353 height 30
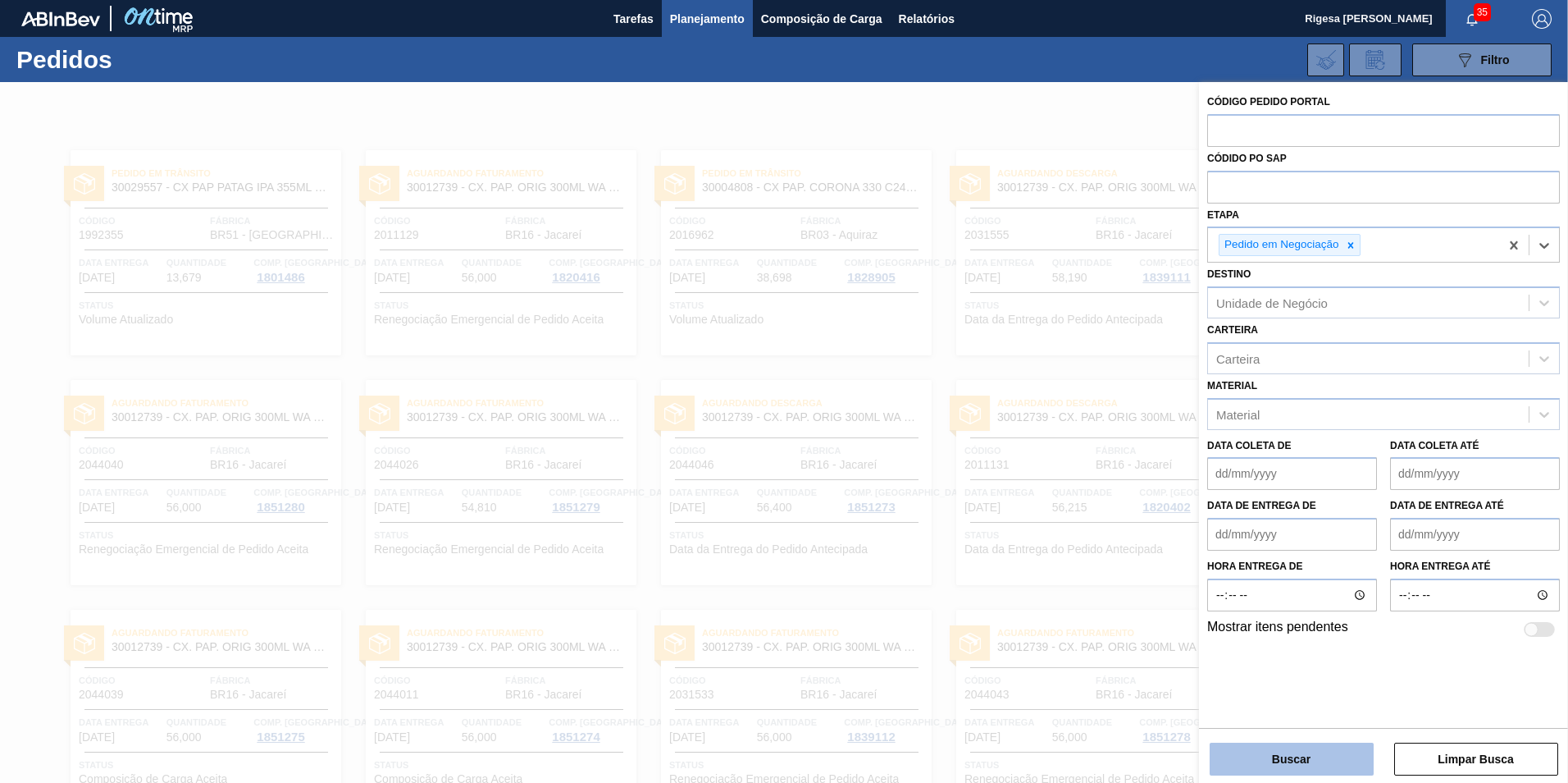
click at [1299, 760] on button "Buscar" at bounding box center [1292, 759] width 164 height 33
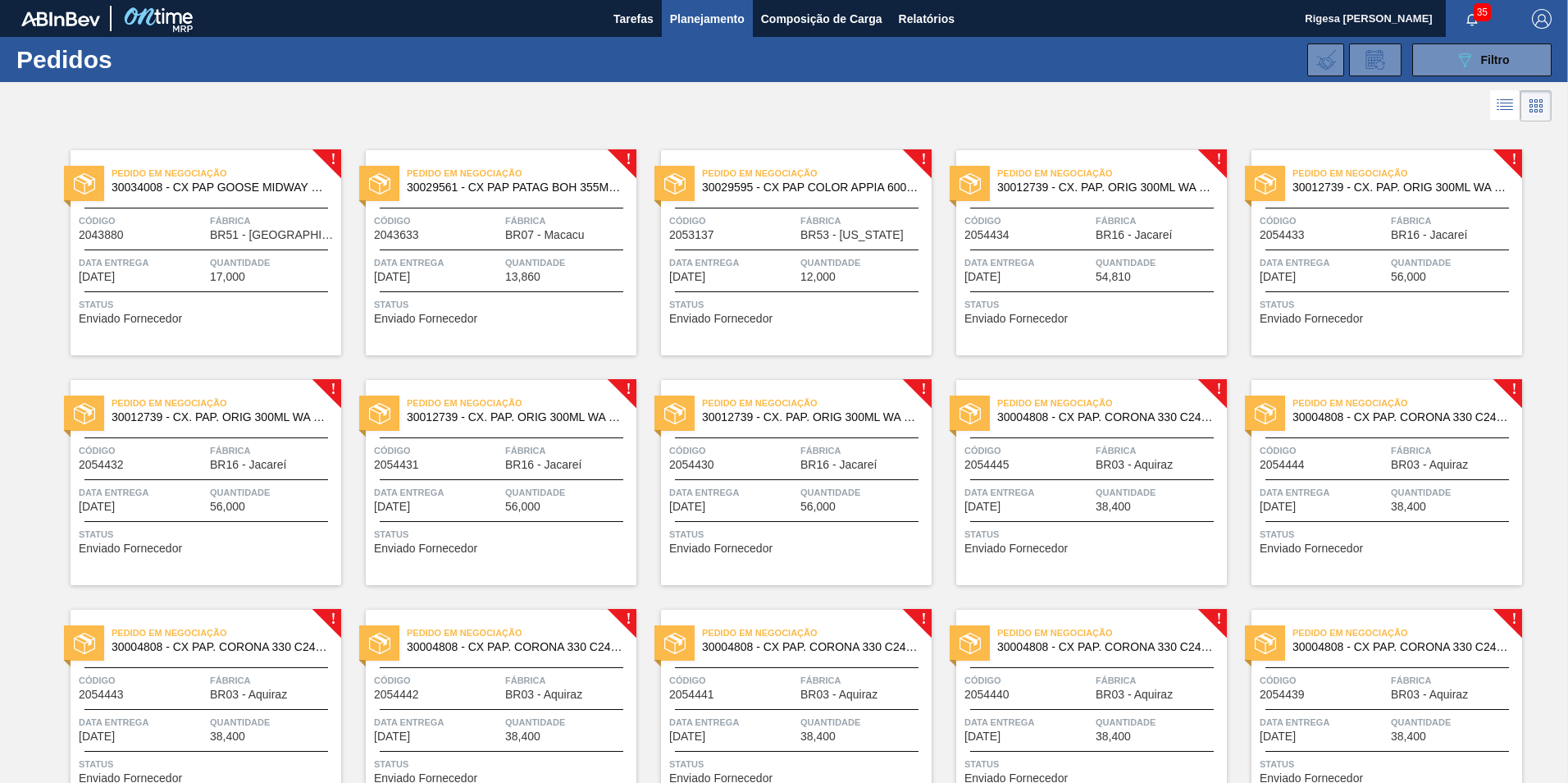
click at [794, 247] on div "Pedido em Negociação 30029595 - CX PAP COLOR APPIA 600ML C12 NIV24 Código 20531…" at bounding box center [797, 252] width 271 height 205
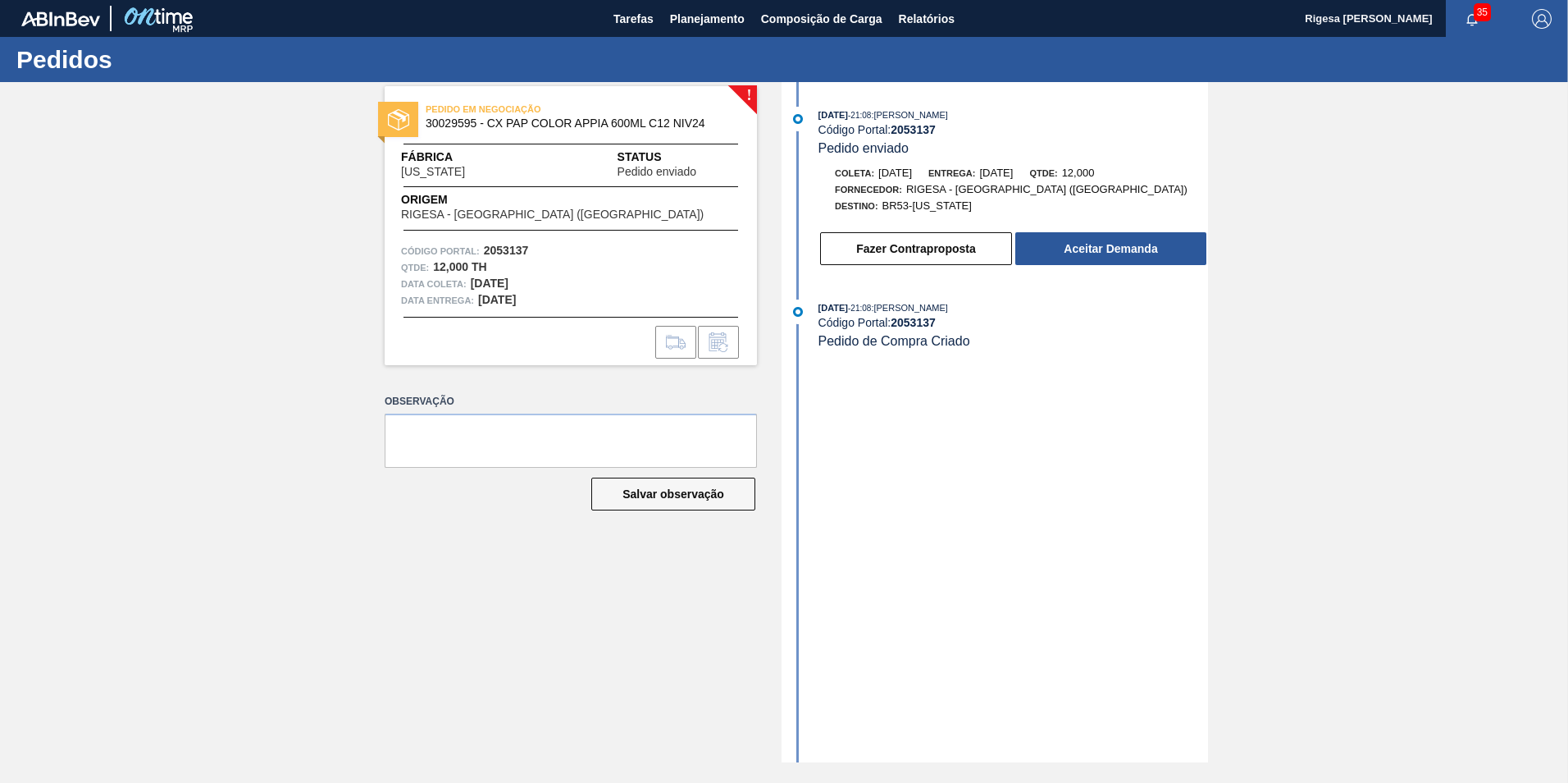
click at [446, 117] on span "PEDIDO EM NEGOCIAÇÃO" at bounding box center [540, 110] width 230 height 17
copy span "PEDIDO"
click at [448, 126] on span "30029595 - CX PAP COLOR APPIA 600ML C12 NIV24" at bounding box center [575, 123] width 298 height 13
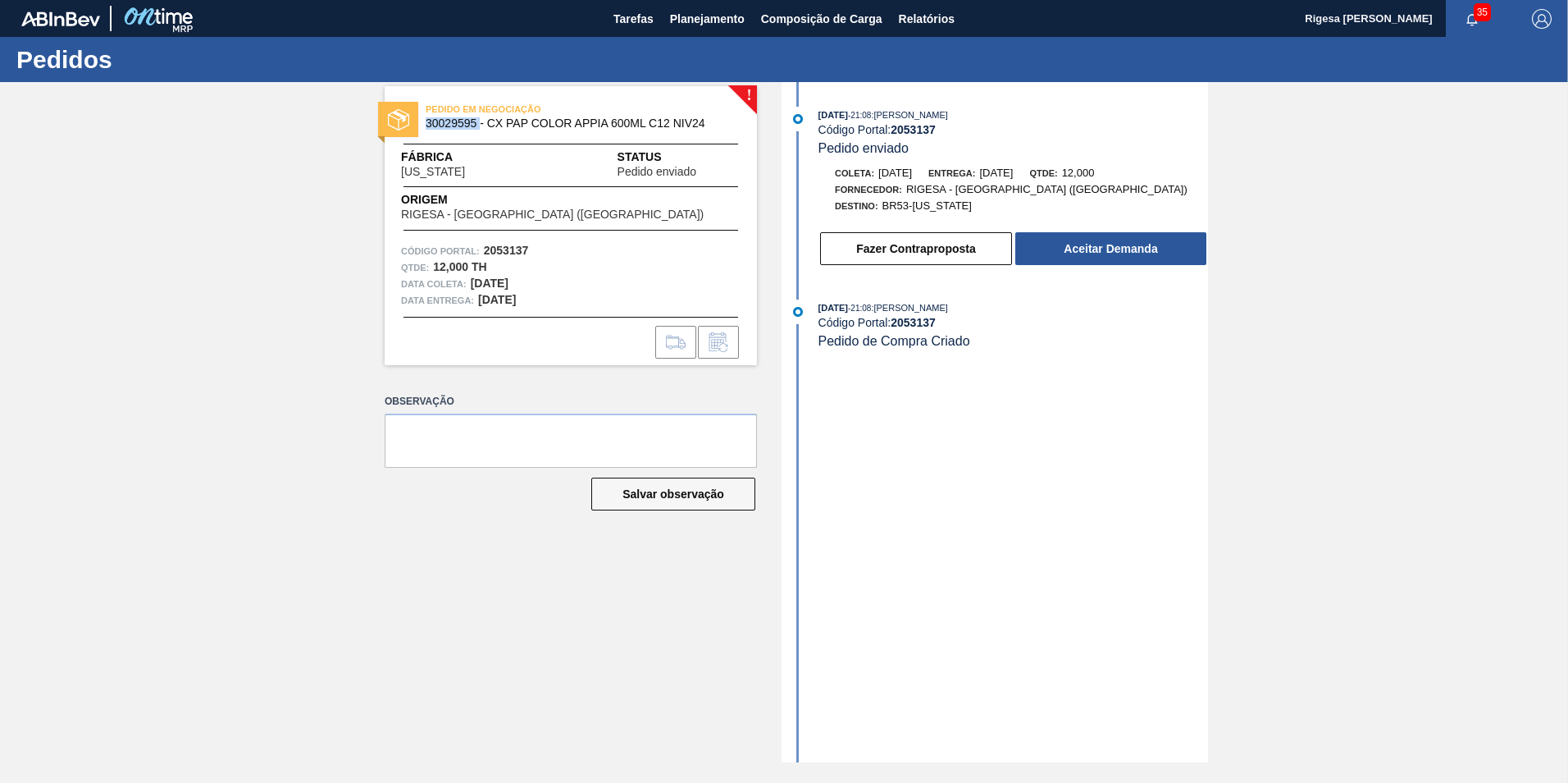
copy span "30029595"
click at [492, 124] on span "30029595 - CX PAP COLOR APPIA 600ML C12 NIV24" at bounding box center [575, 123] width 298 height 13
drag, startPoint x: 490, startPoint y: 120, endPoint x: 706, endPoint y: 123, distance: 216.0
click at [706, 123] on span "30029595 - CX PAP COLOR APPIA 600ML C12 NIV24" at bounding box center [575, 123] width 298 height 13
copy span "CX PAP COLOR APPIA 600ML C12 NIV24"
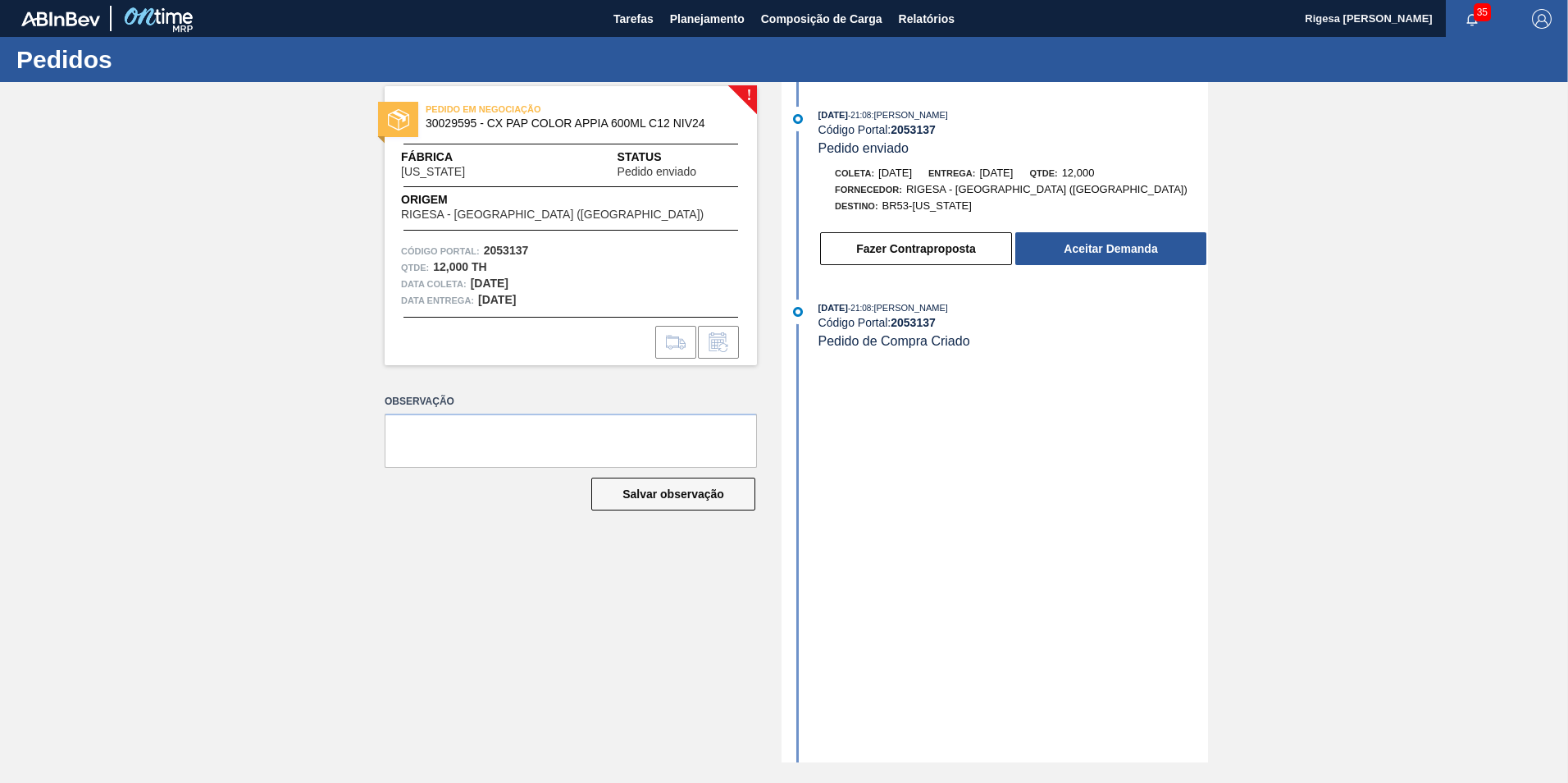
click at [452, 120] on span "30029595 - CX PAP COLOR APPIA 600ML C12 NIV24" at bounding box center [575, 123] width 298 height 13
copy span "30029595"
click at [509, 523] on div "Observação Salvar observação" at bounding box center [570, 465] width 372 height 151
click at [1109, 243] on button "Aceitar Demanda" at bounding box center [1111, 248] width 192 height 33
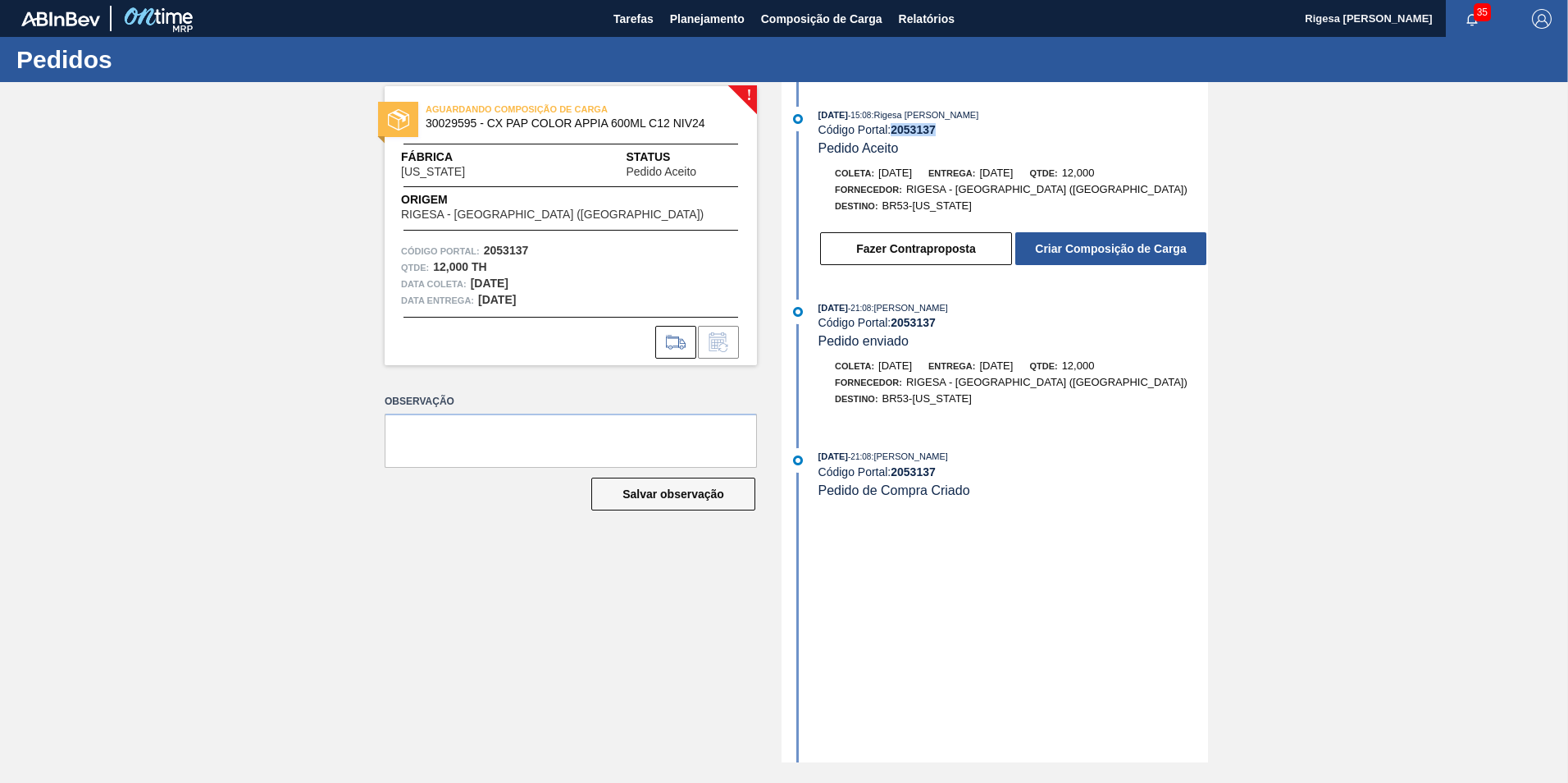
drag, startPoint x: 933, startPoint y: 131, endPoint x: 891, endPoint y: 130, distance: 42.0
click at [891, 130] on div "Código Portal: 2053137" at bounding box center [1014, 130] width 390 height 13
copy div "2053137"
click at [1046, 251] on button "Criar Composição de Carga" at bounding box center [1111, 248] width 192 height 33
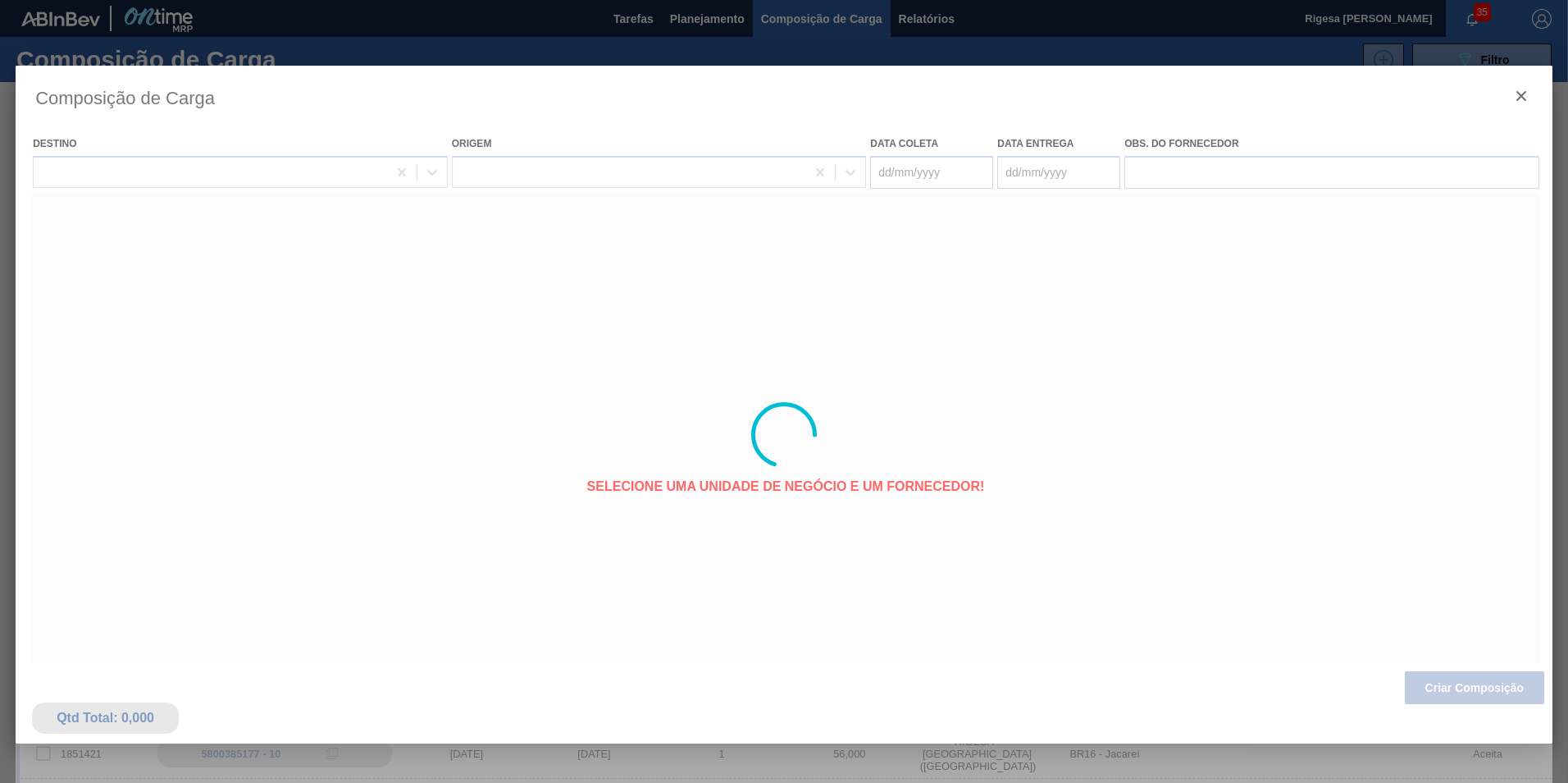
type coleta "[DATE]"
type Entrega "10/11/2025"
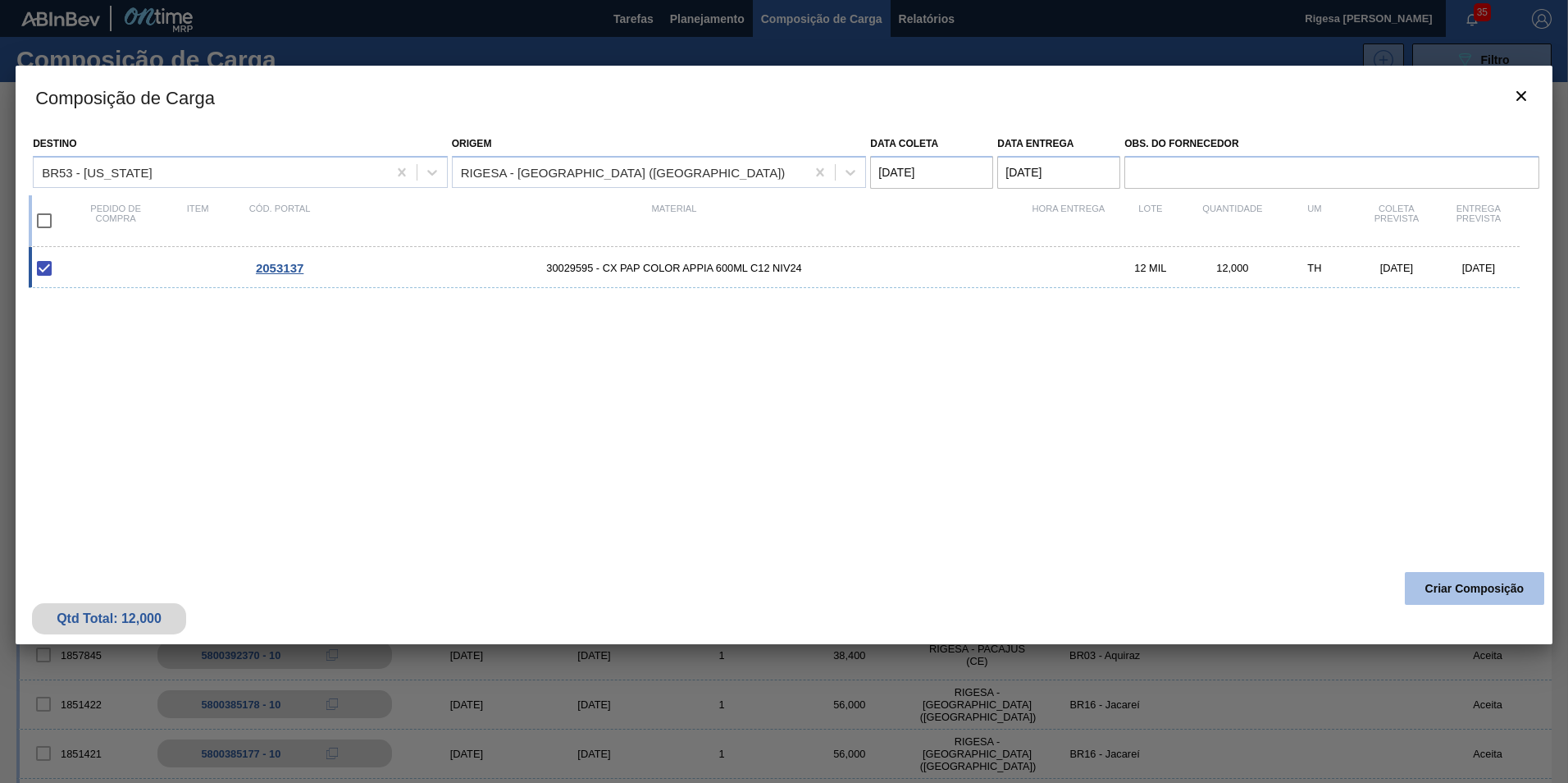
click at [1445, 581] on button "Criar Composição" at bounding box center [1474, 588] width 140 height 33
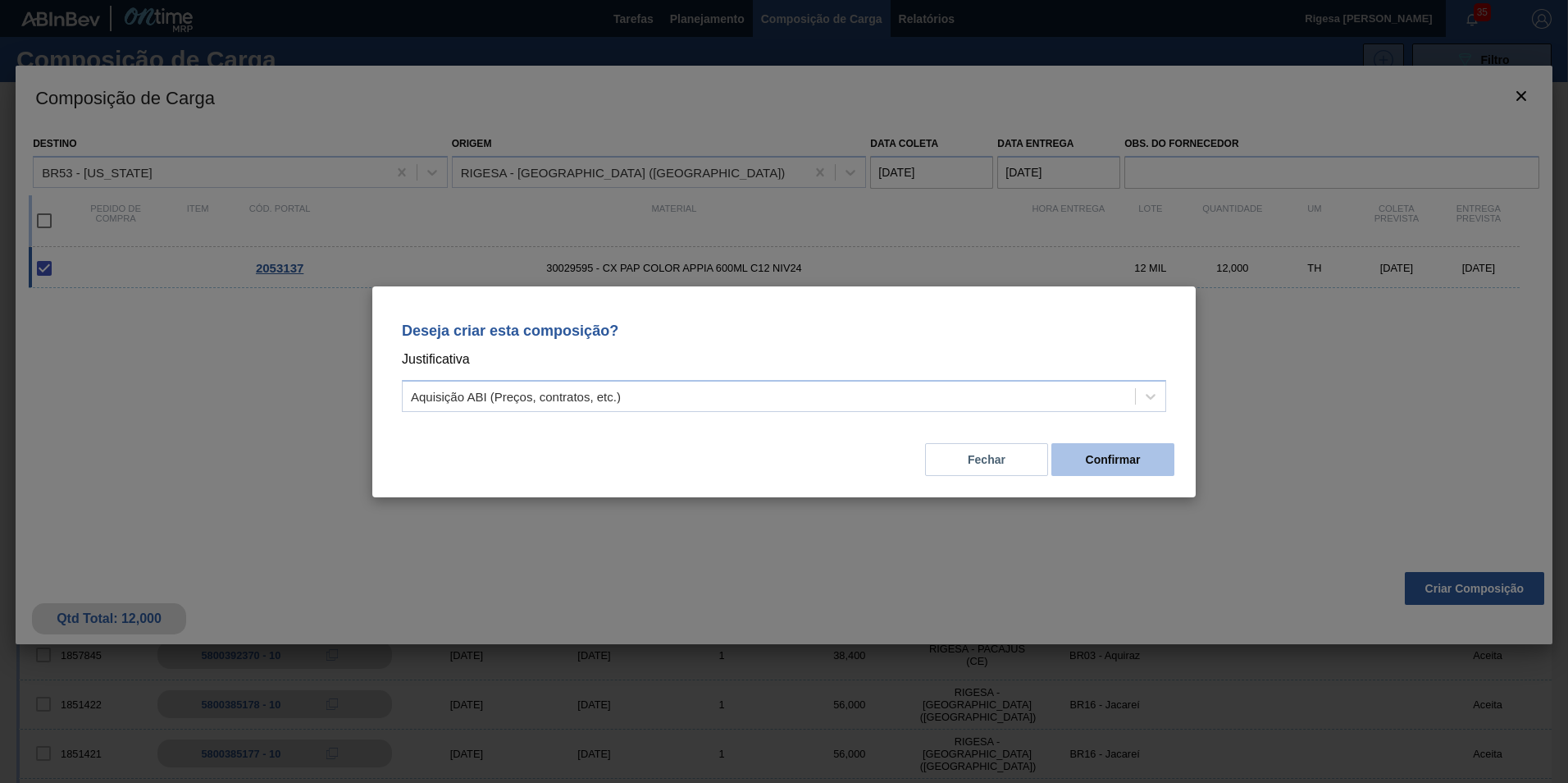
click at [1149, 454] on button "Confirmar" at bounding box center [1112, 459] width 123 height 33
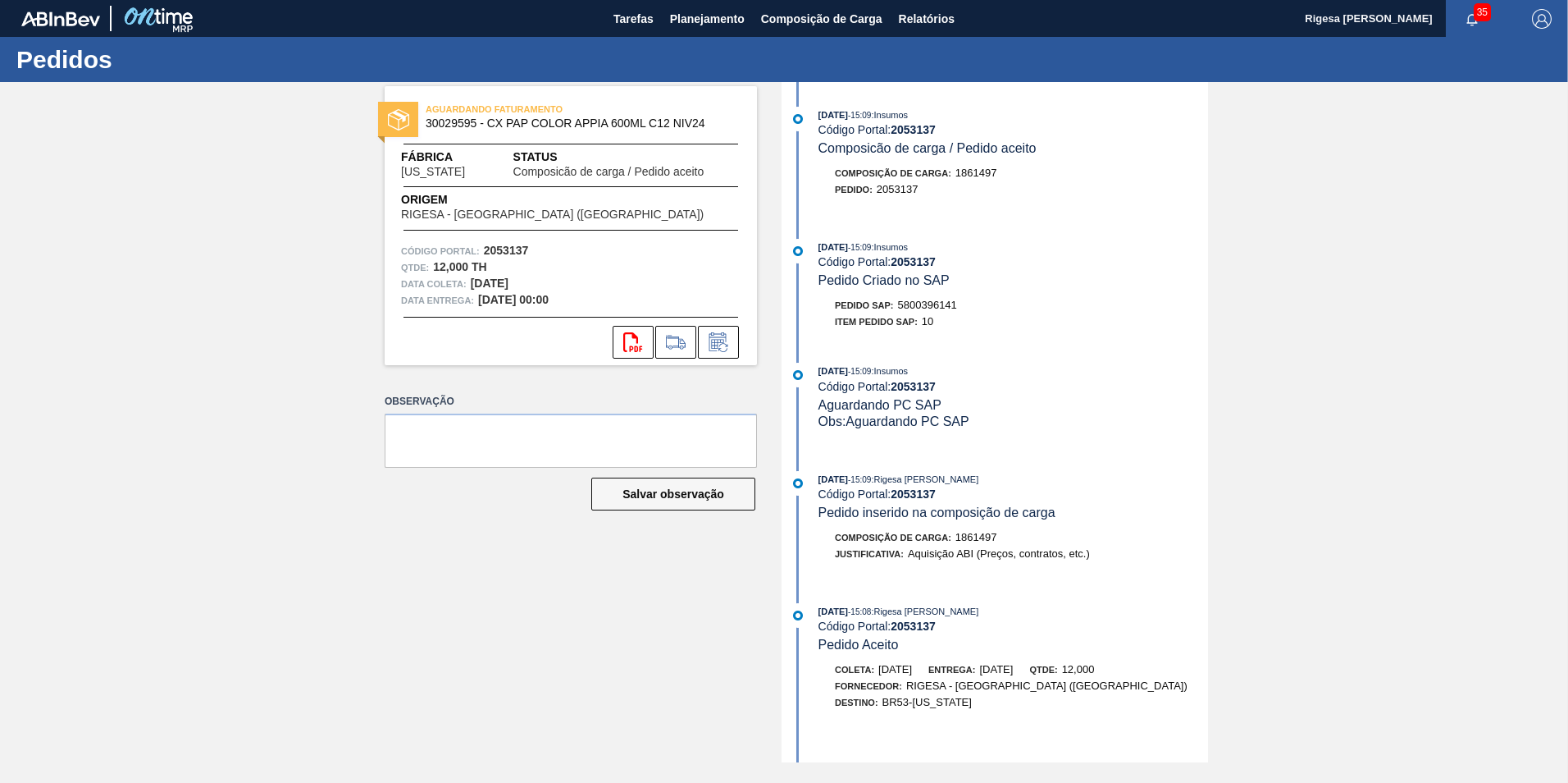
click at [929, 307] on span "5800396141" at bounding box center [927, 304] width 59 height 13
copy span "5800396141"
click at [690, 21] on span "Planejamento" at bounding box center [707, 19] width 74 height 20
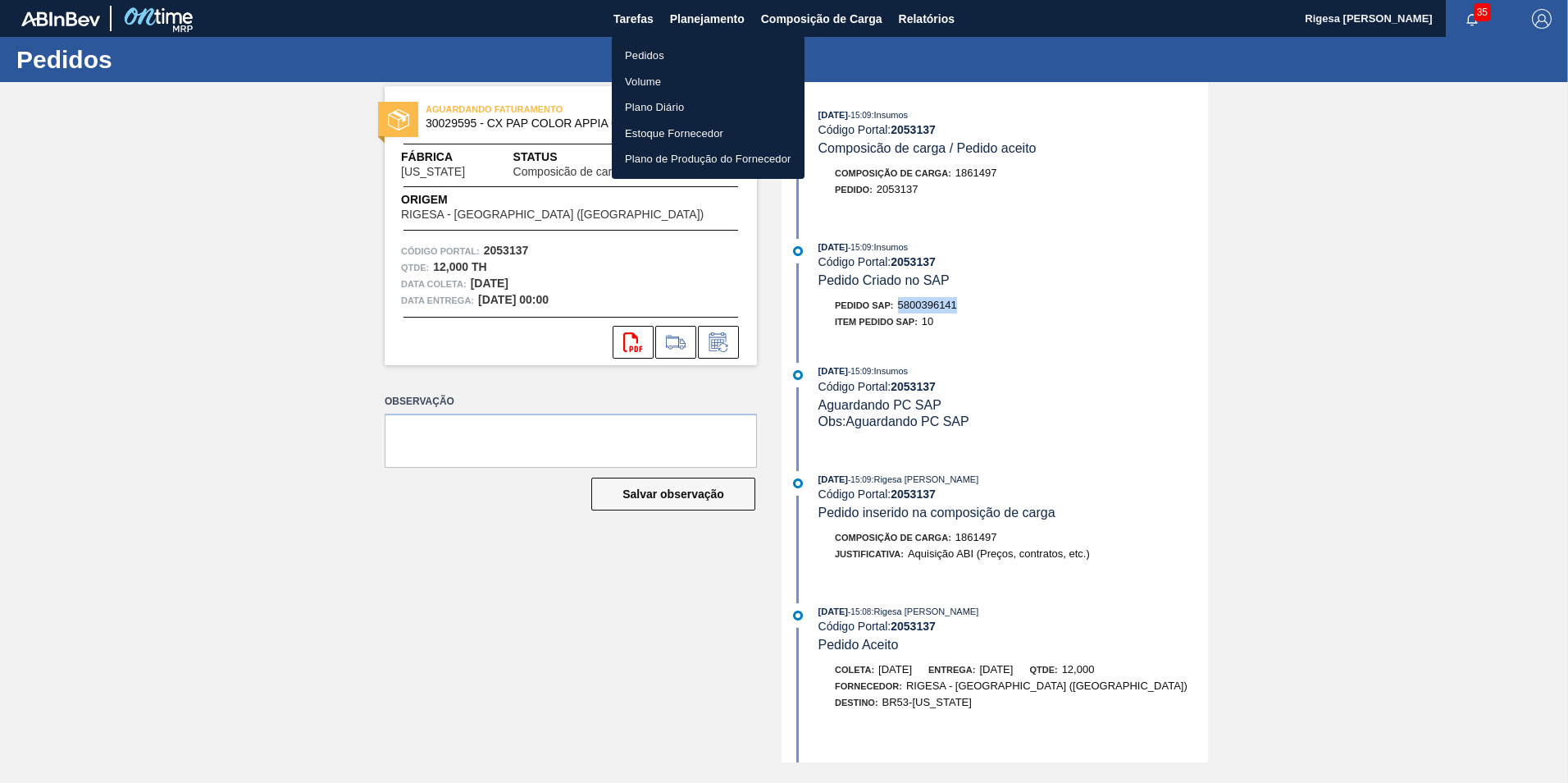
click at [675, 53] on li "Pedidos" at bounding box center [708, 55] width 192 height 26
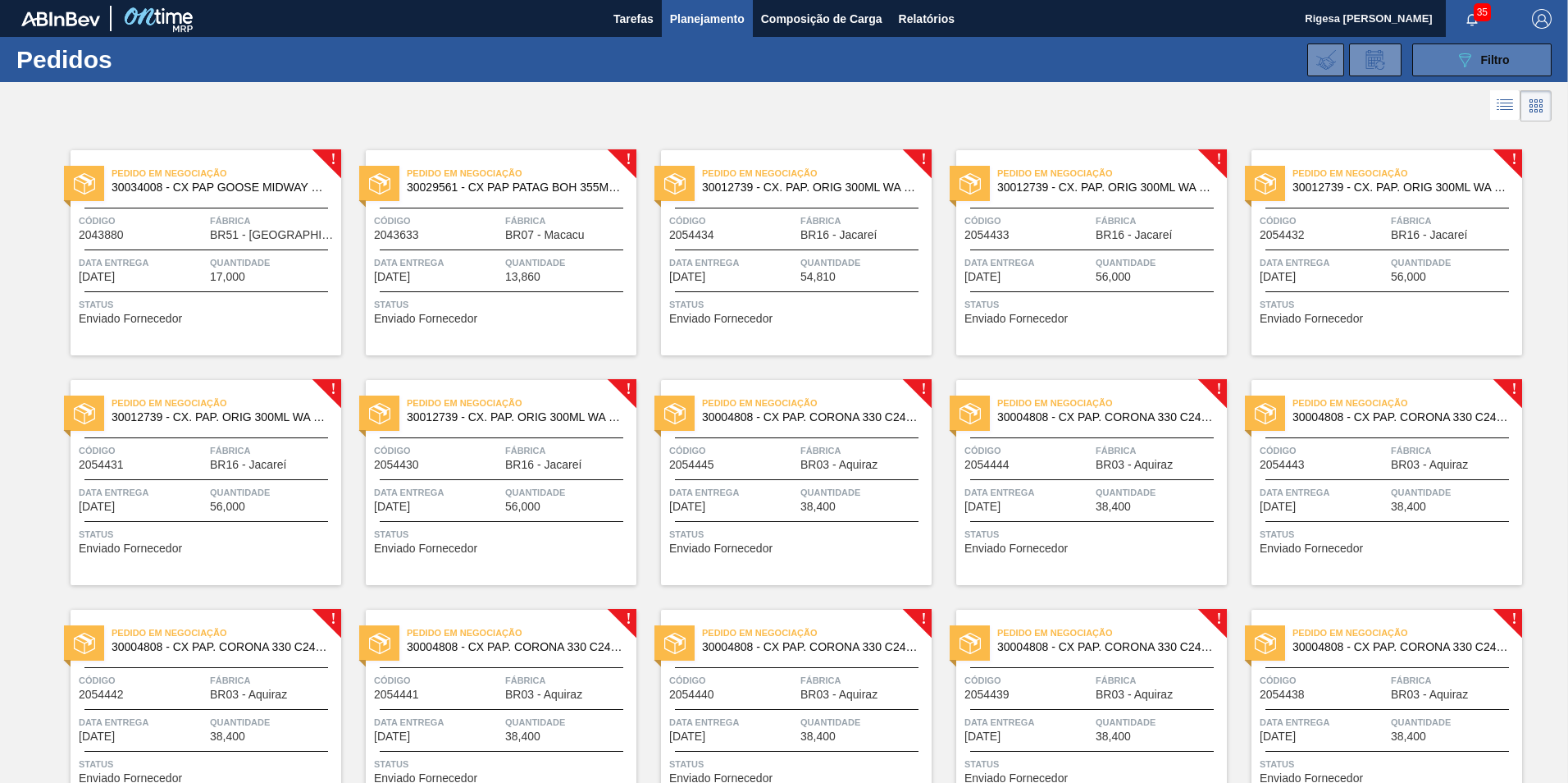
click at [1472, 65] on icon "089F7B8B-B2A5-4AFE-B5C0-19BA573D28AC" at bounding box center [1465, 60] width 20 height 20
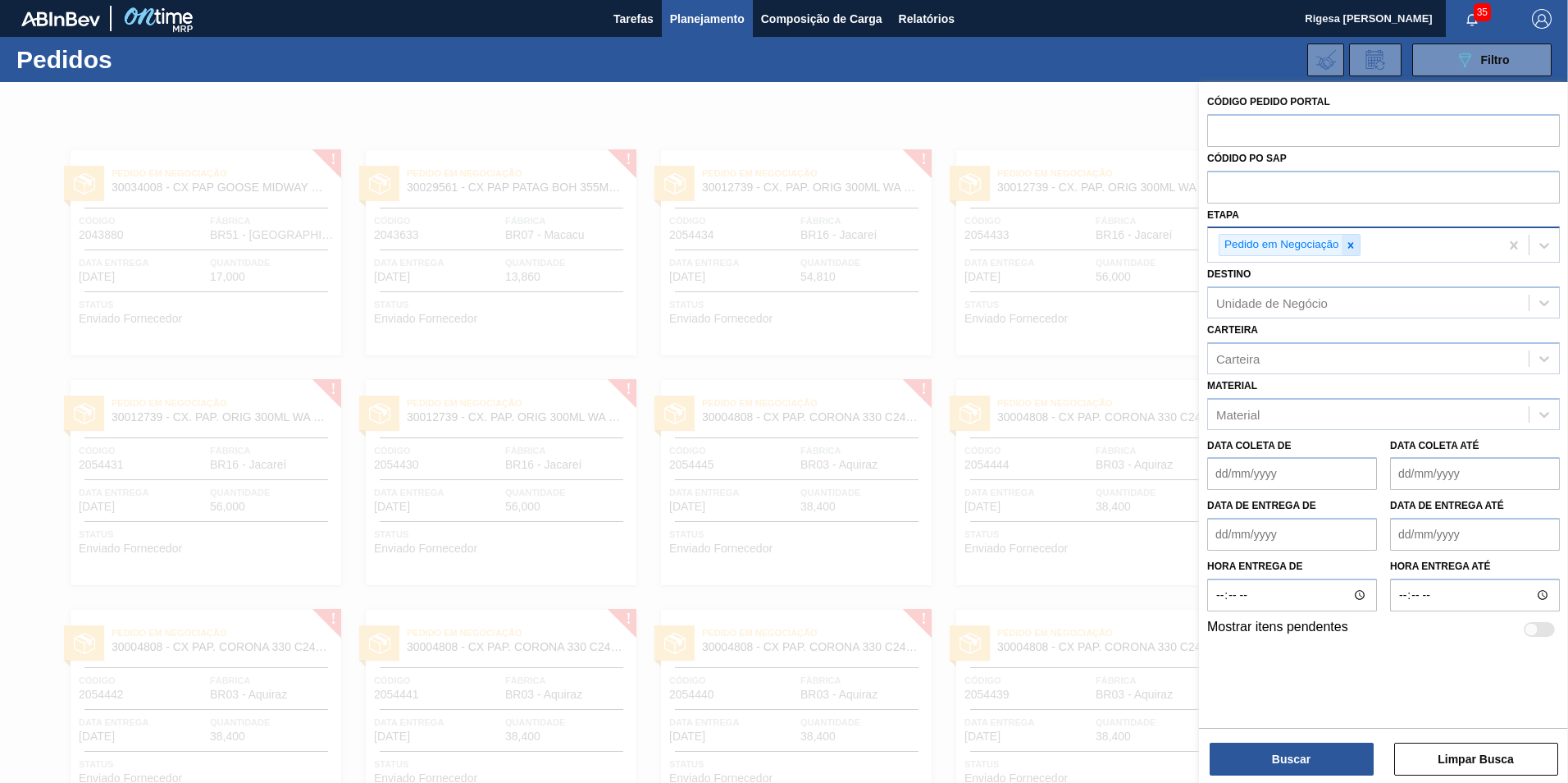
click at [1349, 248] on icon at bounding box center [1351, 245] width 12 height 12
click at [1285, 260] on div "Destino Unidade de Negócio" at bounding box center [1384, 286] width 353 height 56
click at [1282, 244] on div "Etapa" at bounding box center [1369, 243] width 321 height 23
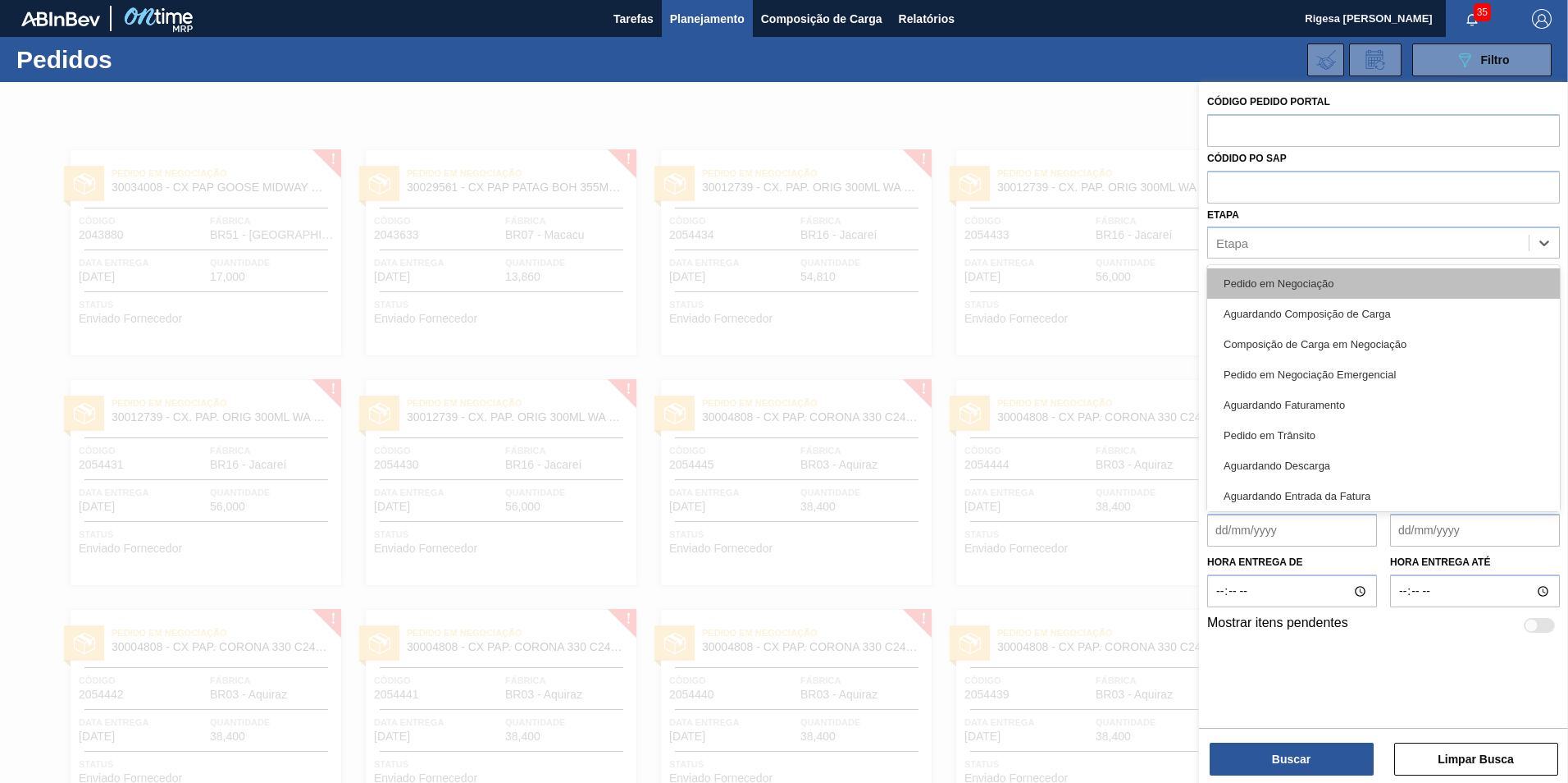
click at [1281, 273] on div "Pedido em Negociação" at bounding box center [1384, 284] width 353 height 30
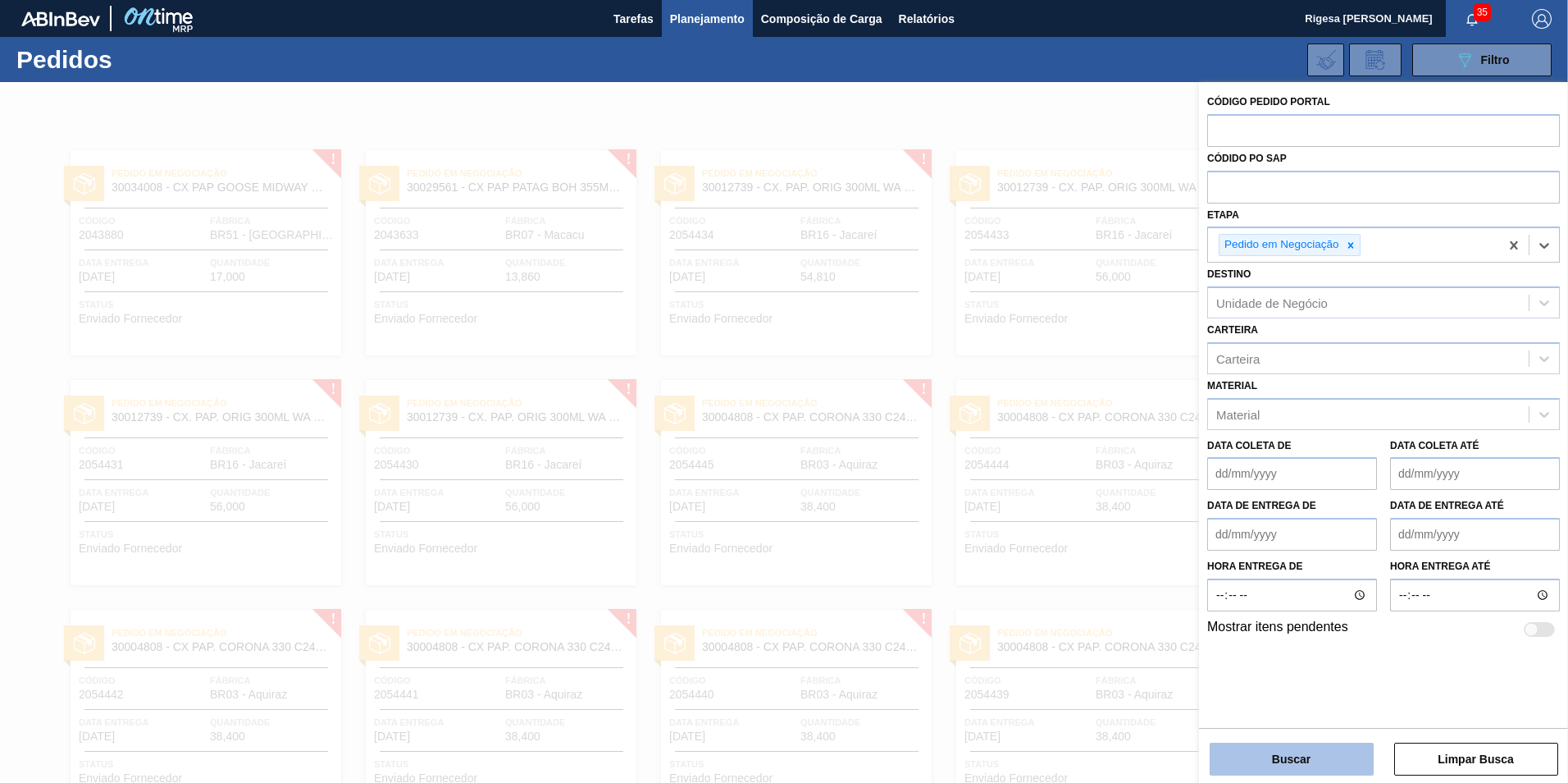
click at [1277, 759] on button "Buscar" at bounding box center [1292, 759] width 164 height 33
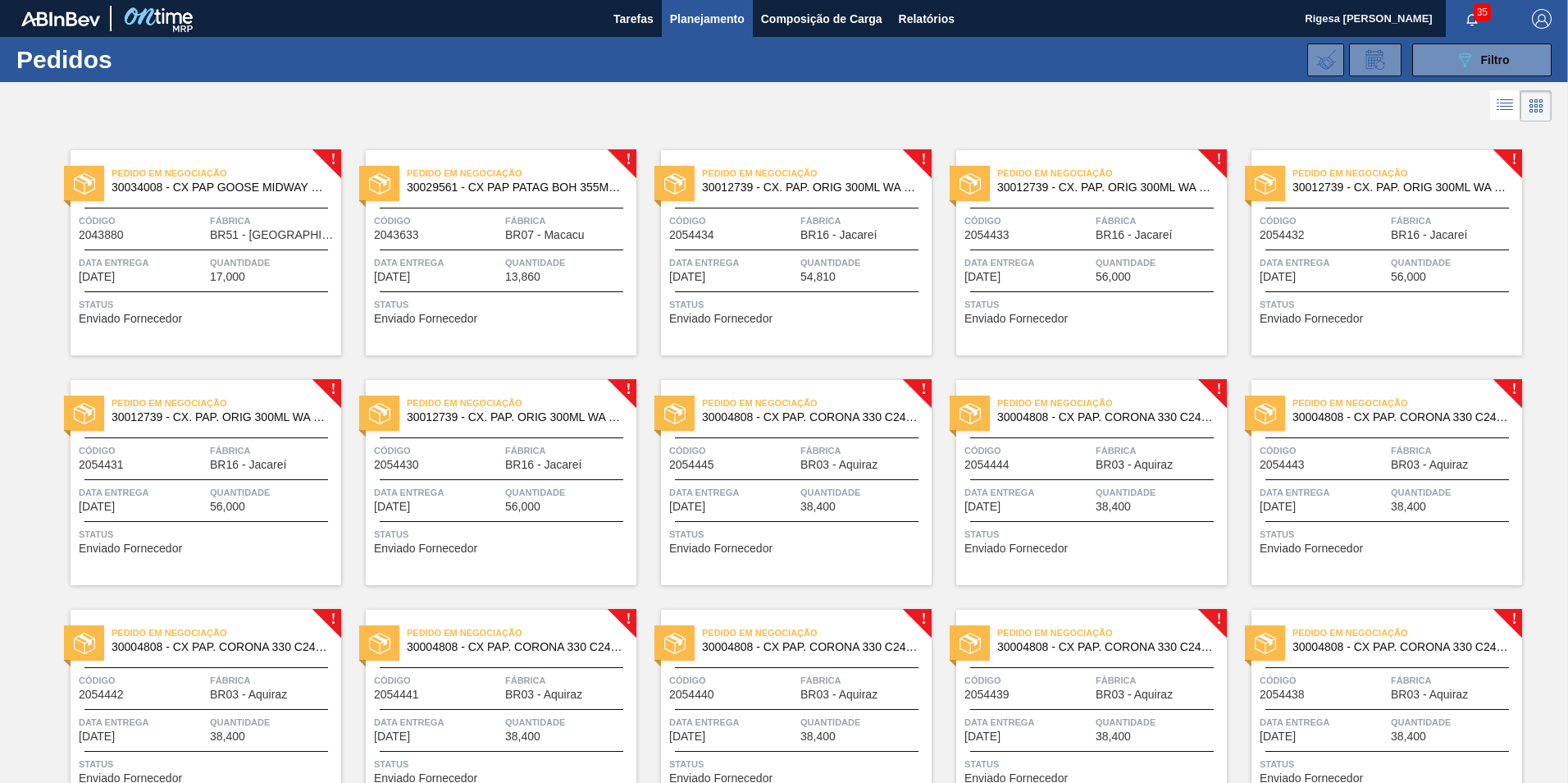
click at [806, 244] on div "Pedido em Negociação 30012739 - CX. PAP. ORIG 300ML WA 300ML PROP 429 Código 20…" at bounding box center [797, 252] width 271 height 205
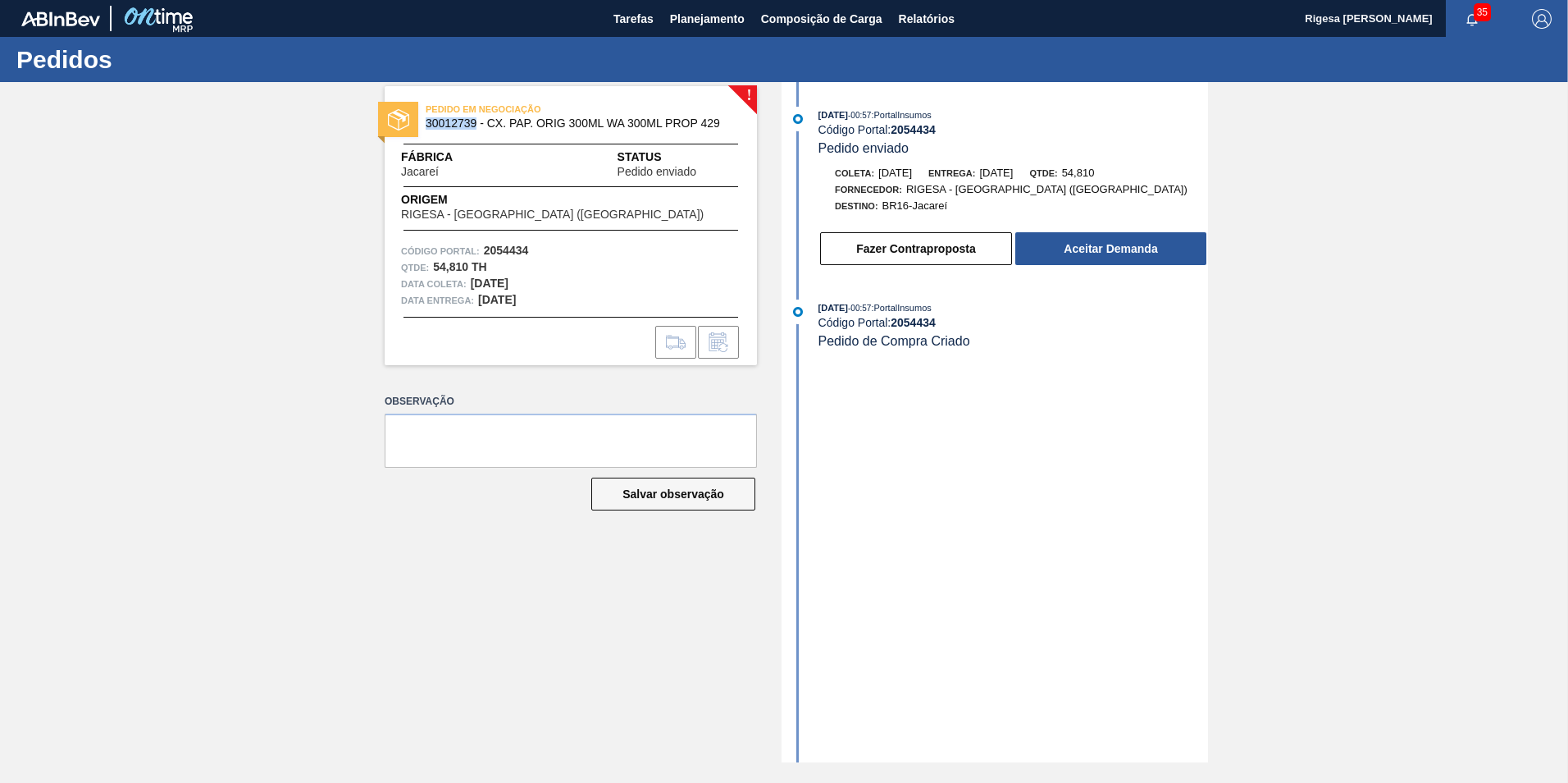
drag, startPoint x: 426, startPoint y: 121, endPoint x: 475, endPoint y: 129, distance: 49.6
click at [475, 129] on span "30012739 - CX. PAP. ORIG 300ML WA 300ML PROP 429" at bounding box center [575, 123] width 298 height 13
copy span "30012739"
drag, startPoint x: 892, startPoint y: 132, endPoint x: 938, endPoint y: 130, distance: 46.0
click at [938, 130] on div "Código Portal: 2054434" at bounding box center [1014, 130] width 390 height 13
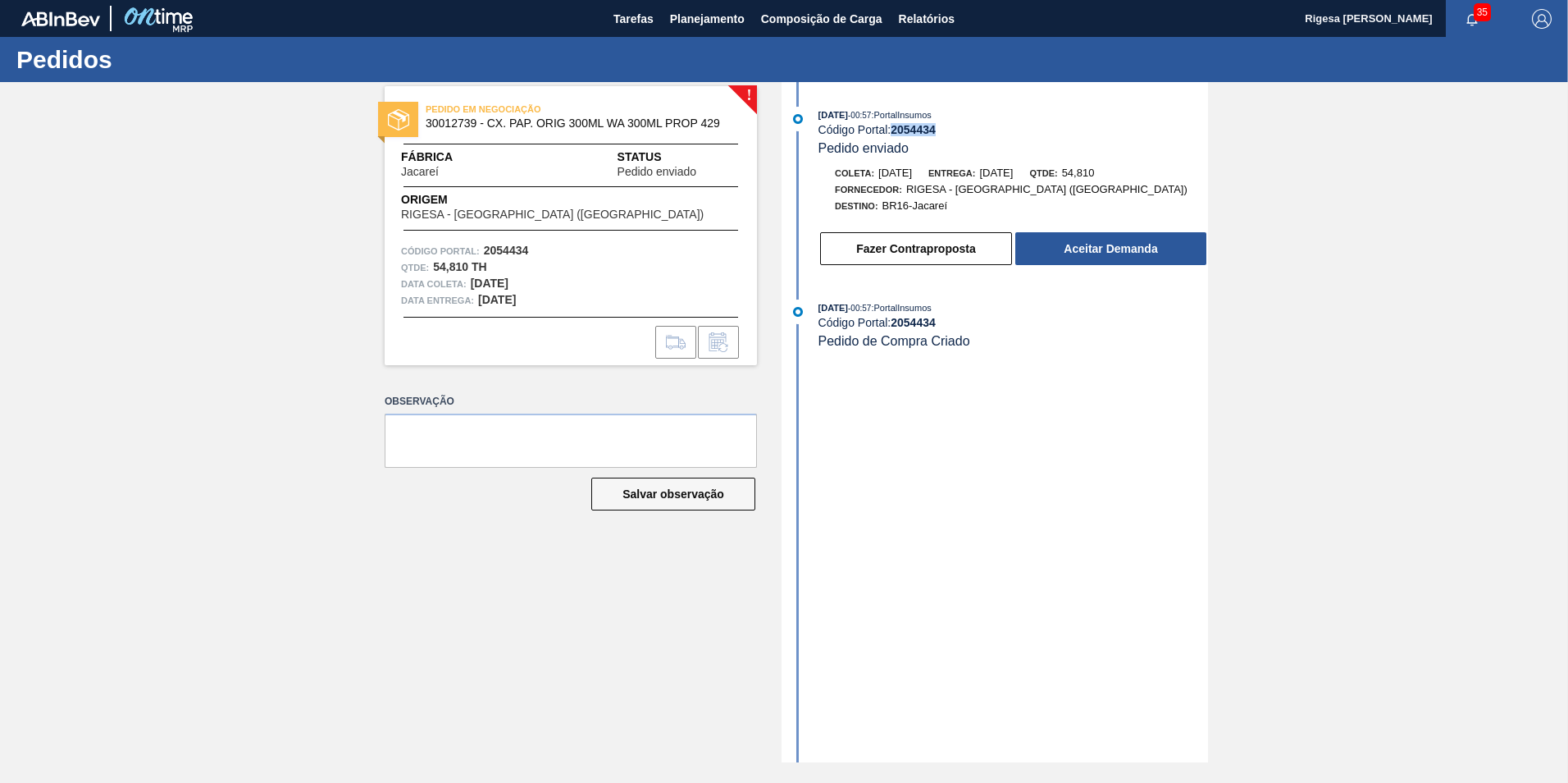
copy div "2054434"
drag, startPoint x: 938, startPoint y: 130, endPoint x: 900, endPoint y: 136, distance: 38.5
click at [908, 136] on strong "2054434" at bounding box center [913, 130] width 45 height 13
click at [896, 132] on strong "2054434" at bounding box center [913, 130] width 45 height 13
drag, startPoint x: 891, startPoint y: 130, endPoint x: 934, endPoint y: 132, distance: 43.0
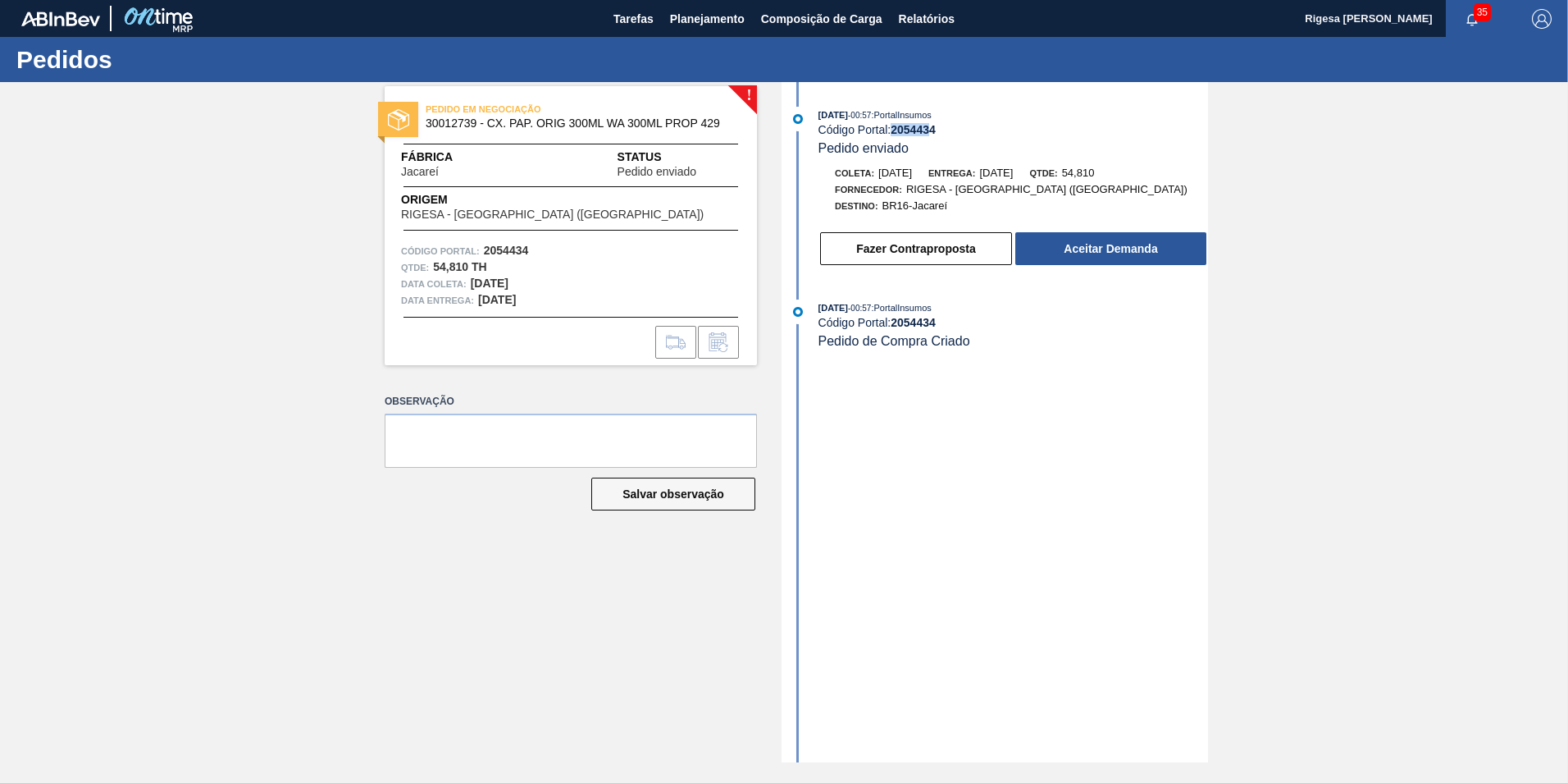
click at [934, 132] on div "Código Portal: 2054434" at bounding box center [1014, 130] width 390 height 13
click at [936, 133] on strong "2054434" at bounding box center [913, 130] width 45 height 13
drag, startPoint x: 937, startPoint y: 134, endPoint x: 892, endPoint y: 135, distance: 45.0
click at [892, 135] on div "Código Portal: 2054434" at bounding box center [1014, 130] width 390 height 13
copy div "2054434"
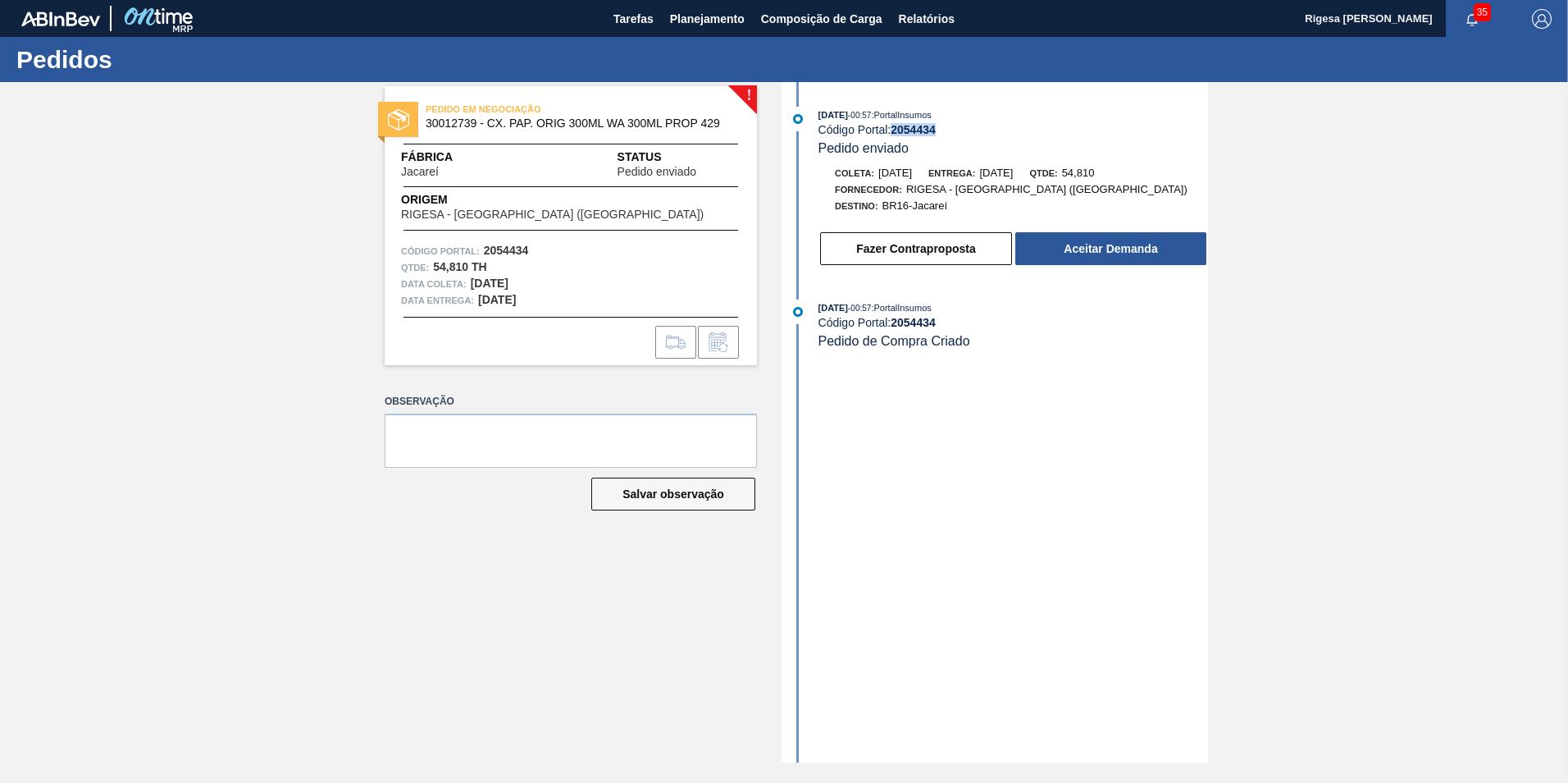
click at [936, 137] on div "14/10/2025 - 00:57 : PortalInsumos Código Portal: 2054434 Pedido enviado" at bounding box center [1014, 132] width 390 height 50
drag, startPoint x: 937, startPoint y: 130, endPoint x: 897, endPoint y: 130, distance: 40.0
click at [897, 130] on strong "2054434" at bounding box center [913, 130] width 45 height 13
click at [461, 120] on span "30012739 - CX. PAP. ORIG 300ML WA 300ML PROP 429" at bounding box center [575, 123] width 298 height 13
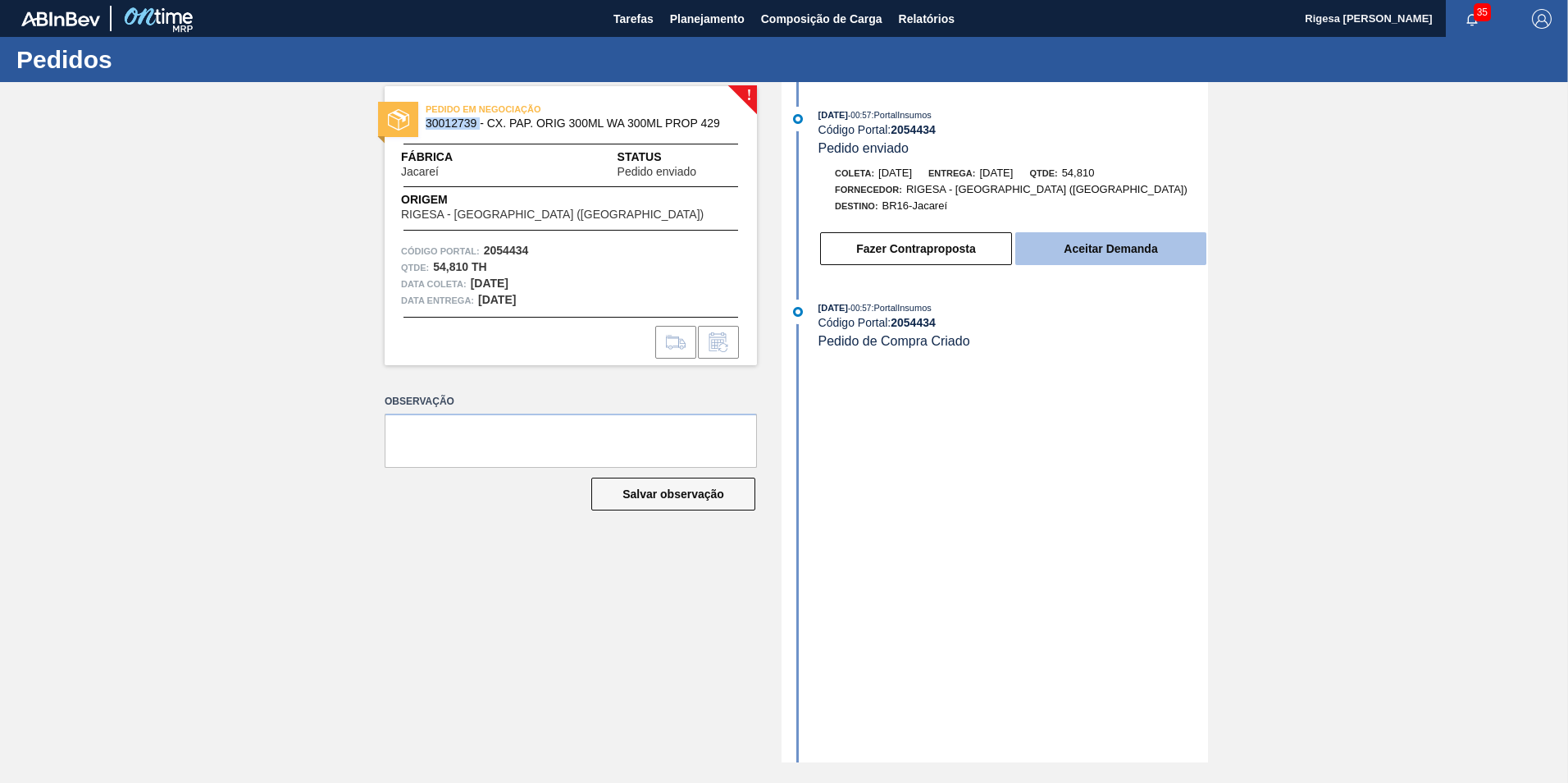
click at [1050, 253] on button "Aceitar Demanda" at bounding box center [1111, 248] width 192 height 33
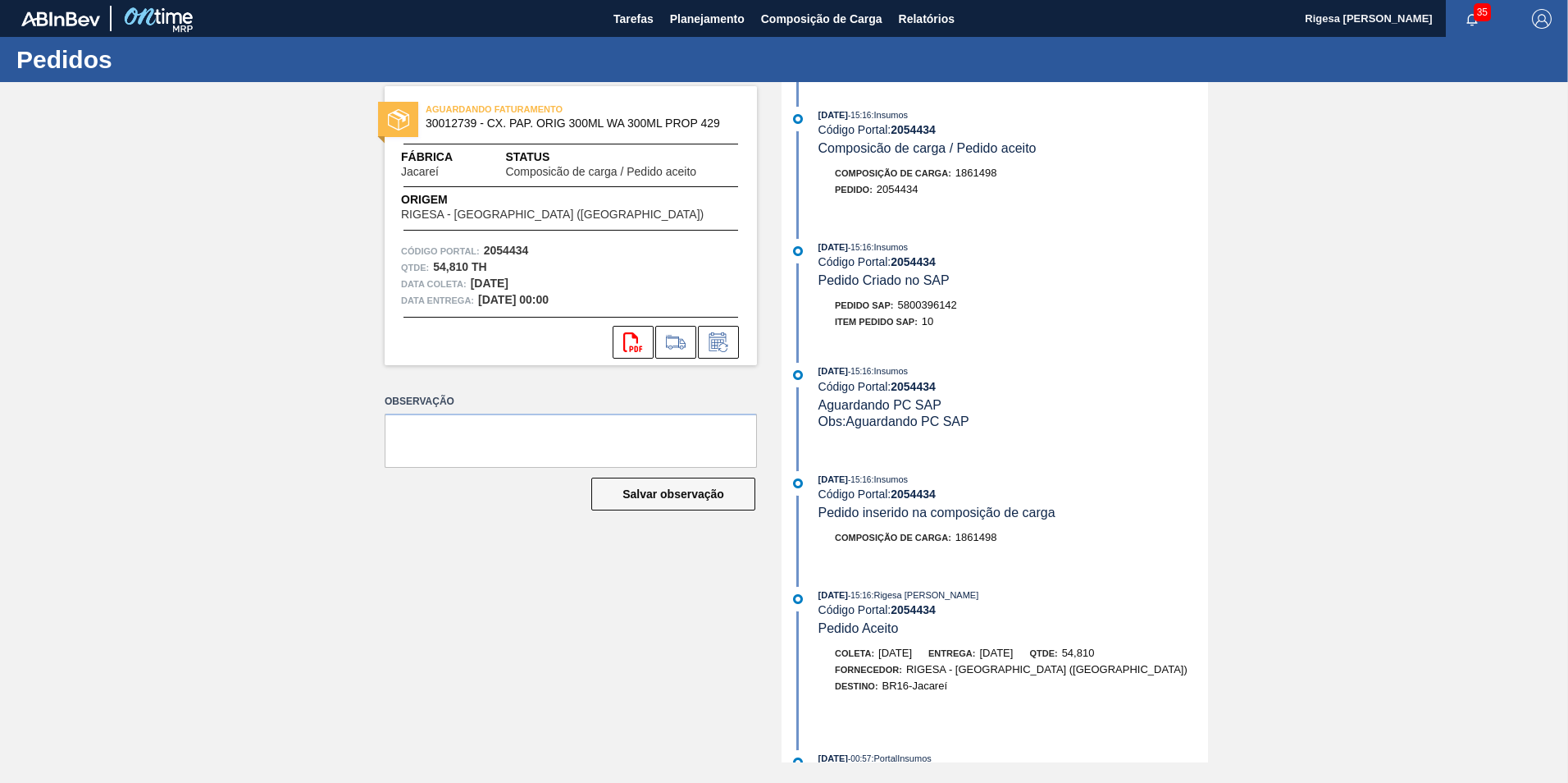
click at [907, 307] on span "5800396142" at bounding box center [927, 304] width 59 height 13
click at [906, 307] on span "5800396142" at bounding box center [927, 304] width 59 height 13
copy span "5800396142"
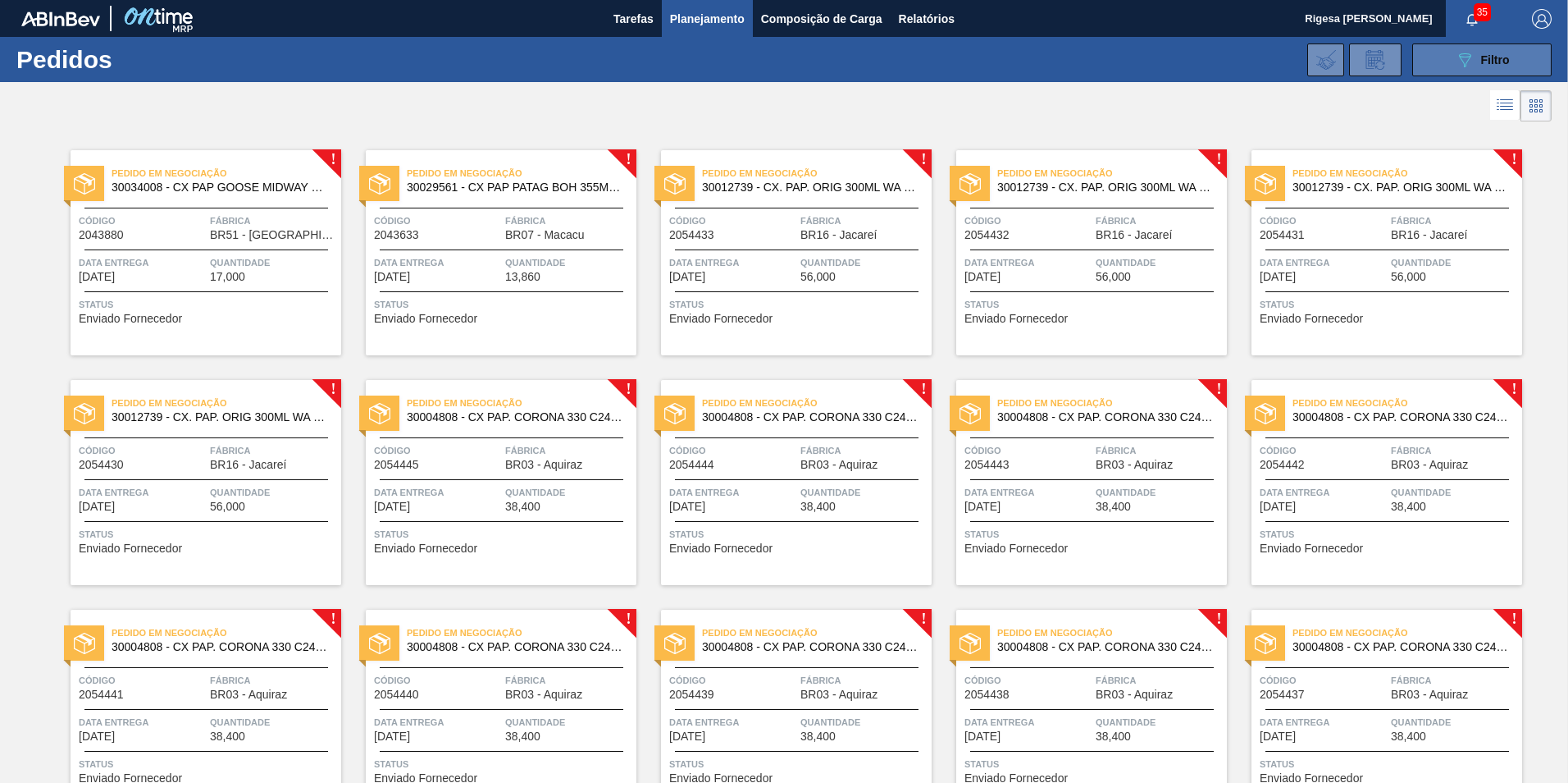
click at [1494, 62] on span "Filtro" at bounding box center [1495, 60] width 28 height 13
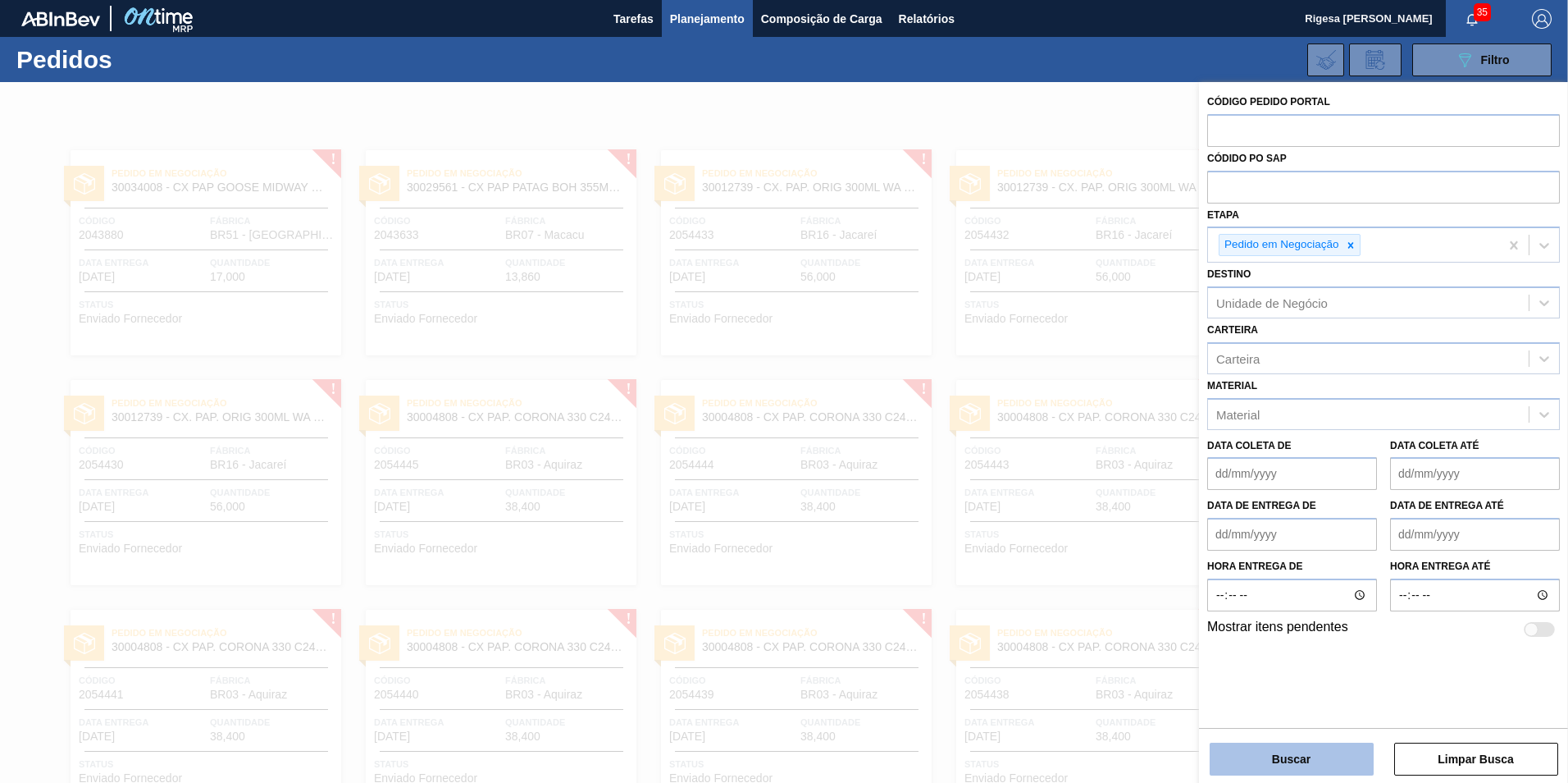
click at [1301, 763] on button "Buscar" at bounding box center [1292, 759] width 164 height 33
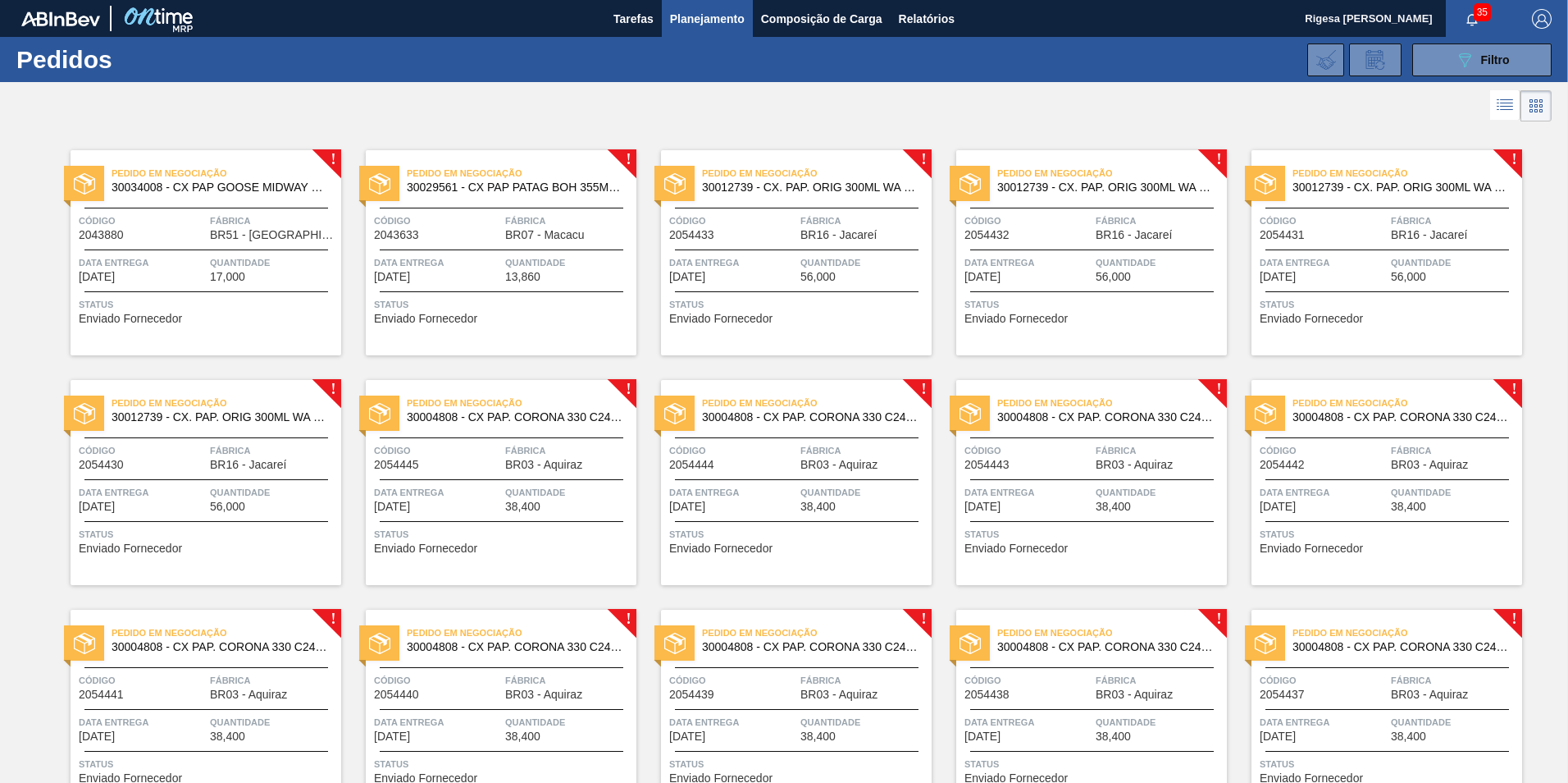
click at [788, 248] on div "Pedido em Negociação 30012739 - CX. PAP. ORIG 300ML WA 300ML PROP 429 Código 20…" at bounding box center [797, 252] width 271 height 205
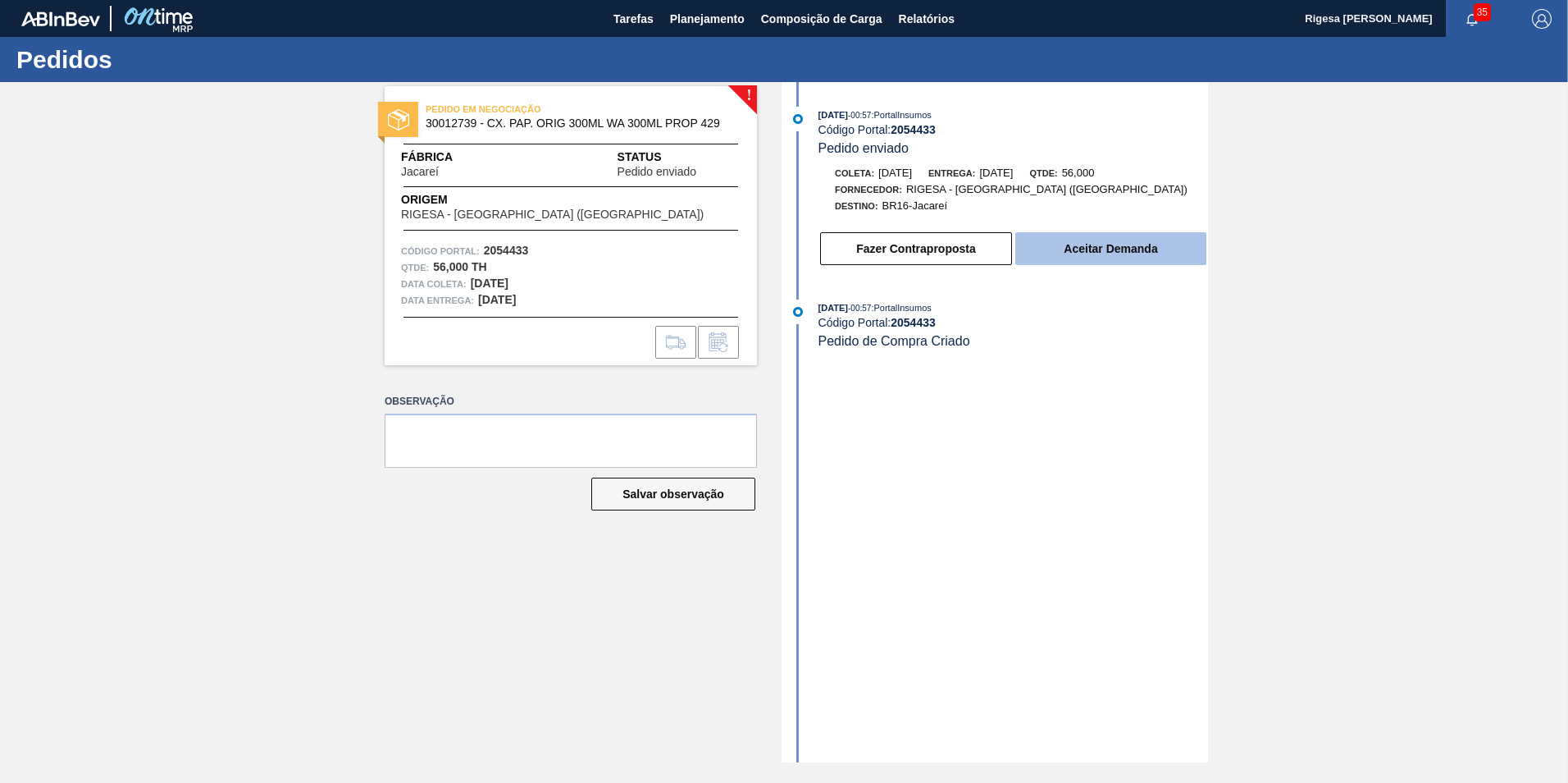
click at [1089, 252] on button "Aceitar Demanda" at bounding box center [1111, 248] width 192 height 33
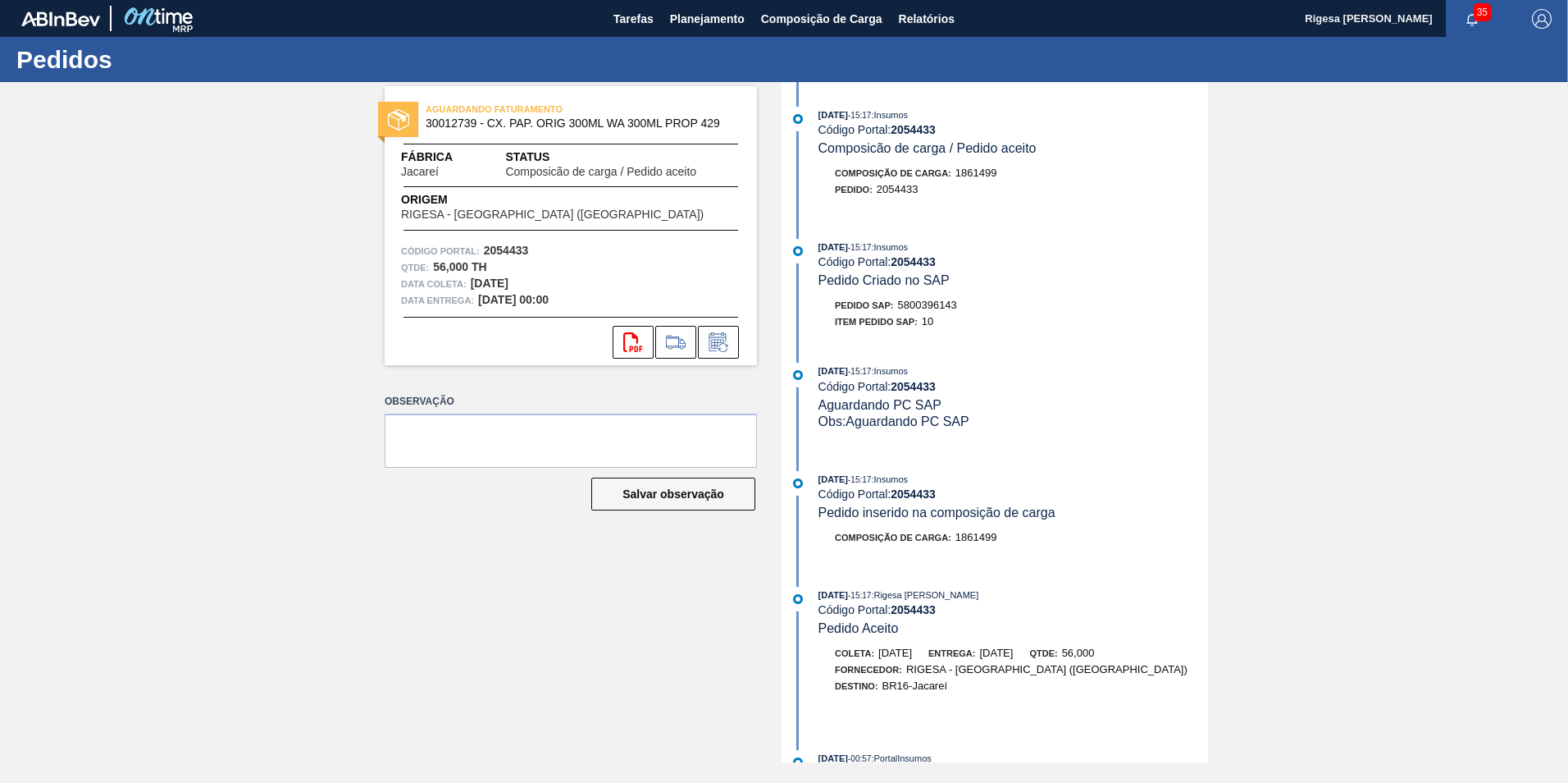
click at [928, 302] on span "5800396143" at bounding box center [927, 304] width 59 height 13
copy span "5800396143"
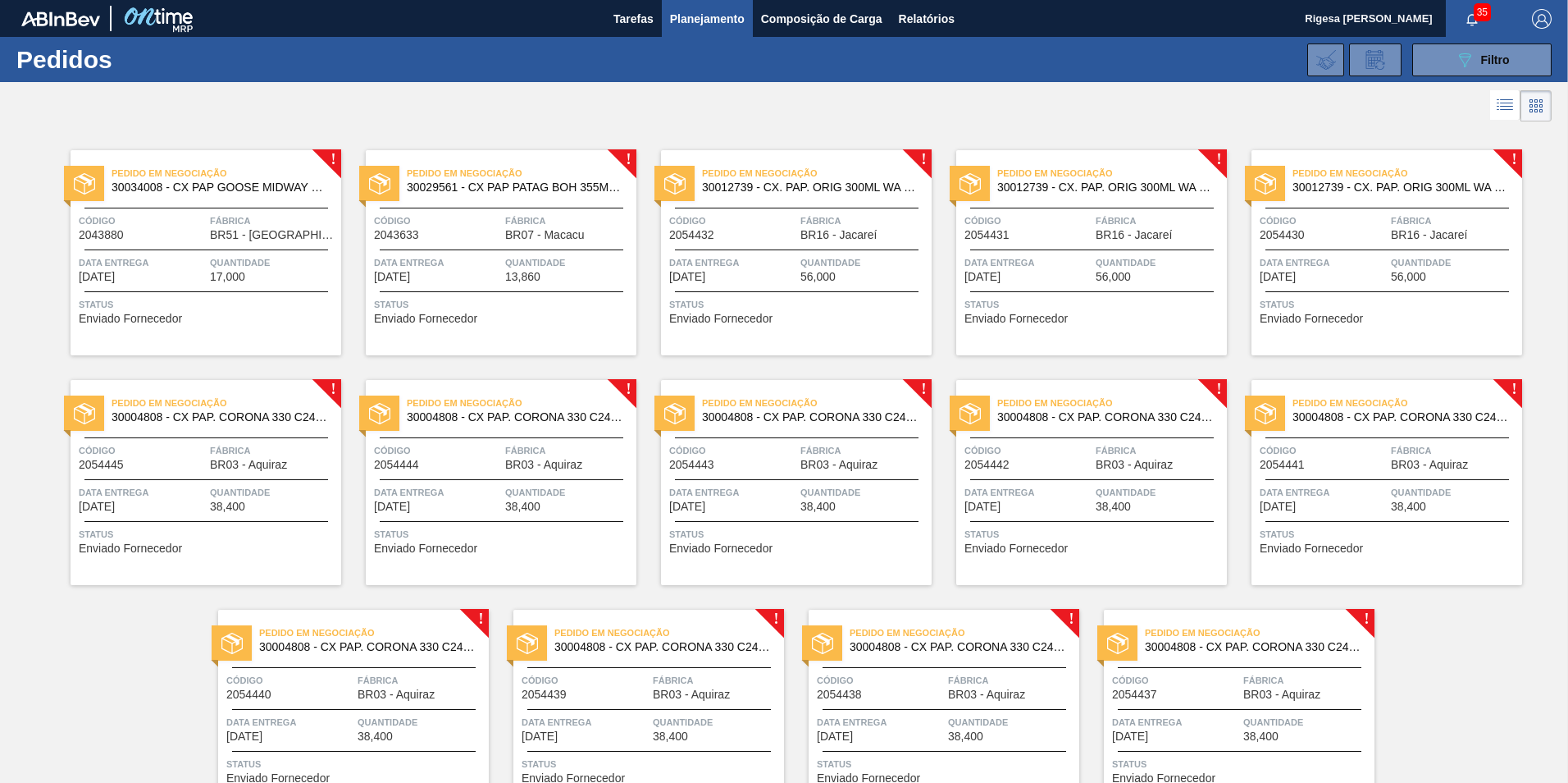
click at [812, 254] on span "Quantidade" at bounding box center [864, 263] width 127 height 17
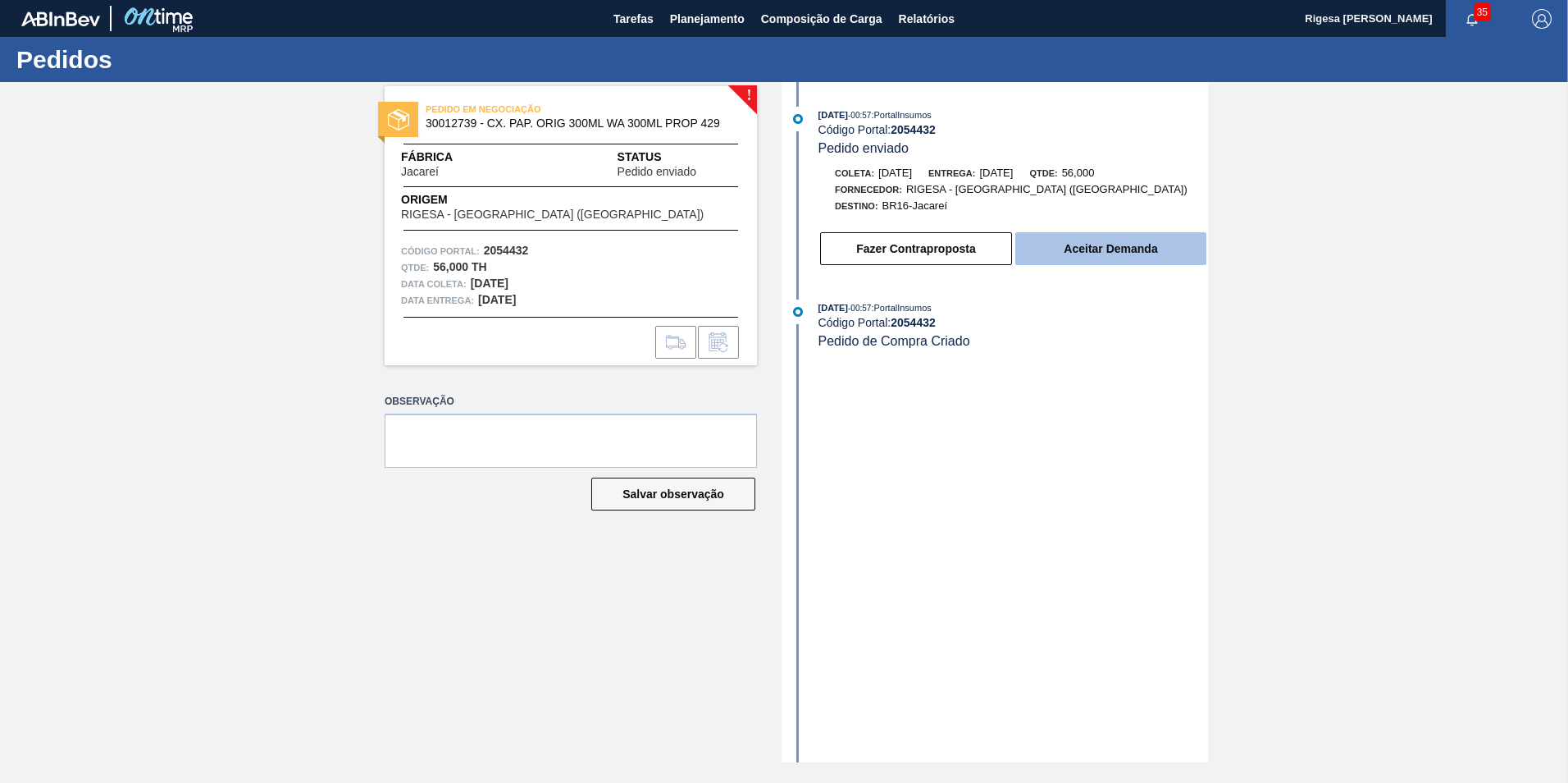
click at [1096, 243] on button "Aceitar Demanda" at bounding box center [1111, 248] width 192 height 33
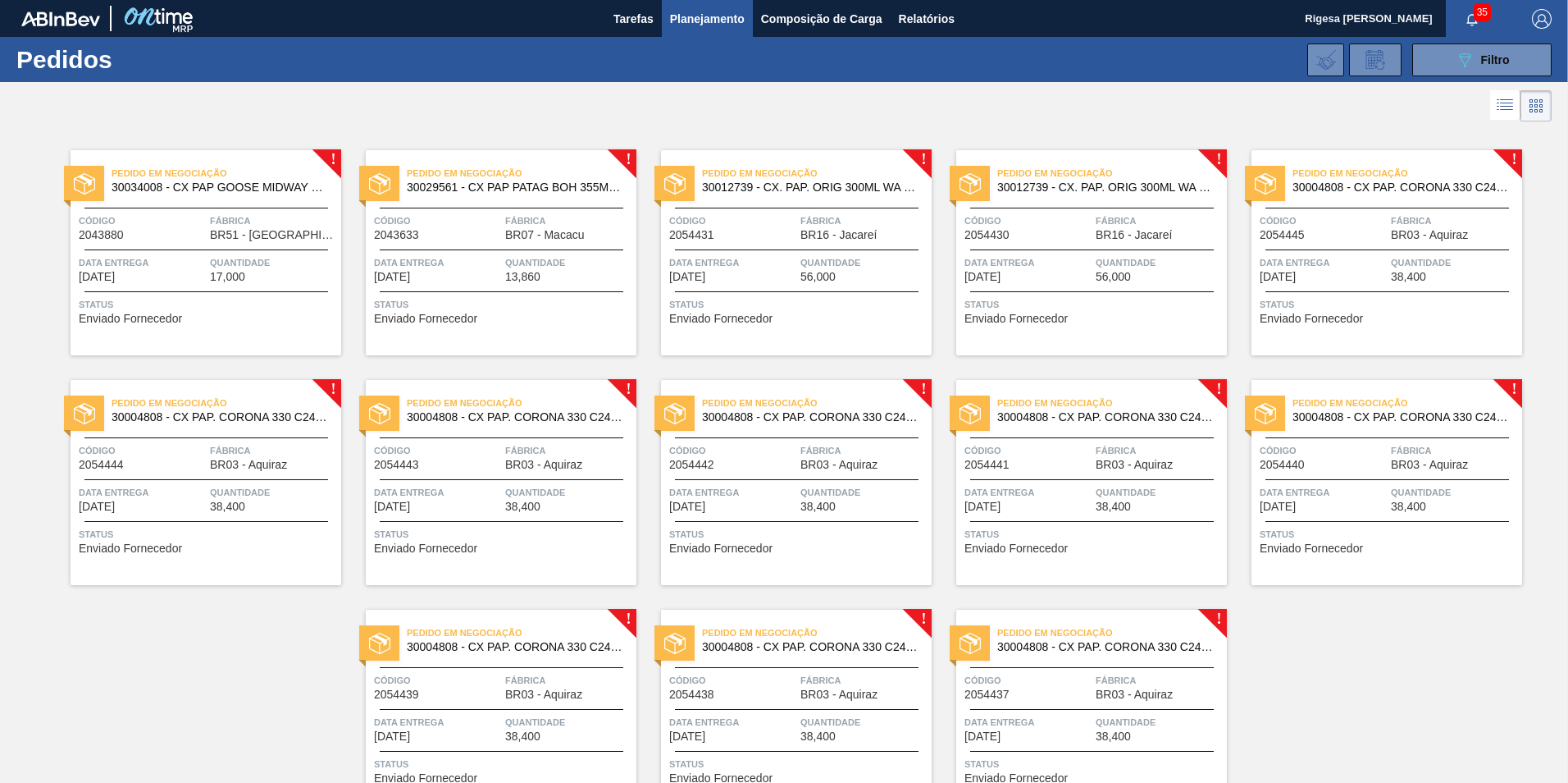
click at [829, 243] on div "Pedido em Negociação 30012739 - CX. PAP. ORIG 300ML WA 300ML PROP 429 Código 20…" at bounding box center [797, 252] width 271 height 205
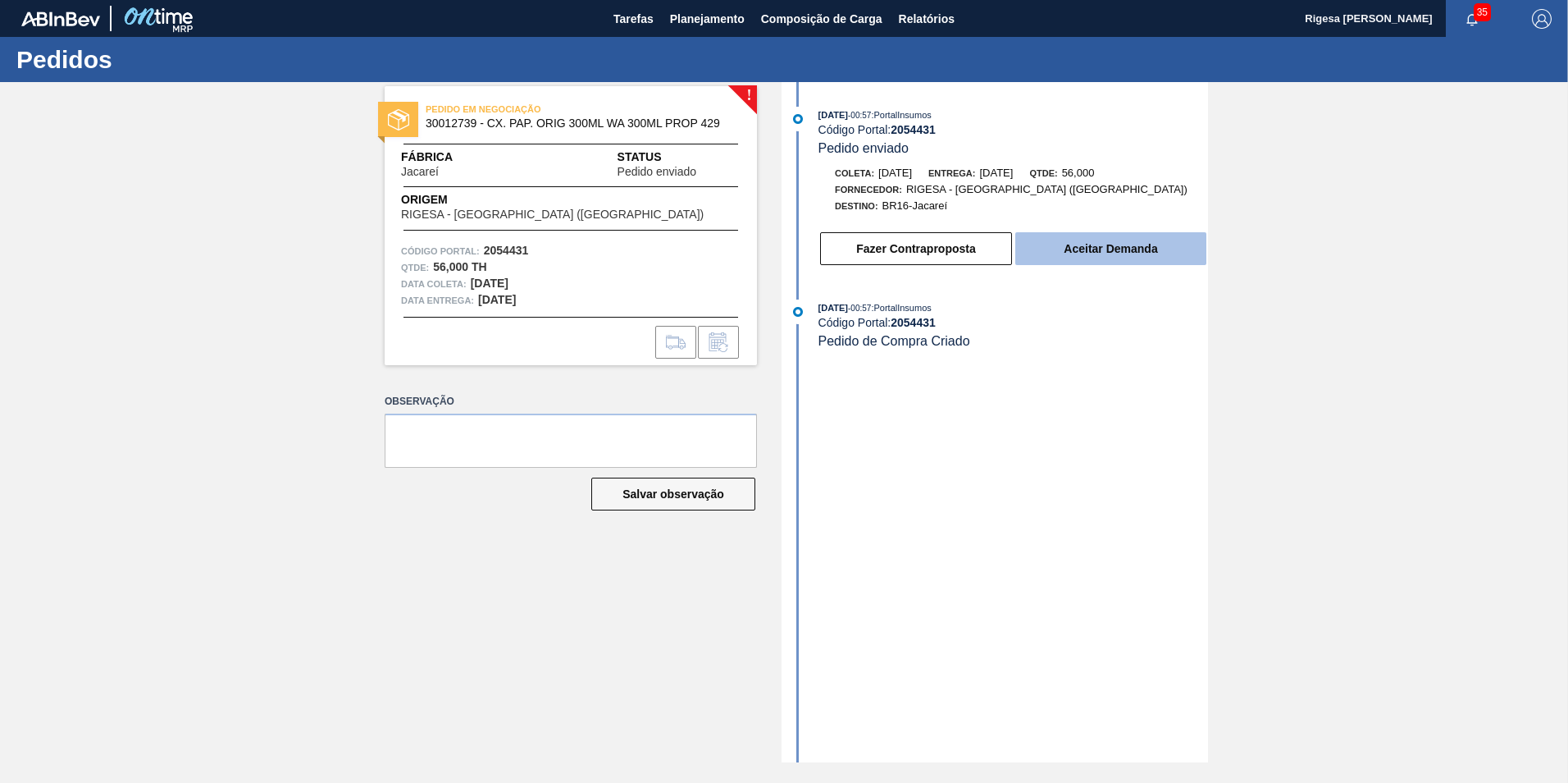
click at [1082, 244] on button "Aceitar Demanda" at bounding box center [1111, 248] width 192 height 33
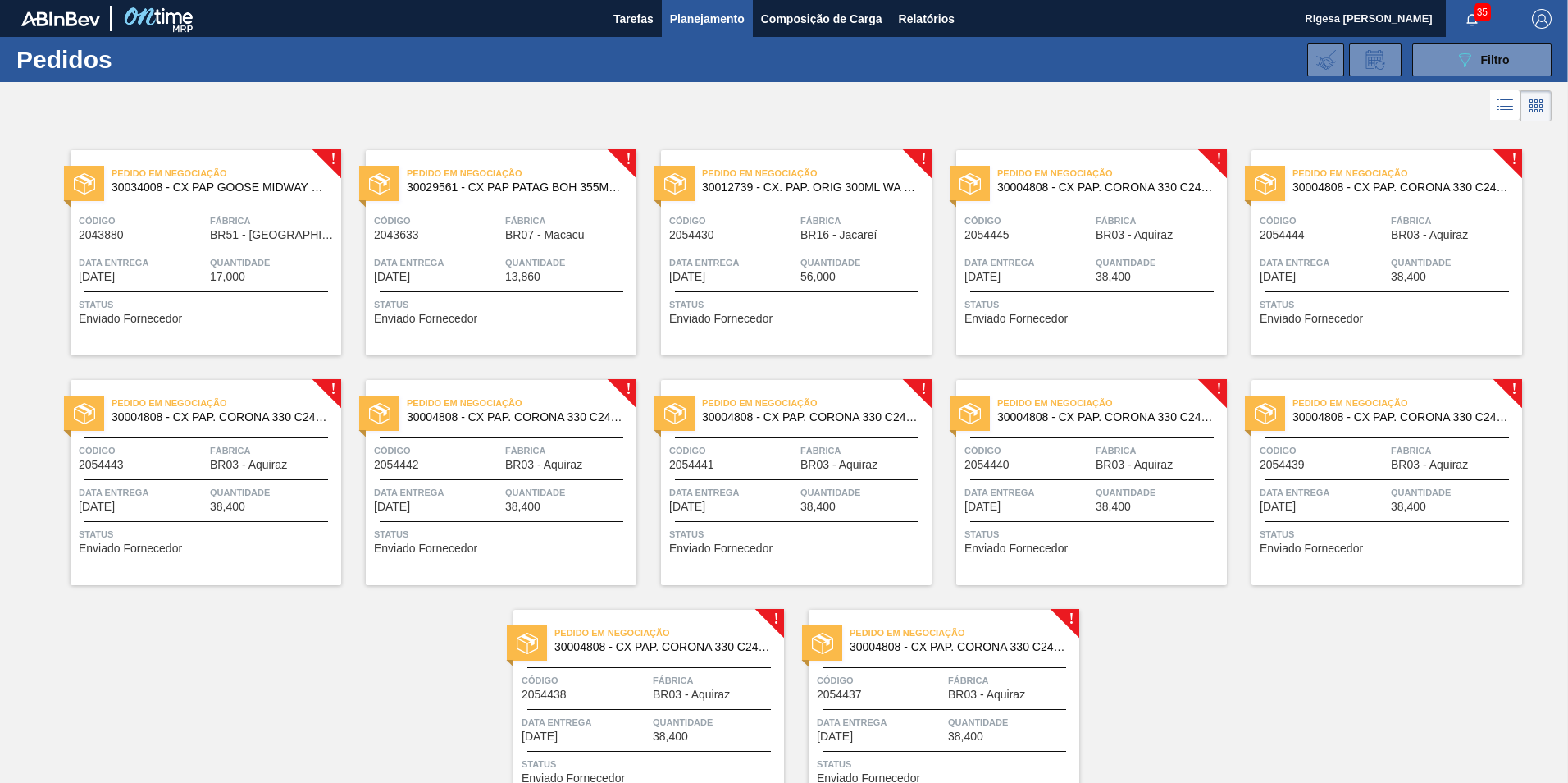
click at [872, 215] on span "Fábrica" at bounding box center [864, 221] width 127 height 17
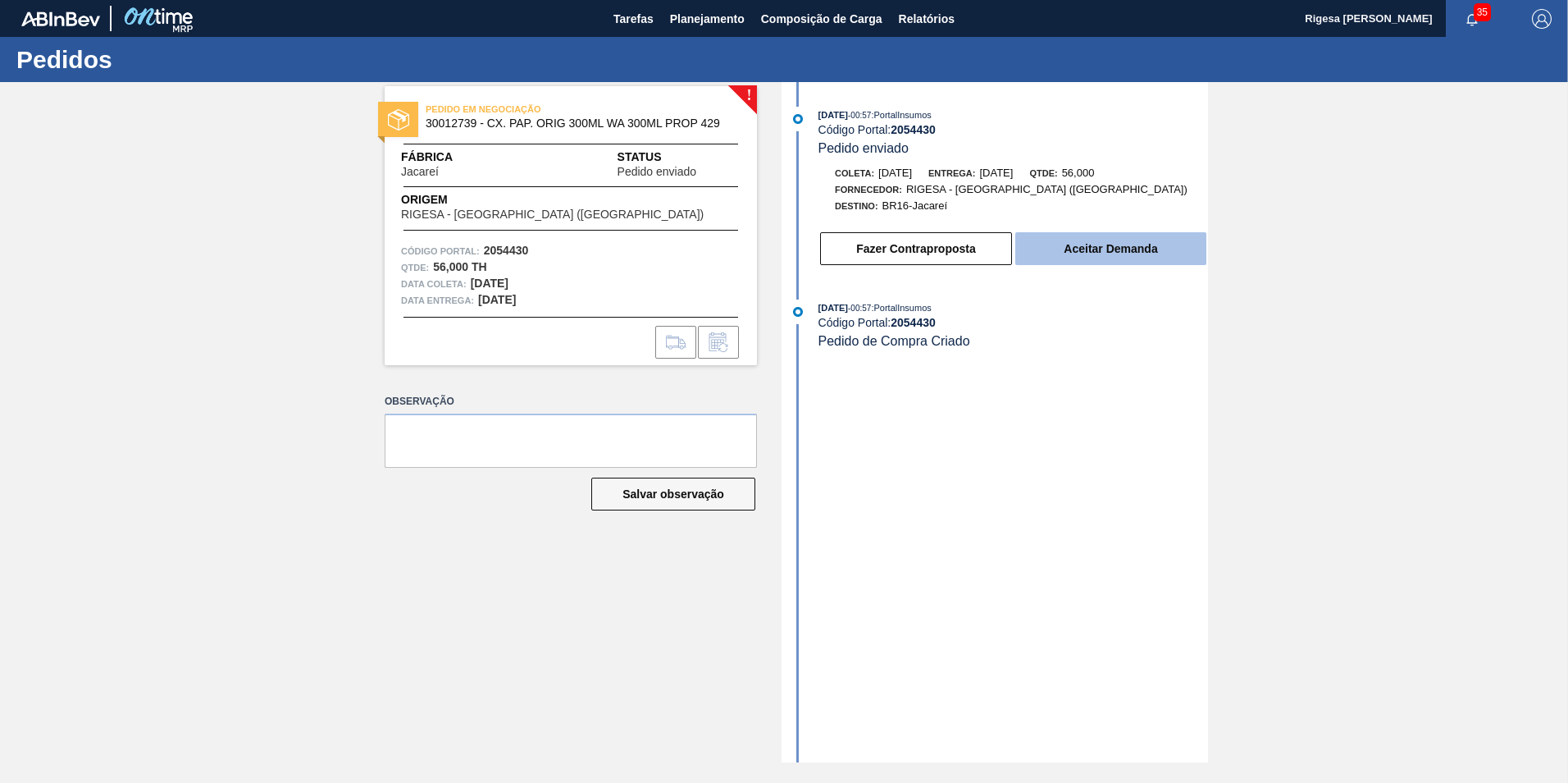
click at [1104, 250] on button "Aceitar Demanda" at bounding box center [1111, 248] width 192 height 33
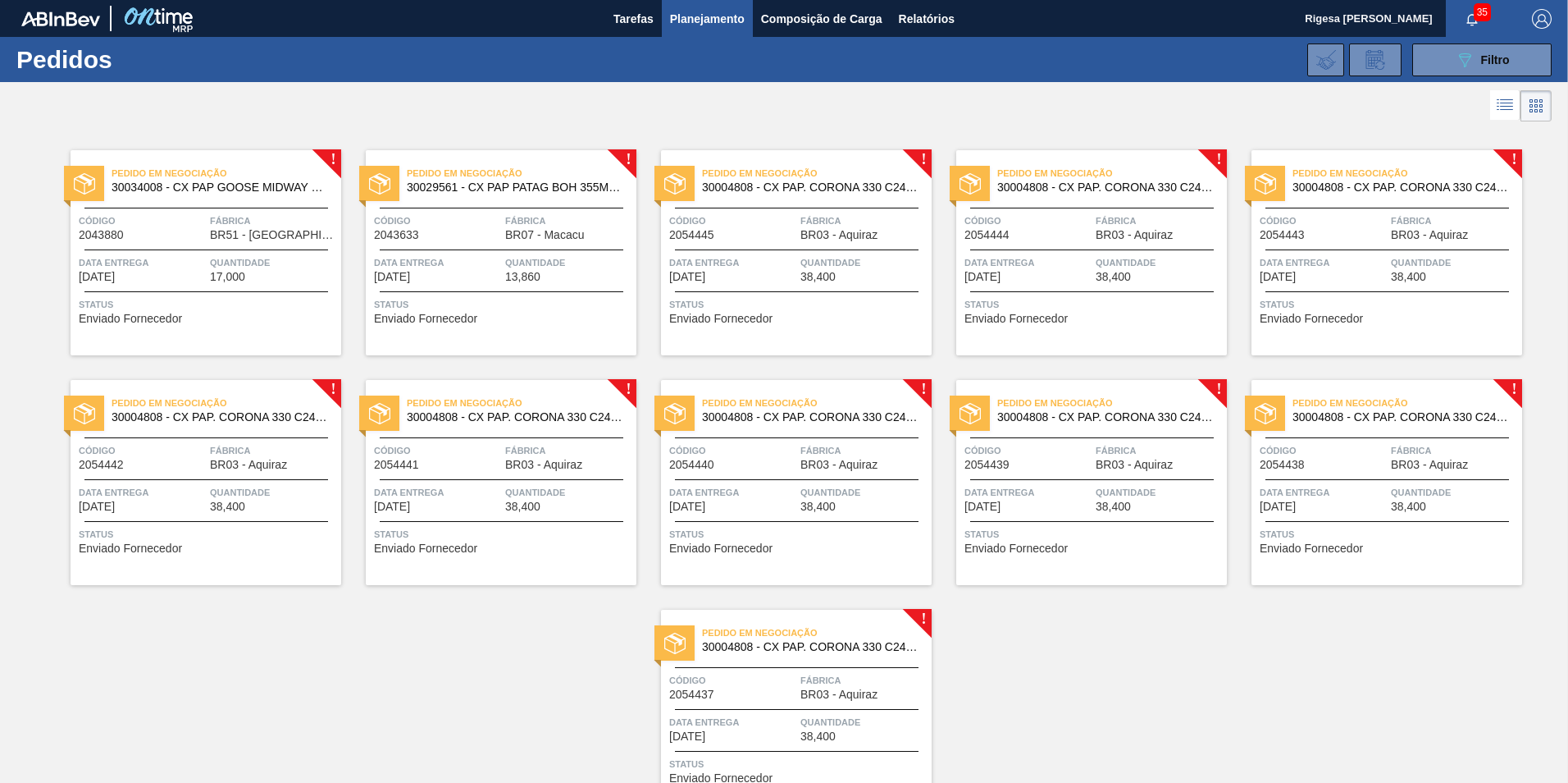
click at [790, 262] on span "Data Entrega" at bounding box center [733, 263] width 127 height 17
